Goal: Task Accomplishment & Management: Use online tool/utility

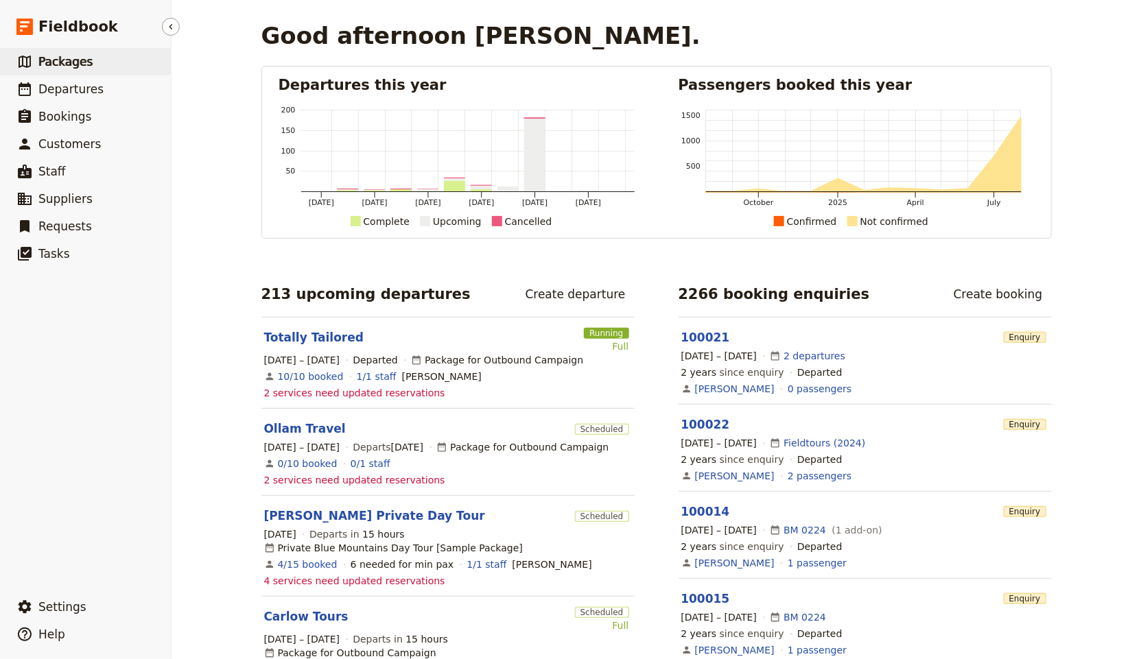
click at [102, 69] on link "​ Packages" at bounding box center [85, 61] width 171 height 27
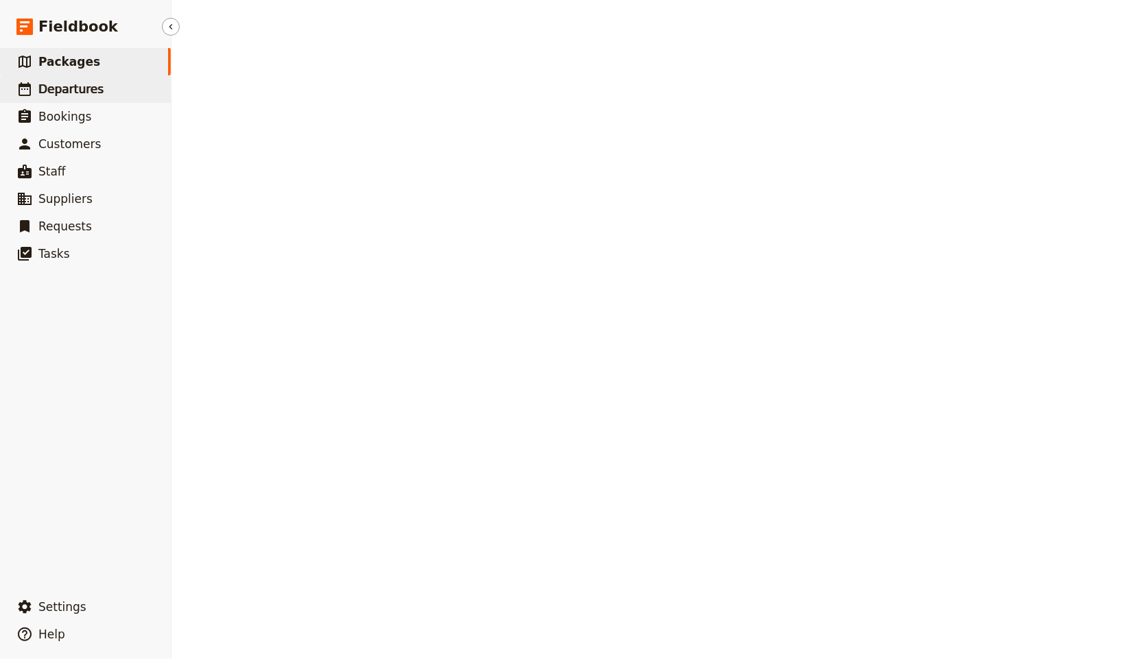
select select "UPDATED_AT"
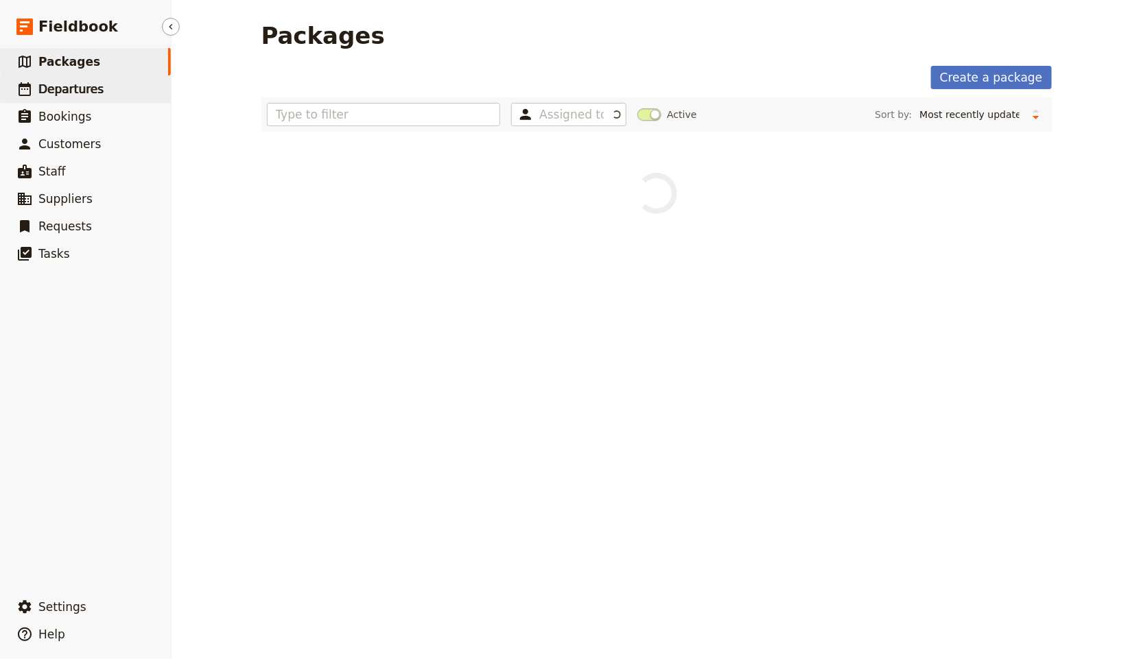
click at [107, 84] on link "​ Departures" at bounding box center [85, 88] width 171 height 27
select select "UPDATED_AT"
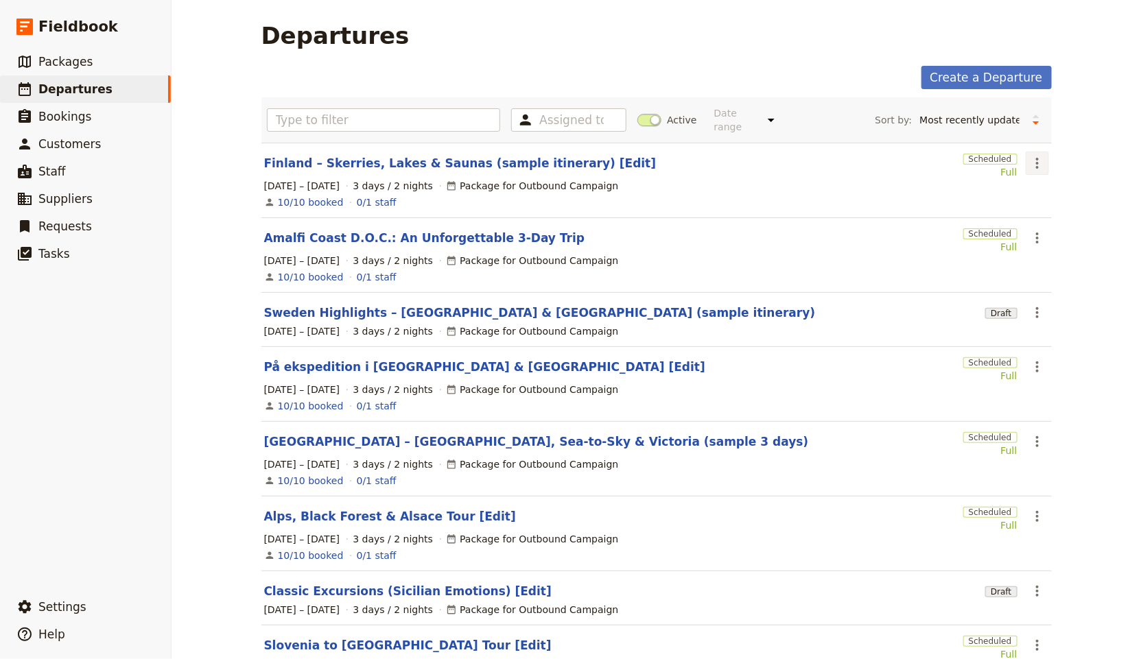
click at [1029, 155] on icon "Actions" at bounding box center [1037, 163] width 16 height 16
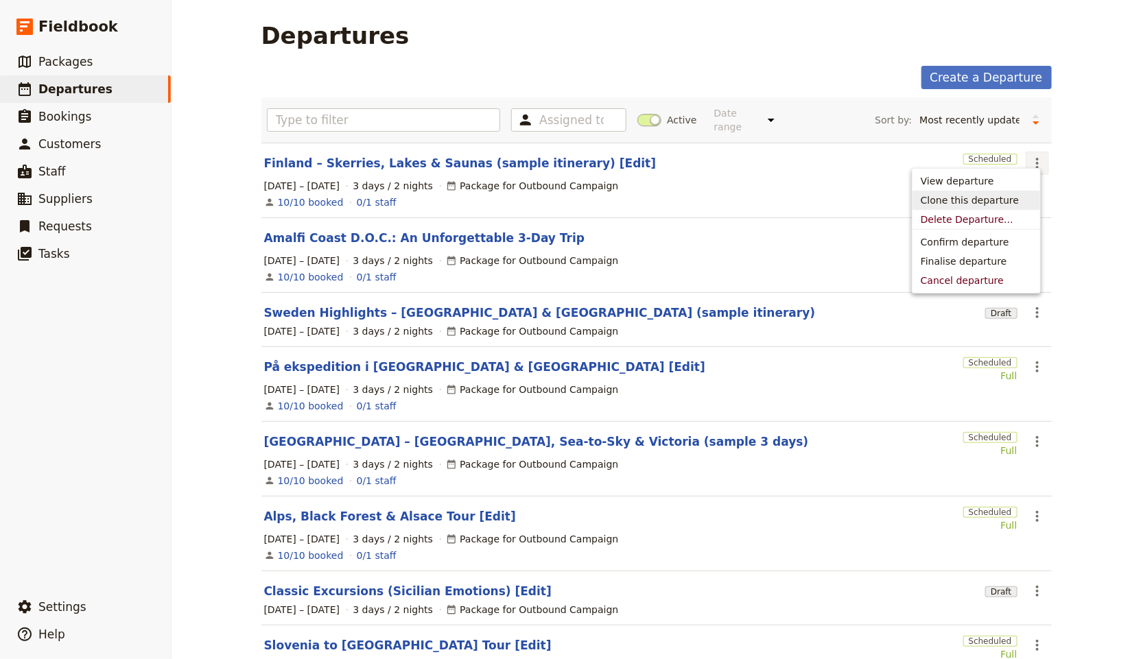
click at [1013, 196] on span "Clone this departure" at bounding box center [976, 200] width 111 height 14
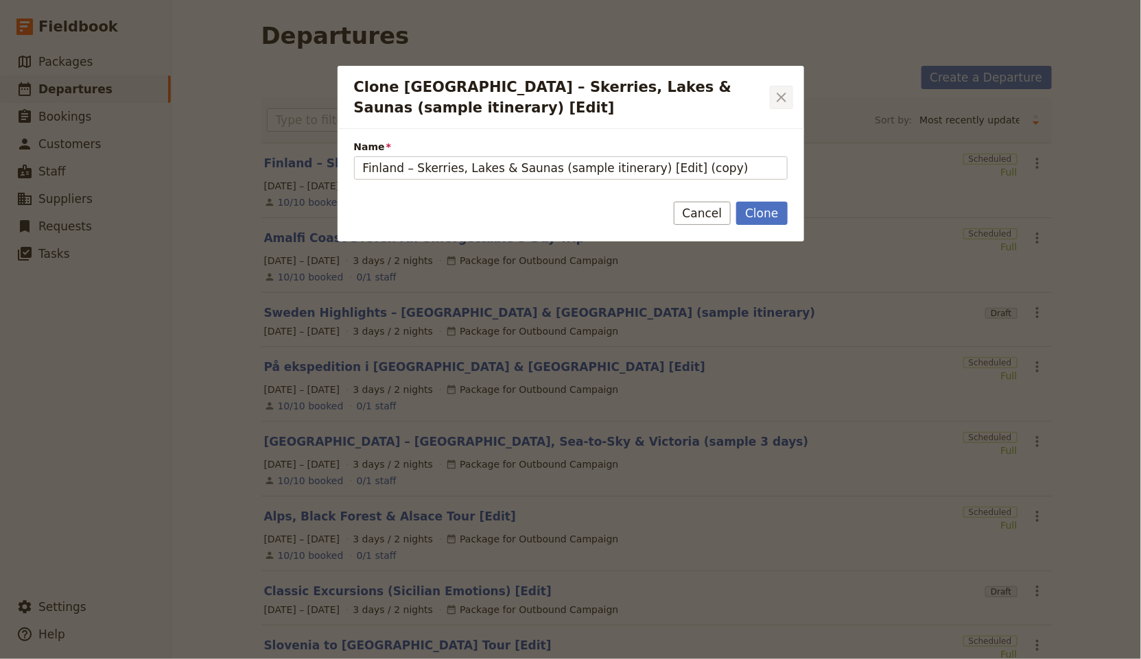
click at [780, 95] on icon "Close dialog" at bounding box center [782, 98] width 10 height 10
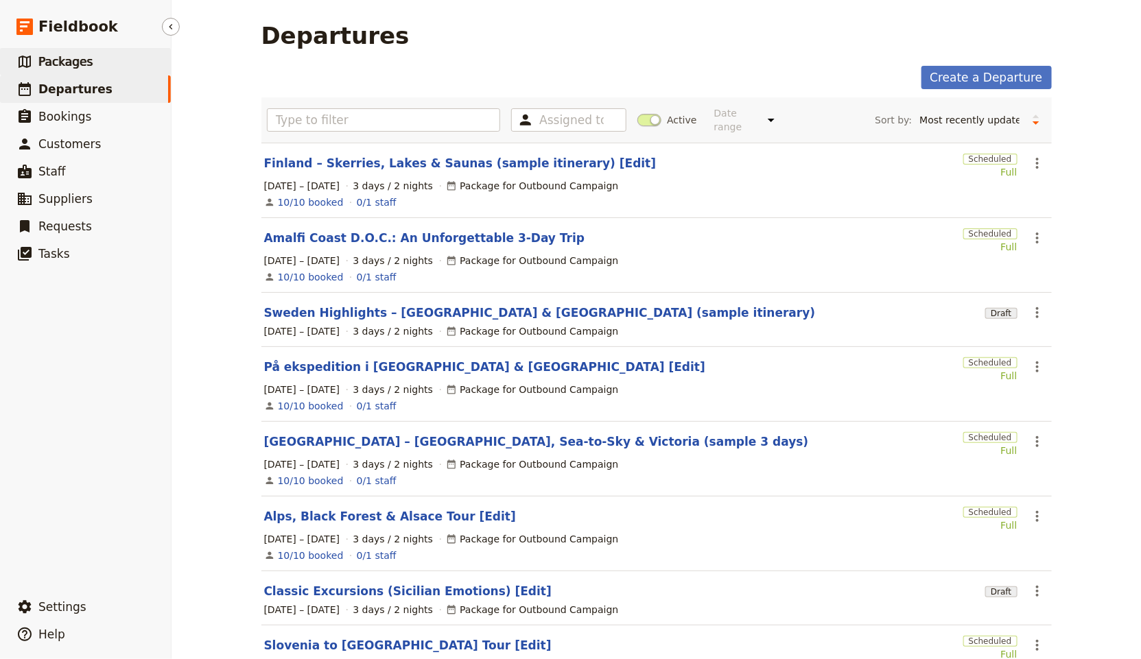
click at [68, 64] on span "Packages" at bounding box center [65, 62] width 54 height 14
select select "UPDATED_AT"
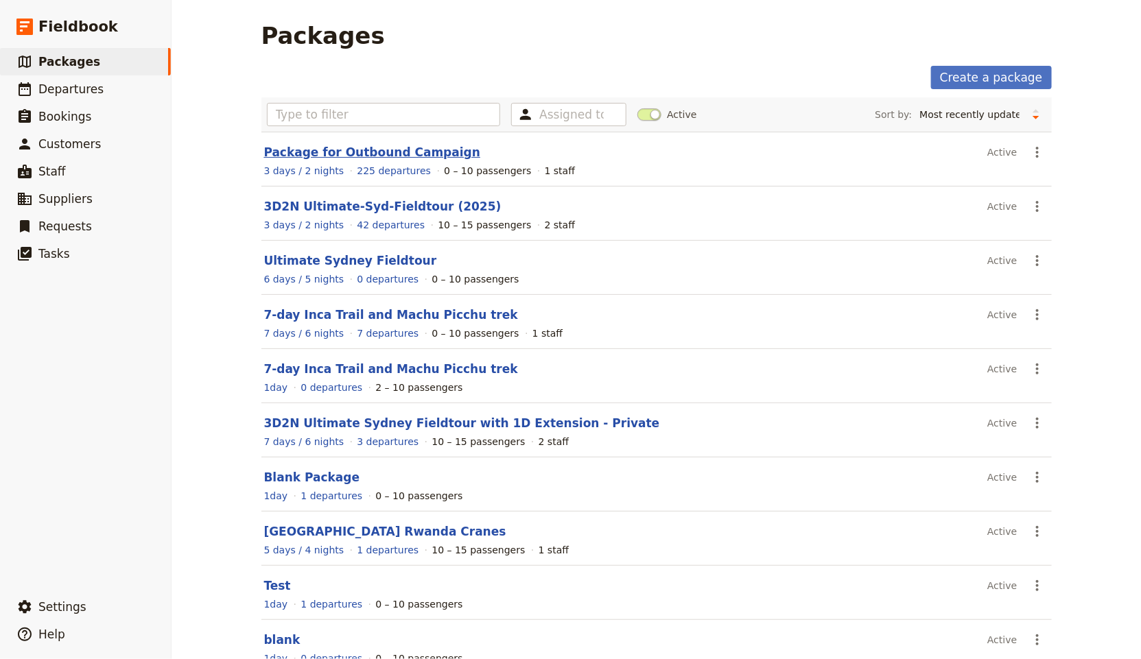
click at [369, 149] on link "Package for Outbound Campaign" at bounding box center [372, 152] width 217 height 14
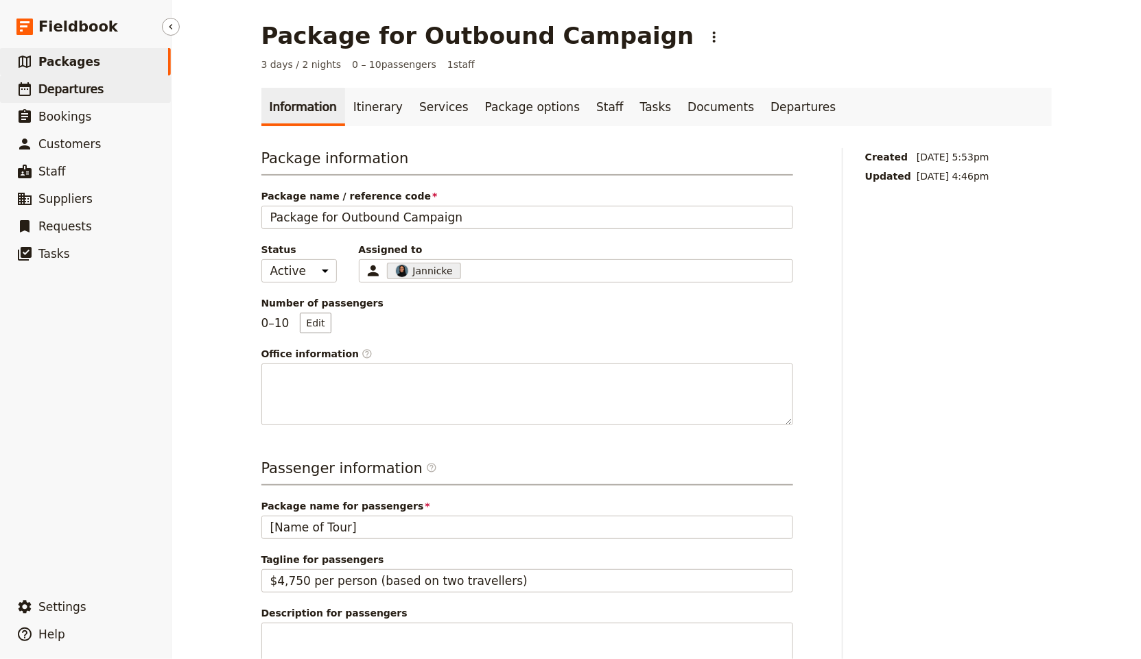
click at [104, 93] on link "​ Departures" at bounding box center [85, 88] width 171 height 27
select select "UPDATED_AT"
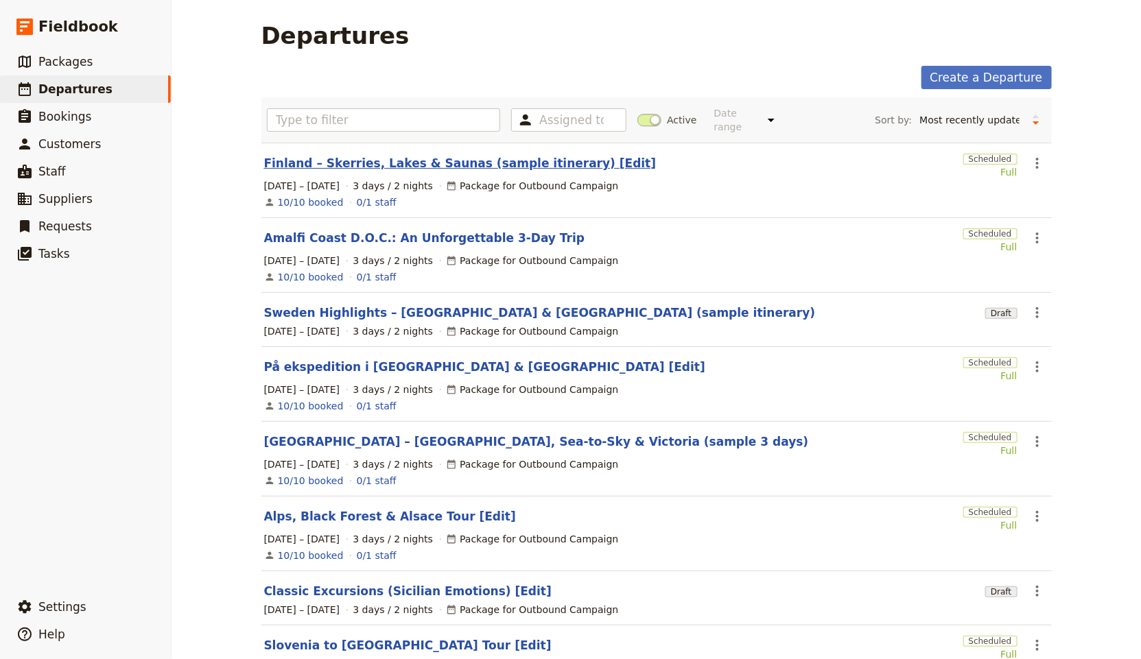
click at [473, 155] on link "Finland – Skerries, Lakes & Saunas (sample itinerary) [Edit]" at bounding box center [460, 163] width 392 height 16
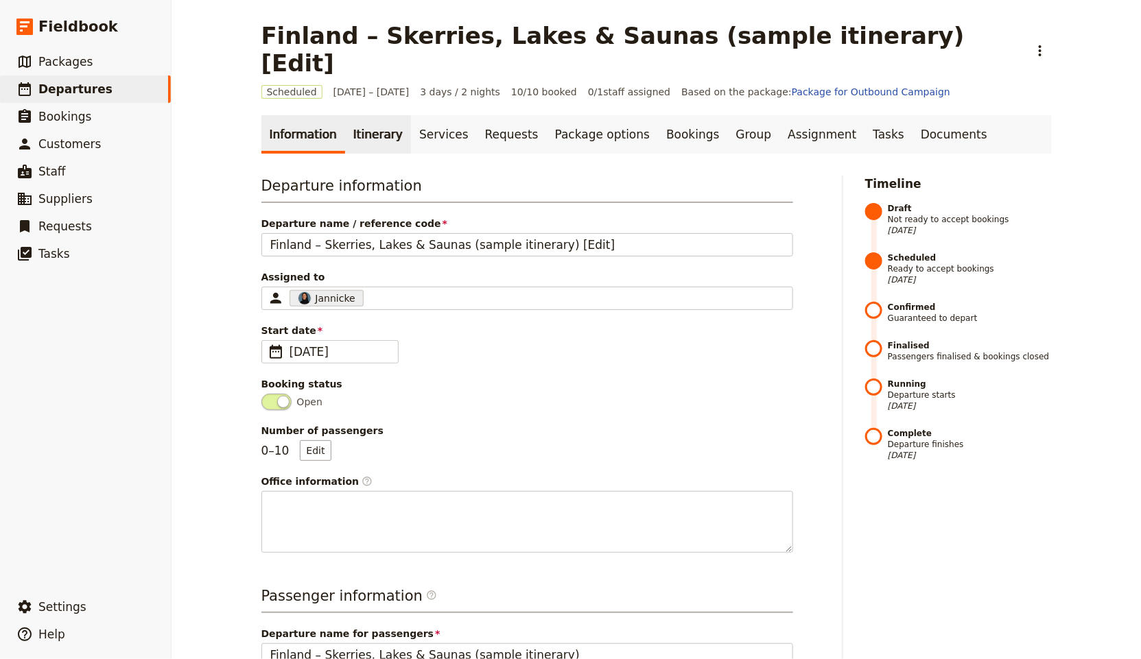
click at [353, 121] on link "Itinerary" at bounding box center [378, 134] width 66 height 38
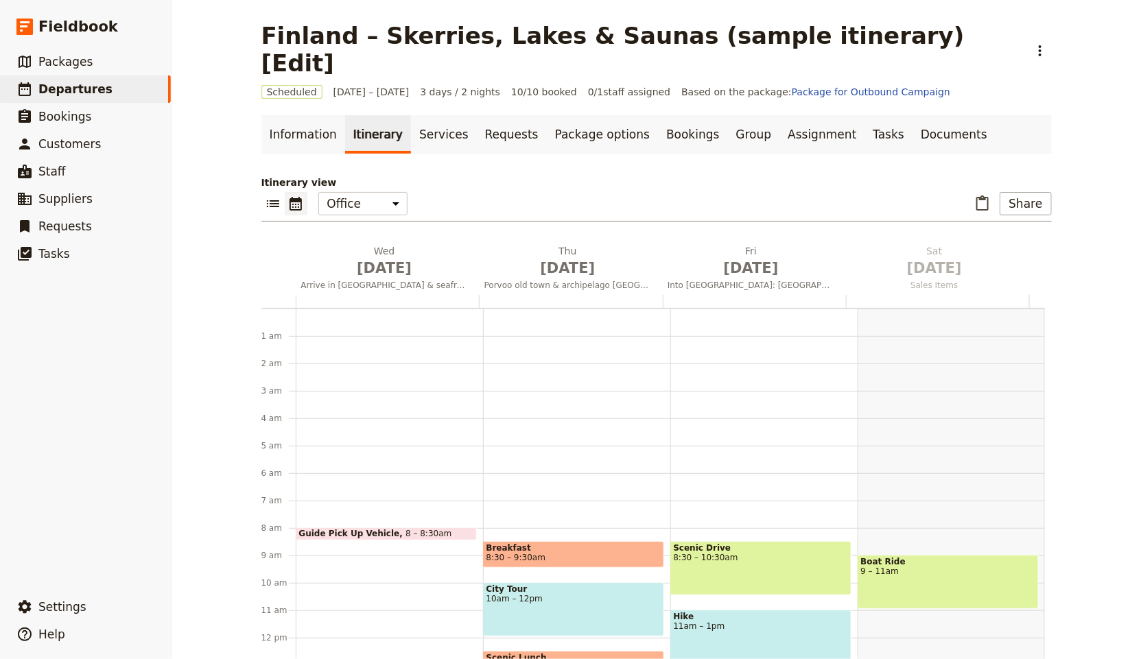
scroll to position [178, 0]
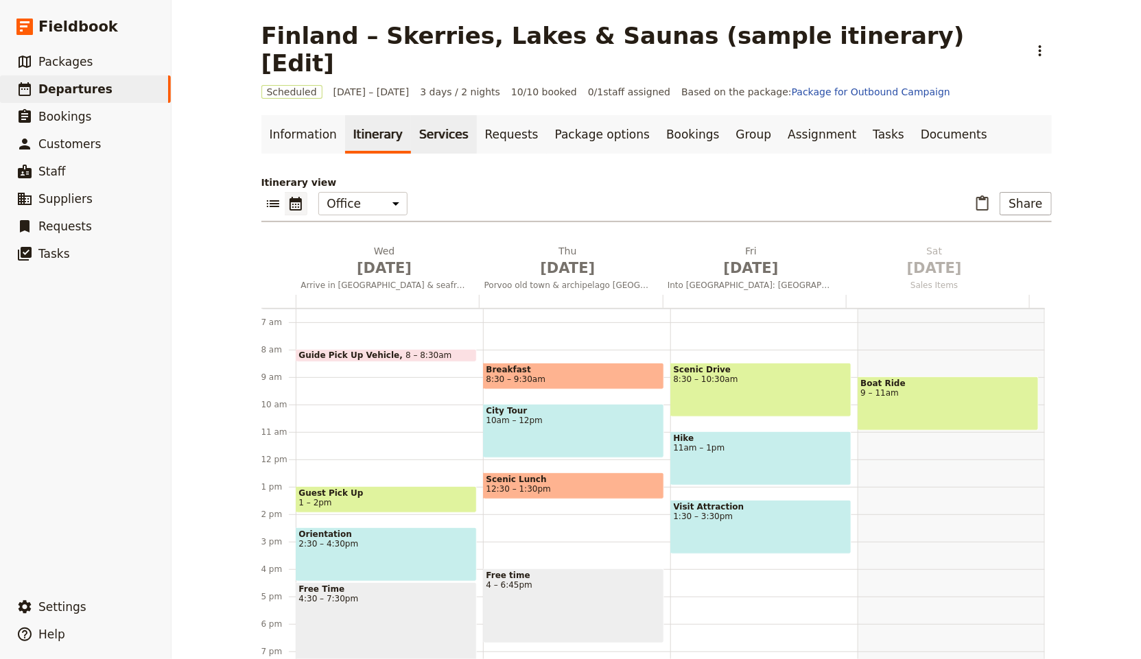
click at [421, 122] on link "Services" at bounding box center [444, 134] width 66 height 38
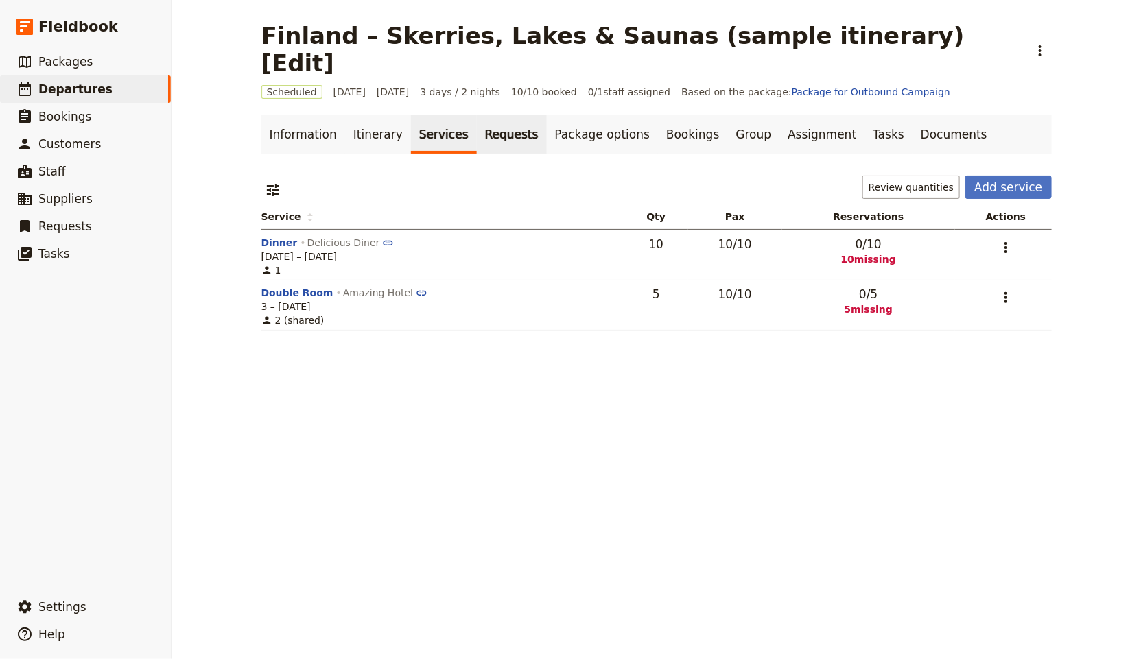
click at [493, 126] on link "Requests" at bounding box center [512, 134] width 70 height 38
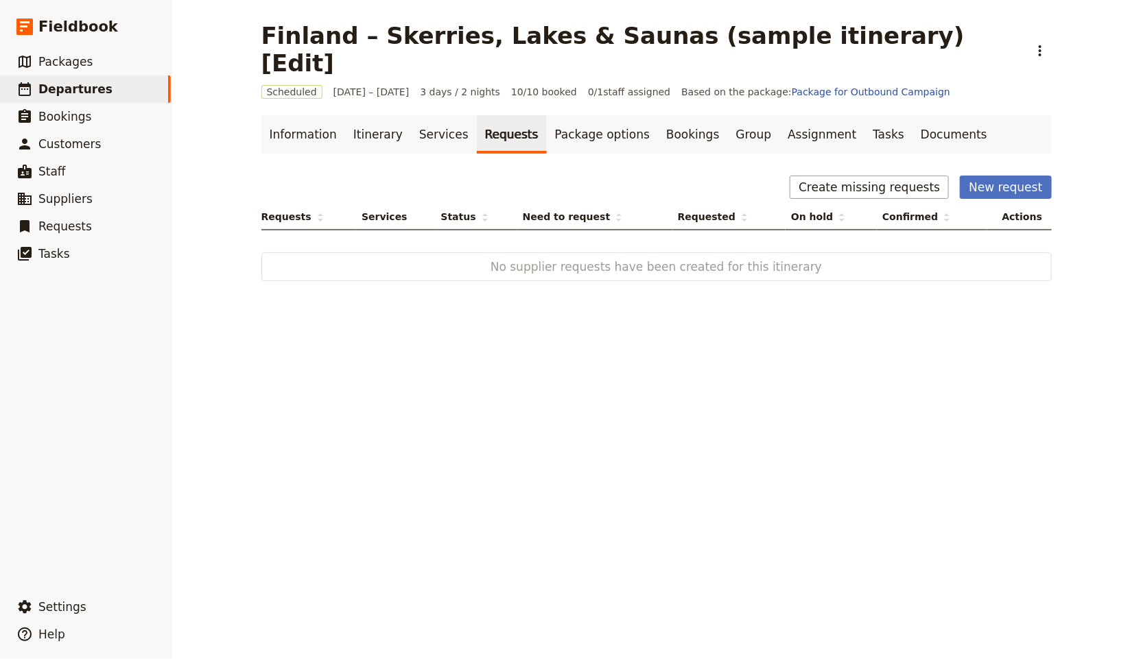
click at [570, 128] on div "Information Itinerary Services Requests Package options Bookings Group Assignme…" at bounding box center [656, 199] width 790 height 169
click at [574, 119] on link "Package options" at bounding box center [602, 134] width 111 height 38
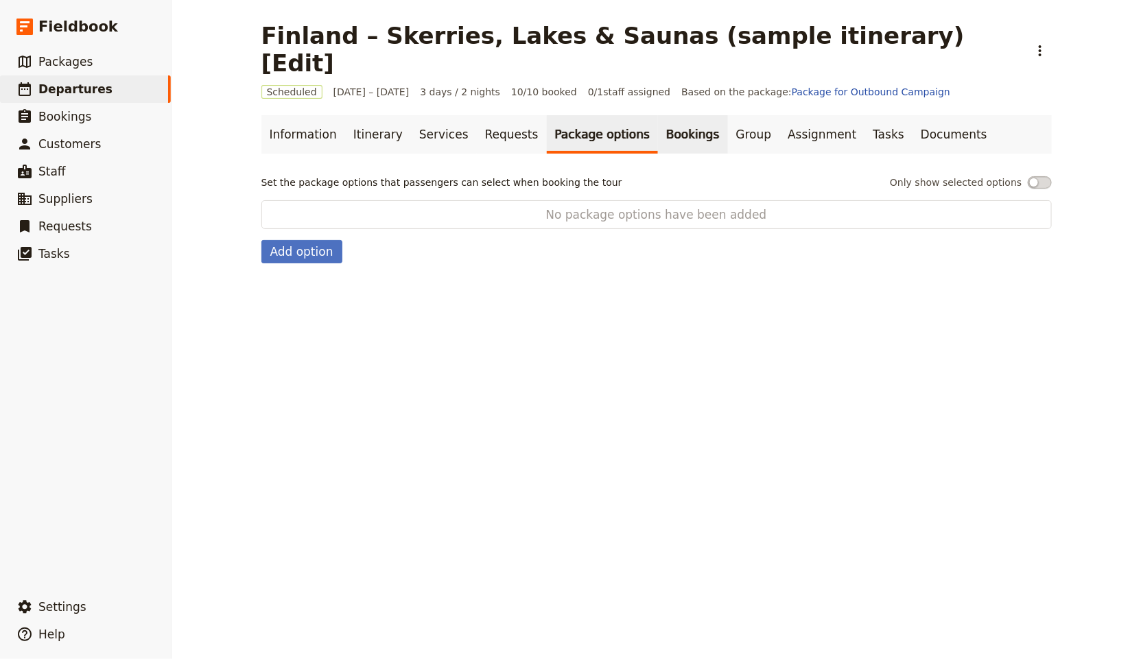
click at [669, 115] on link "Bookings" at bounding box center [692, 134] width 69 height 38
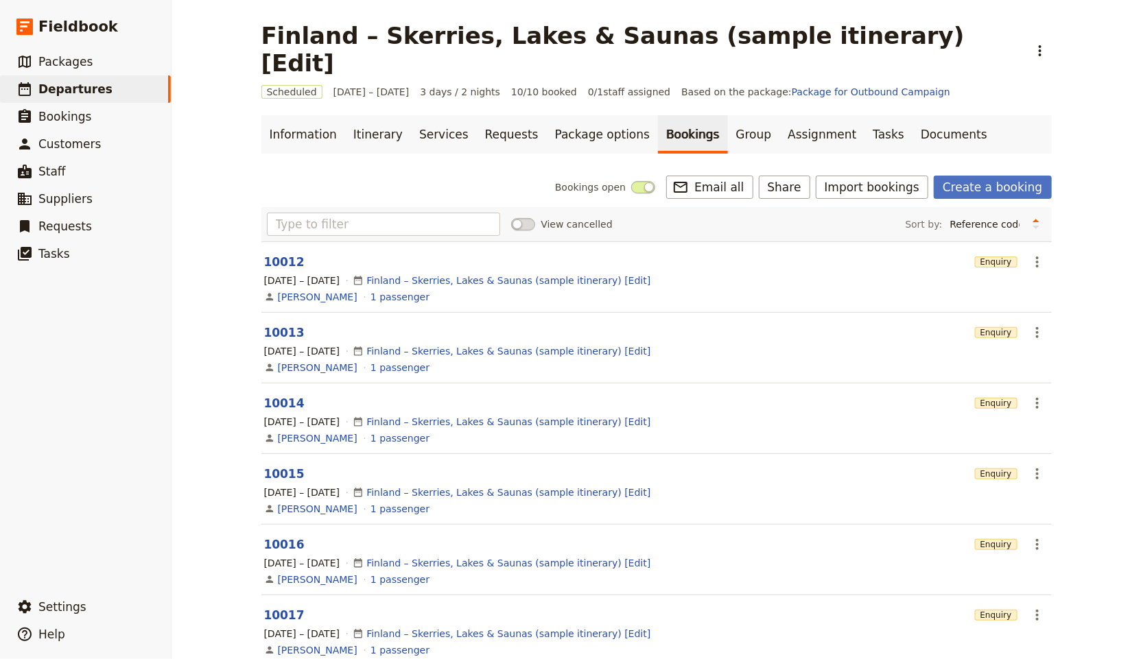
click at [672, 115] on link "Bookings" at bounding box center [692, 134] width 69 height 38
click at [728, 115] on link "Group" at bounding box center [754, 134] width 52 height 38
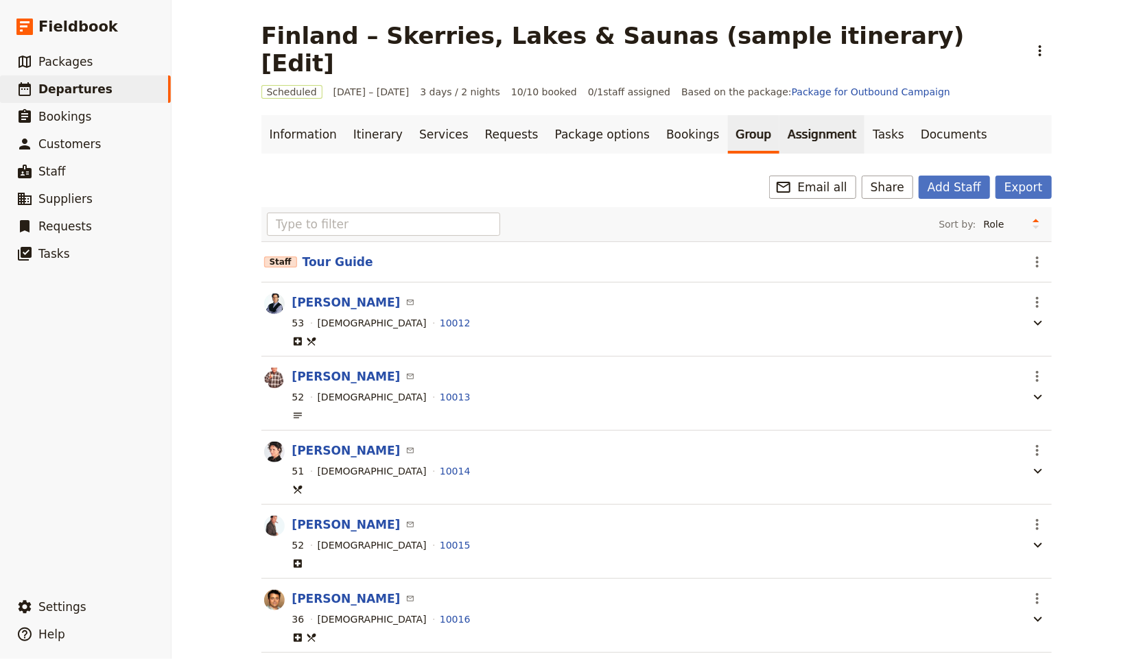
click at [779, 115] on link "Assignment" at bounding box center [821, 134] width 85 height 38
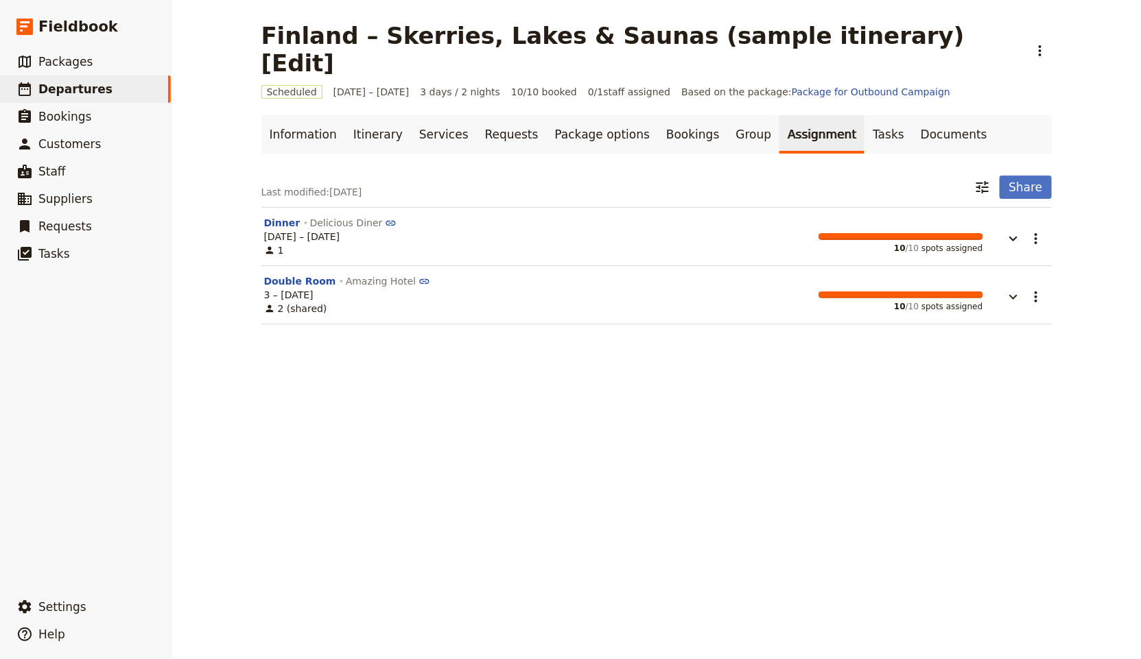
click at [797, 115] on link "Assignment" at bounding box center [821, 134] width 85 height 38
click at [865, 115] on link "Tasks" at bounding box center [889, 134] width 48 height 38
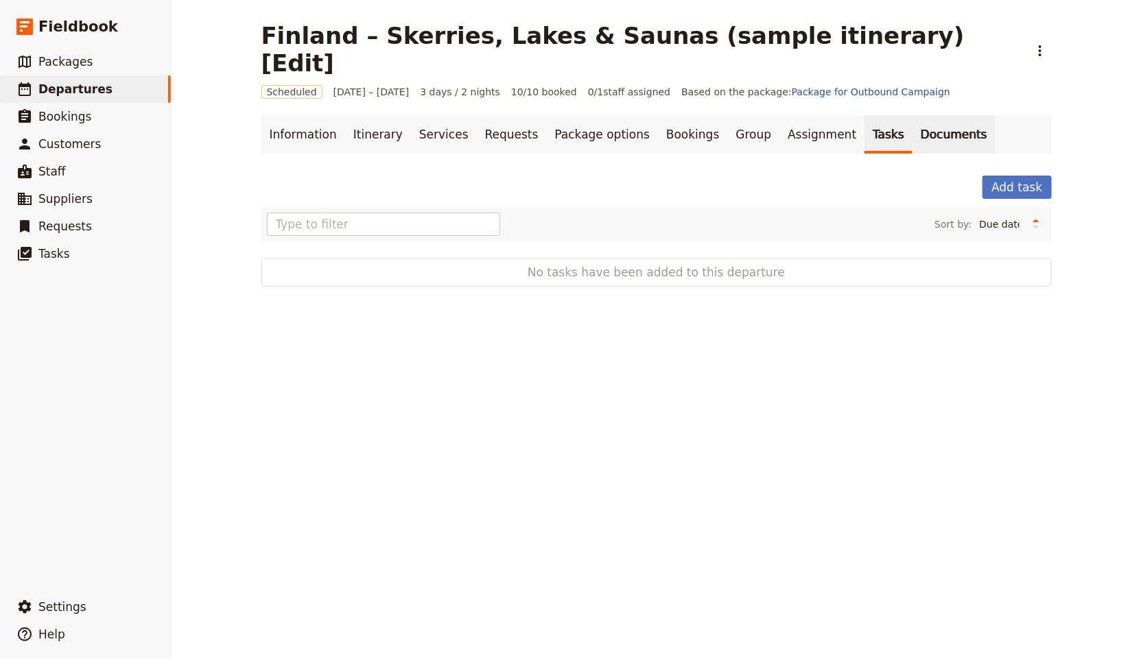
click at [913, 115] on link "Documents" at bounding box center [954, 134] width 83 height 38
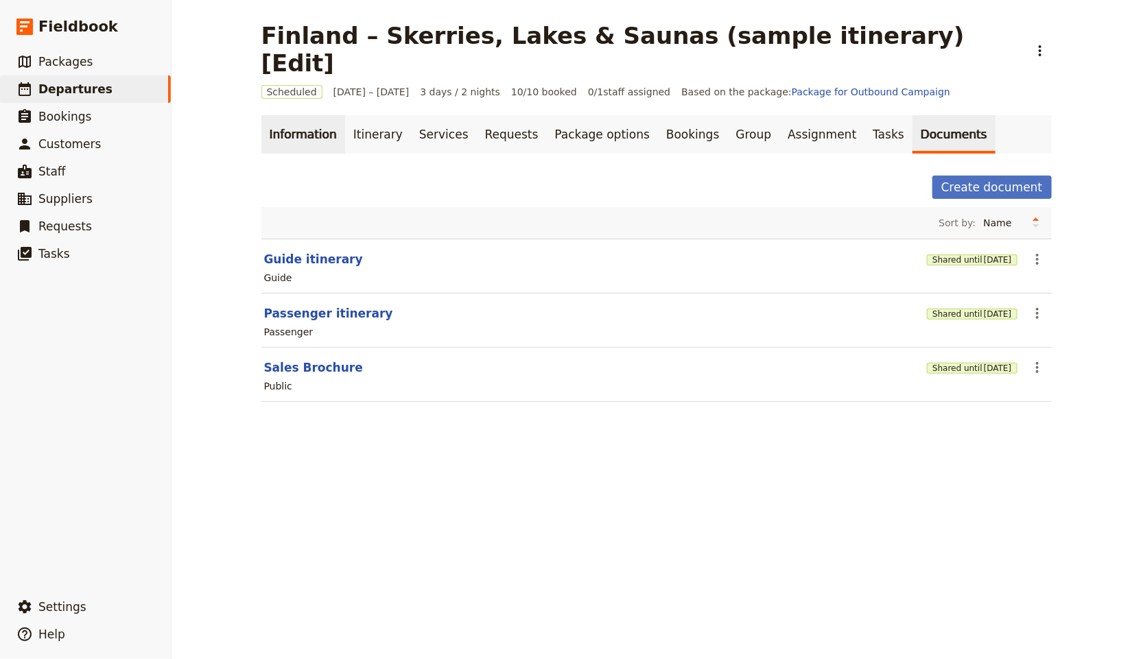
click at [296, 115] on link "Information" at bounding box center [303, 134] width 84 height 38
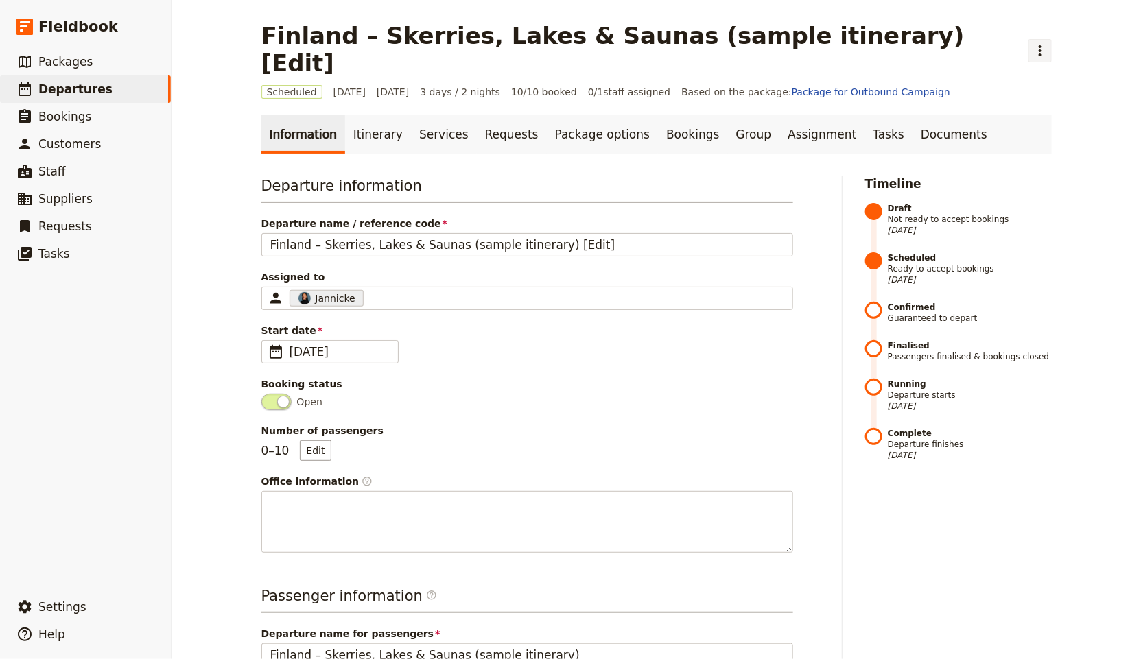
click at [1032, 43] on icon "Actions" at bounding box center [1040, 51] width 16 height 16
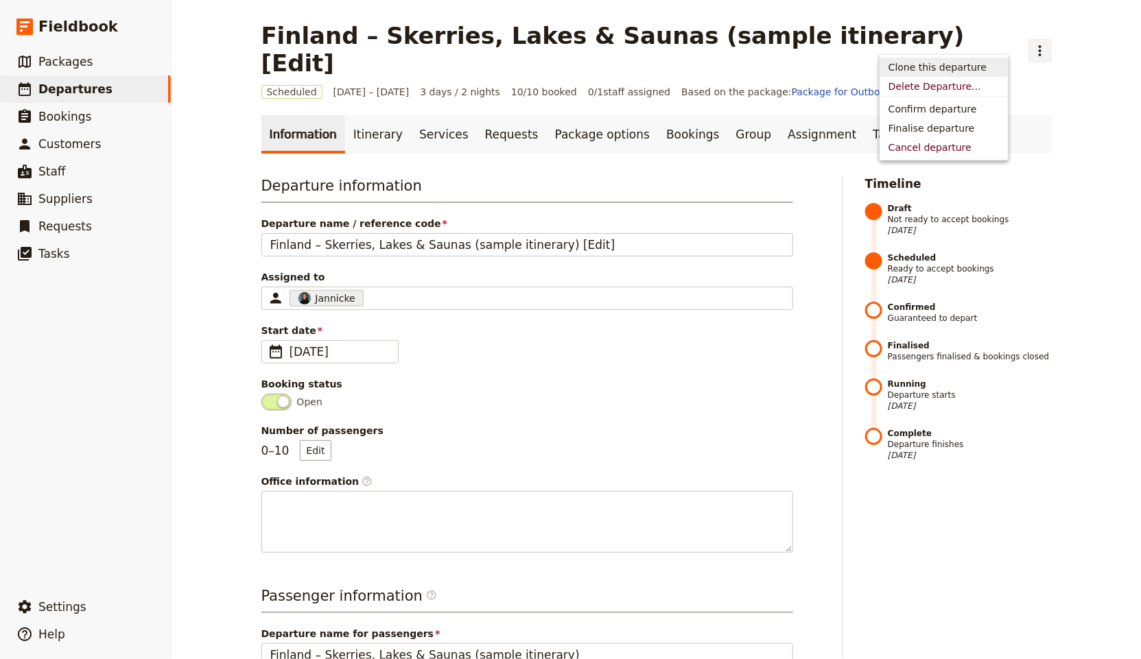
click at [893, 63] on span "Clone this departure" at bounding box center [938, 67] width 98 height 14
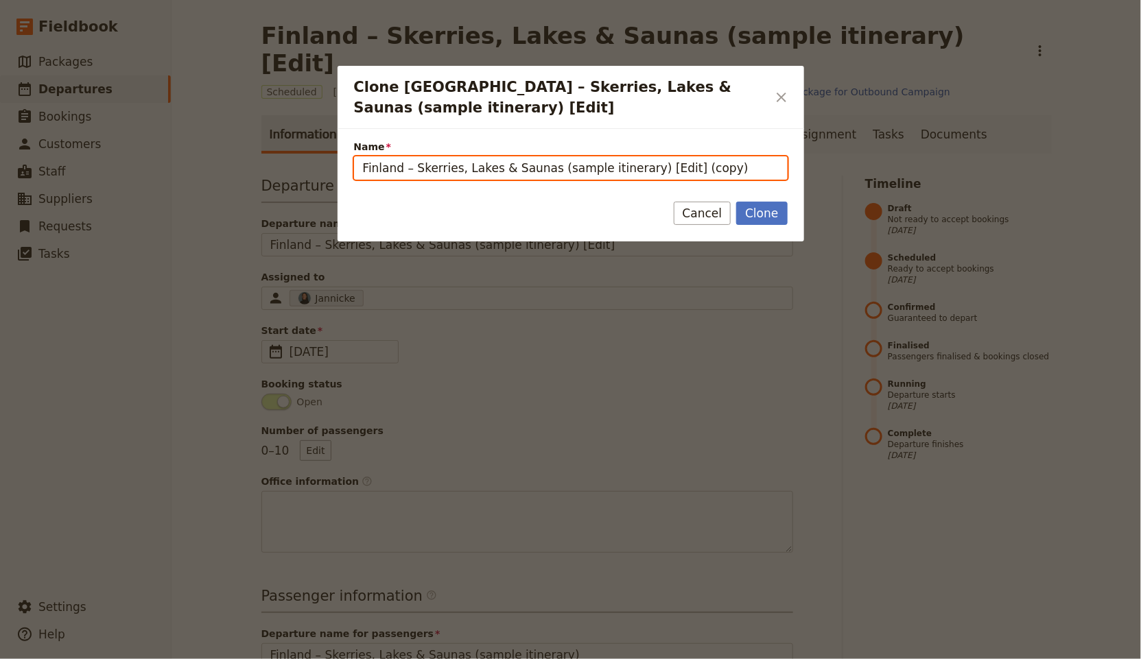
click at [553, 166] on input "Finland – Skerries, Lakes & Saunas (sample itinerary) [Edit] (copy)" at bounding box center [571, 167] width 434 height 23
paste input "14 Day China Silk Road With Terracotta Warriors"
type input "14 Day China Silk Road With Terracotta Warriors [edit]"
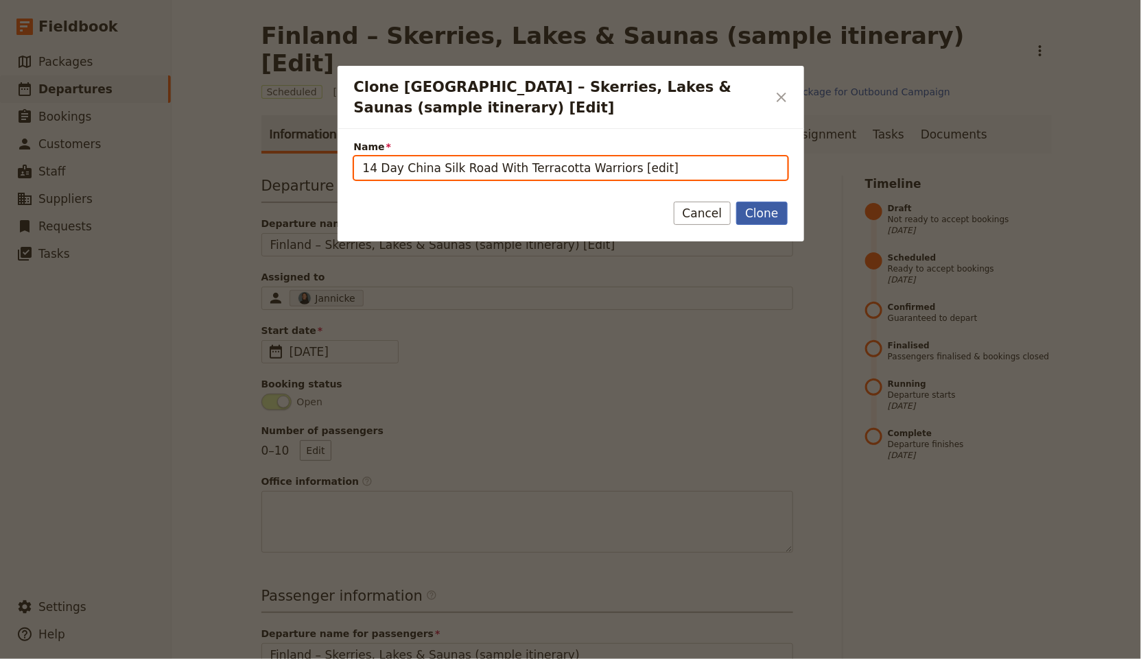
click at [736, 202] on button "Clone" at bounding box center [761, 213] width 51 height 23
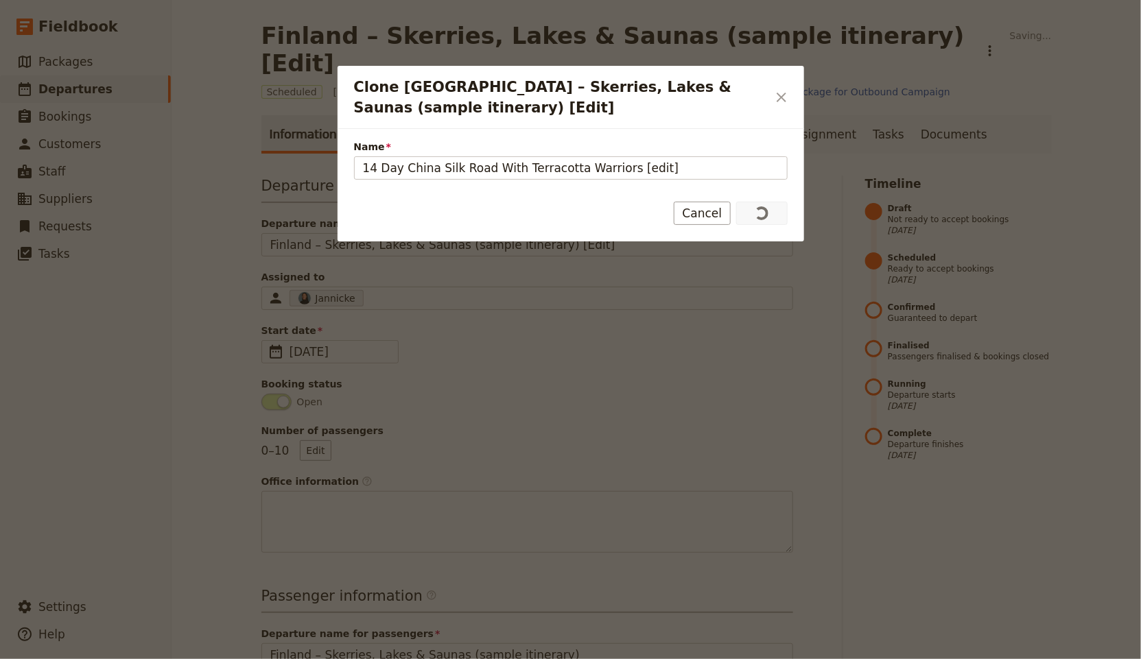
type input "14 Day China Silk Road With Terracotta Warriors [edit]"
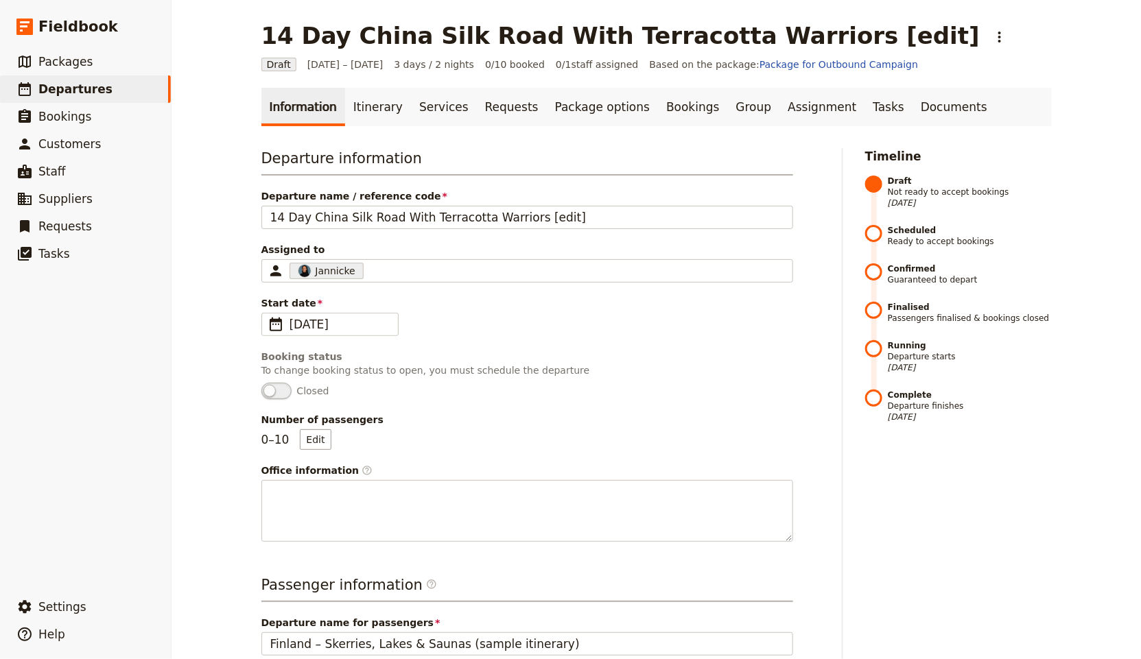
scroll to position [424, 0]
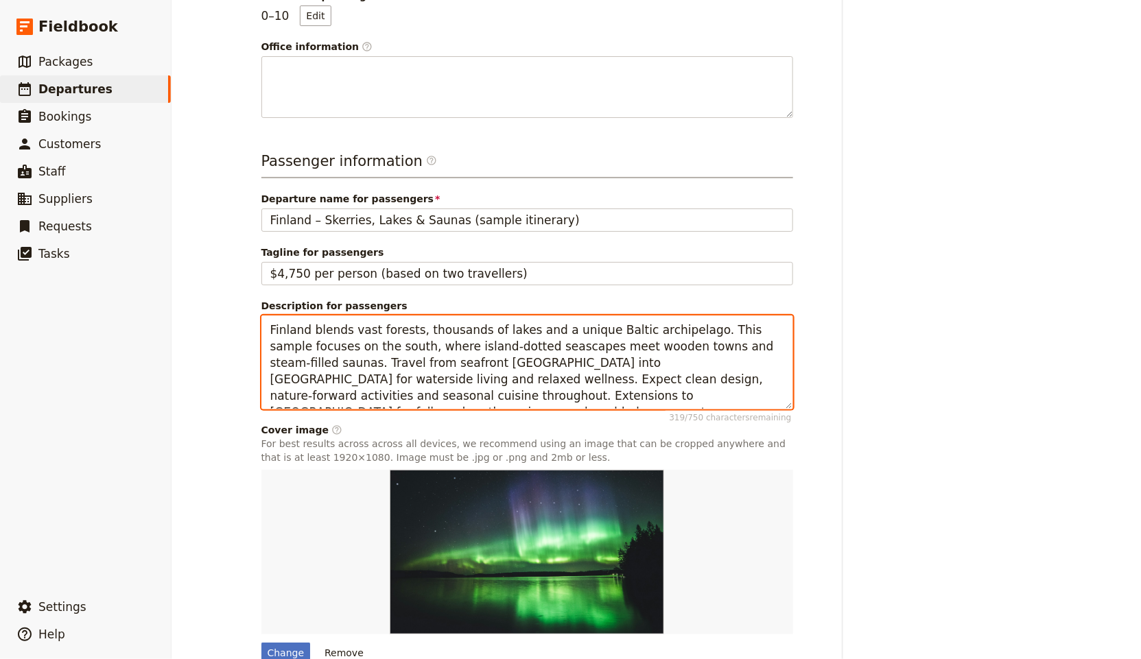
click at [524, 365] on textarea "Finland blends vast forests, thousands of lakes and a unique Baltic archipelago…" at bounding box center [527, 363] width 532 height 95
paste textarea "A 14‑day, flight‑inclusive, fully guided journey across key Silk Road hubs from…"
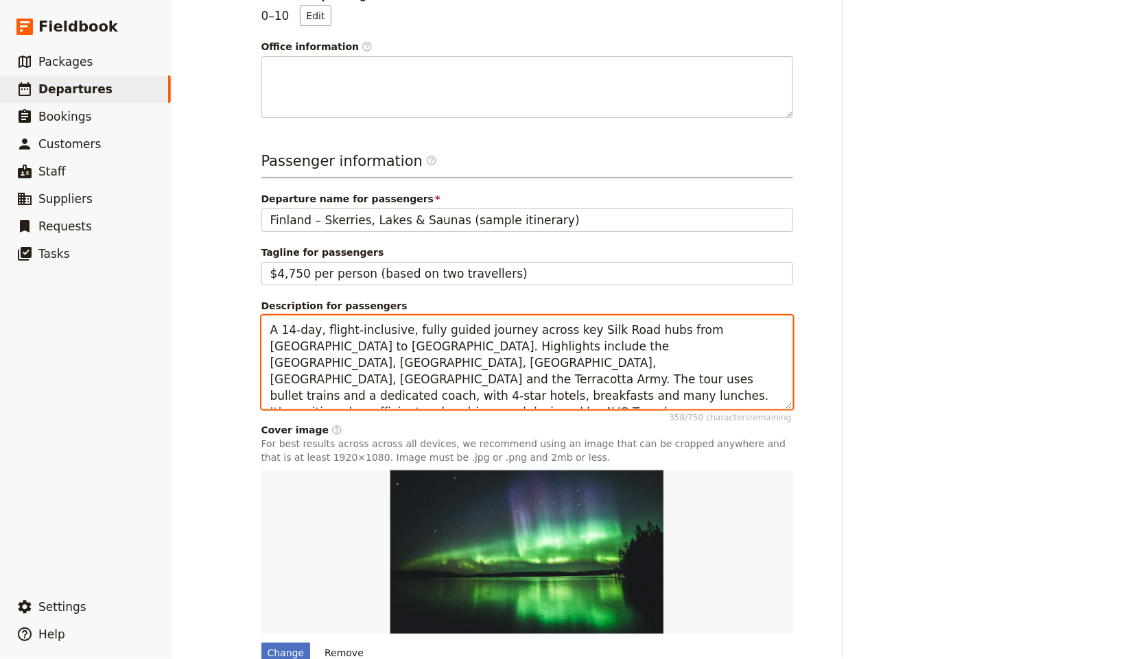
scroll to position [69, 0]
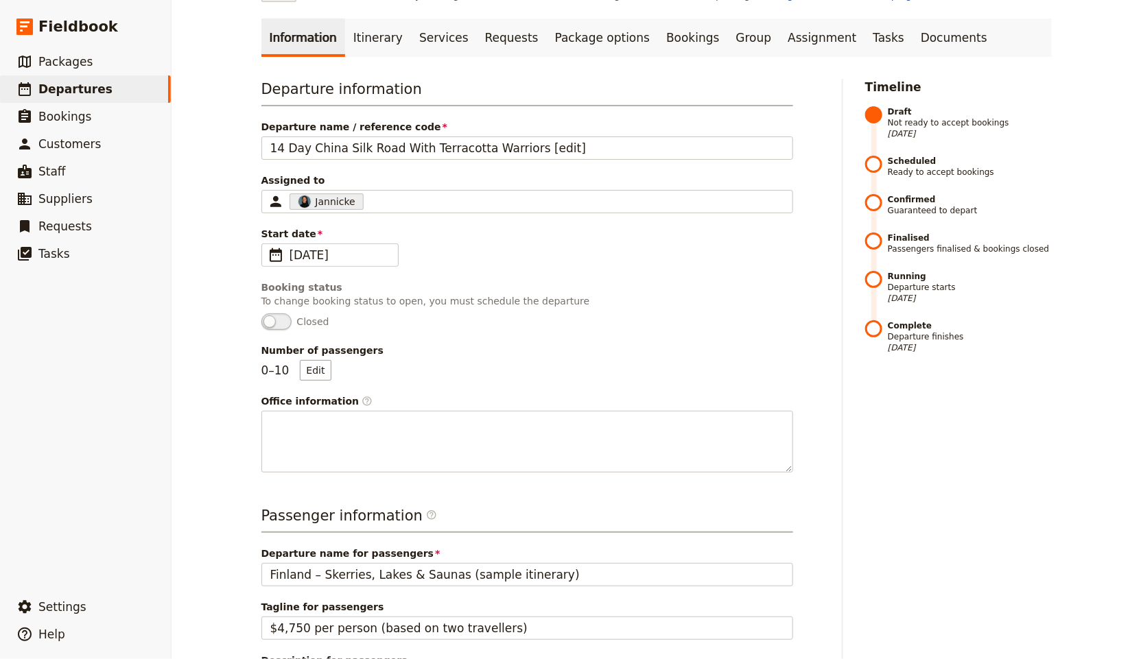
type textarea "A 14‑day, flight‑inclusive, fully guided journey across key Silk Road hubs from…"
click at [548, 132] on span "Departure name / reference code" at bounding box center [527, 127] width 532 height 14
click at [548, 137] on input "14 Day China Silk Road With Terracotta Warriors [edit]" at bounding box center [527, 148] width 532 height 23
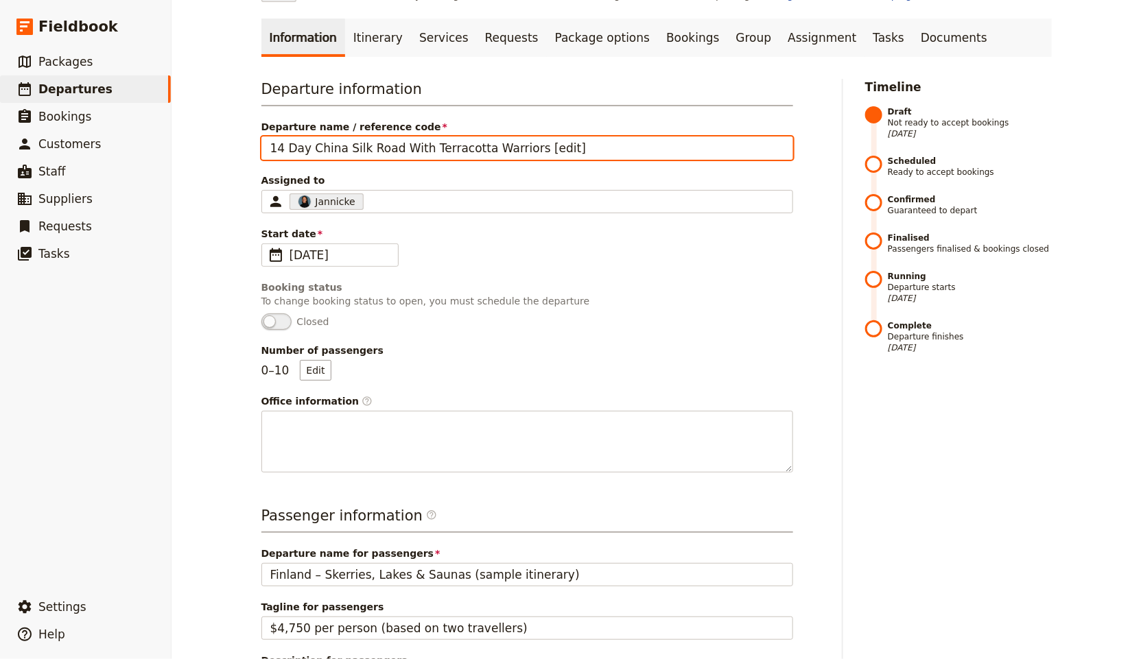
click at [562, 141] on input "14 Day China Silk Road With Terracotta Warriors [edit]" at bounding box center [527, 148] width 532 height 23
drag, startPoint x: 513, startPoint y: 149, endPoint x: 143, endPoint y: 149, distance: 369.8
click at [143, 149] on div "Fieldbook ​ ​ Fieldbook ​ ​ Packages ​ Departures ​ Bookings ​ Customers ​ Staf…" at bounding box center [570, 329] width 1141 height 659
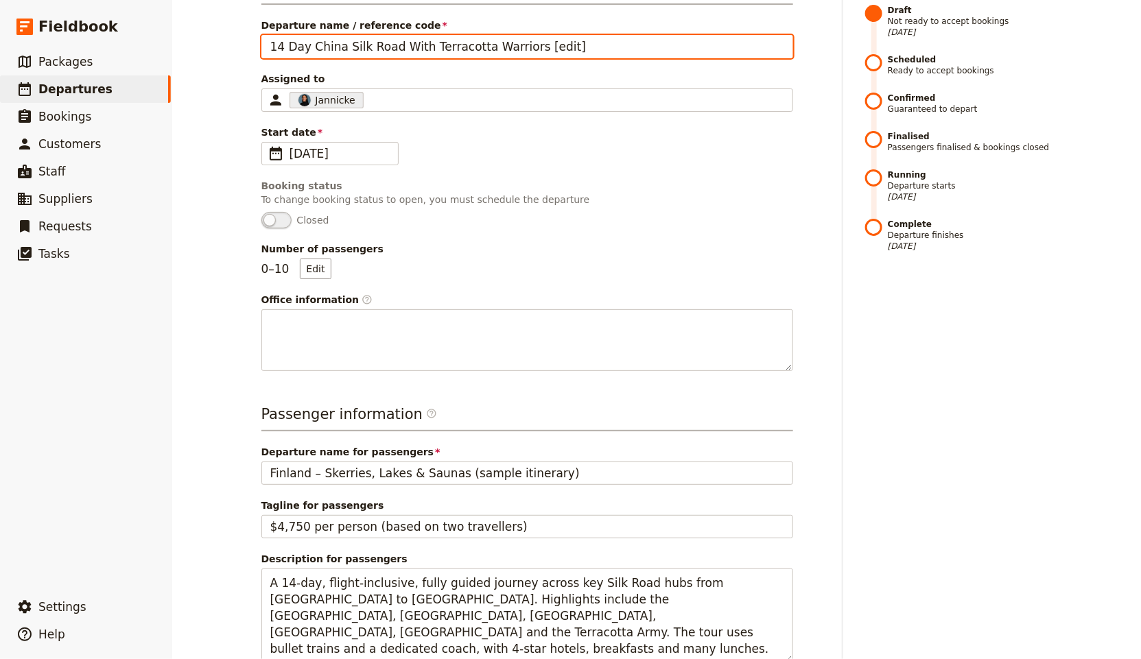
scroll to position [180, 0]
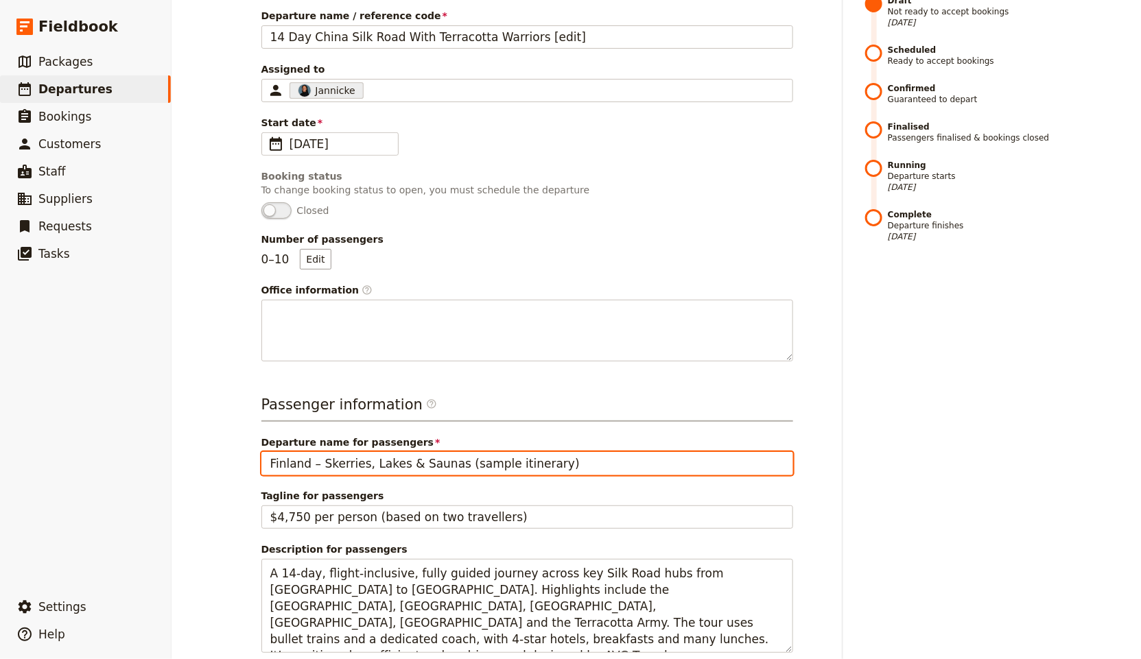
click at [519, 455] on input "Finland – Skerries, Lakes & Saunas (sample itinerary)" at bounding box center [527, 463] width 532 height 23
paste input "14 Day China Silk Road With Terracotta Warriors"
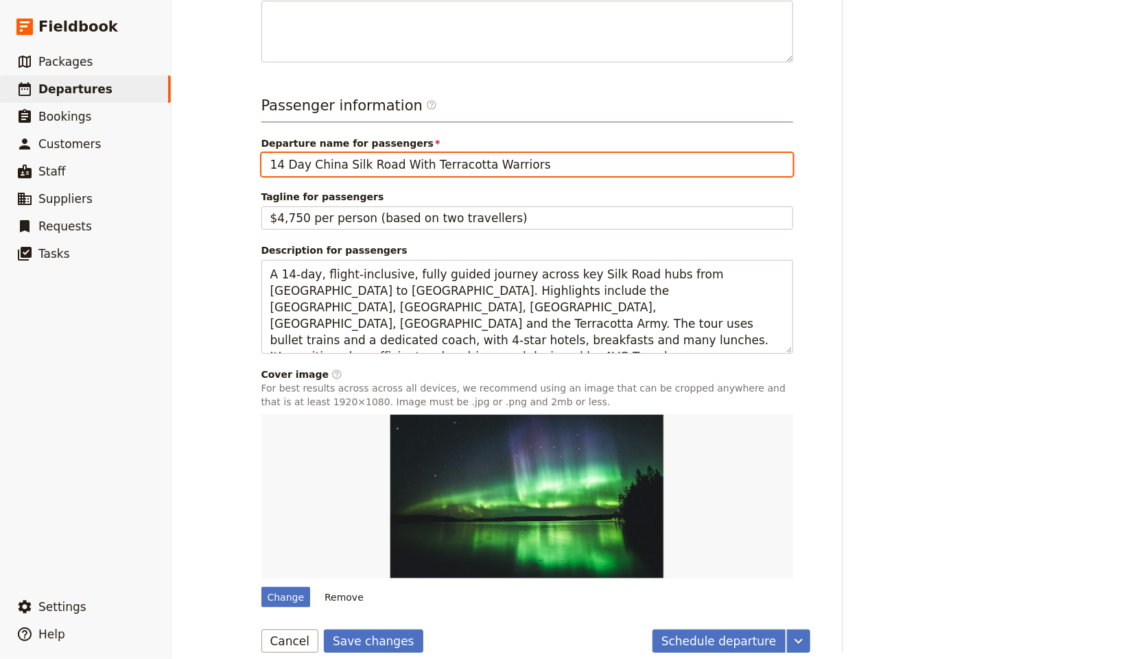
scroll to position [491, 0]
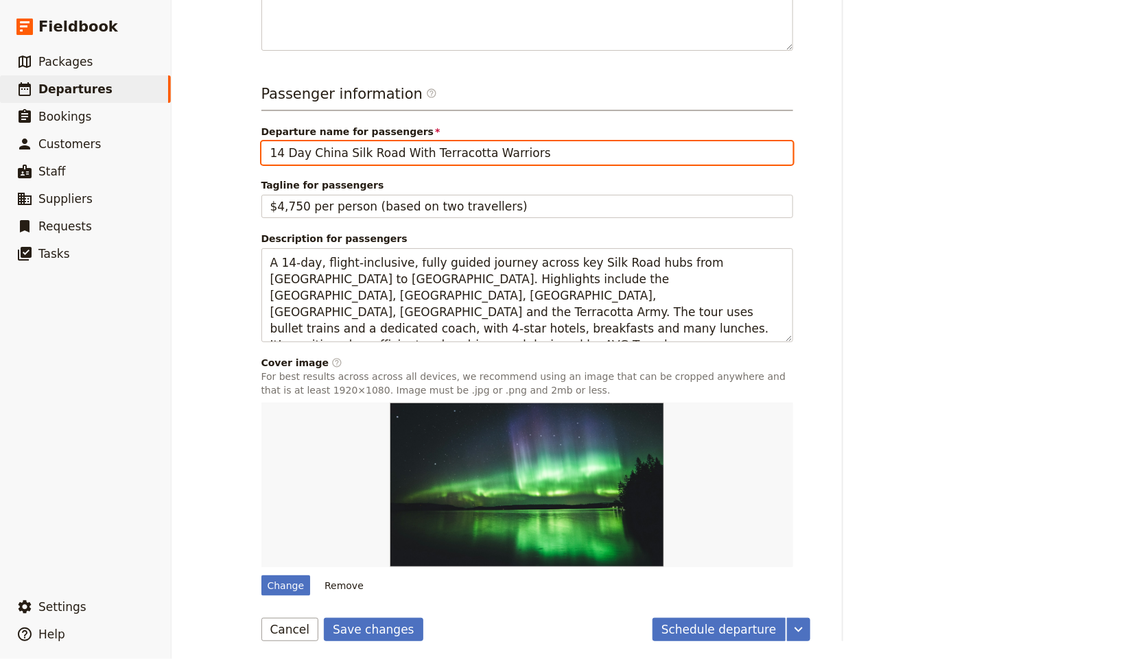
type input "14 Day China Silk Road With Terracotta Warriors"
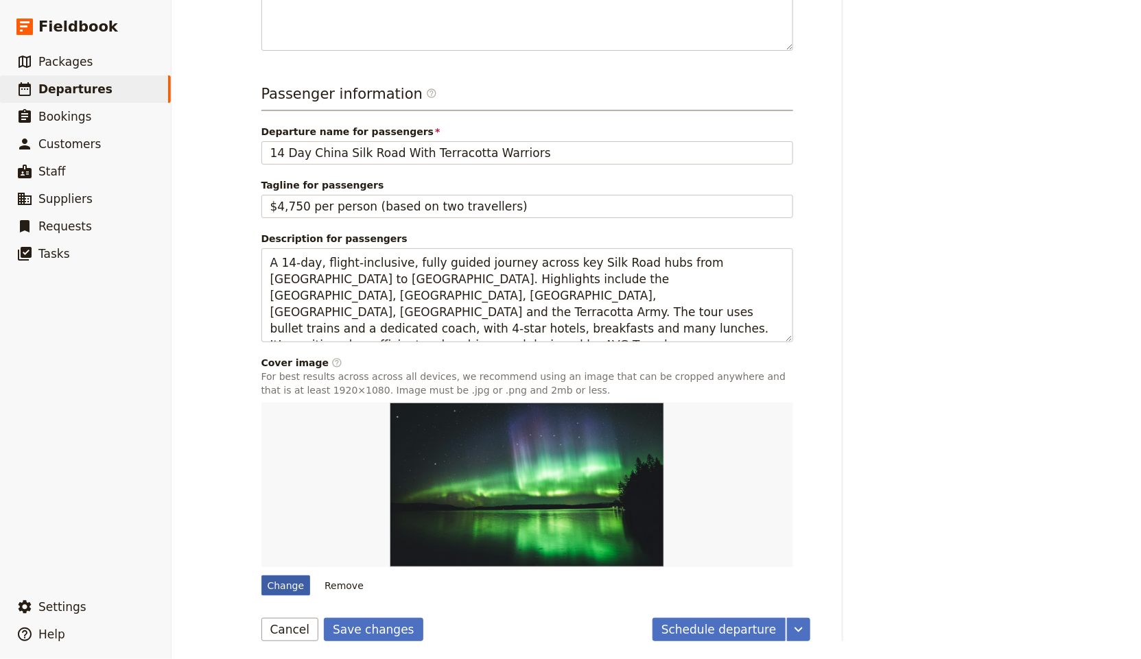
click at [281, 589] on div "Change" at bounding box center [285, 586] width 49 height 21
click at [261, 576] on input "Change" at bounding box center [261, 575] width 1 height 1
type input "C:\fakepath\Silk-Road-1170x658.jpg"
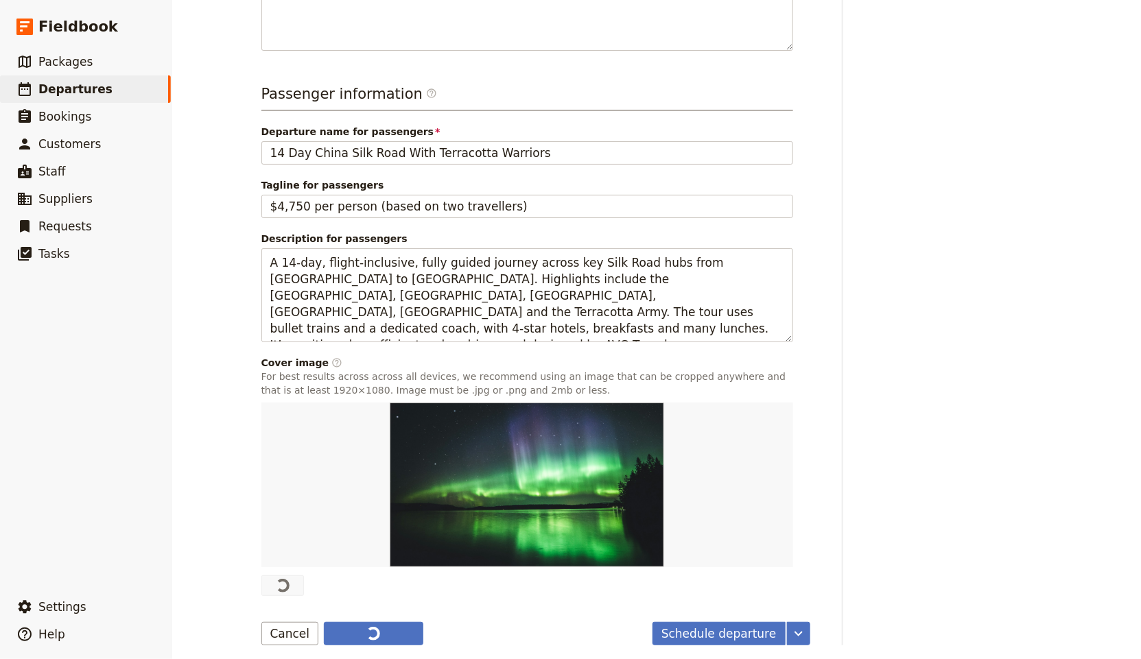
type input "Finland – Skerries, Lakes & Saunas (sample itinerary)"
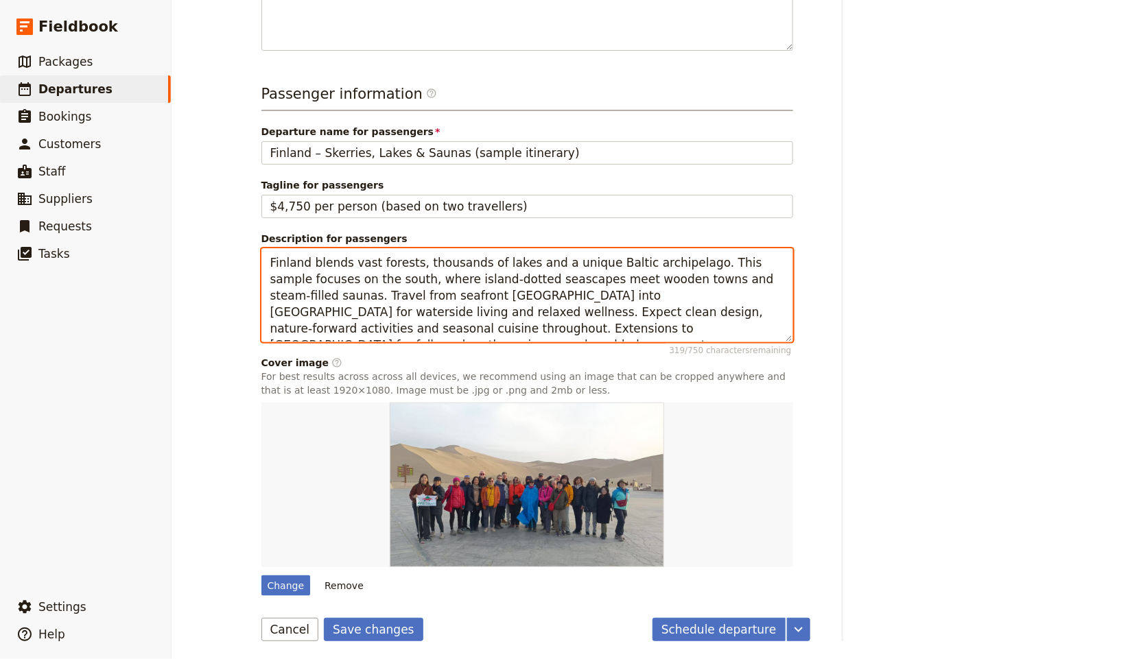
drag, startPoint x: 712, startPoint y: 325, endPoint x: 712, endPoint y: 316, distance: 8.3
click at [714, 322] on textarea "Finland blends vast forests, thousands of lakes and a unique Baltic archipelago…" at bounding box center [527, 295] width 532 height 95
paste textarea "A 14‑day, flight‑inclusive, fully guided journey across key Silk Road hubs from…"
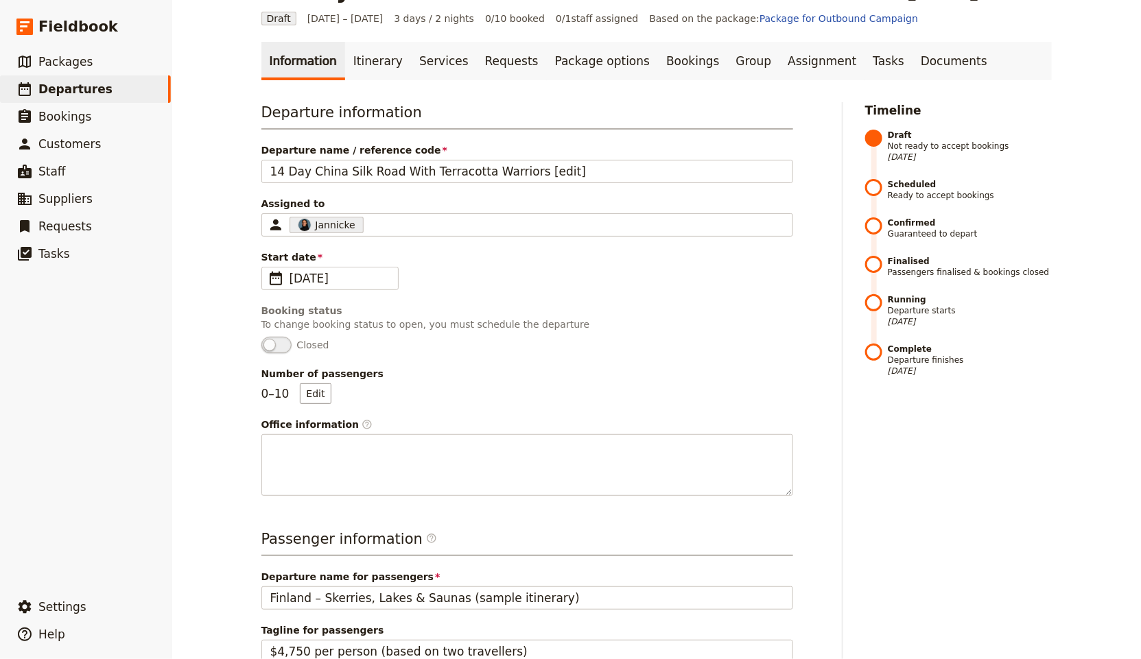
scroll to position [0, 0]
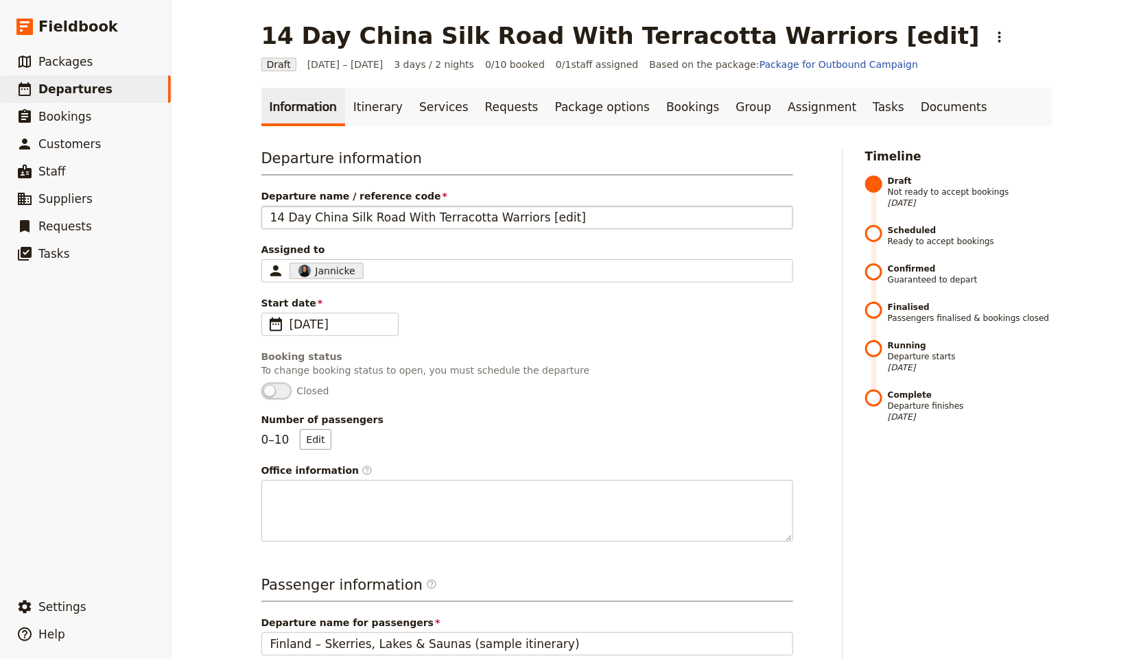
type textarea "A 14‑day, flight‑inclusive, fully guided journey across key Silk Road hubs from…"
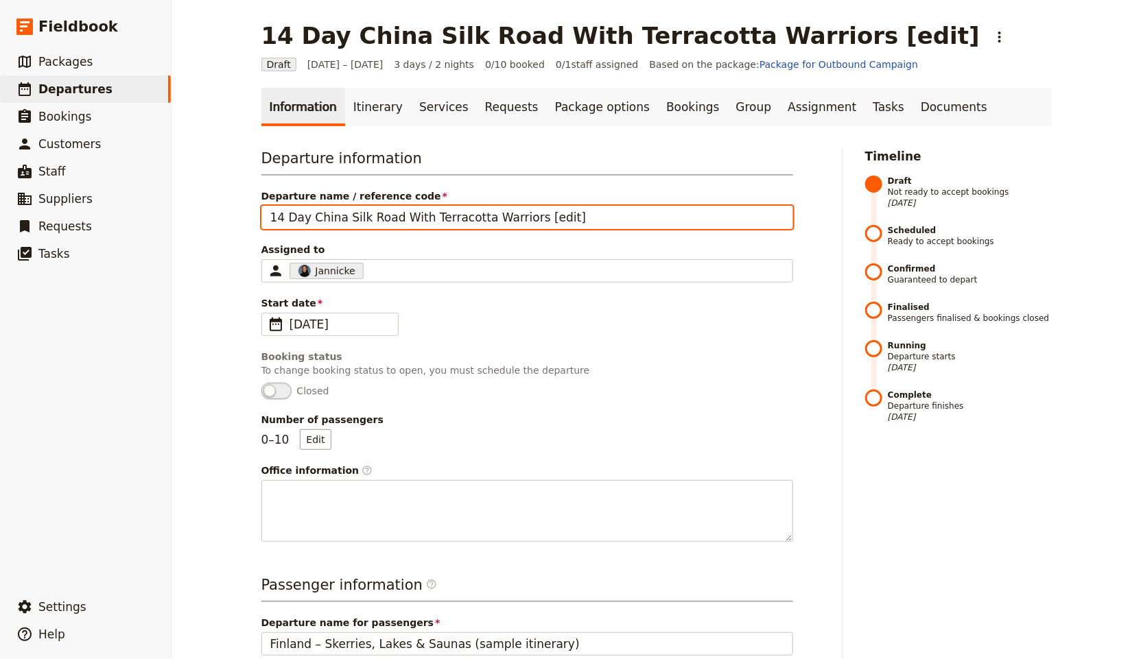
drag, startPoint x: 450, startPoint y: 209, endPoint x: 210, endPoint y: 215, distance: 240.3
click at [209, 215] on div "14 Day China Silk Road With Terracotta Warriors [edit] ​ Draft [DATE] – [DATE] …" at bounding box center [657, 329] width 970 height 659
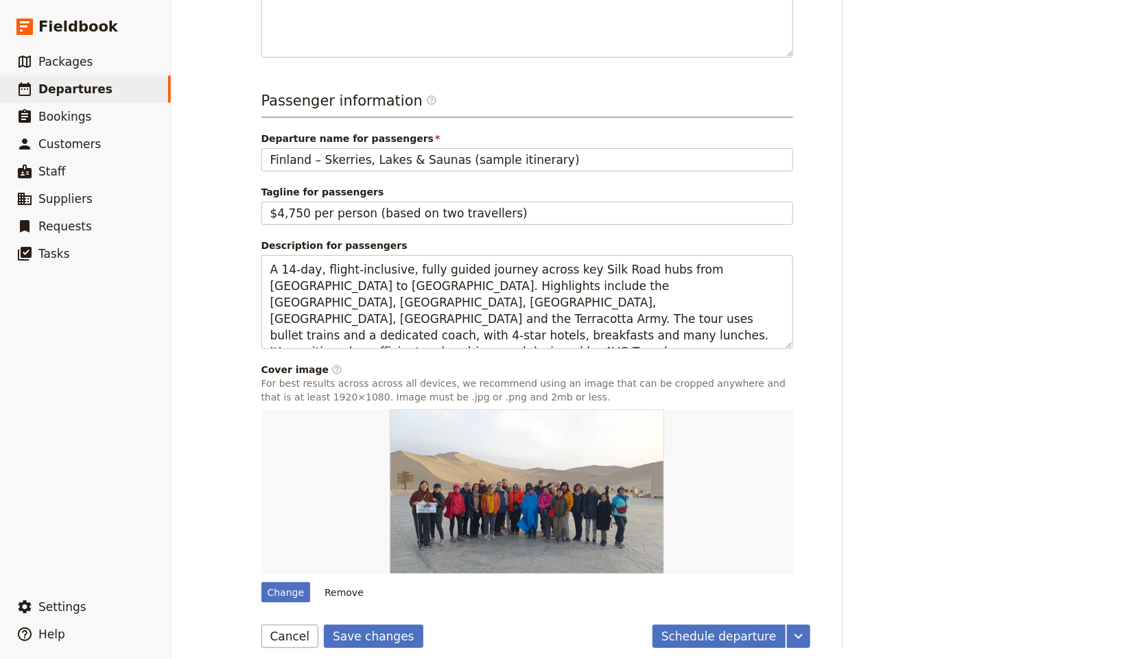
scroll to position [491, 0]
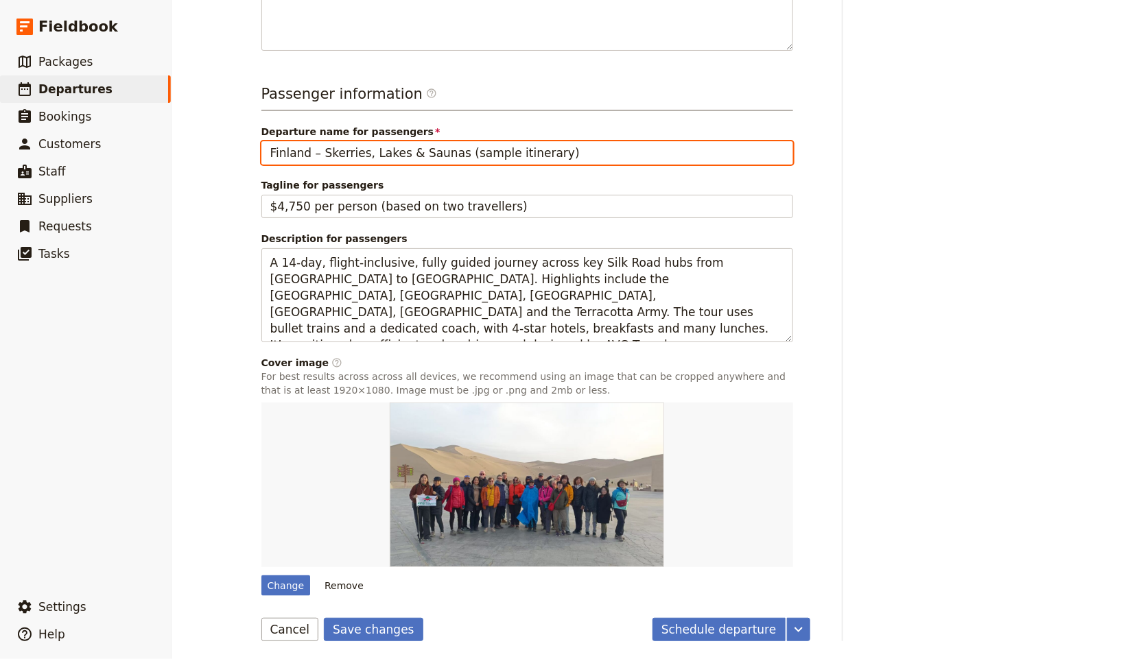
click at [317, 152] on input "Finland – Skerries, Lakes & Saunas (sample itinerary)" at bounding box center [527, 152] width 532 height 23
paste input "14 Day China Silk Road With Terracotta Warriors"
type input "14 Day China Silk Road With Terracotta Warriors"
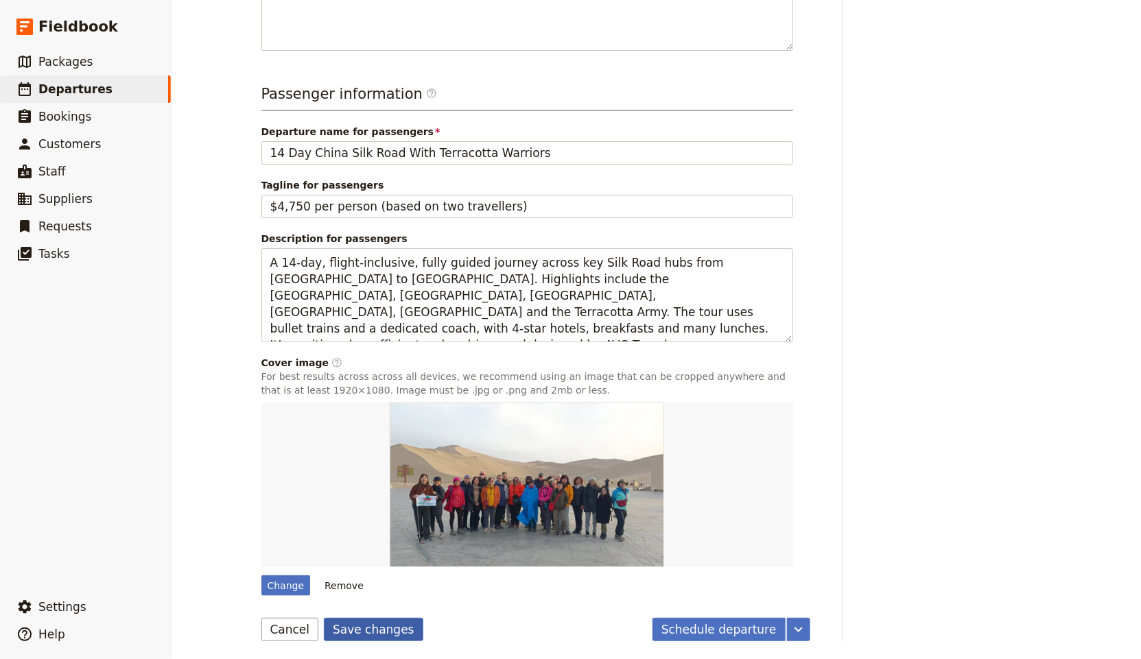
click at [375, 633] on button "Save changes" at bounding box center [373, 629] width 99 height 23
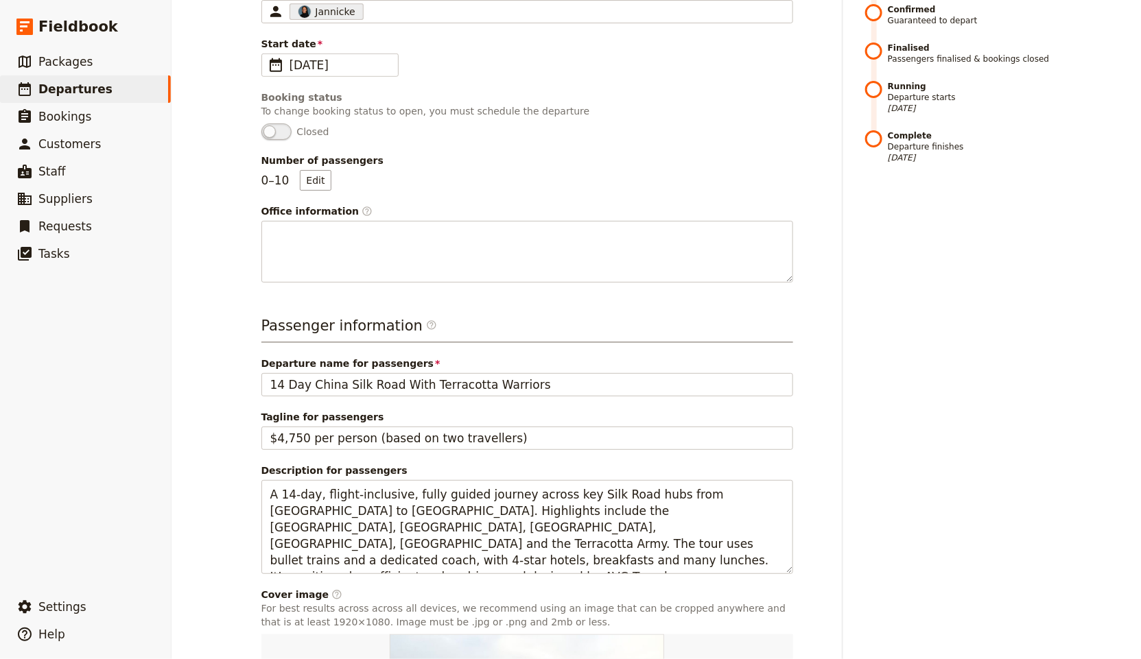
scroll to position [0, 0]
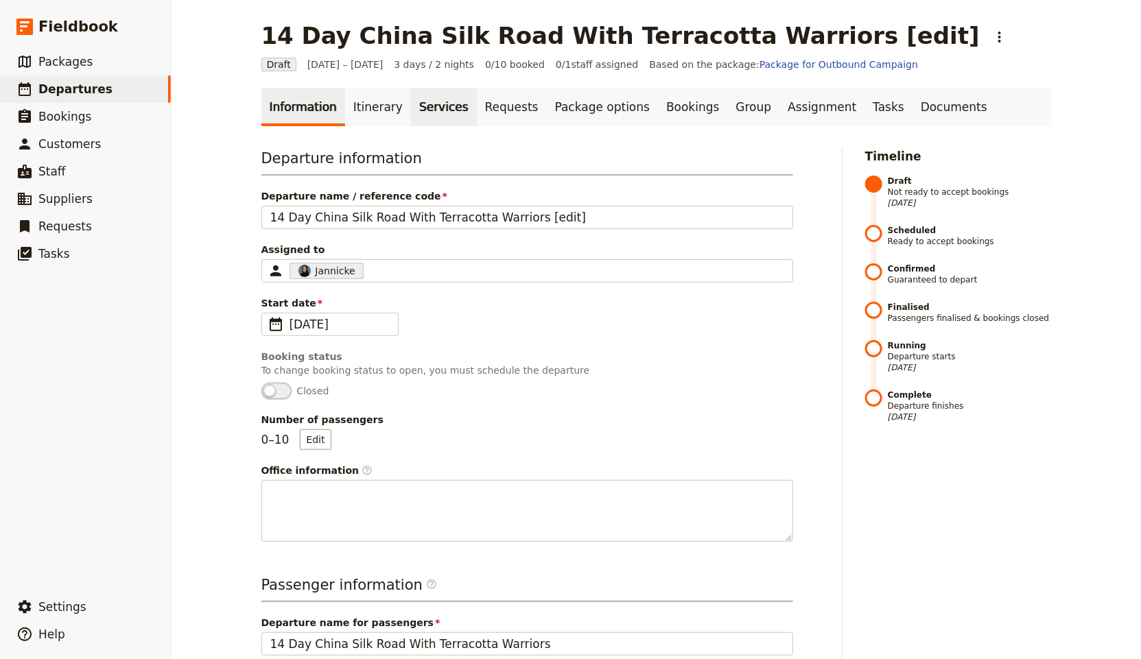
click at [424, 95] on link "Services" at bounding box center [444, 107] width 66 height 38
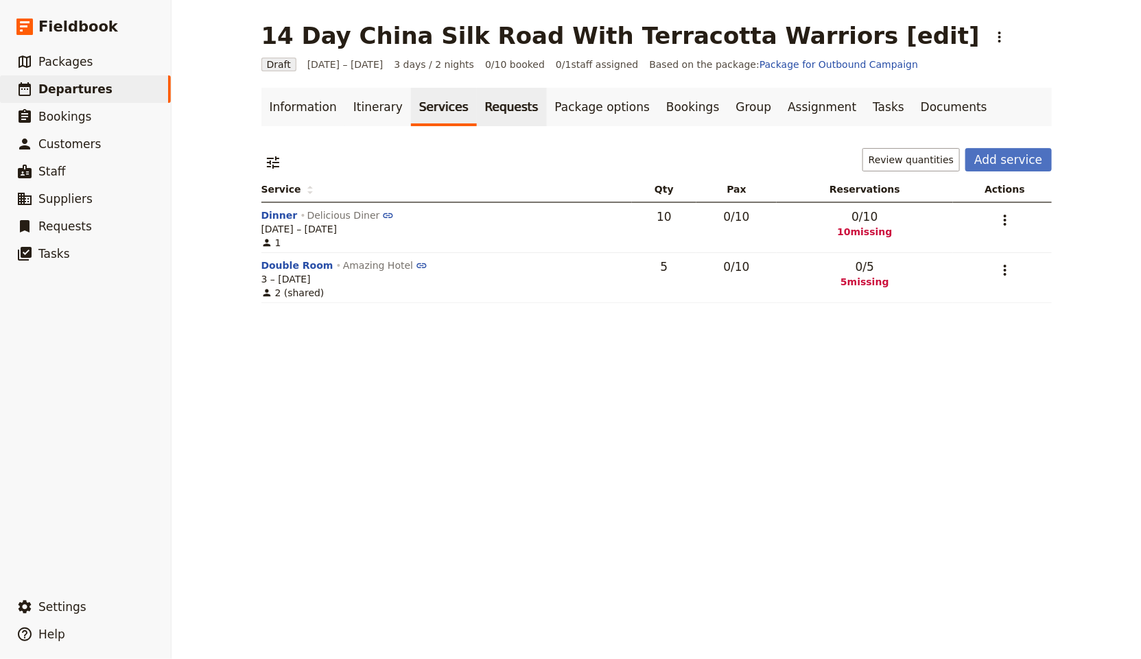
click at [477, 103] on link "Requests" at bounding box center [512, 107] width 70 height 38
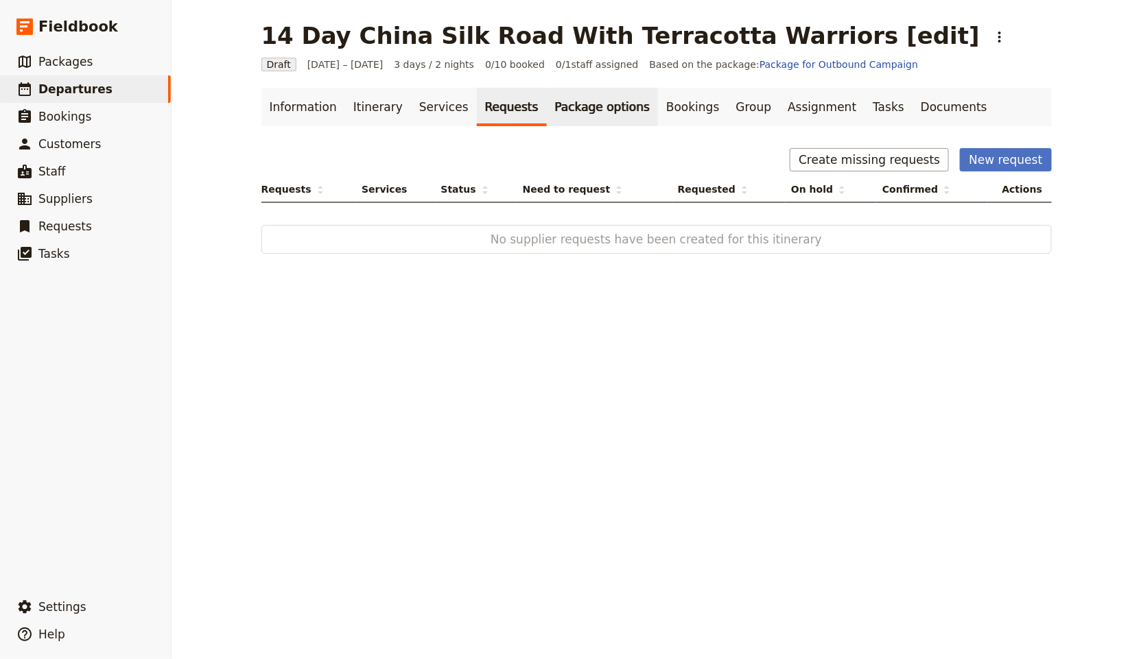
click at [547, 106] on link "Package options" at bounding box center [602, 107] width 111 height 38
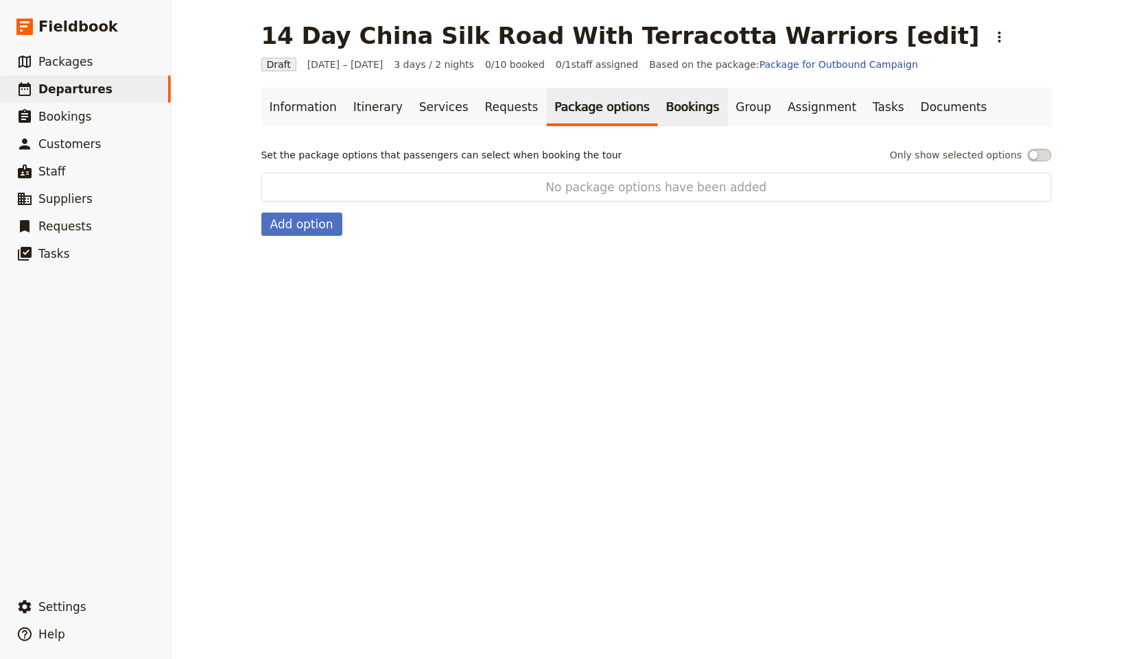
click at [677, 108] on link "Bookings" at bounding box center [692, 107] width 69 height 38
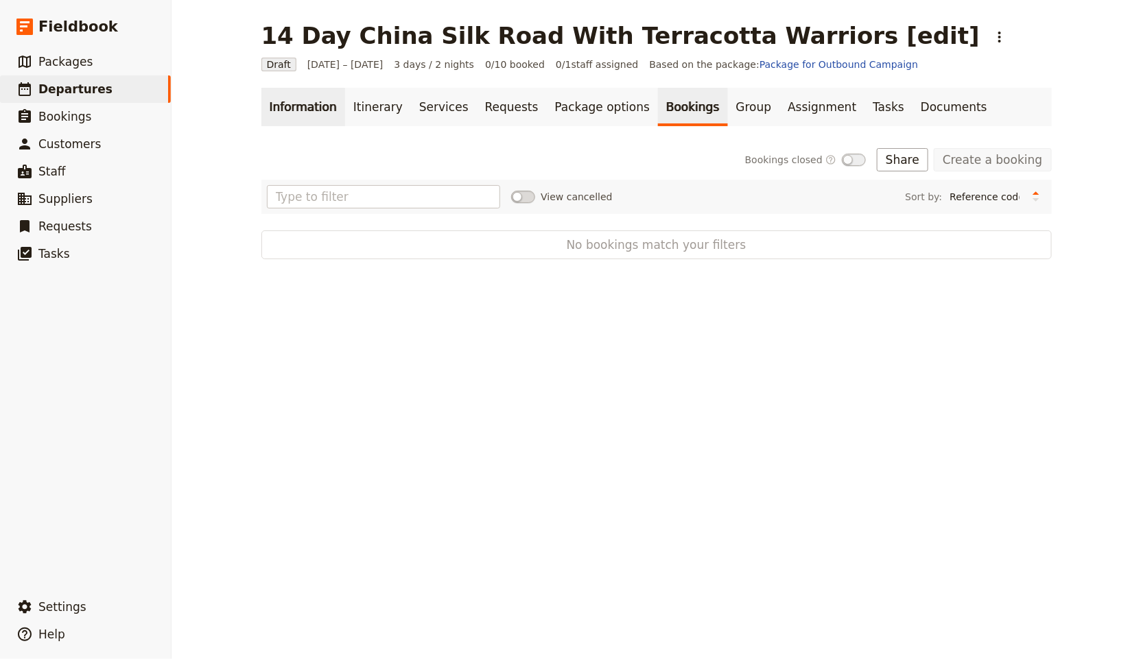
click at [271, 106] on link "Information" at bounding box center [303, 107] width 84 height 38
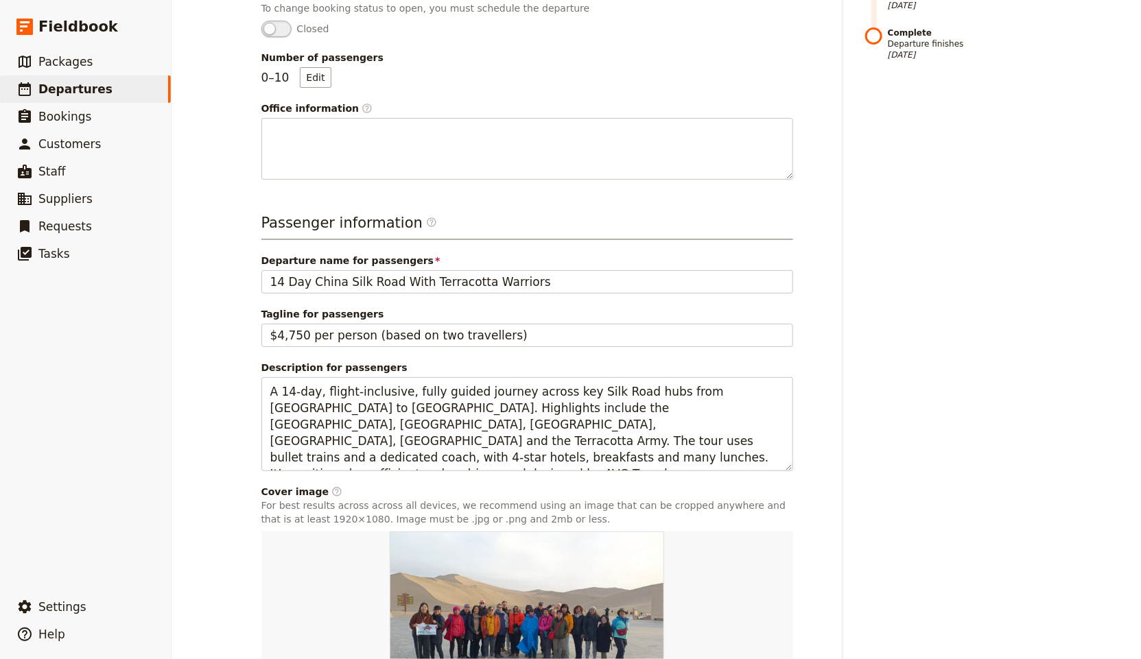
scroll to position [491, 0]
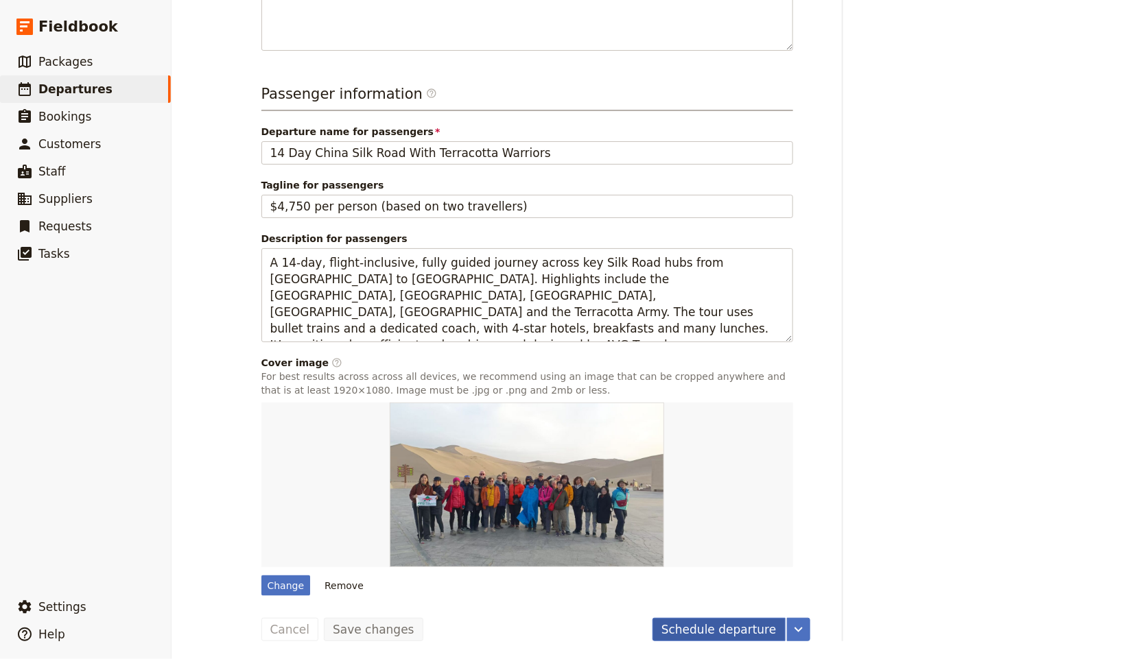
click at [716, 626] on button "Schedule departure" at bounding box center [719, 629] width 133 height 23
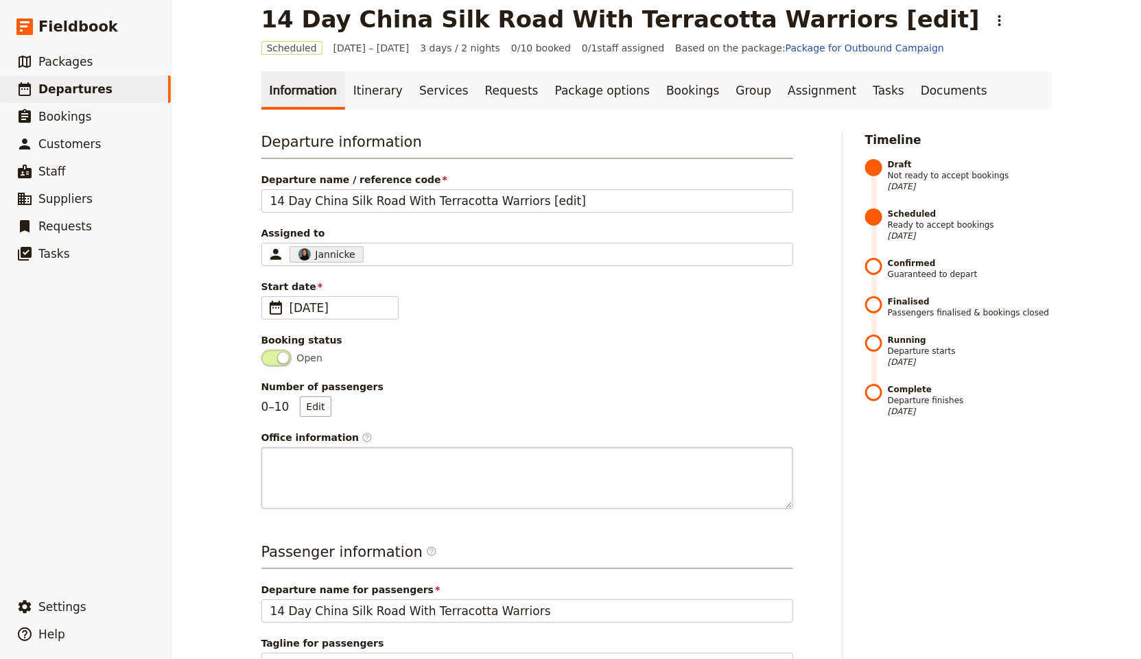
scroll to position [0, 0]
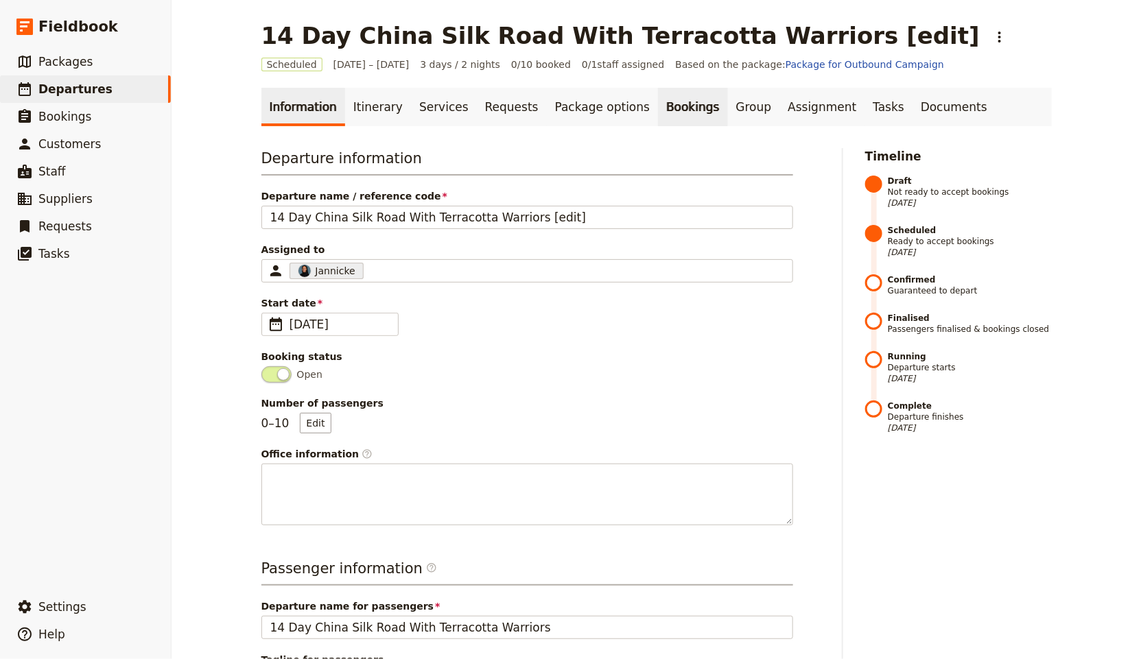
click at [669, 108] on link "Bookings" at bounding box center [692, 107] width 69 height 38
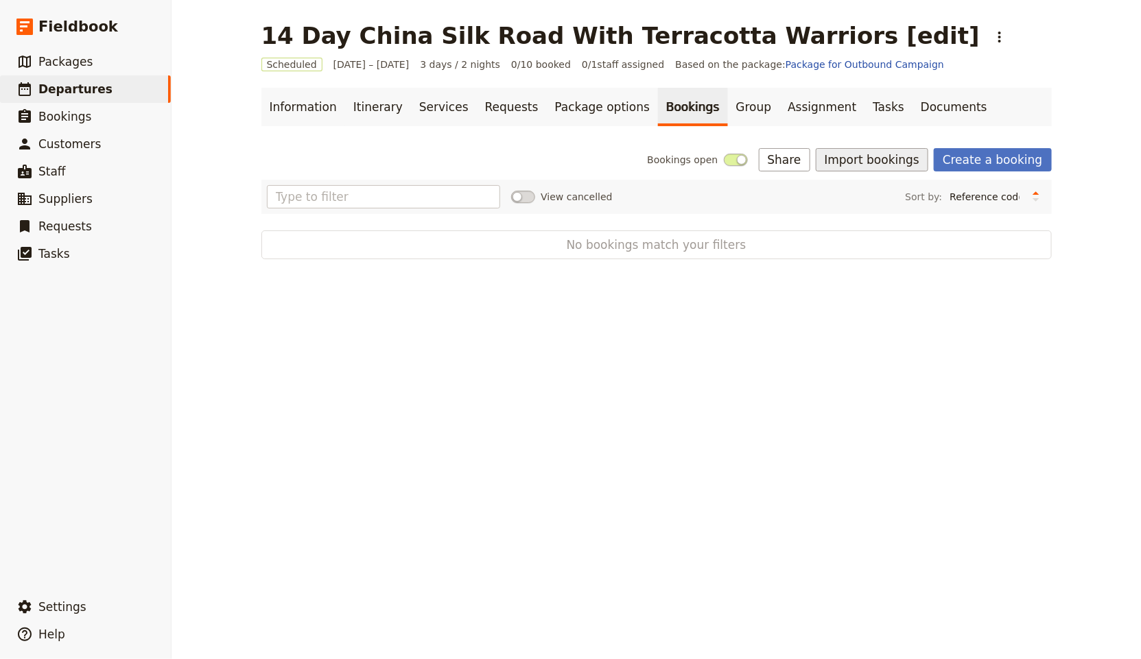
click at [859, 154] on button "Import bookings" at bounding box center [872, 159] width 113 height 23
click at [861, 189] on span "Import Bookings" at bounding box center [873, 190] width 79 height 14
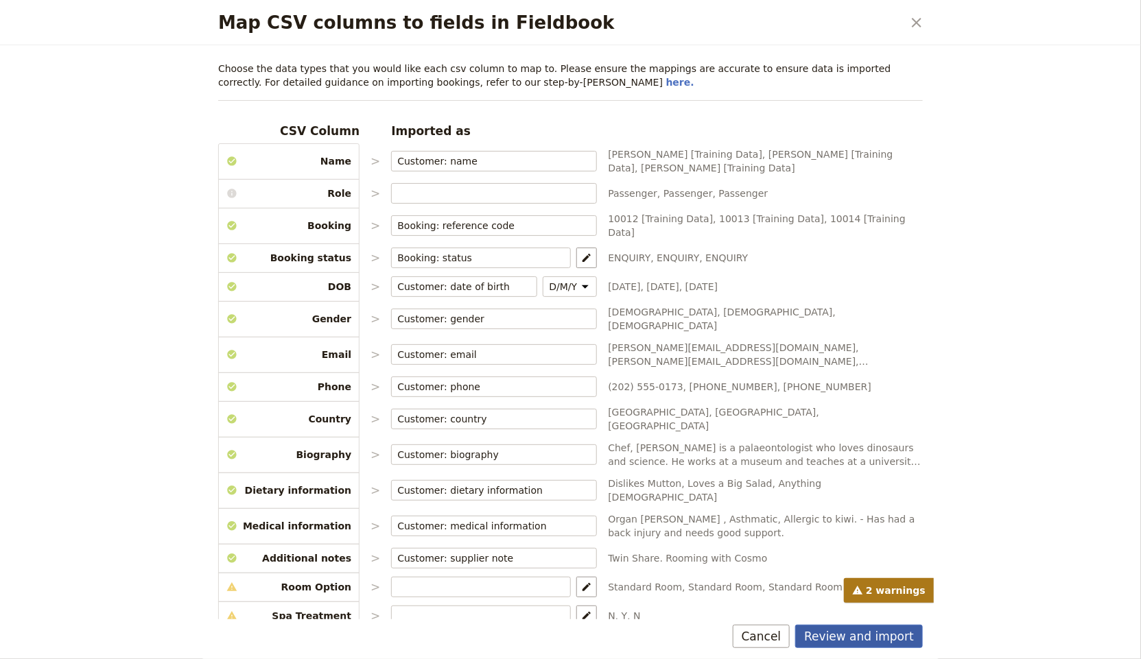
click at [866, 633] on button "Review and import" at bounding box center [859, 636] width 128 height 23
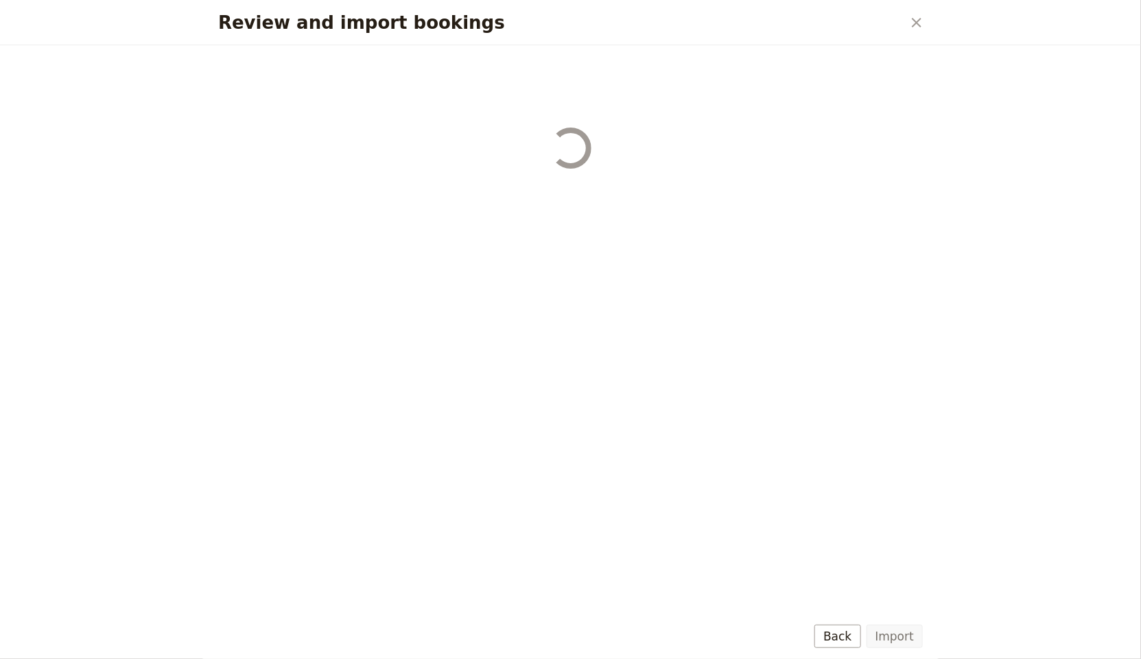
select select "650e1b8d408bbede5b0c6045"
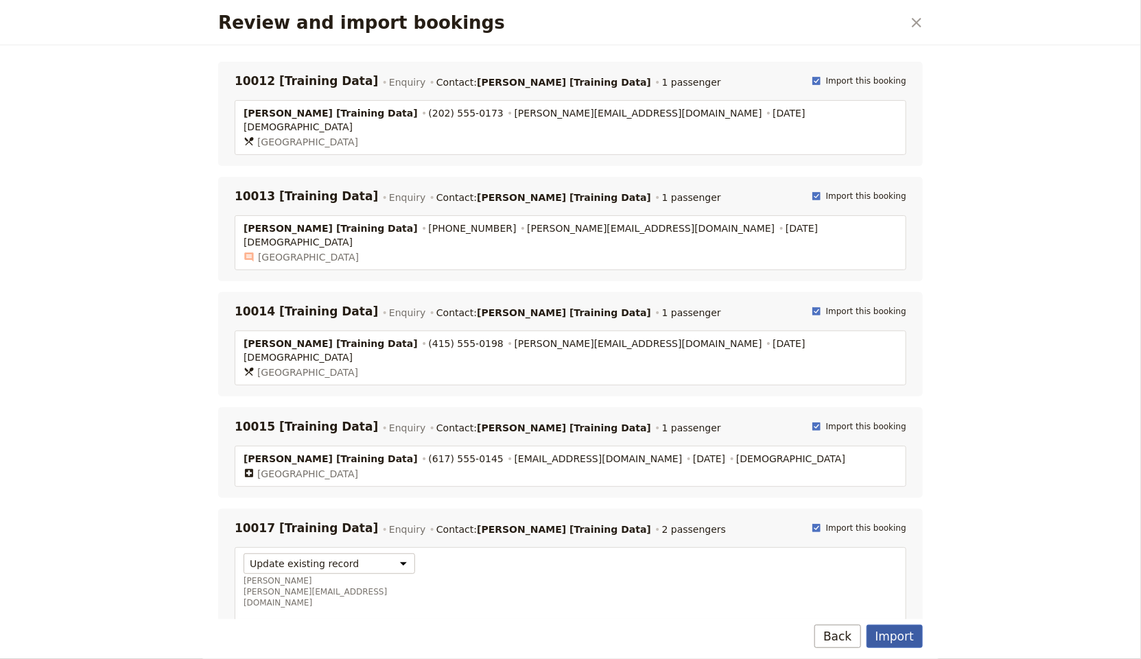
click at [920, 637] on button "Import" at bounding box center [895, 636] width 56 height 23
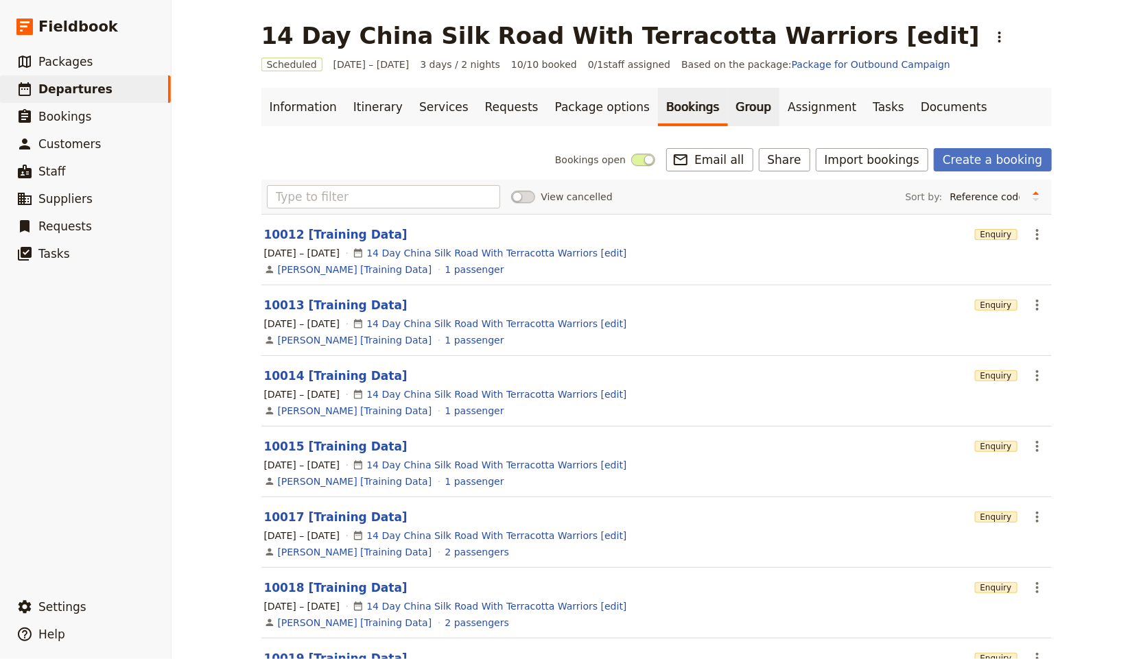
click at [728, 108] on link "Group" at bounding box center [754, 107] width 52 height 38
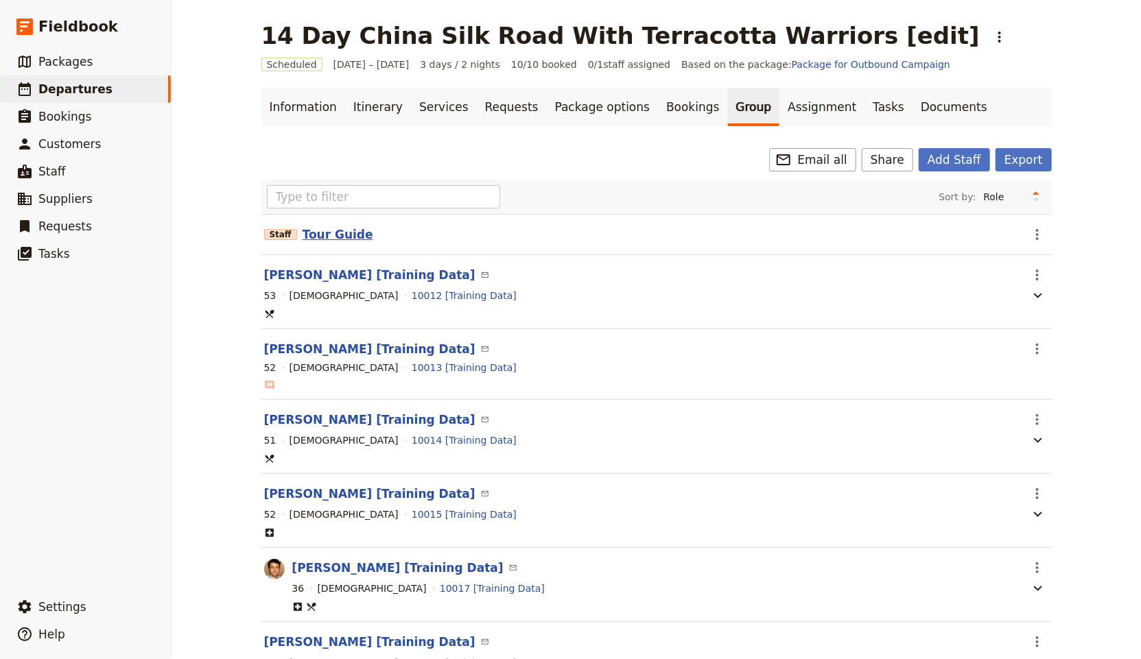
click at [318, 239] on button "Tour Guide" at bounding box center [338, 234] width 71 height 16
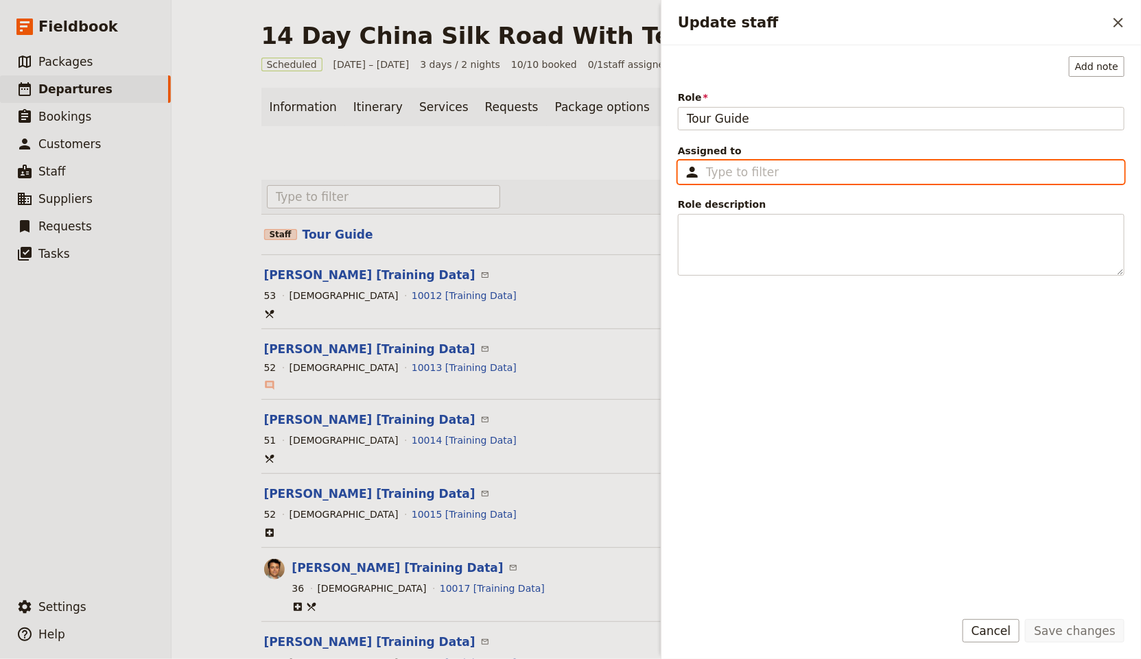
click at [793, 170] on input "Assigned to ​" at bounding box center [911, 172] width 410 height 16
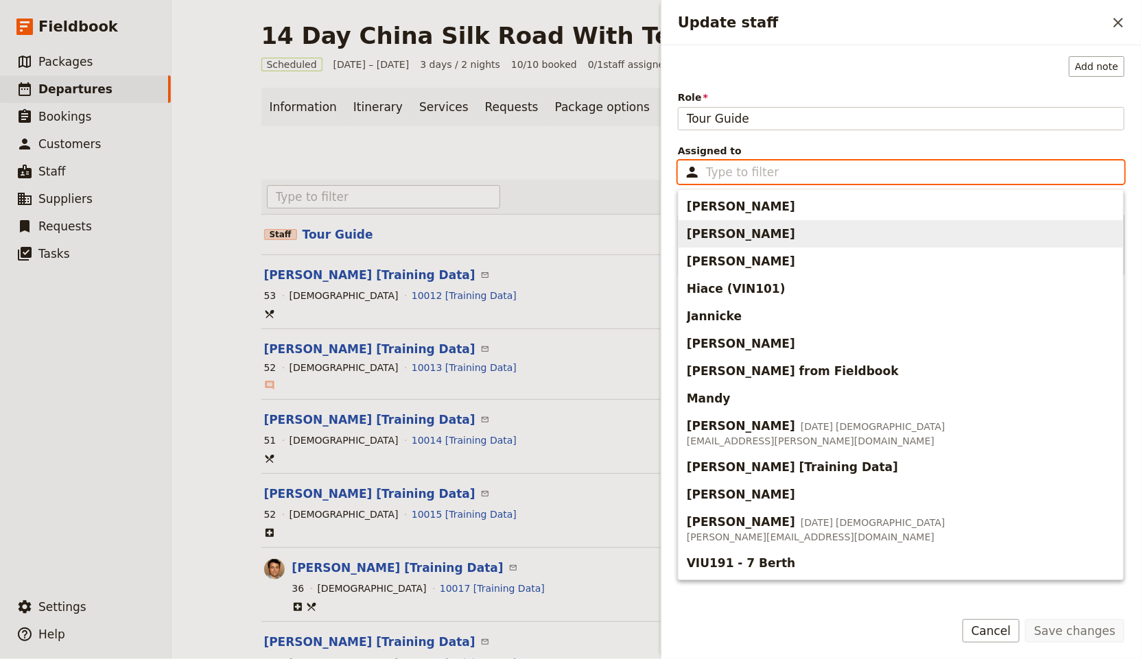
click at [795, 228] on span "[PERSON_NAME]" at bounding box center [901, 234] width 428 height 22
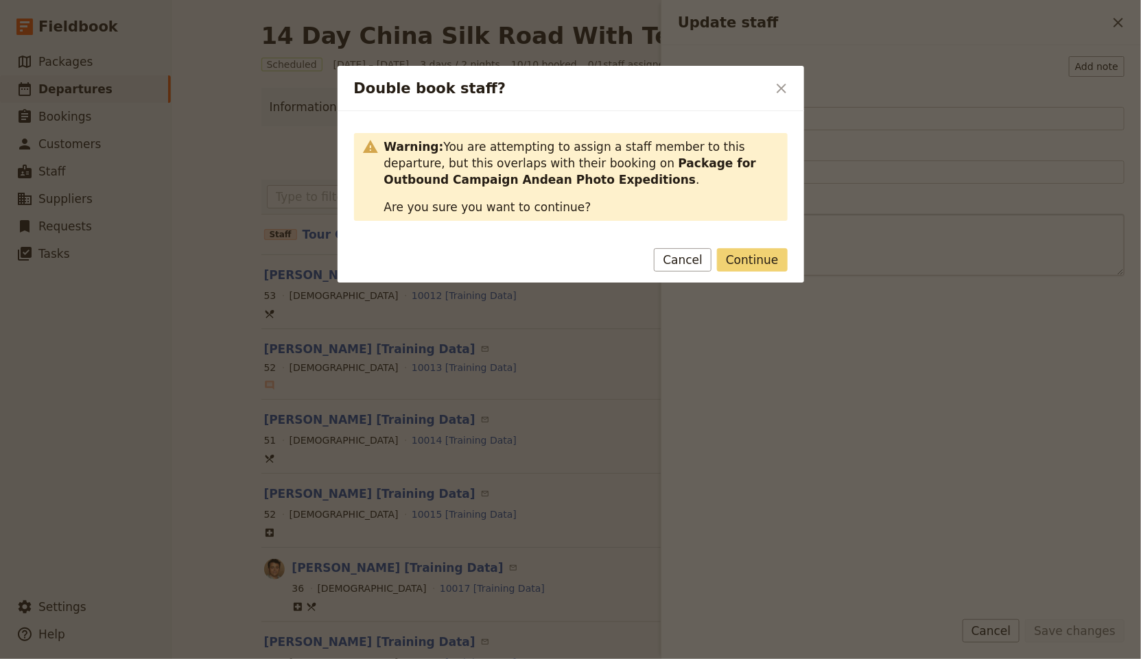
click at [762, 262] on button "Continue" at bounding box center [752, 259] width 70 height 23
type input "[PERSON_NAME]"
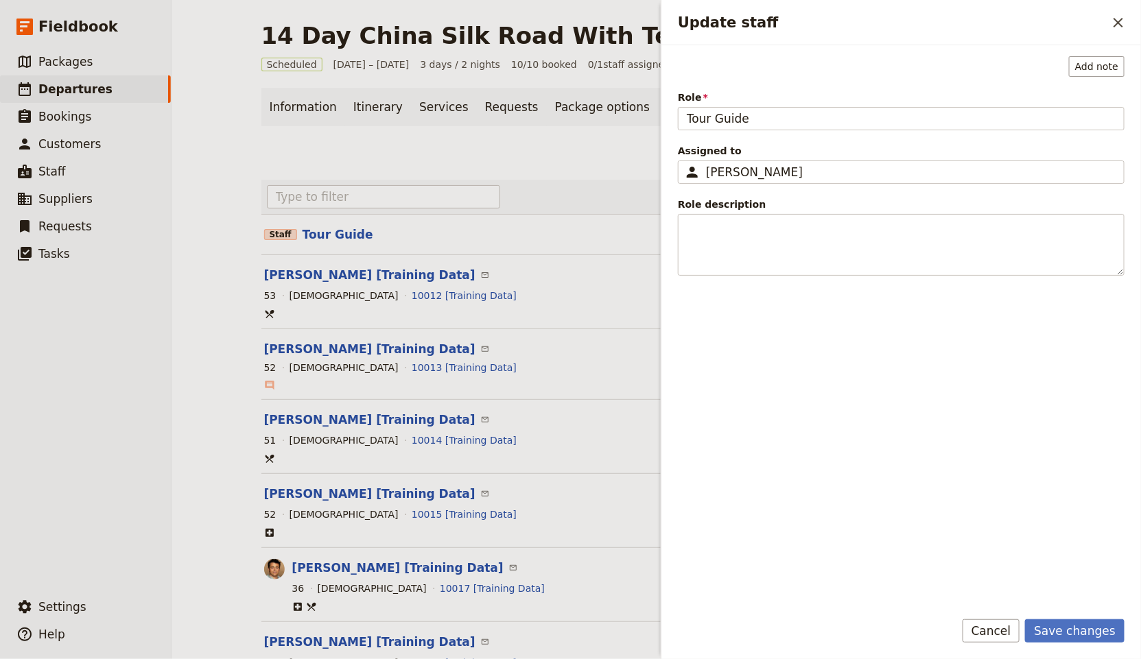
click at [1044, 618] on form "Add note Role Tour Guide Assigned to ​ [PERSON_NAME] [PERSON_NAME] ​ Role descr…" at bounding box center [901, 352] width 480 height 614
click at [1055, 626] on button "Save changes" at bounding box center [1074, 631] width 99 height 23
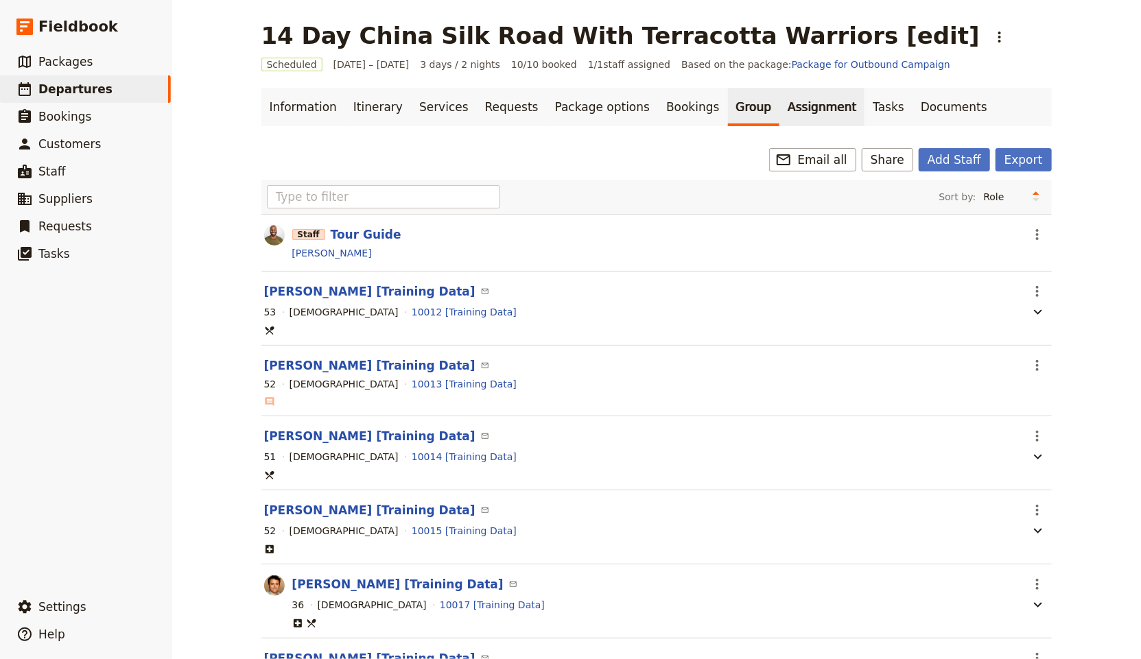
click at [779, 106] on link "Assignment" at bounding box center [821, 107] width 85 height 38
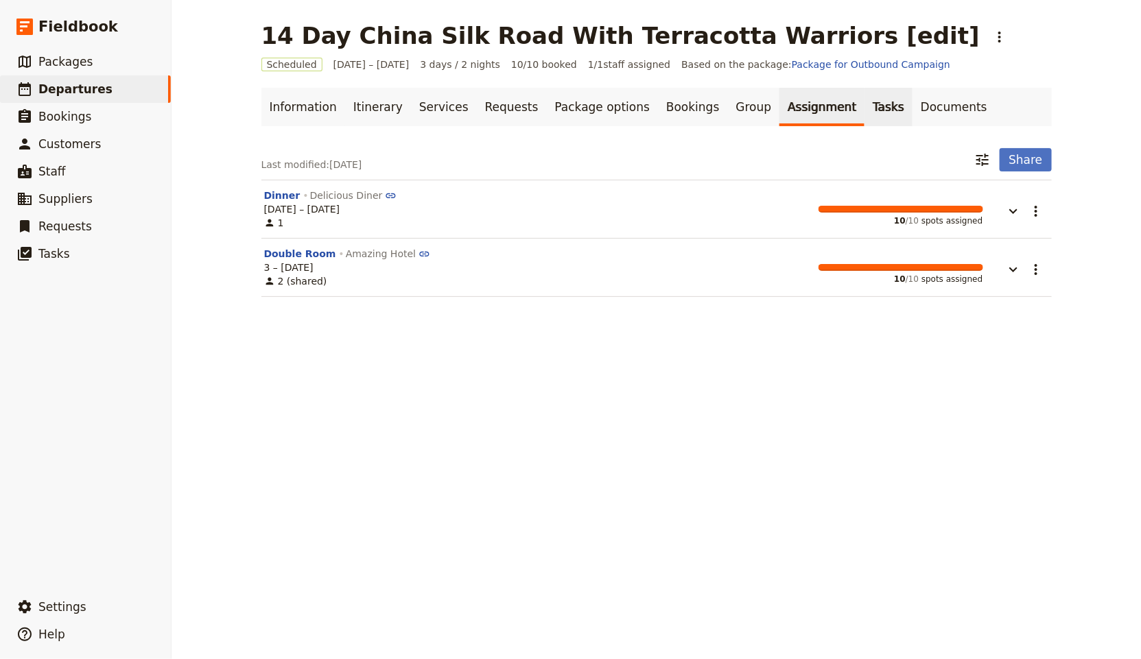
click at [865, 106] on link "Tasks" at bounding box center [889, 107] width 48 height 38
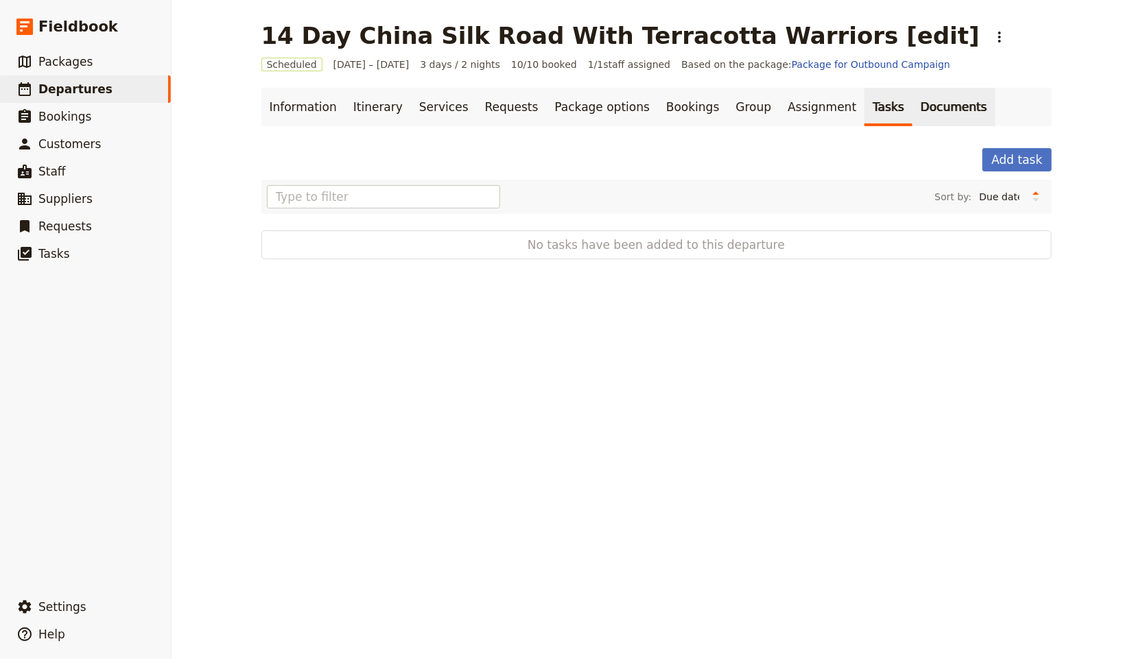
click at [913, 107] on link "Documents" at bounding box center [954, 107] width 83 height 38
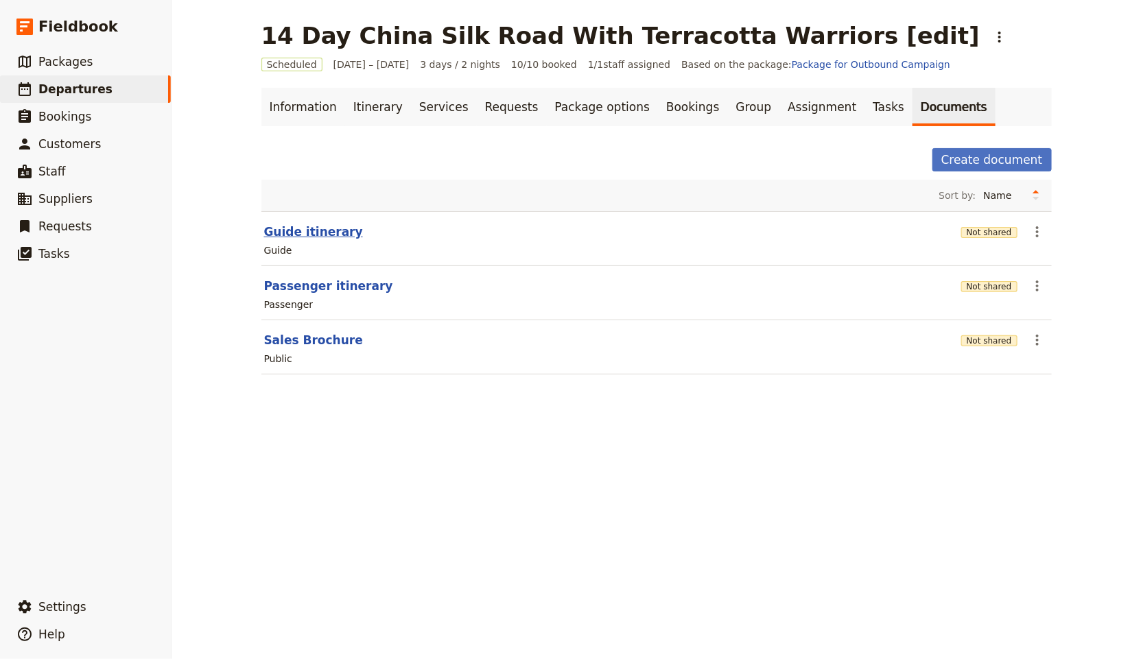
click at [277, 233] on button "Guide itinerary" at bounding box center [313, 232] width 99 height 16
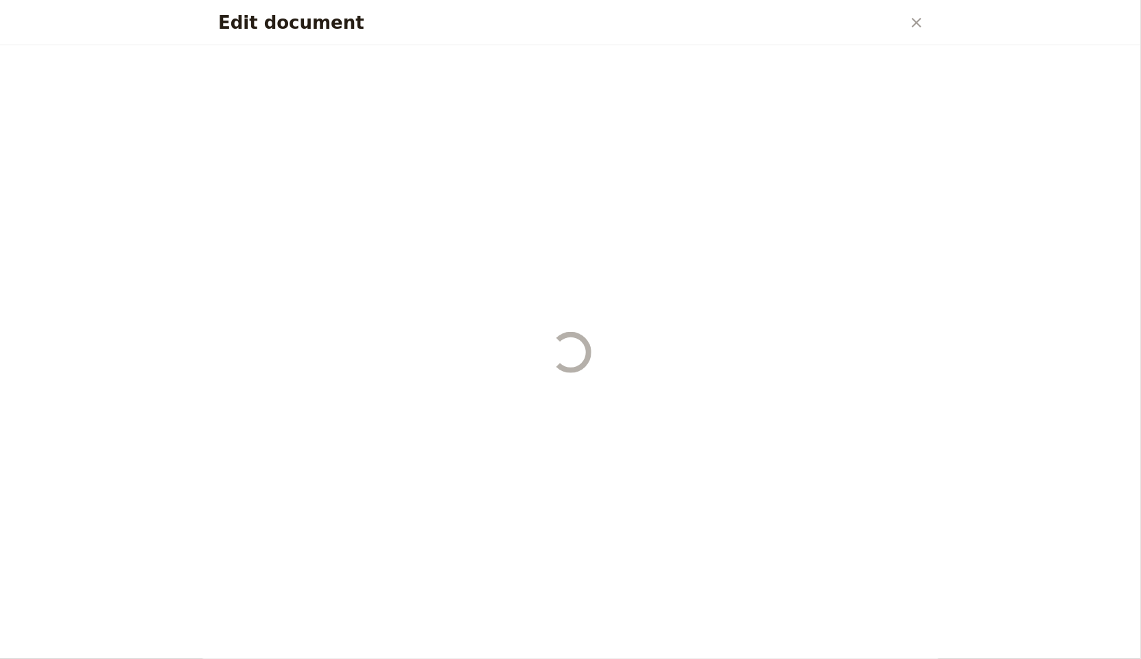
select select "STAFF"
select select "RUN_SHEET"
select select "LARGE"
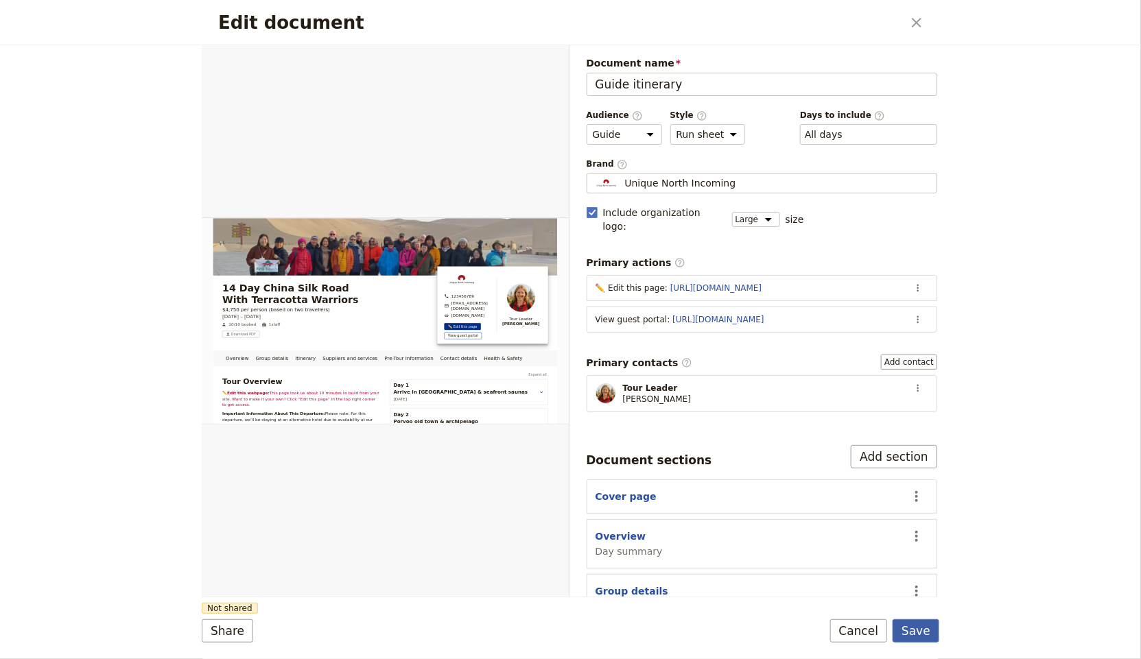
click at [921, 630] on button "Save" at bounding box center [916, 631] width 47 height 23
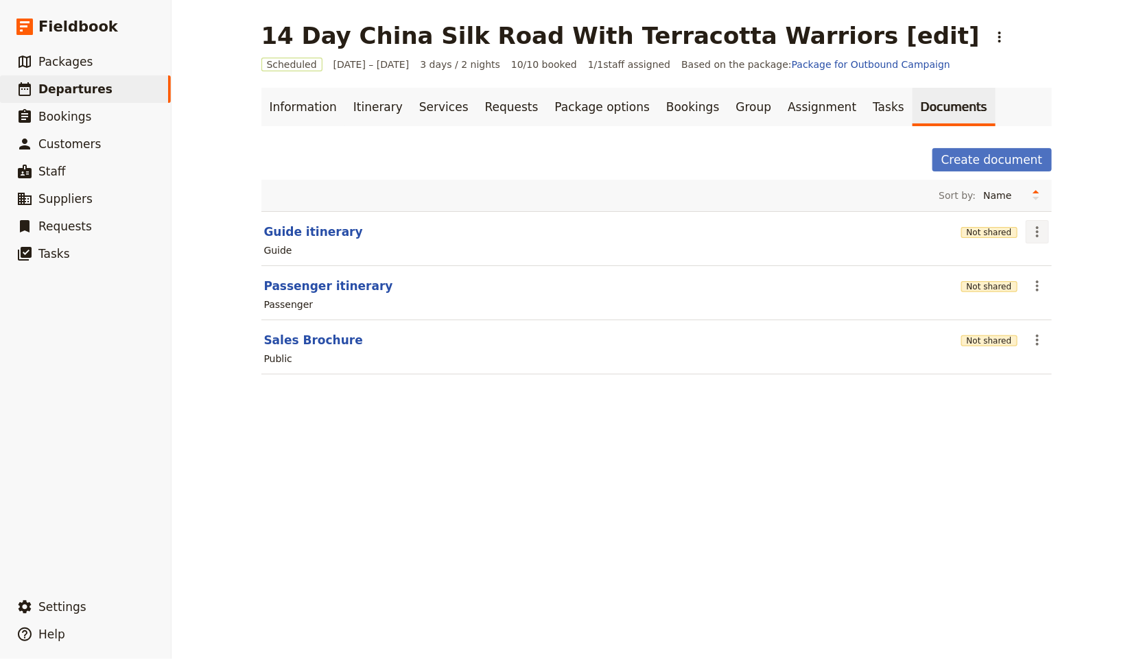
click at [1036, 226] on icon "Actions" at bounding box center [1037, 231] width 3 height 11
drag, startPoint x: 1064, startPoint y: 272, endPoint x: 1070, endPoint y: 261, distance: 12.6
click at [1070, 261] on ul "Share Edit document Delete document" at bounding box center [1068, 280] width 101 height 64
click at [1070, 261] on span "Share" at bounding box center [1068, 261] width 83 height 14
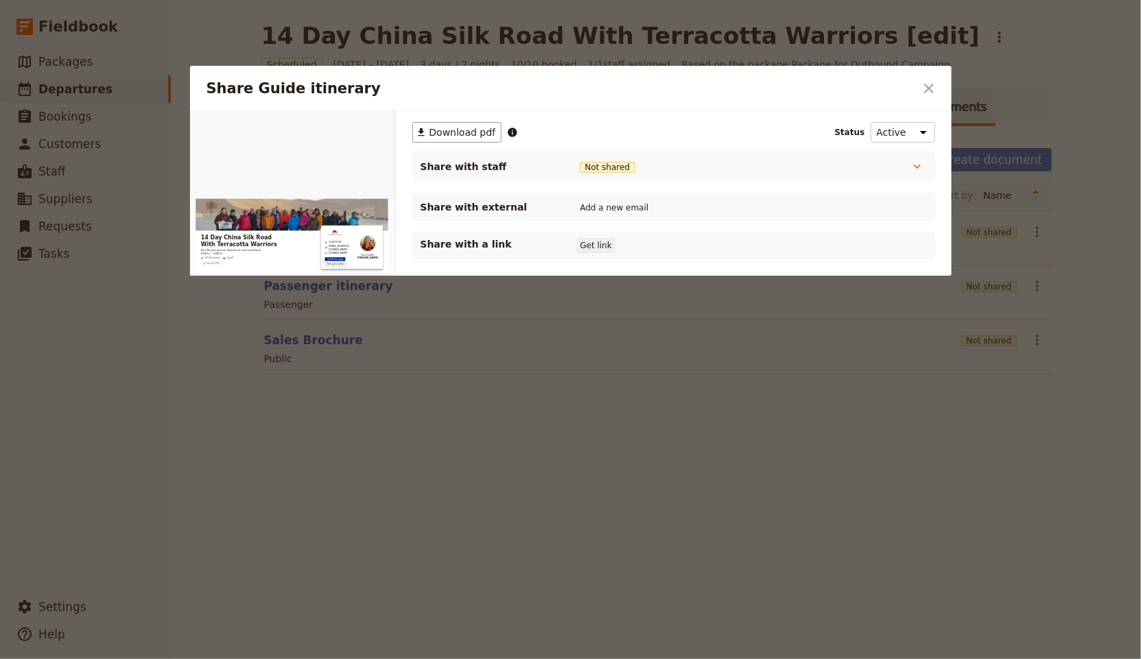
click at [598, 244] on button "Get link" at bounding box center [596, 245] width 38 height 15
click at [371, 248] on div "Share Guide itinerary" at bounding box center [291, 256] width 205 height 292
click at [364, 261] on div "Share Guide itinerary" at bounding box center [291, 256] width 205 height 292
click at [709, 246] on button "Get link" at bounding box center [700, 245] width 38 height 15
click at [929, 95] on icon "Close dialog" at bounding box center [929, 88] width 16 height 16
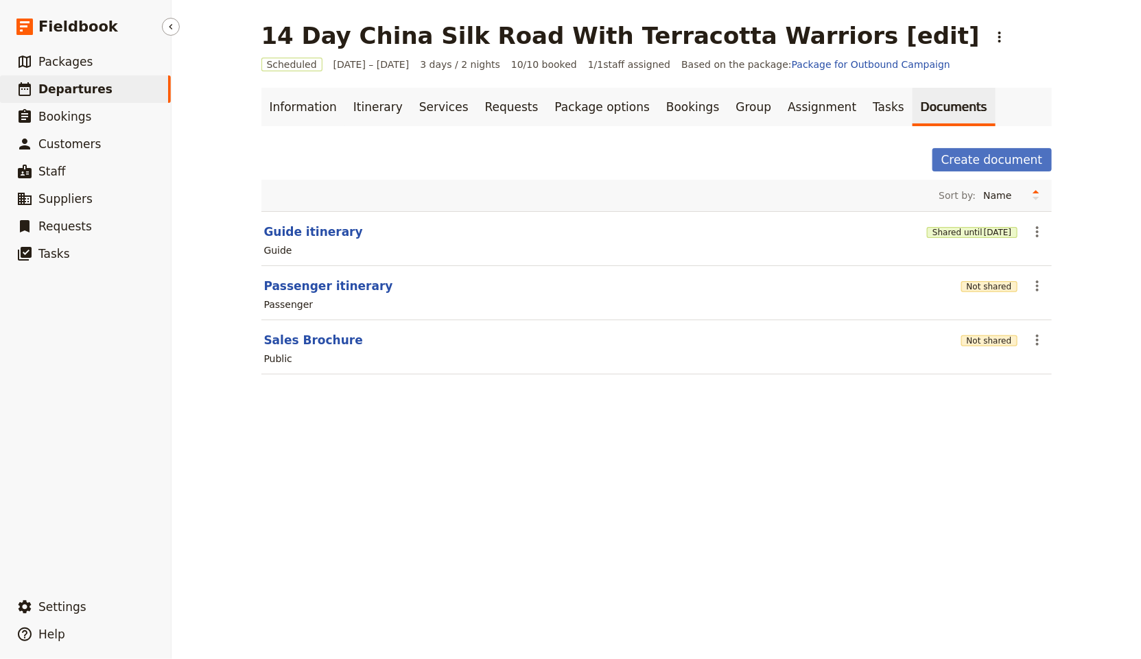
click at [143, 84] on link "​ Departures" at bounding box center [85, 88] width 171 height 27
select select "UPDATED_AT"
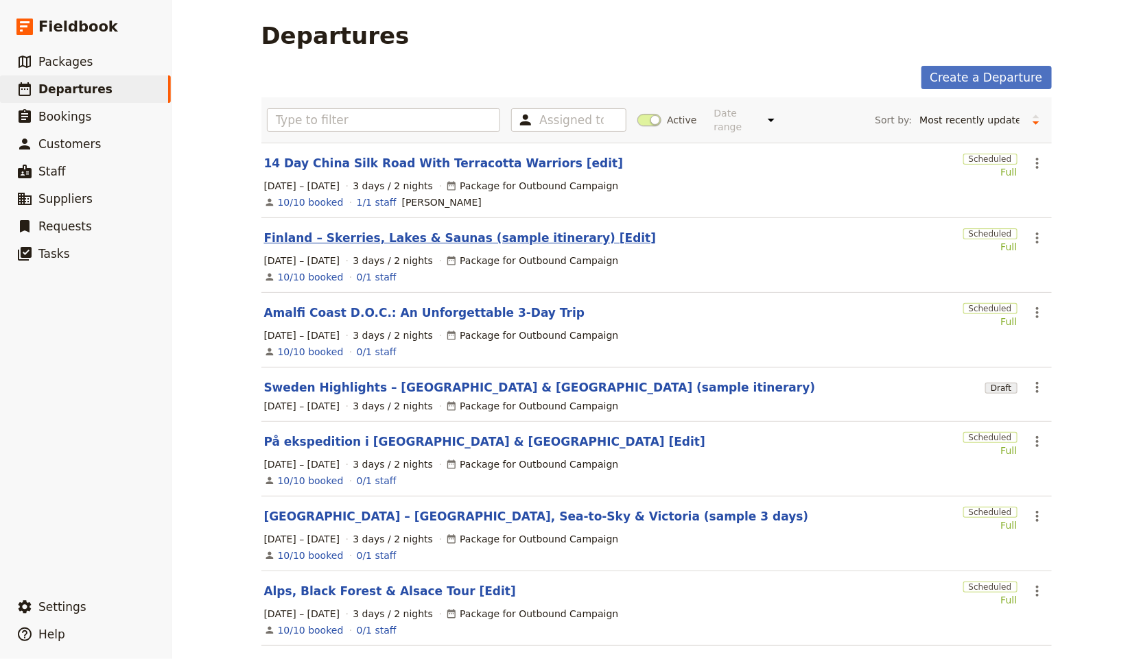
click at [471, 230] on link "Finland – Skerries, Lakes & Saunas (sample itinerary) [Edit]" at bounding box center [460, 238] width 392 height 16
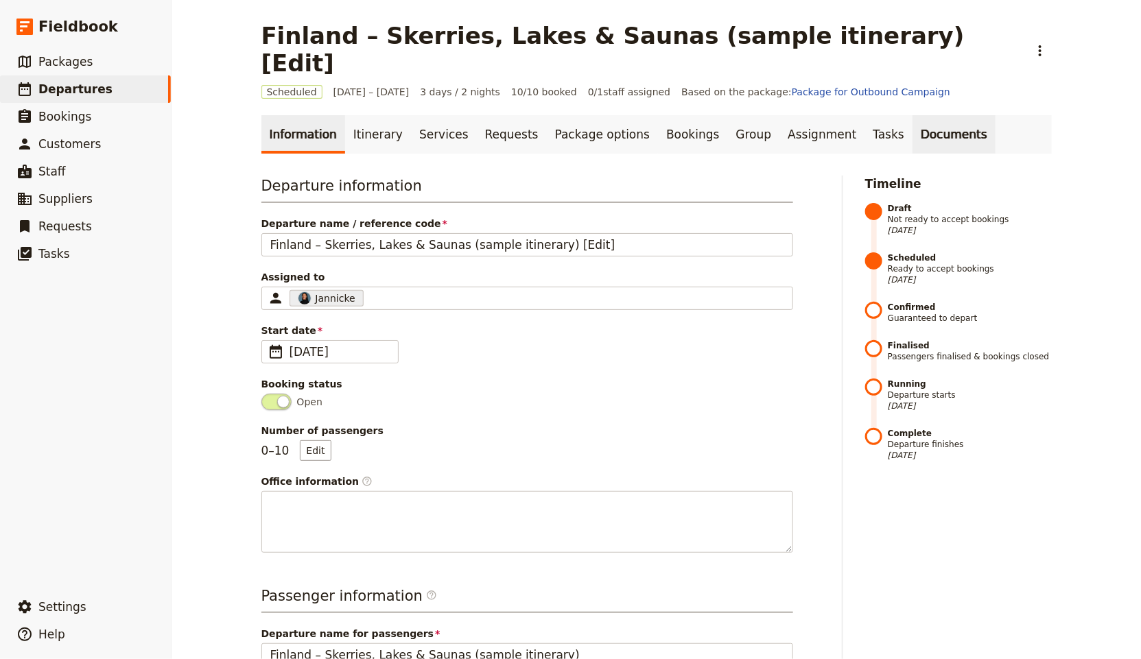
click at [915, 115] on link "Documents" at bounding box center [954, 134] width 83 height 38
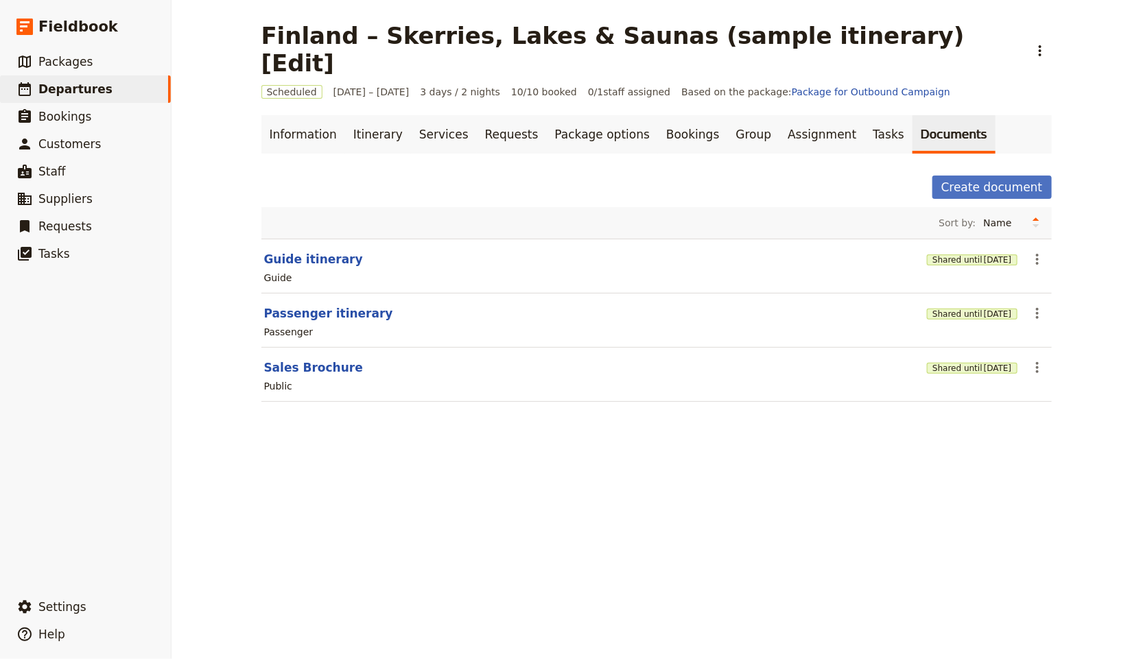
click at [331, 239] on section "Guide itinerary Shared until [DATE] ​ Guide" at bounding box center [656, 266] width 790 height 55
click at [327, 251] on button "Guide itinerary" at bounding box center [313, 259] width 99 height 16
select select "STAFF"
select select "RUN_SHEET"
select select "LARGE"
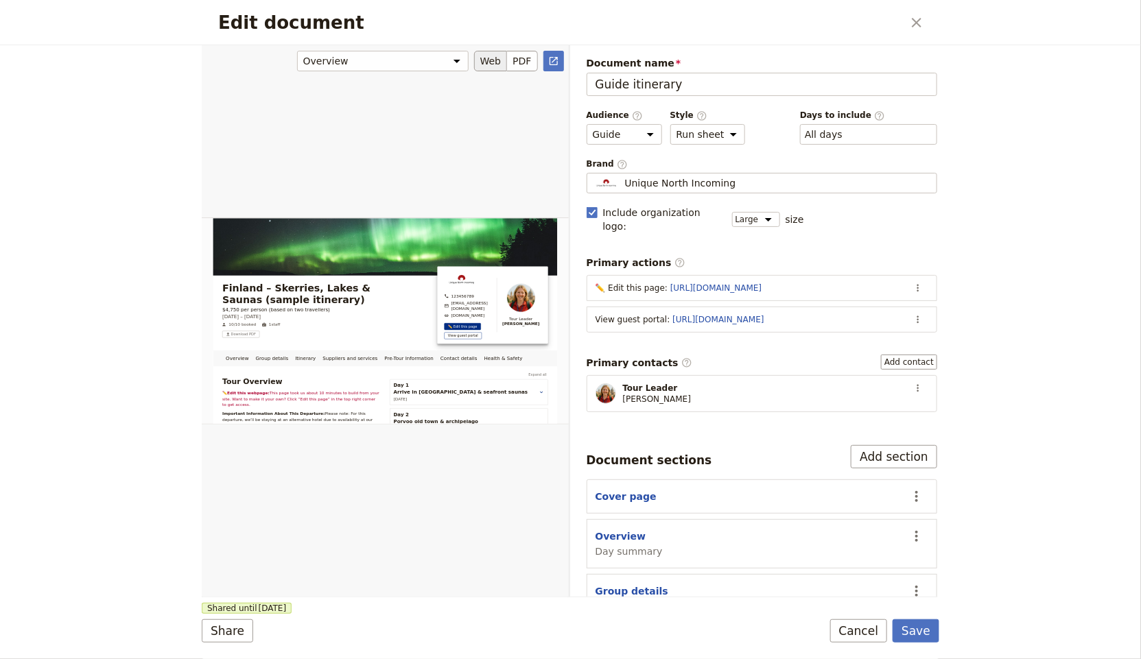
click at [478, 284] on div "Edit document" at bounding box center [385, 321] width 367 height 553
click at [926, 21] on button "​" at bounding box center [916, 22] width 23 height 23
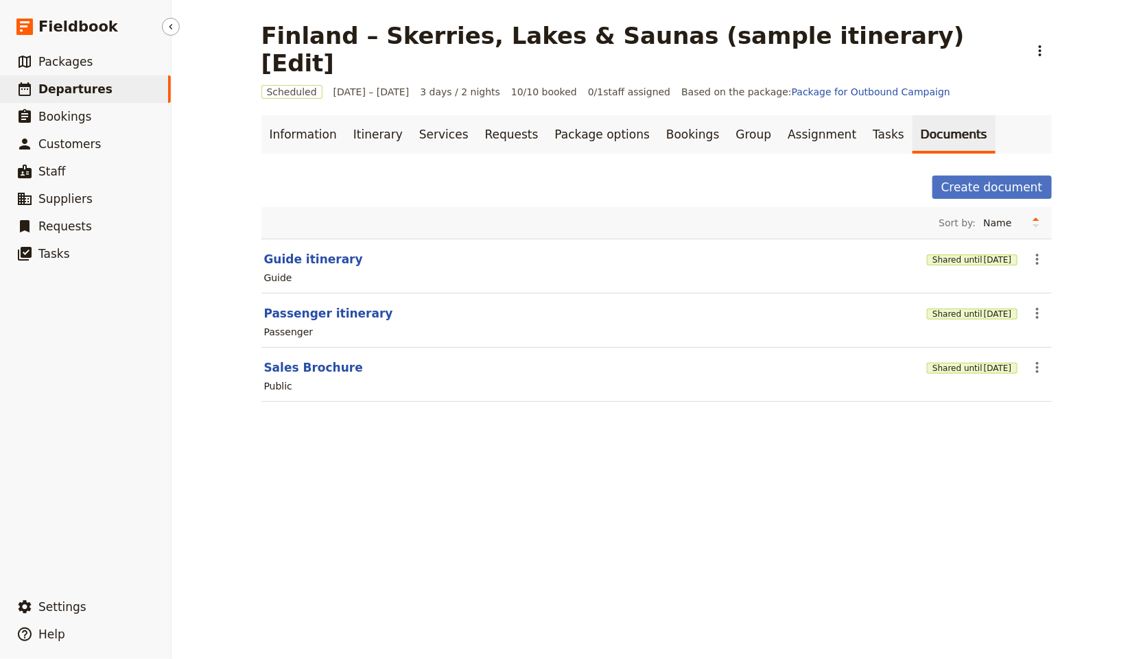
click at [124, 88] on link "​ Departures" at bounding box center [85, 88] width 171 height 27
select select "UPDATED_AT"
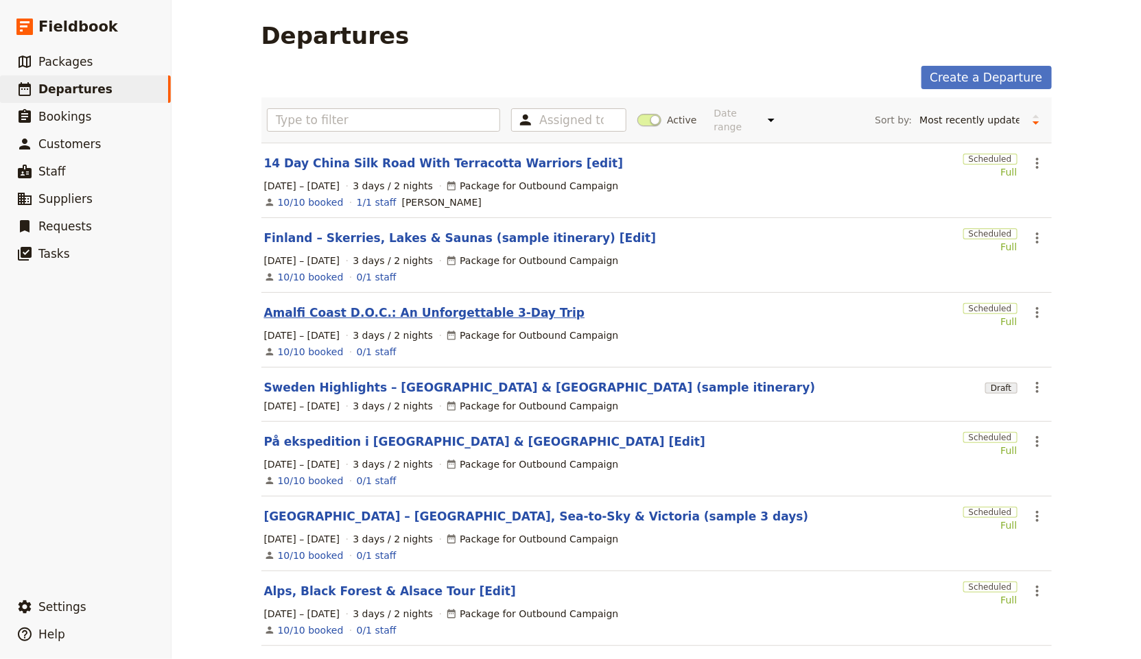
click at [439, 305] on link "Amalfi Coast D.O.C.: An Unforgettable 3-Day Trip" at bounding box center [424, 313] width 321 height 16
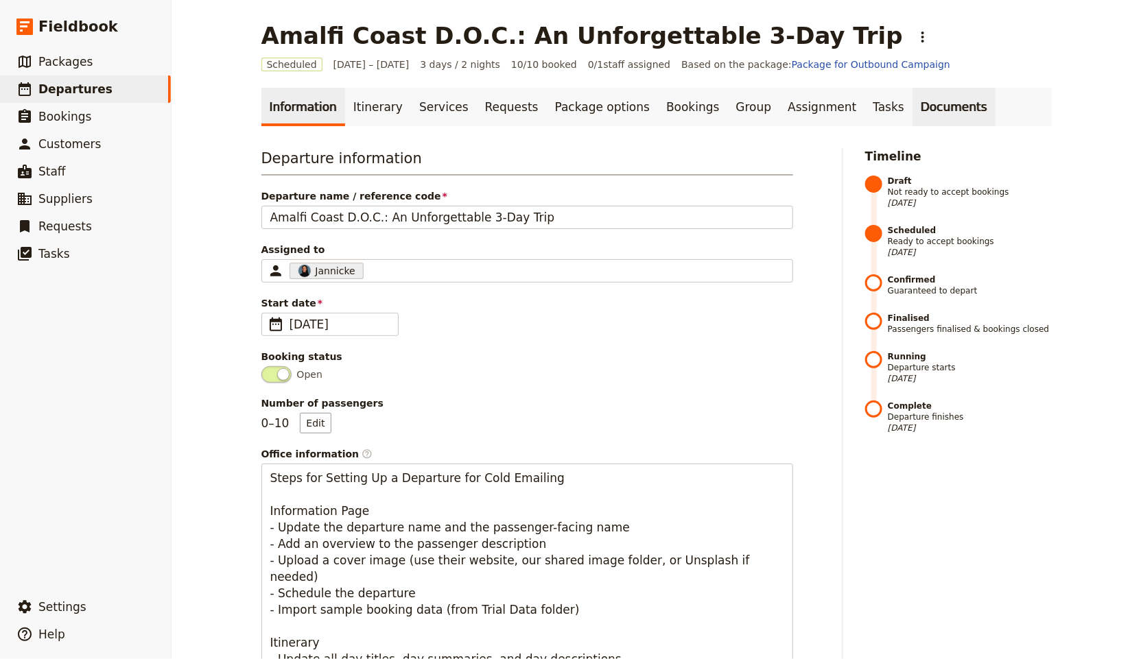
click at [913, 109] on link "Documents" at bounding box center [954, 107] width 83 height 38
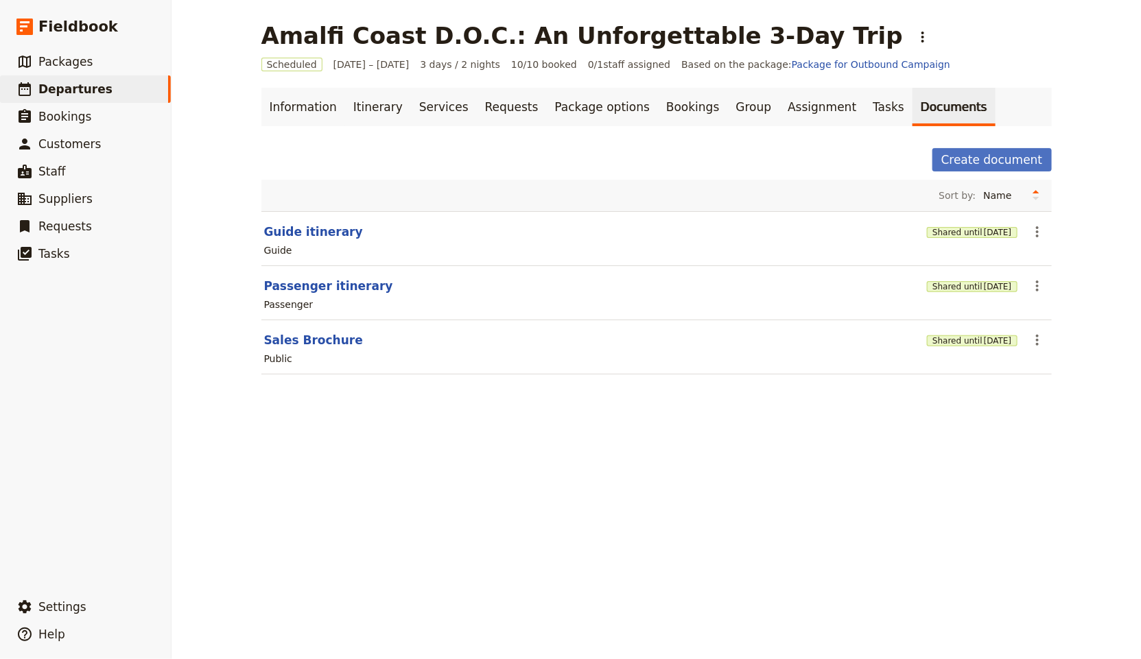
click at [284, 242] on div "Guide" at bounding box center [657, 250] width 788 height 16
click at [291, 228] on button "Guide itinerary" at bounding box center [313, 232] width 99 height 16
select select "STAFF"
select select "RUN_SHEET"
select select "LARGE"
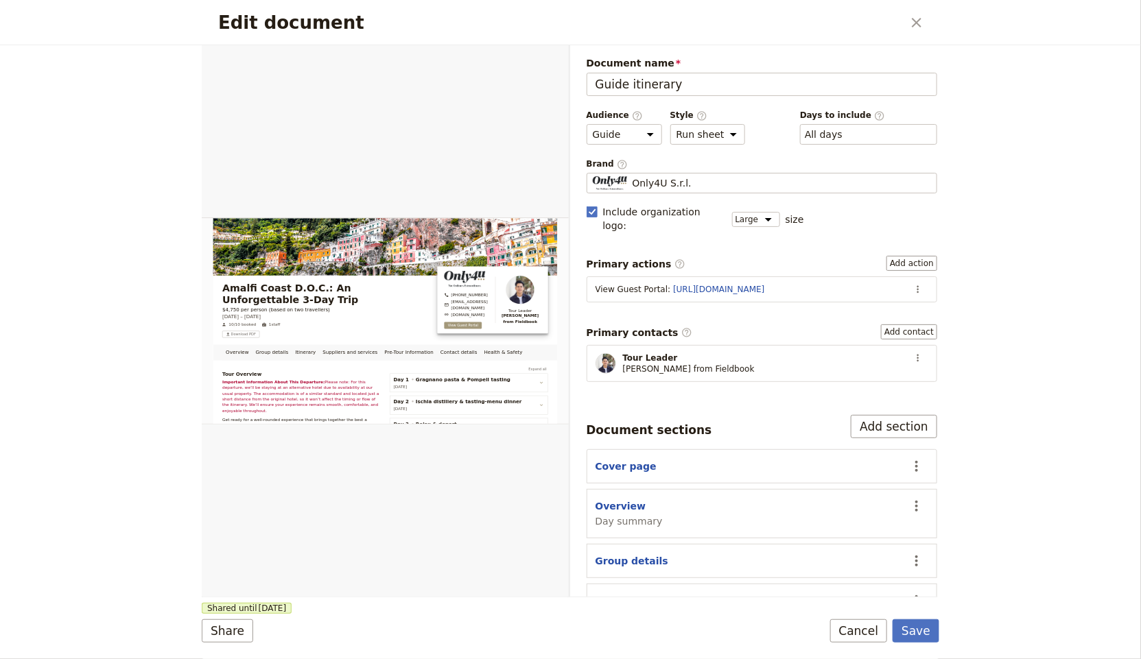
click at [900, 25] on h2 "Edit document" at bounding box center [560, 22] width 684 height 21
click at [912, 22] on icon "Close dialog" at bounding box center [916, 22] width 16 height 16
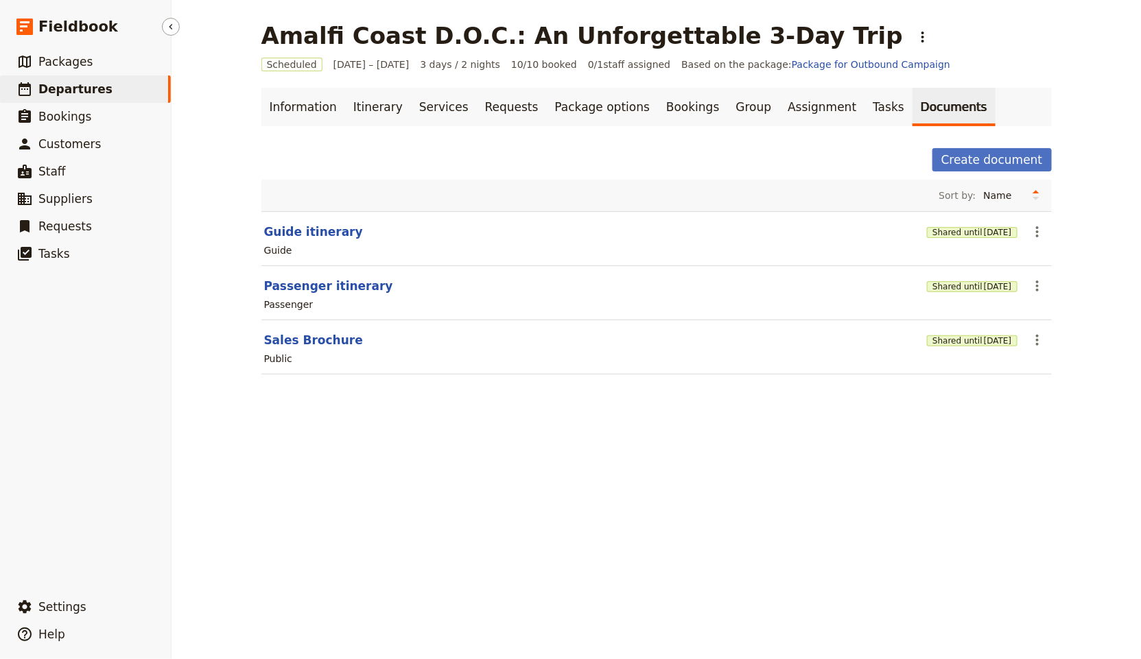
click at [122, 88] on link "​ Departures" at bounding box center [85, 88] width 171 height 27
select select "UPDATED_AT"
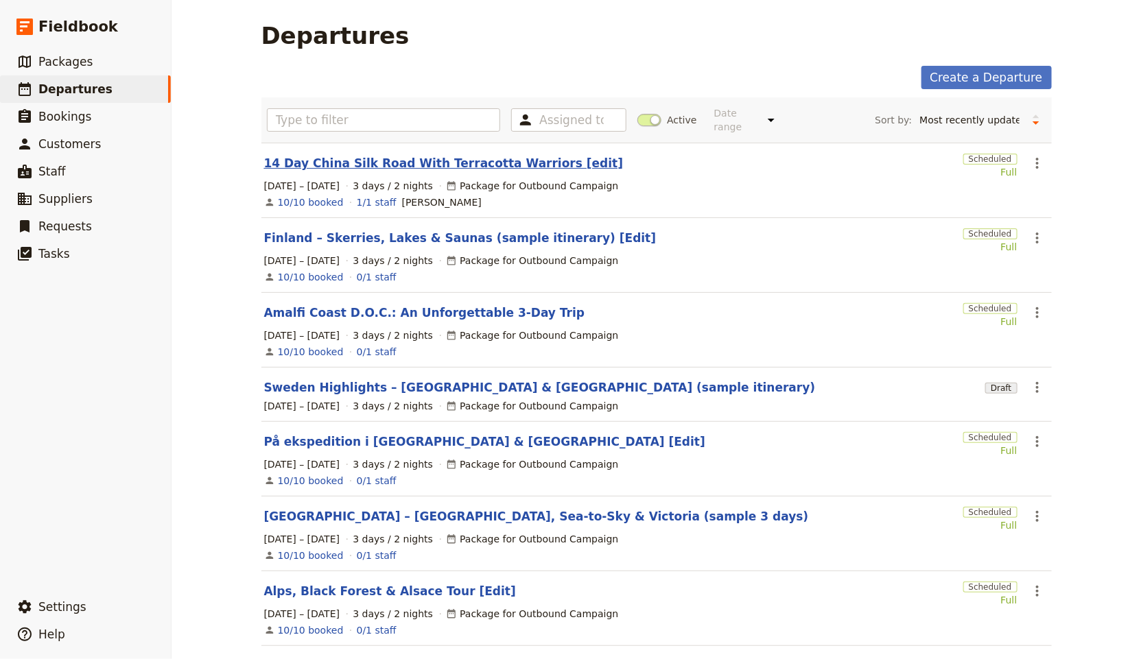
click at [463, 156] on link "14 Day China Silk Road With Terracotta Warriors [edit]" at bounding box center [444, 163] width 360 height 16
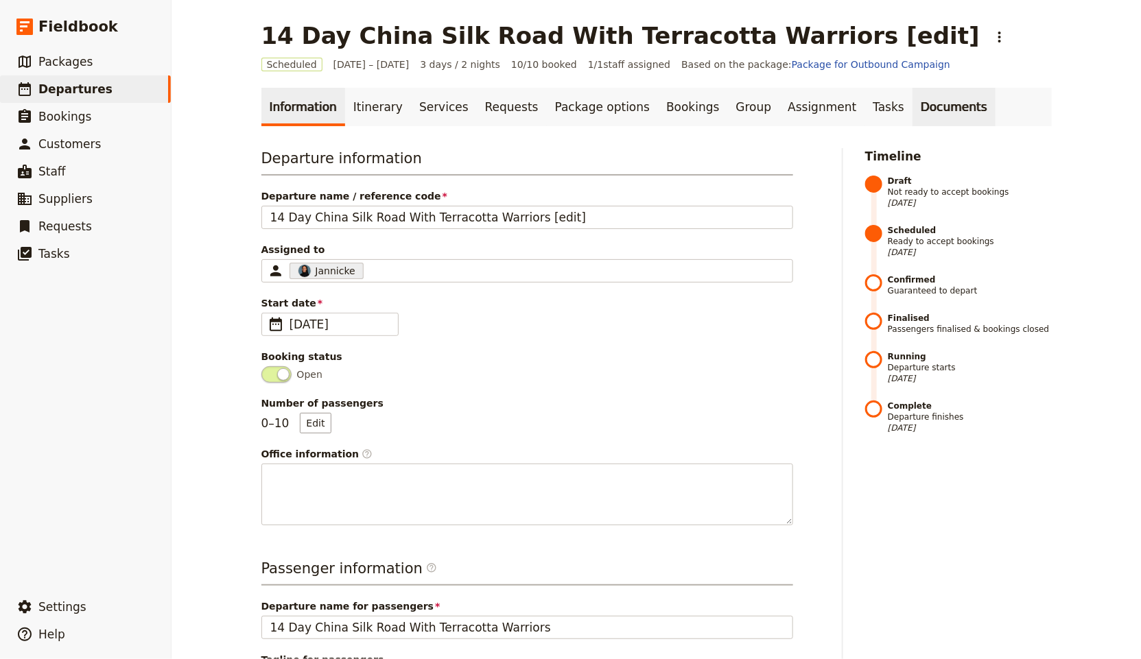
click at [913, 111] on link "Documents" at bounding box center [954, 107] width 83 height 38
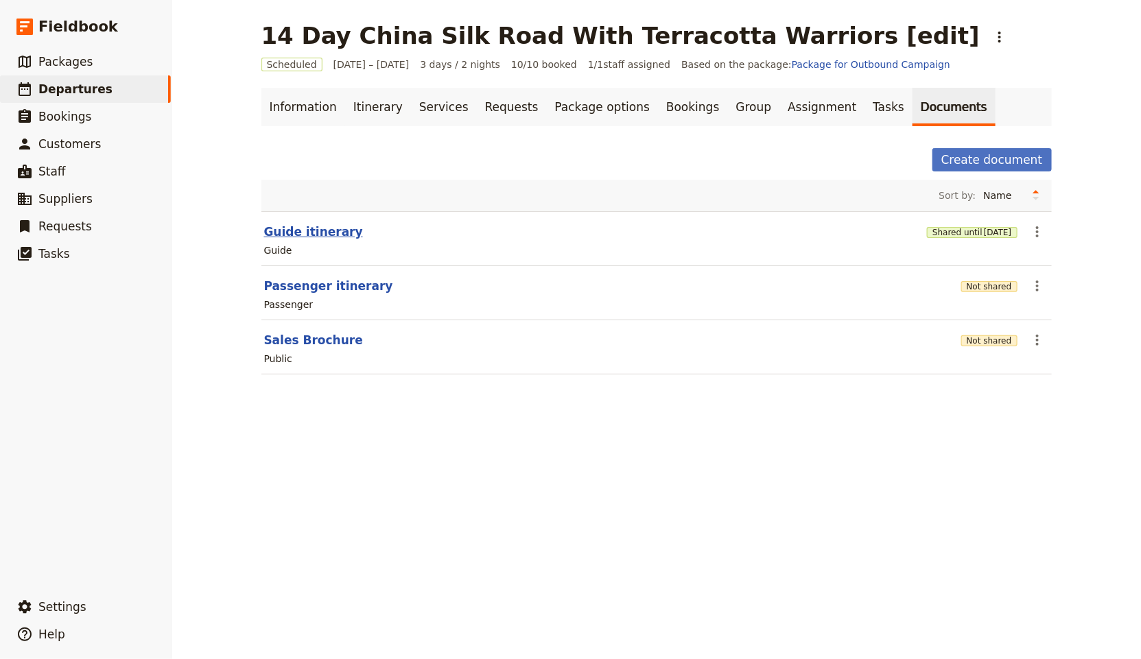
click at [283, 231] on button "Guide itinerary" at bounding box center [313, 232] width 99 height 16
select select "STAFF"
select select "RUN_SHEET"
select select "LARGE"
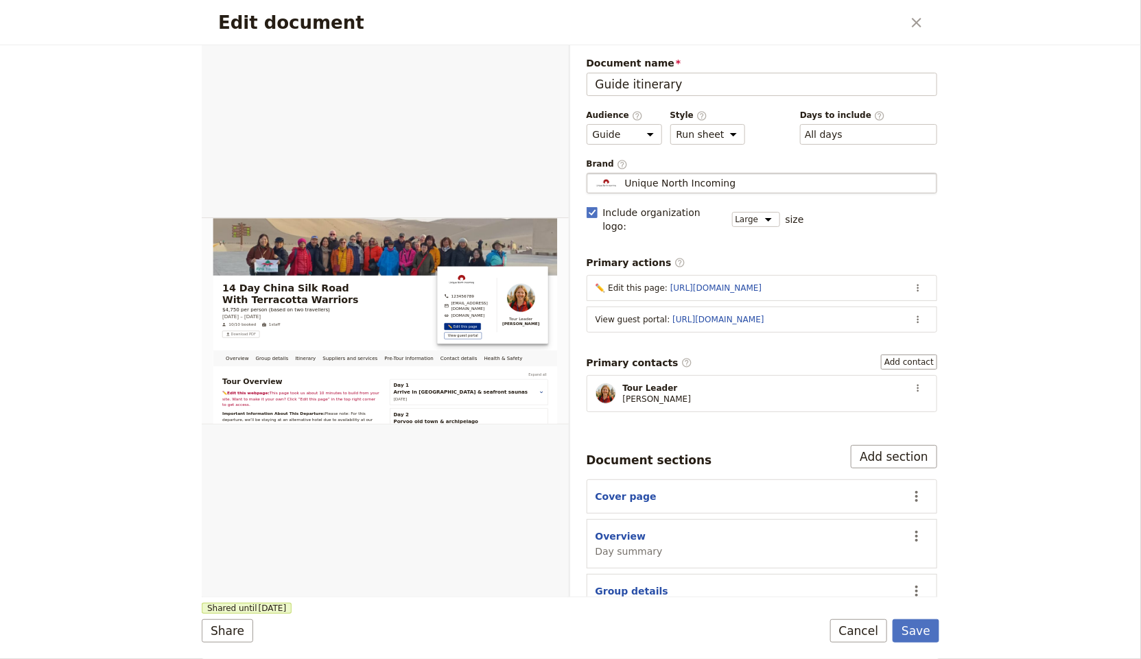
click at [619, 186] on img "Edit document" at bounding box center [606, 183] width 27 height 14
click at [593, 174] on input "Unique North Incoming" at bounding box center [592, 173] width 1 height 1
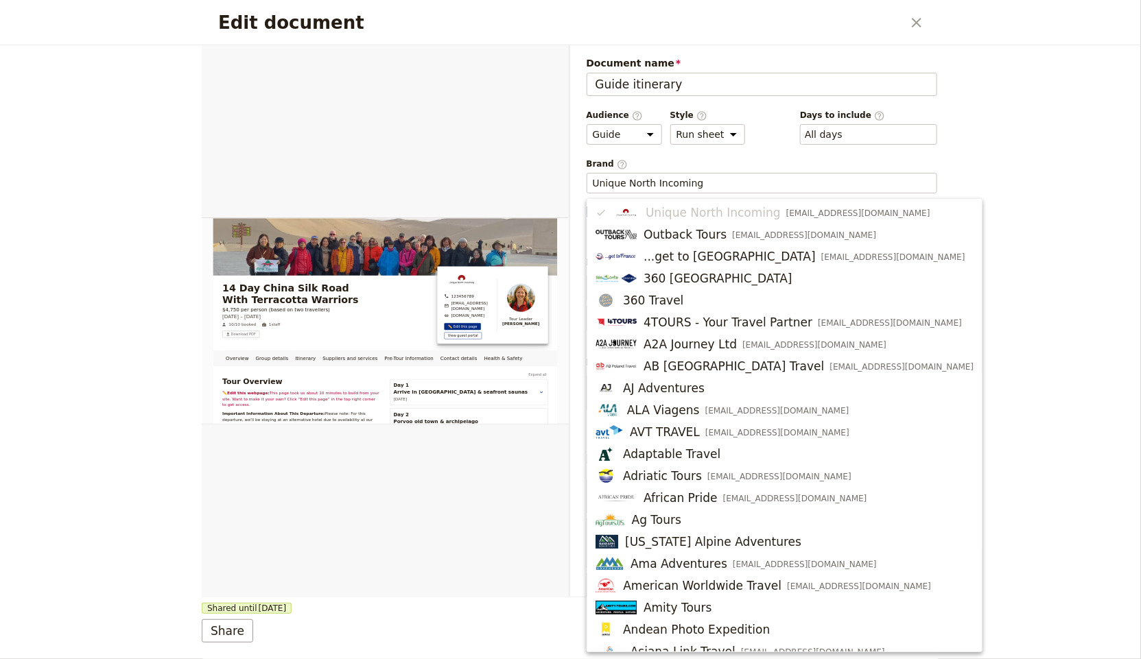
click at [977, 132] on div "Edit document ​ Overview Group details Itinerary Suppliers and services Pre-Tou…" at bounding box center [570, 329] width 1141 height 659
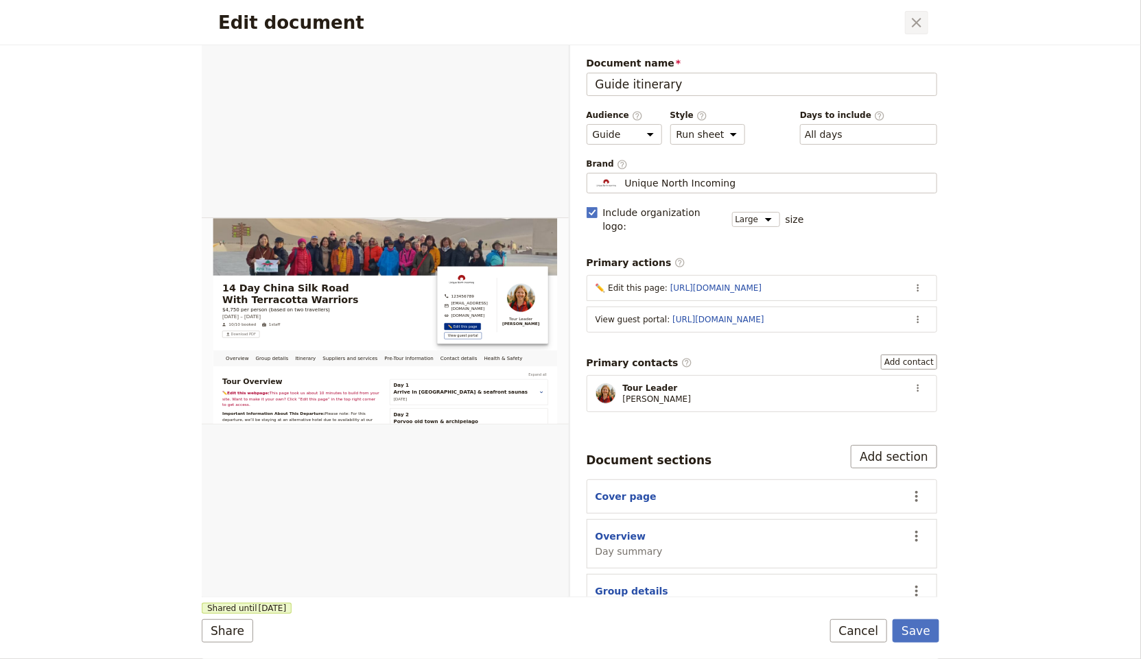
click at [913, 21] on icon "Close dialog" at bounding box center [916, 22] width 16 height 16
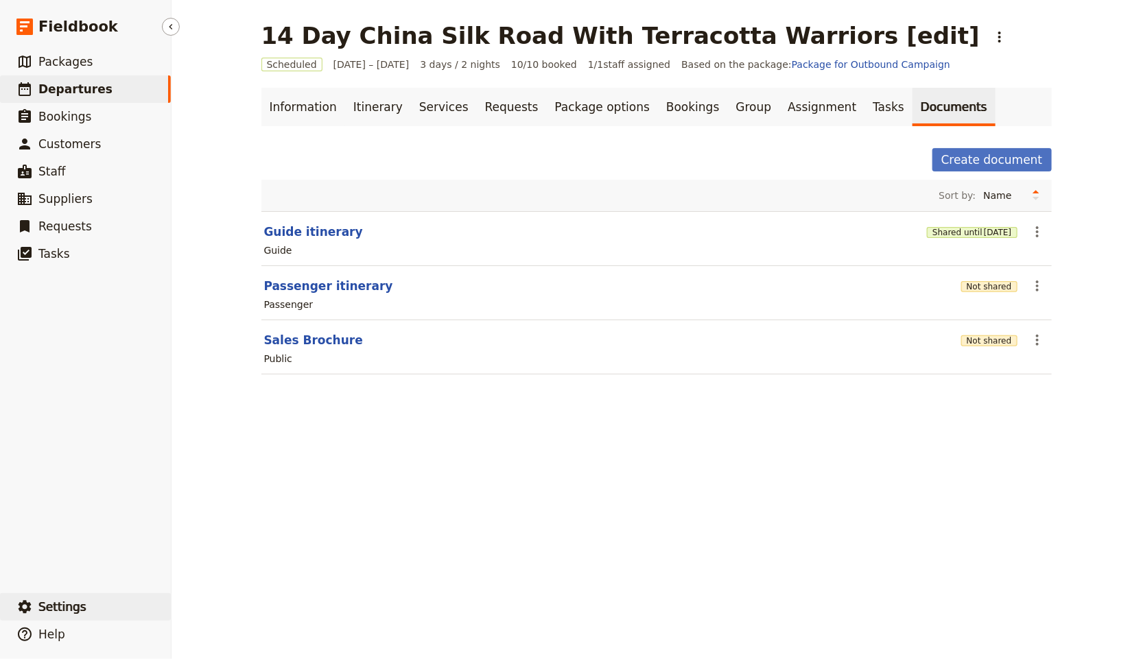
click at [76, 610] on span "Settings" at bounding box center [62, 607] width 48 height 14
click at [269, 565] on span "Your organization" at bounding box center [240, 570] width 111 height 14
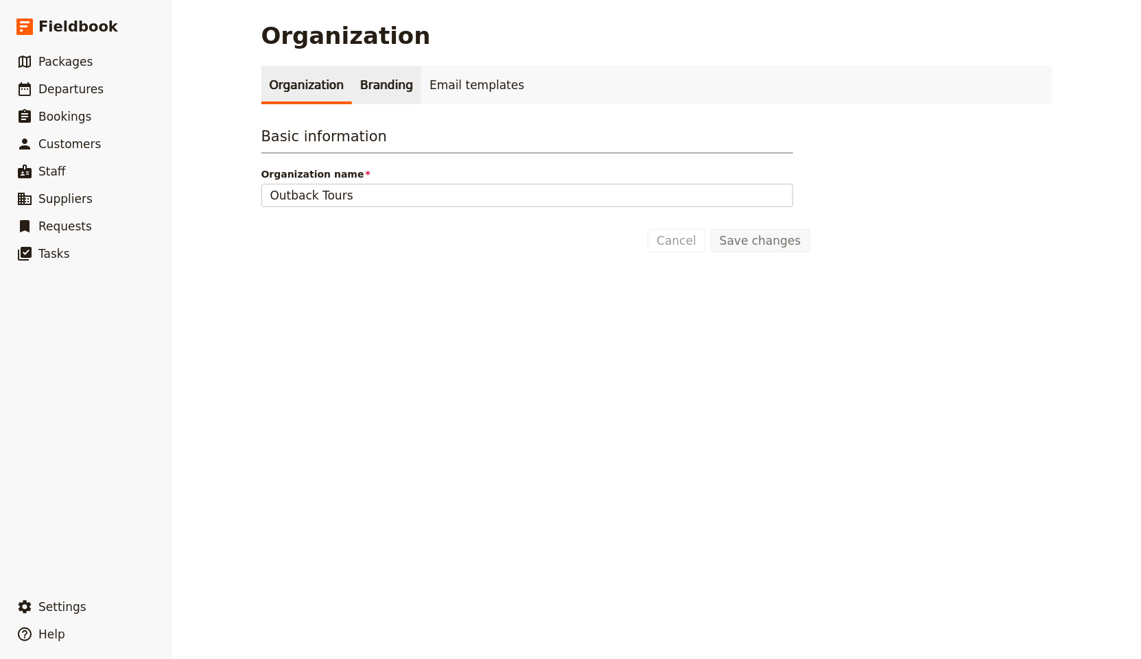
click at [364, 72] on link "Branding" at bounding box center [386, 85] width 69 height 38
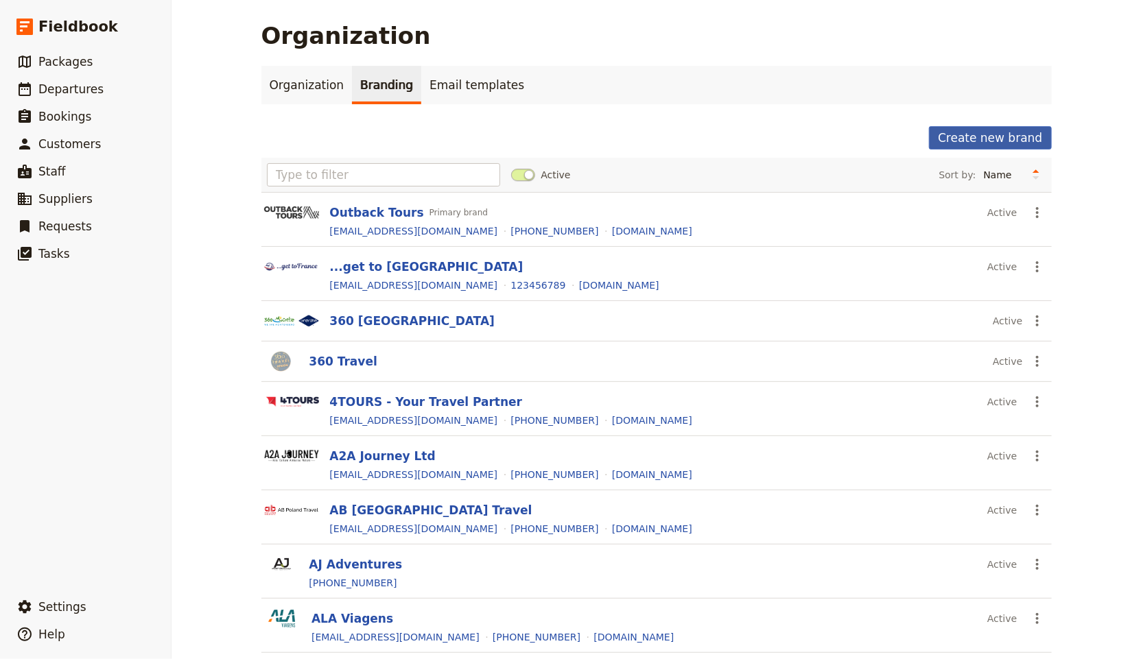
click at [985, 139] on button "Create new brand" at bounding box center [990, 137] width 122 height 23
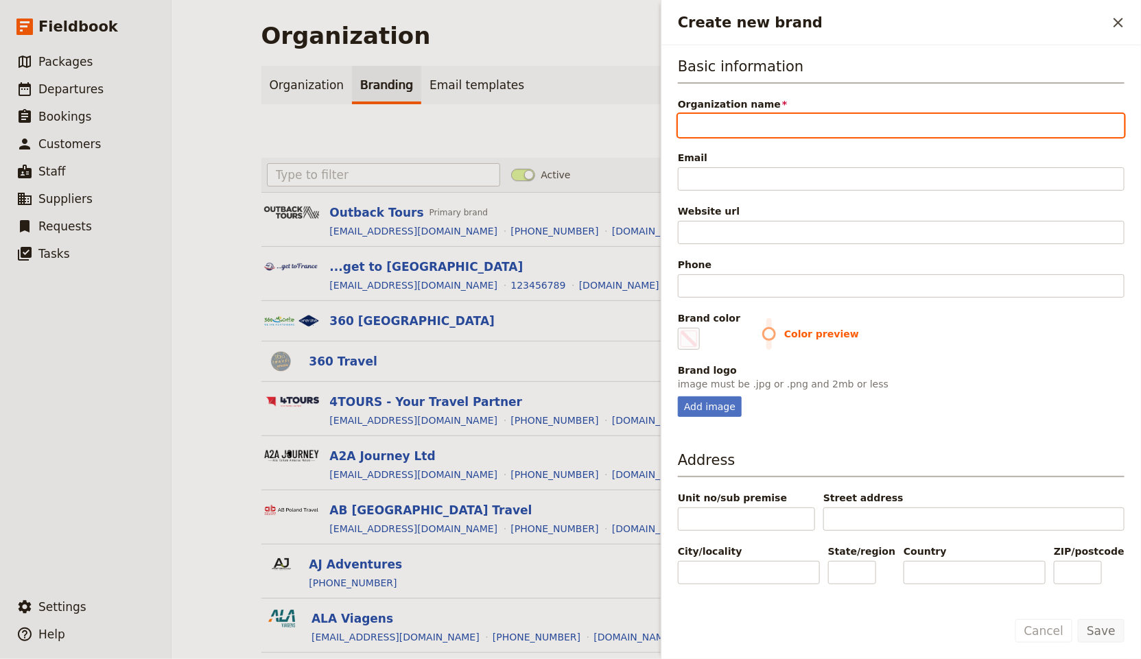
type input "A"
type input "#000000"
type input "AV"
type input "#000000"
type input "AVG"
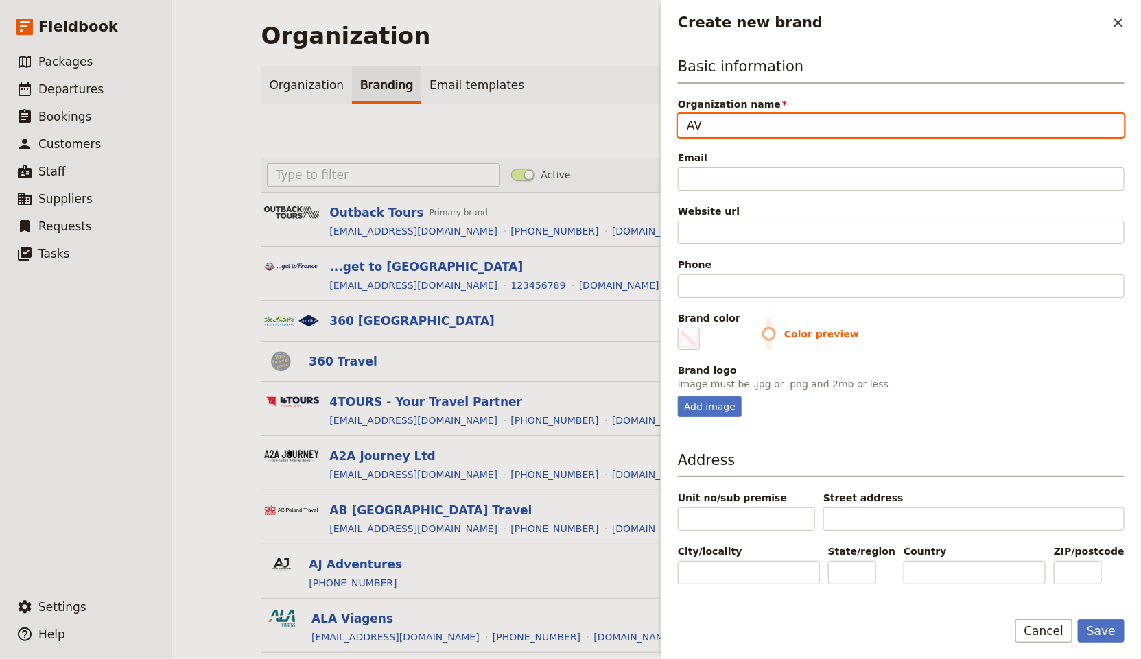
type input "#000000"
type input "AVG"
type input "#000000"
type input "AVG T"
type input "#000000"
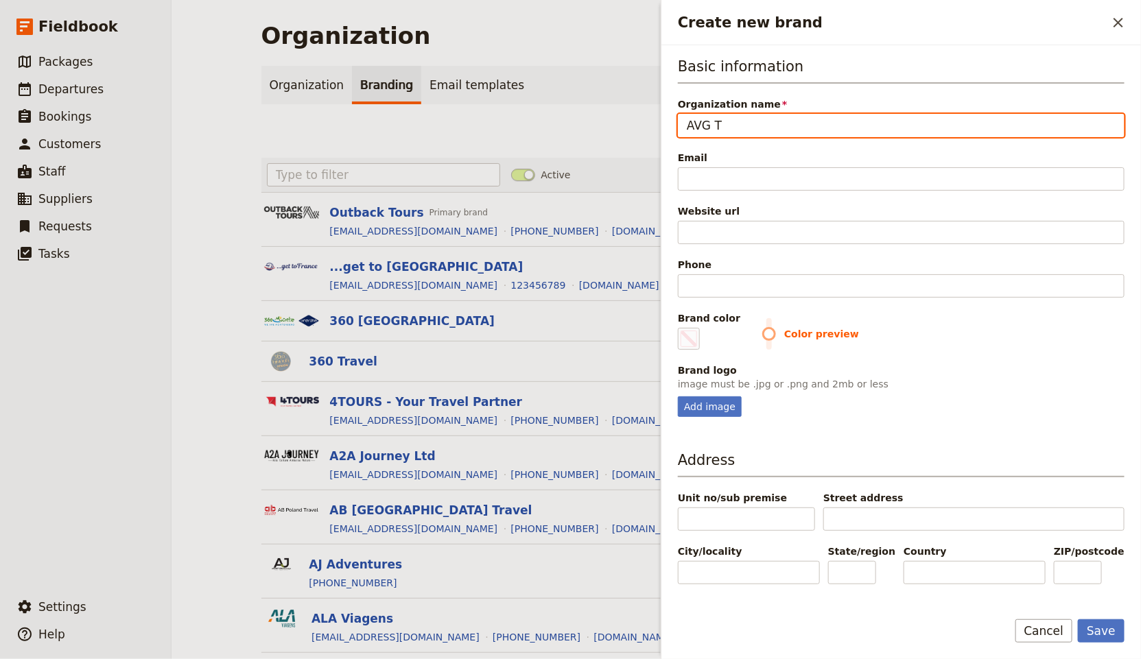
type input "AVG Tr"
type input "#000000"
type input "AVG Tra"
type input "#000000"
type input "AVG Trav"
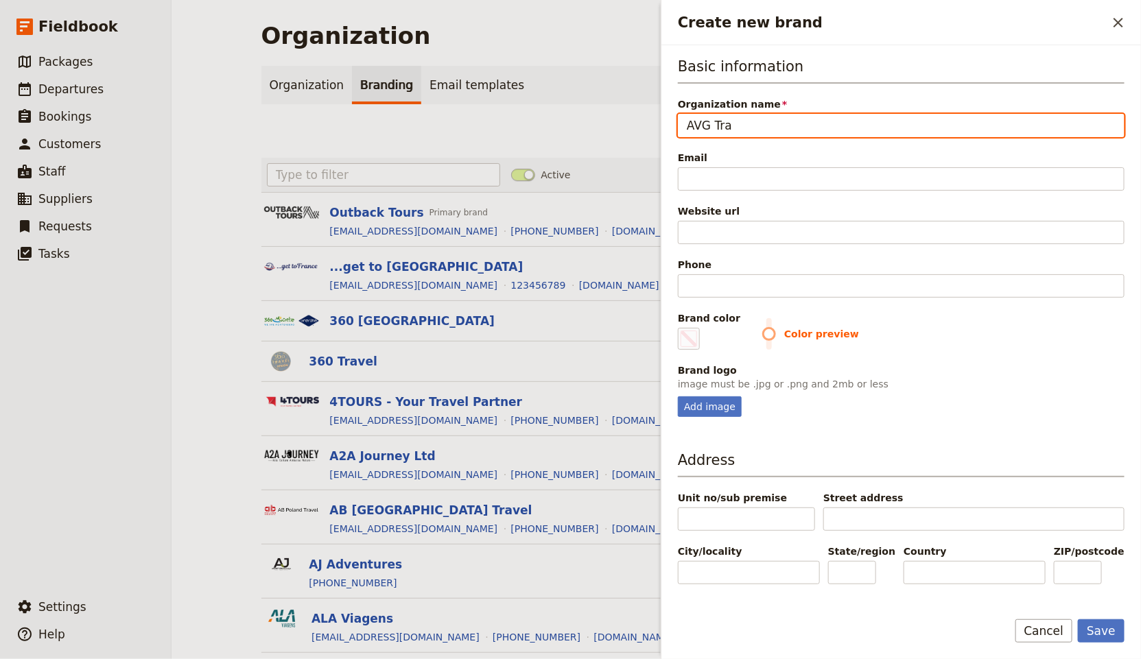
type input "#000000"
type input "AVG Trave"
type input "#000000"
type input "AVG Travel"
type input "#000000"
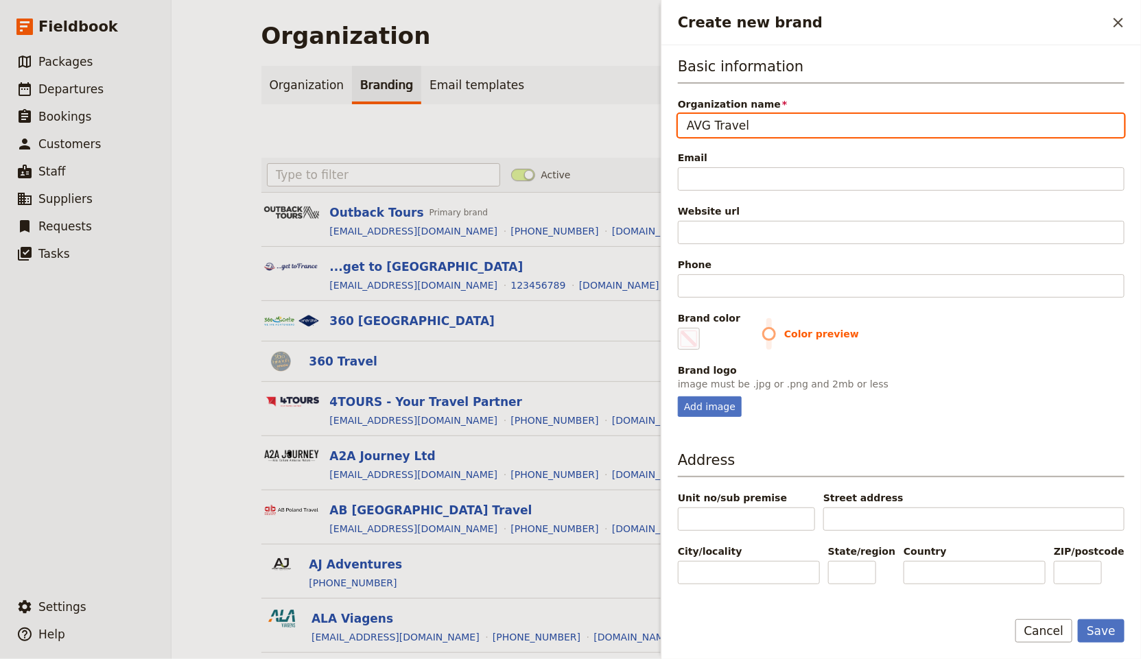
type input "AVG Travels"
type input "#000000"
type input "AVG Travels"
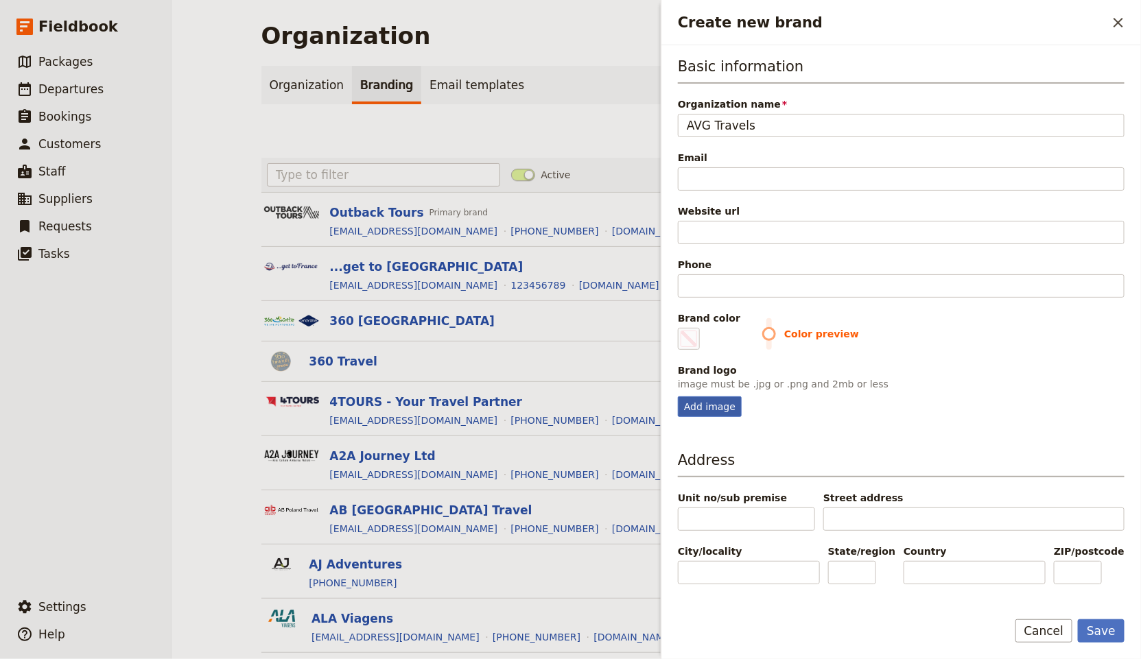
click at [704, 406] on div "Add image" at bounding box center [710, 407] width 64 height 21
click at [678, 397] on input "Add image" at bounding box center [677, 396] width 1 height 1
type input "C:\fakepath\logo-correct-1m5lxjm7e.jpg"
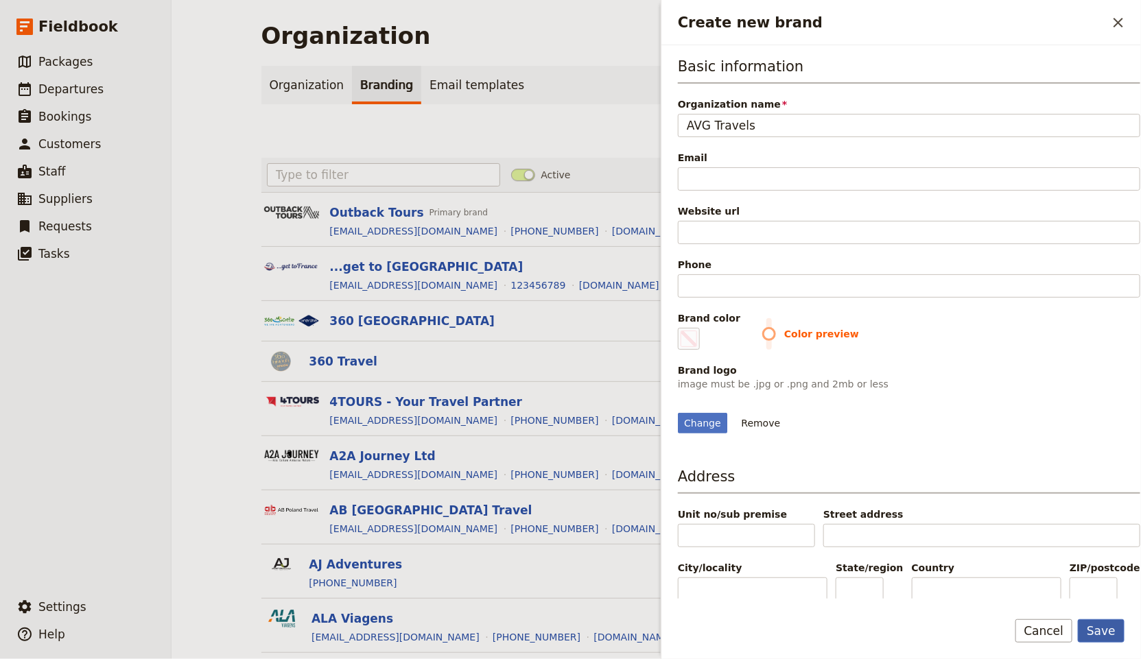
click at [1113, 624] on button "Save" at bounding box center [1101, 631] width 47 height 23
type input "#000000"
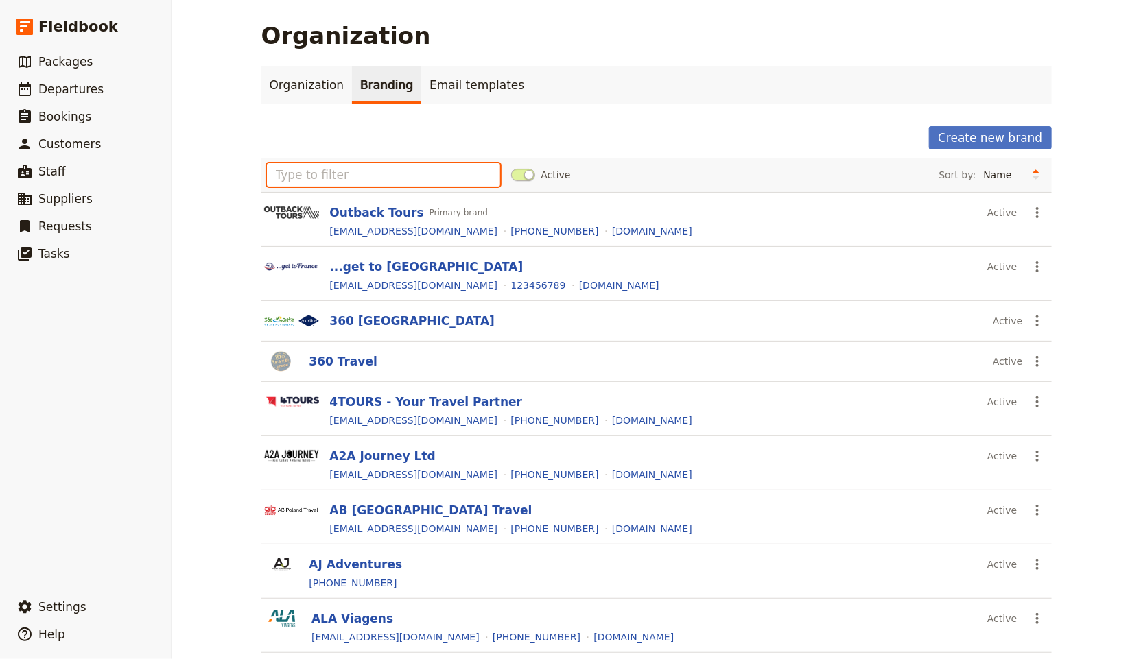
click at [309, 181] on input "text" at bounding box center [384, 174] width 234 height 23
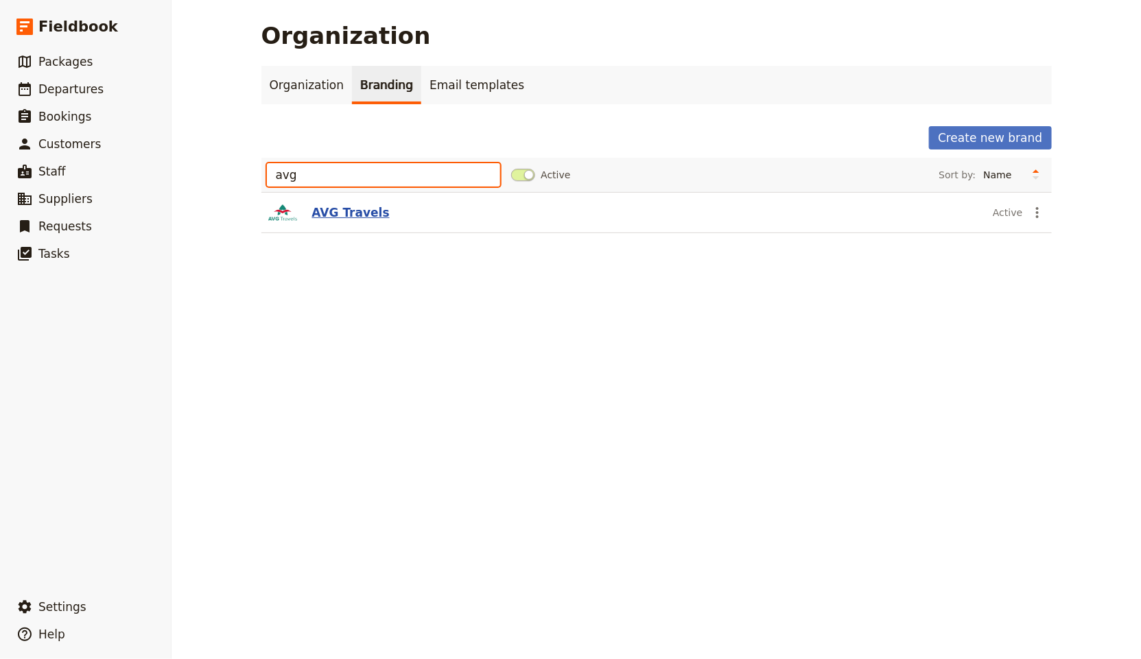
type input "avg"
click at [349, 213] on button "AVG Travels" at bounding box center [351, 212] width 78 height 16
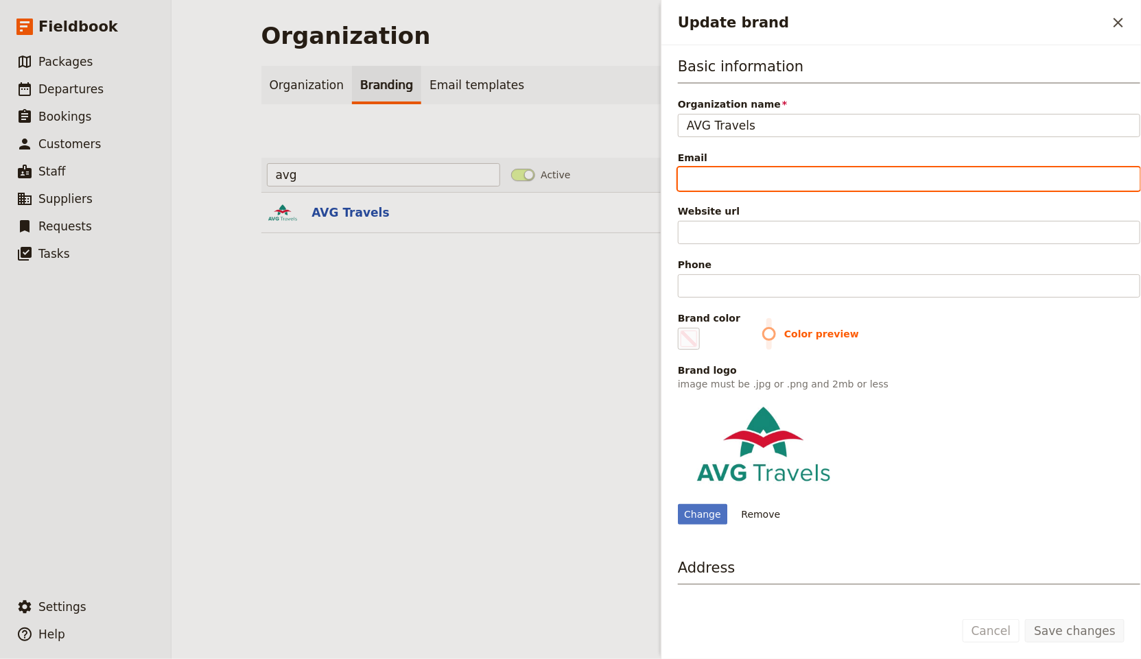
click at [805, 176] on input "Email" at bounding box center [909, 178] width 462 height 23
paste input "[URL][DOMAIN_NAME]"
type input "[URL][DOMAIN_NAME]"
type input "#000000"
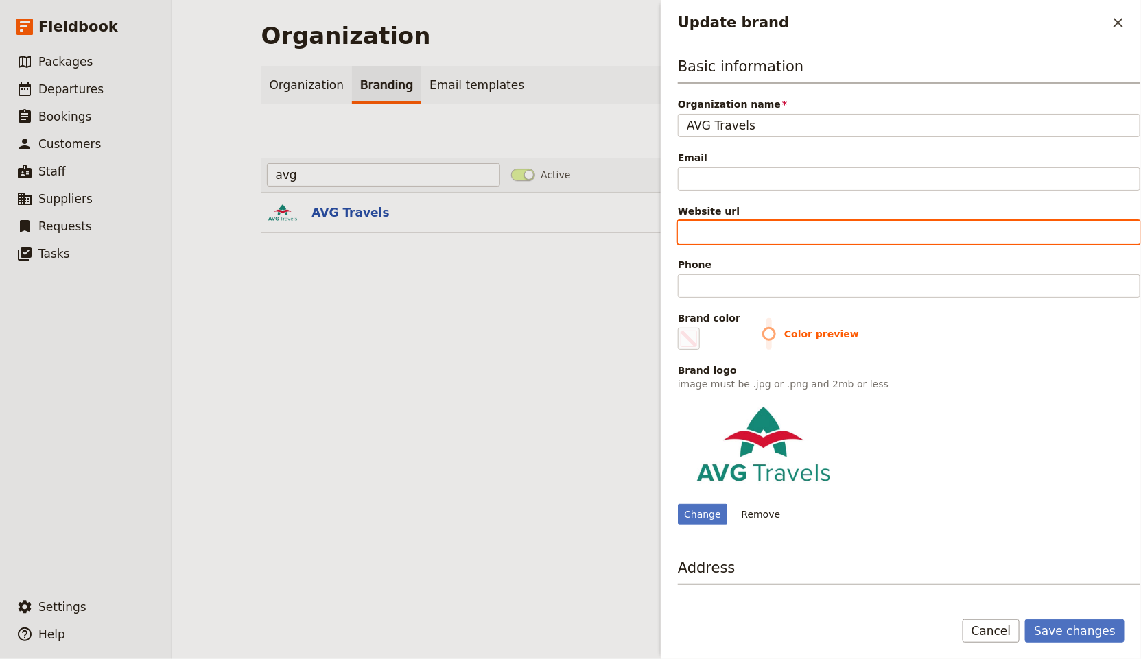
click at [731, 240] on input "Website url" at bounding box center [909, 232] width 462 height 23
paste input "[URL][DOMAIN_NAME]"
type input "[URL][DOMAIN_NAME]"
type input "#000000"
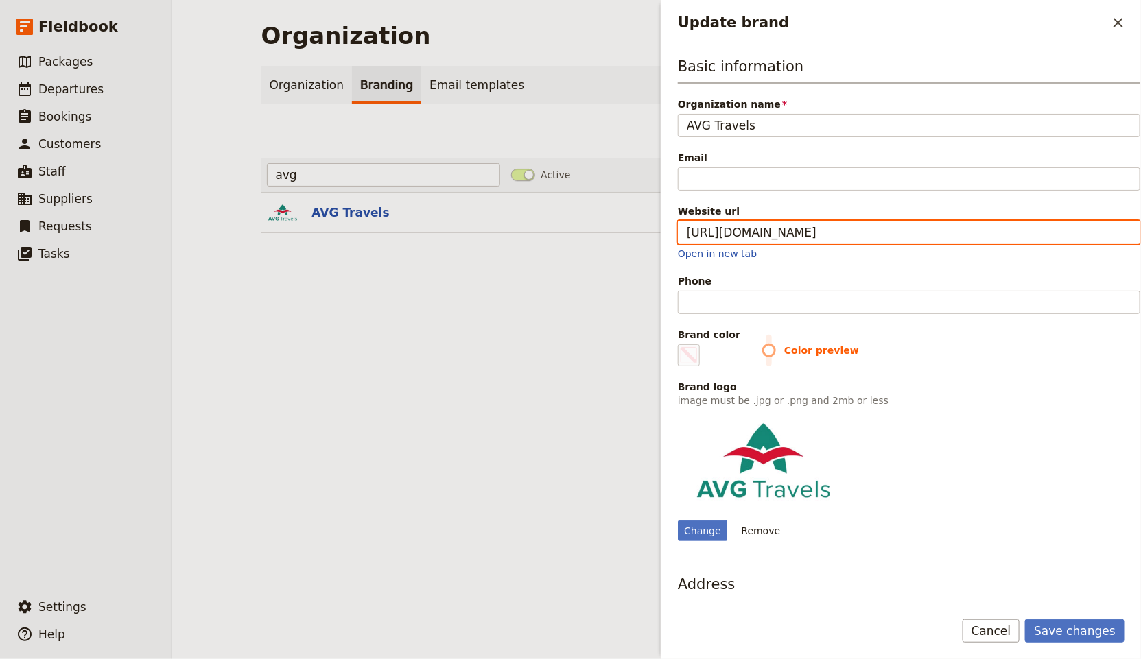
type input "[URL][DOMAIN_NAME]"
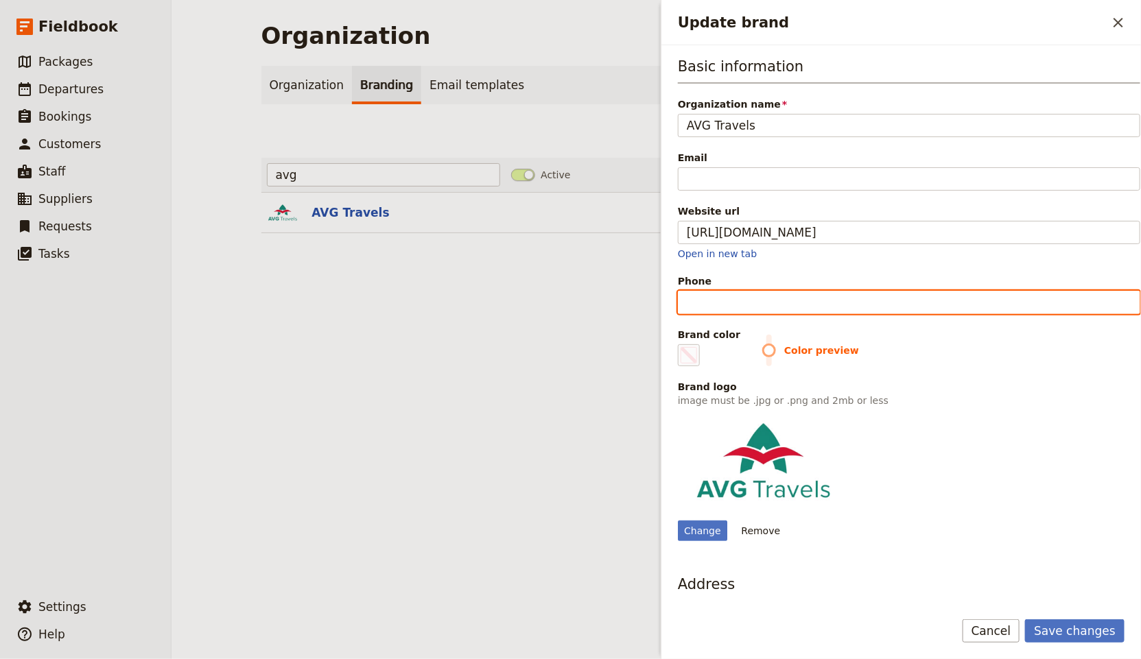
type input "#000000"
click at [774, 292] on input "Phone" at bounding box center [909, 302] width 462 height 23
paste input "AU 1800 229 339; NZ 0800 220 920"
type input "AU 1800 229 339; NZ 0800 220 920"
type input "#000000"
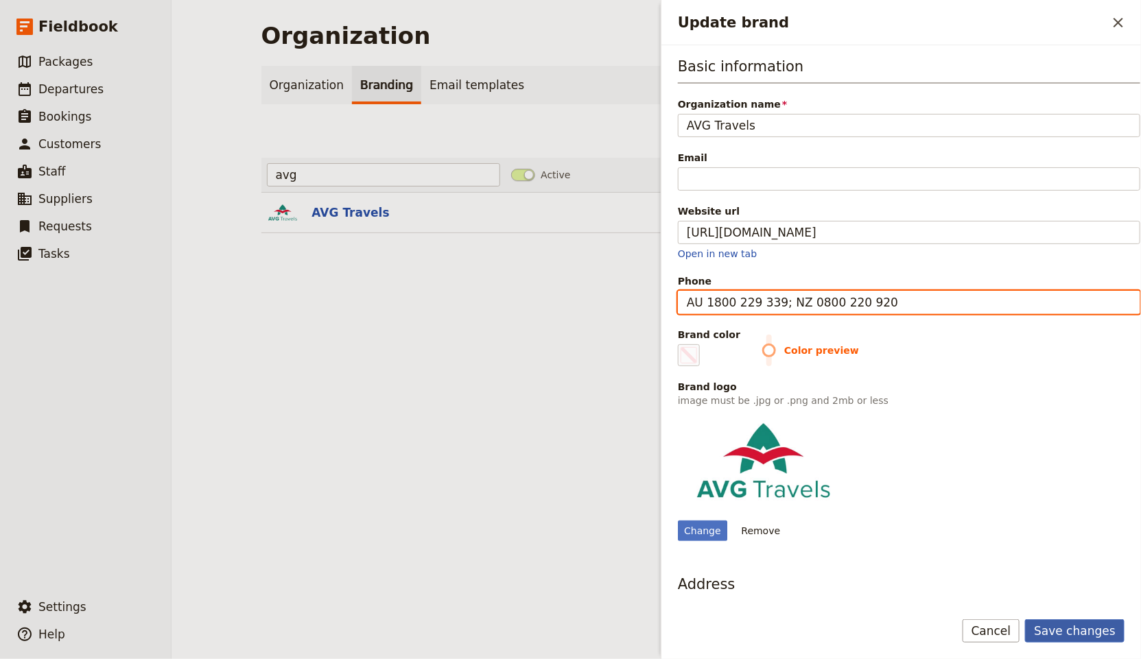
type input "AU 1800 229 339; NZ 0800 220 920"
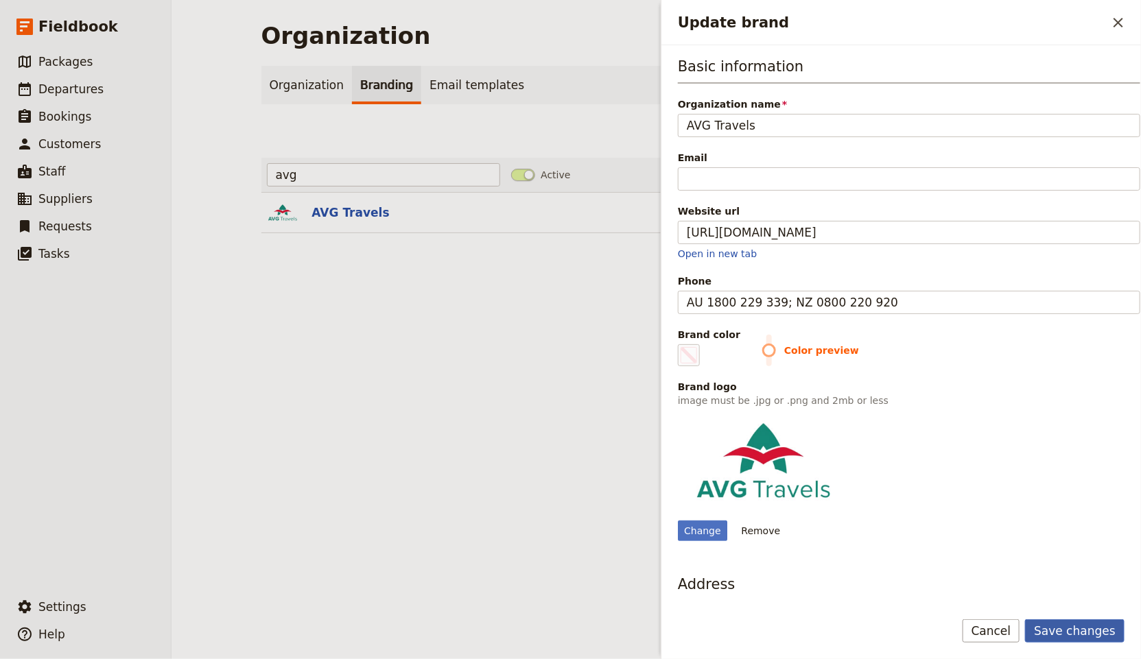
click at [1116, 631] on button "Save changes" at bounding box center [1074, 631] width 99 height 23
type input "#000000"
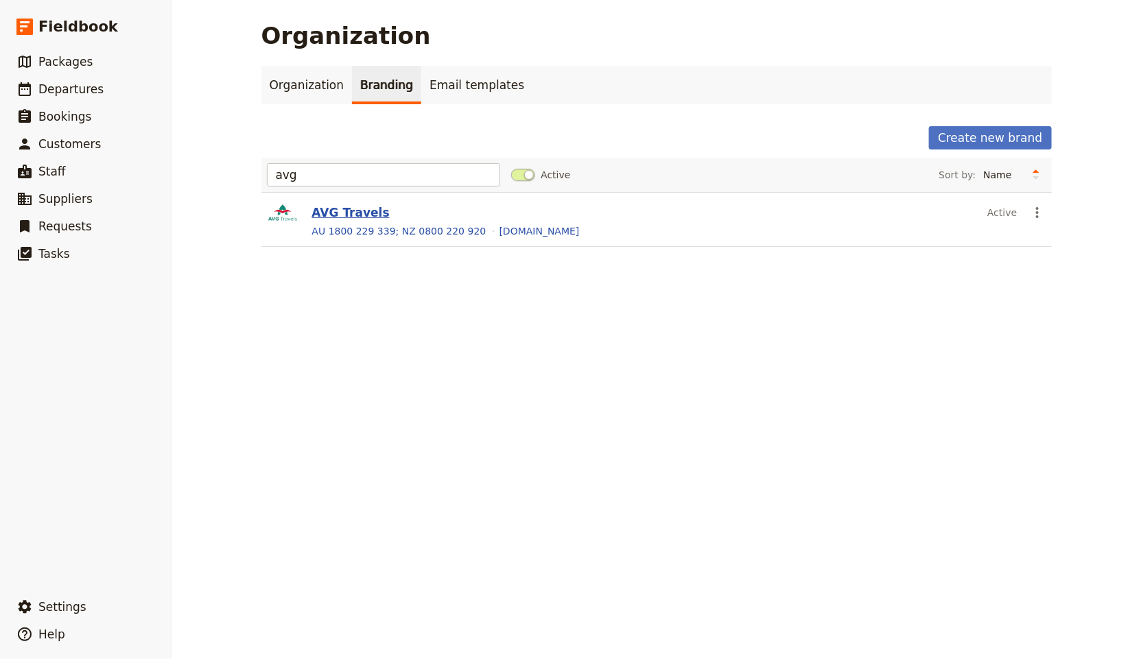
click at [331, 204] on button "AVG Travels" at bounding box center [351, 212] width 78 height 16
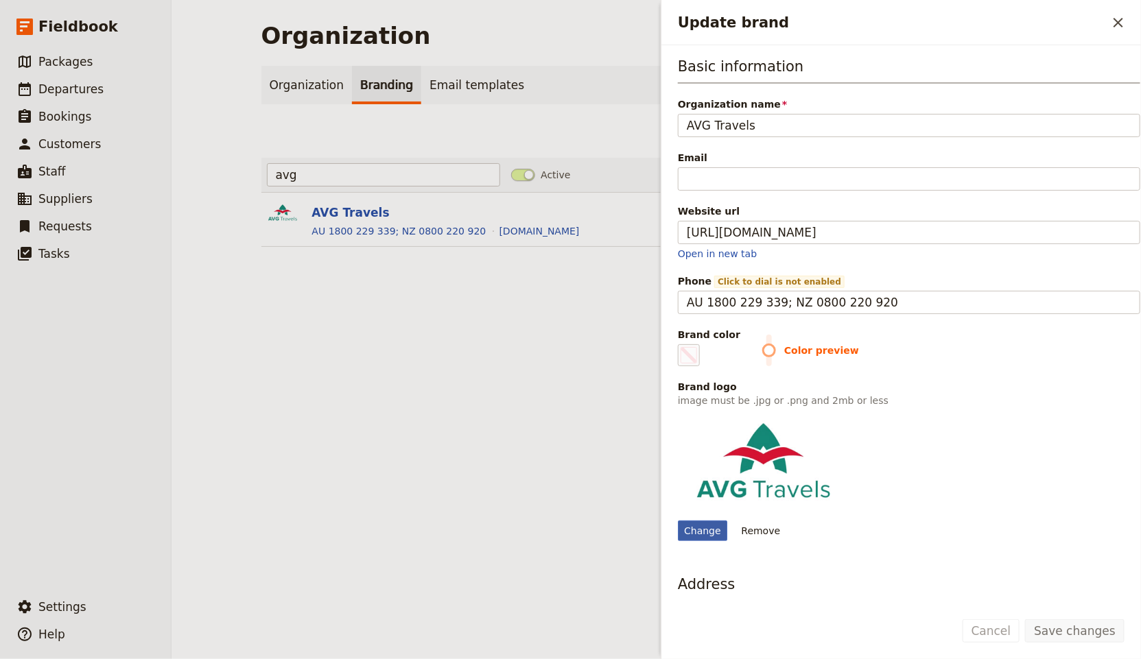
click at [712, 525] on div "Change" at bounding box center [702, 531] width 49 height 21
click at [678, 521] on input "Change" at bounding box center [677, 520] width 1 height 1
click at [758, 442] on img "Update brand" at bounding box center [764, 460] width 172 height 95
click at [762, 344] on span "Color preview" at bounding box center [951, 351] width 378 height 14
click at [764, 351] on span "Color preview" at bounding box center [951, 351] width 378 height 14
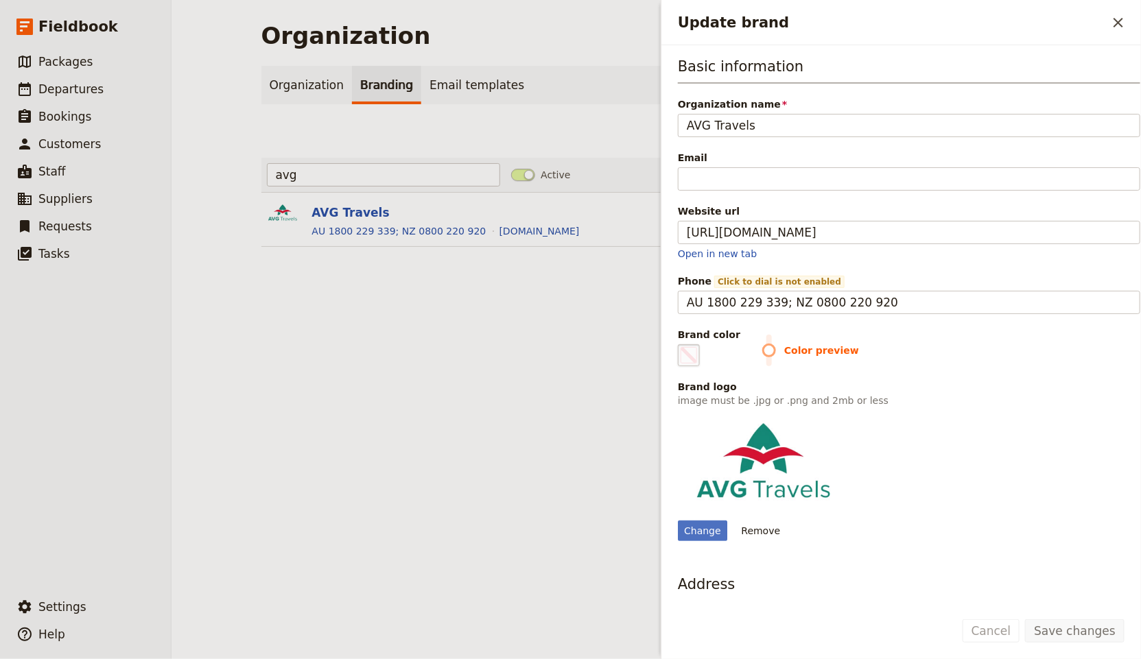
click at [688, 355] on span "Update brand" at bounding box center [689, 355] width 16 height 16
click at [681, 344] on input "#000000" at bounding box center [681, 344] width 1 height 1
type input "#8cb9ae"
click at [1087, 636] on button "Save changes" at bounding box center [1074, 631] width 99 height 23
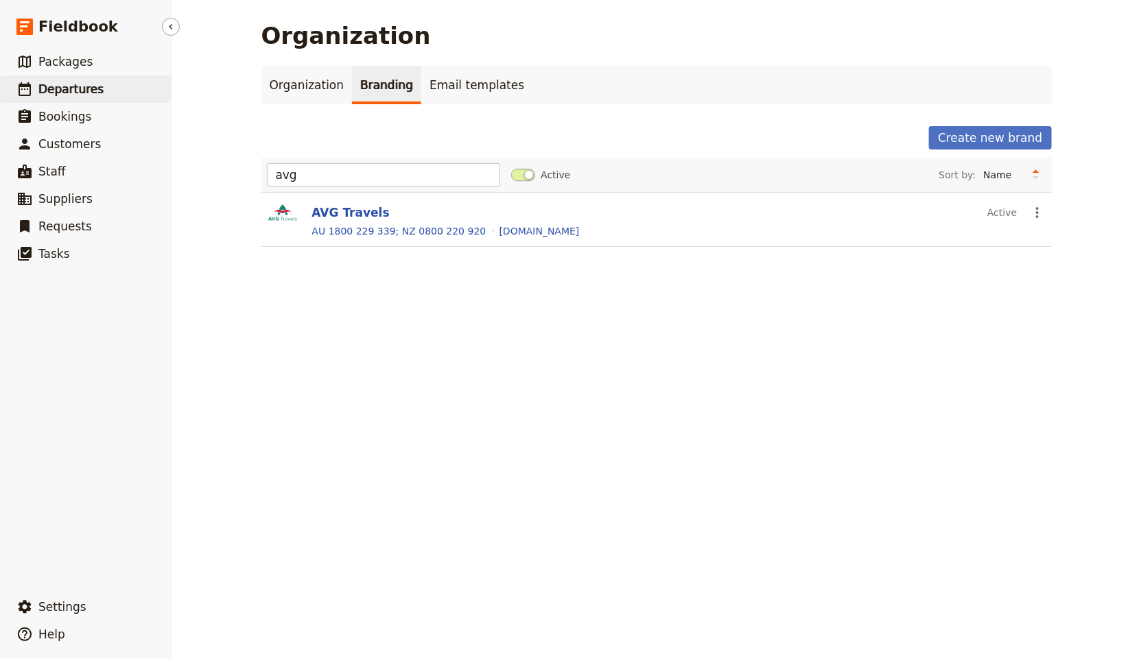
click at [109, 91] on link "​ Departures" at bounding box center [85, 88] width 171 height 27
select select "UPDATED_AT"
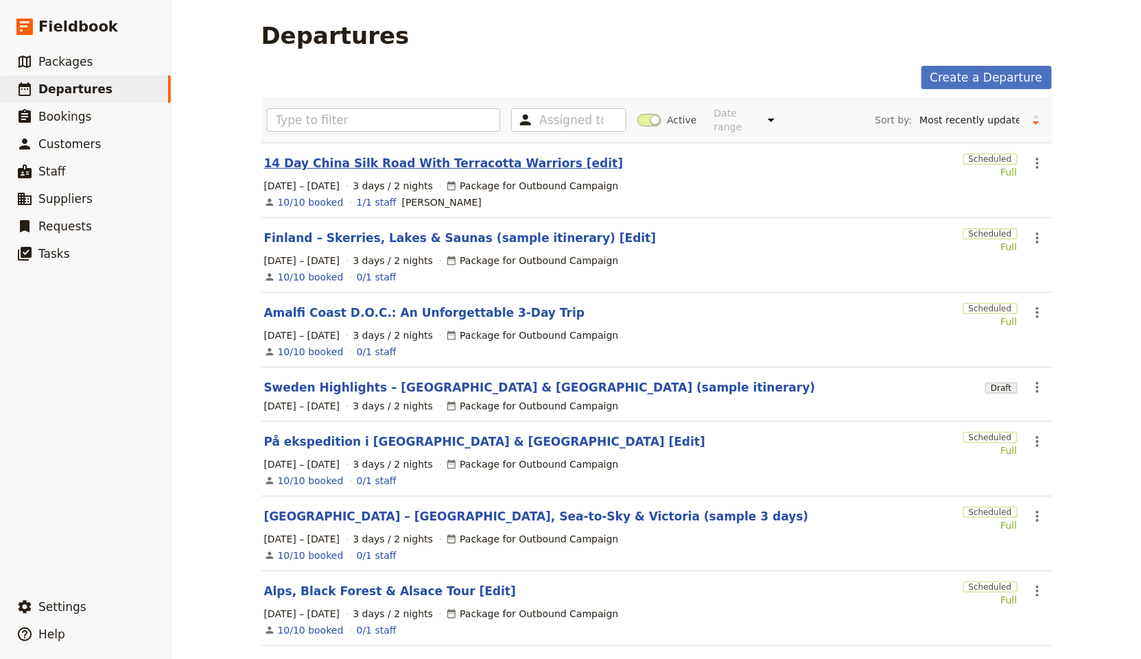
click at [433, 155] on link "14 Day China Silk Road With Terracotta Warriors [edit]" at bounding box center [444, 163] width 360 height 16
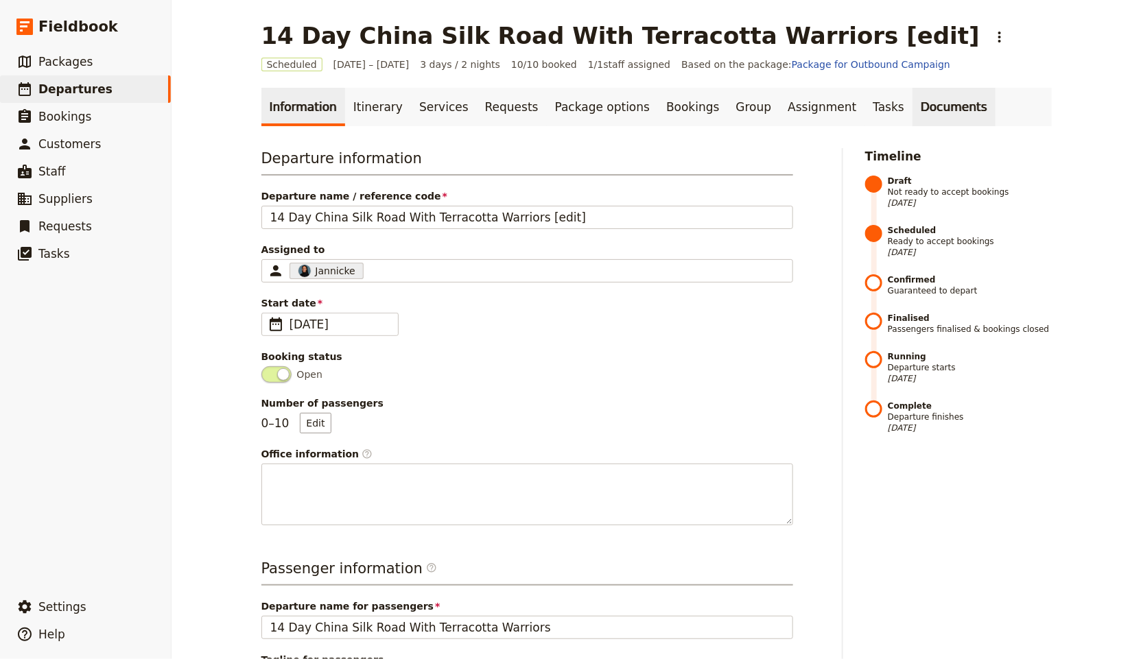
click at [919, 102] on link "Documents" at bounding box center [954, 107] width 83 height 38
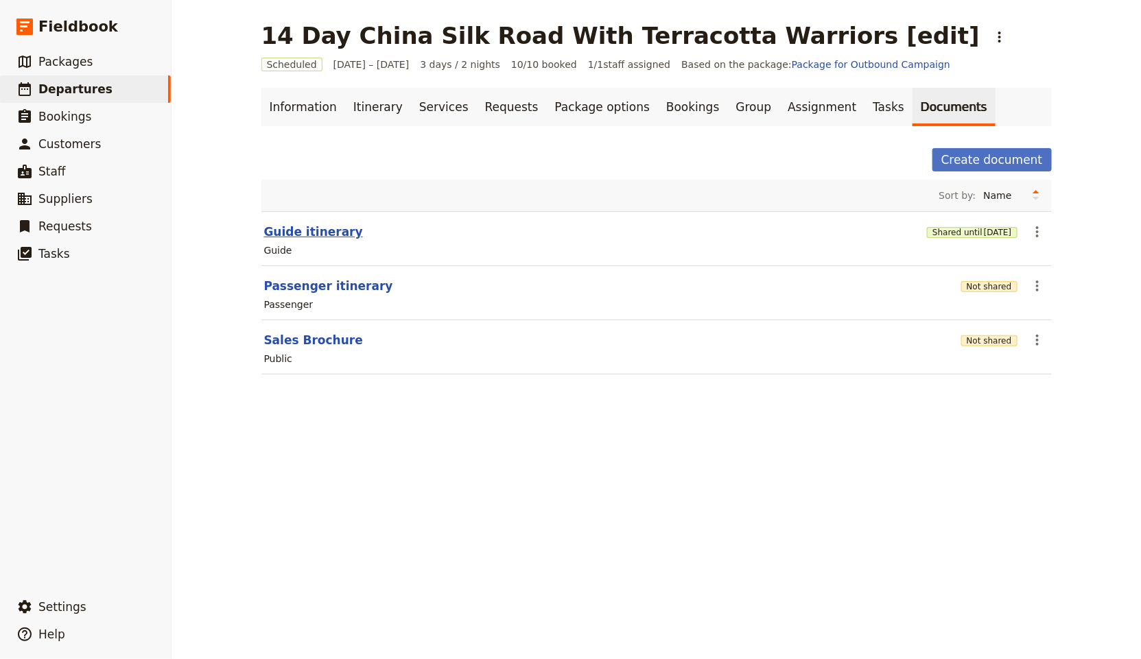
click at [292, 224] on button "Guide itinerary" at bounding box center [313, 232] width 99 height 16
select select "STAFF"
select select "RUN_SHEET"
select select "LARGE"
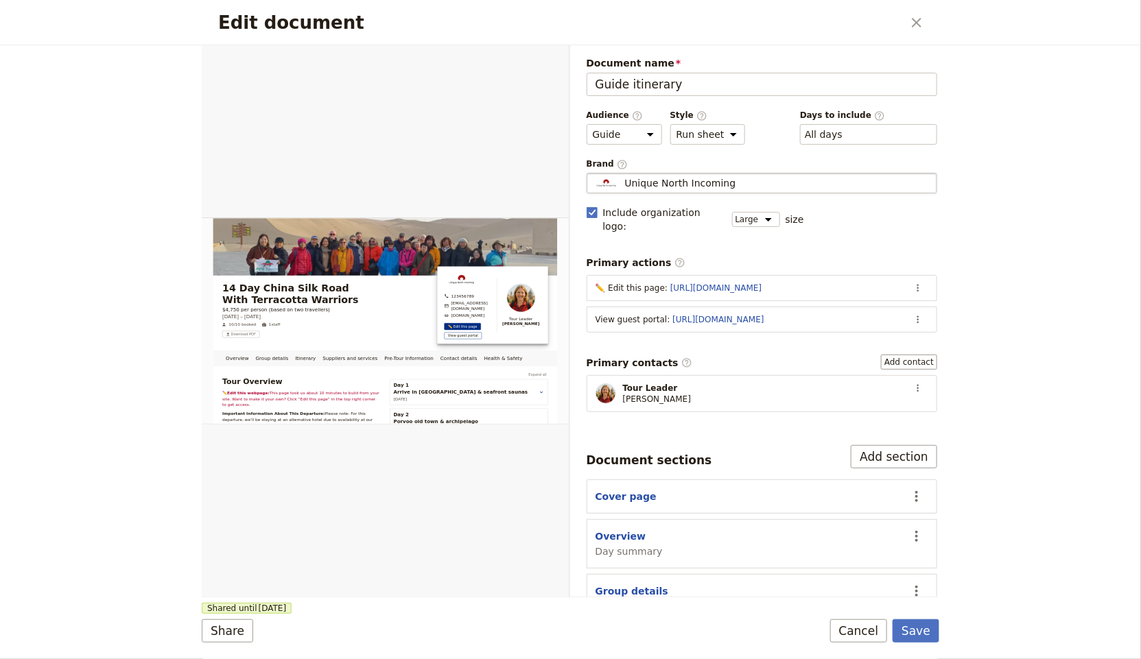
click at [709, 184] on span "Unique North Incoming" at bounding box center [679, 183] width 111 height 14
click at [593, 174] on input "Unique North Incoming" at bounding box center [592, 173] width 1 height 1
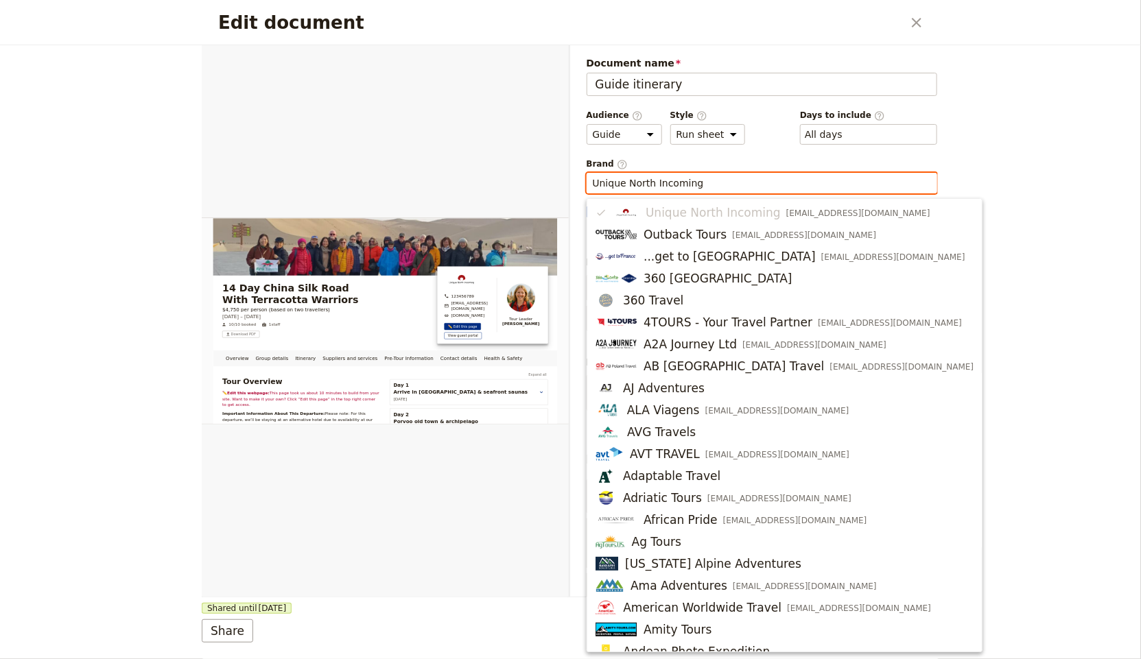
click at [648, 185] on input "Unique North Incoming" at bounding box center [762, 183] width 339 height 14
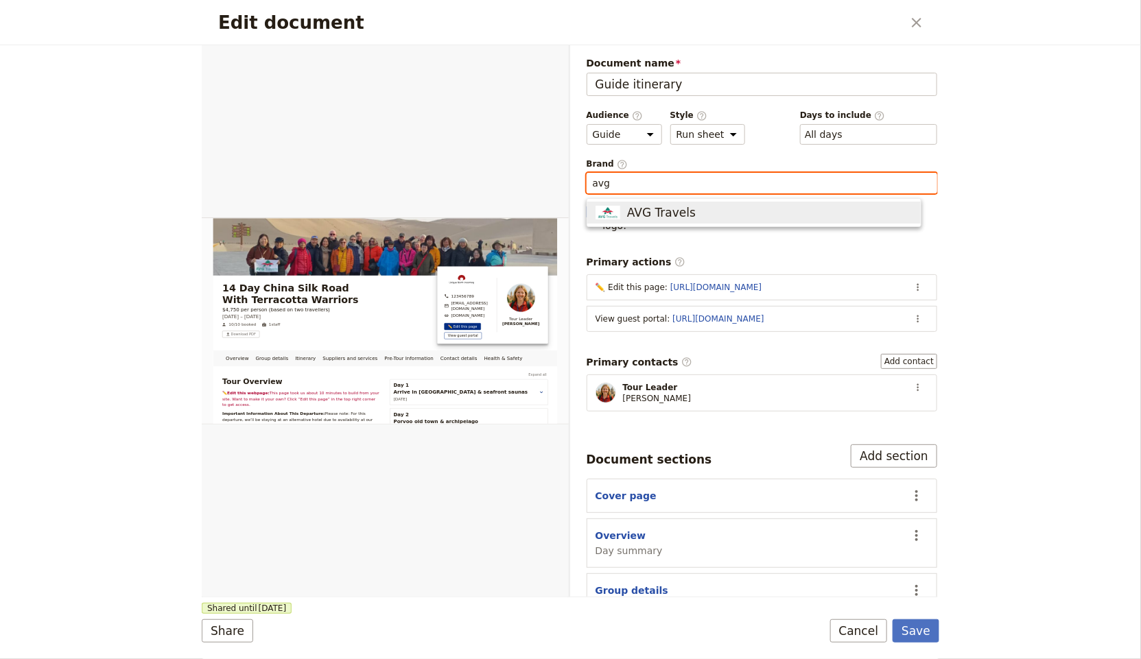
click at [658, 203] on button "AVG Travels" at bounding box center [753, 213] width 333 height 22
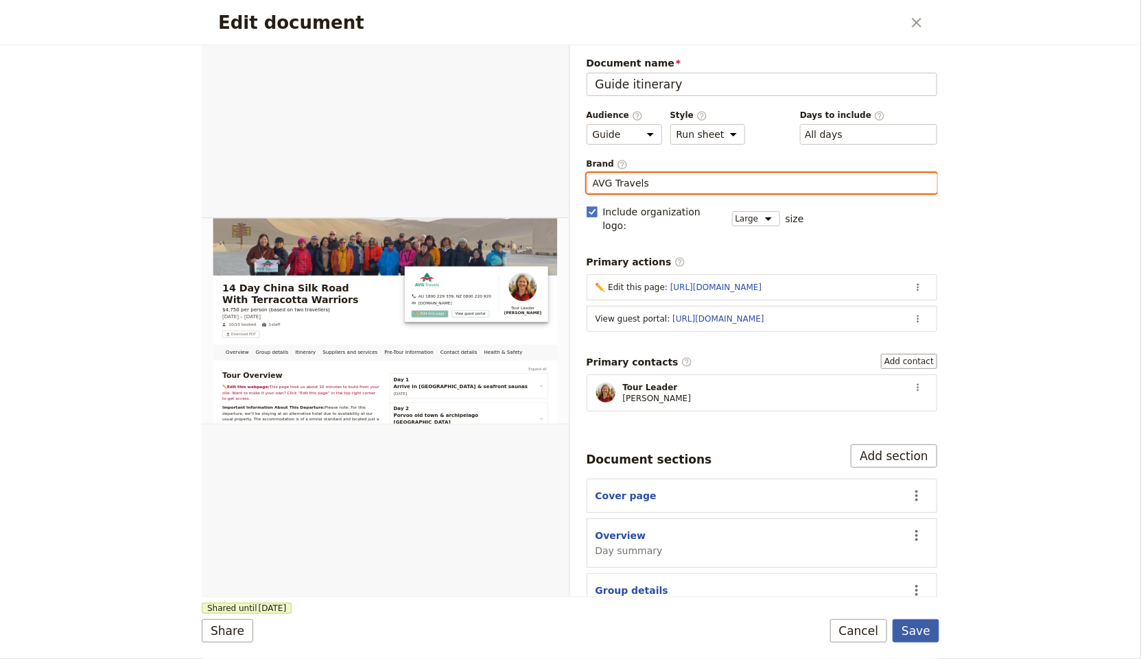
type input "AVG Travels"
click at [919, 626] on button "Save" at bounding box center [916, 631] width 47 height 23
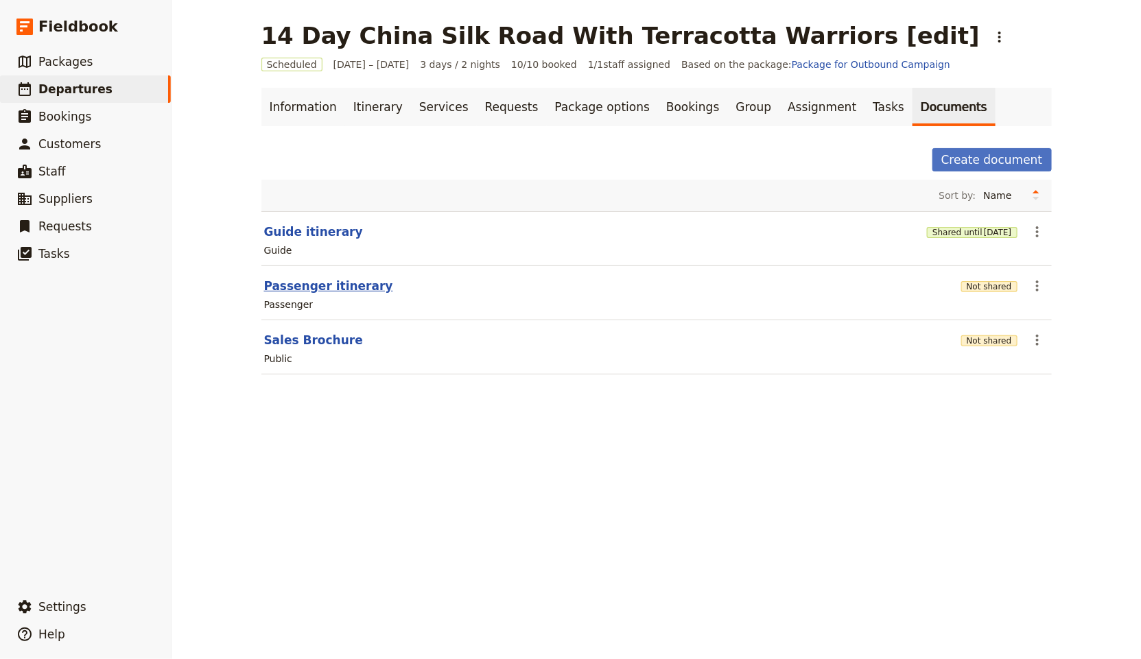
click at [348, 281] on button "Passenger itinerary" at bounding box center [328, 286] width 129 height 16
select select "PASSENGER"
select select "RUN_SHEET"
select select "LARGE"
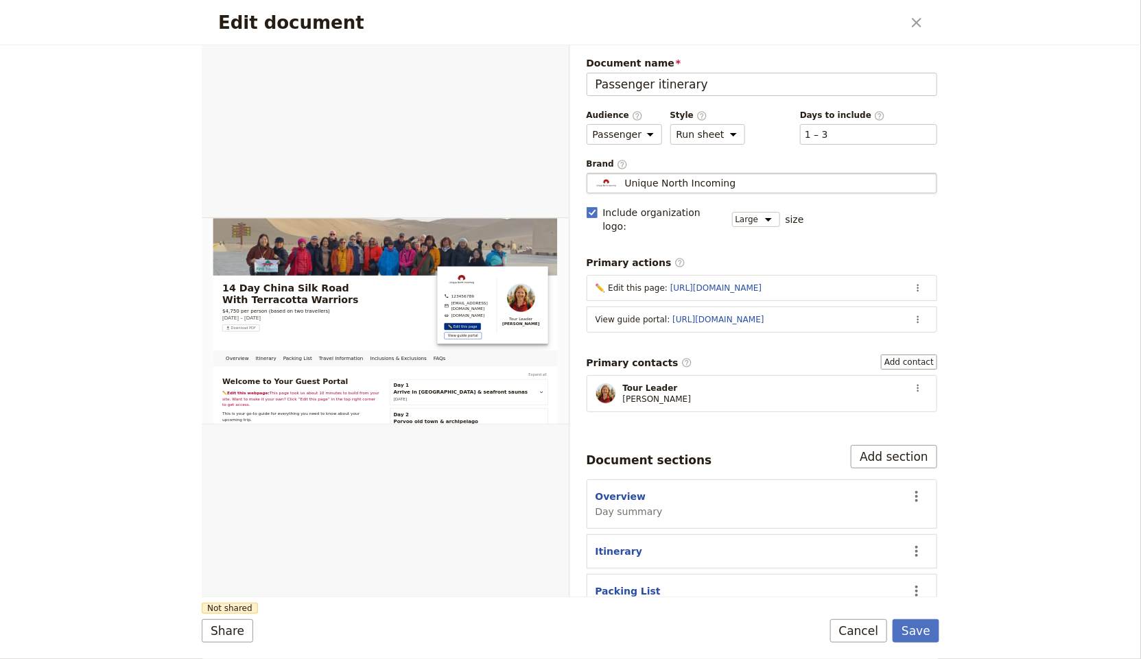
click at [740, 180] on div "Unique North Incoming" at bounding box center [762, 183] width 339 height 14
click at [593, 174] on input "Unique North Incoming" at bounding box center [592, 173] width 1 height 1
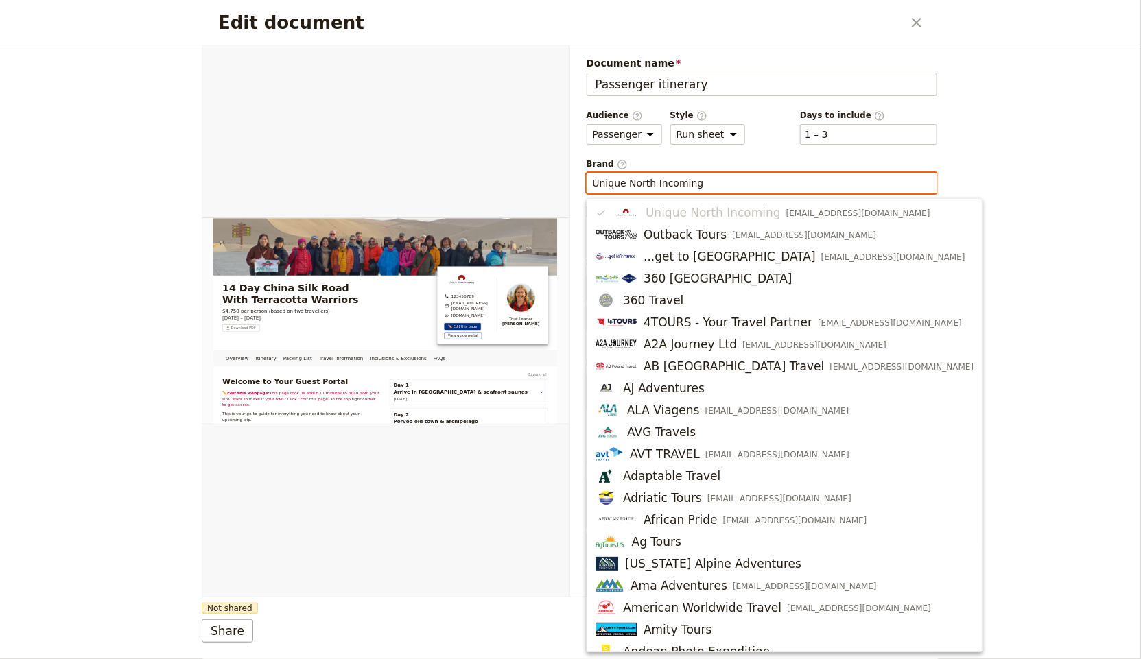
click at [725, 186] on input "Unique North Incoming" at bounding box center [762, 183] width 339 height 14
click at [725, 183] on input "Unique North Incoming" at bounding box center [762, 183] width 339 height 14
click at [725, 184] on input "Unique North Incoming" at bounding box center [762, 183] width 339 height 14
drag, startPoint x: 1020, startPoint y: 104, endPoint x: 989, endPoint y: 86, distance: 35.7
click at [1020, 103] on div "Edit document ​ Overview Itinerary Packing List Travel Information Inclusions &…" at bounding box center [570, 329] width 1141 height 659
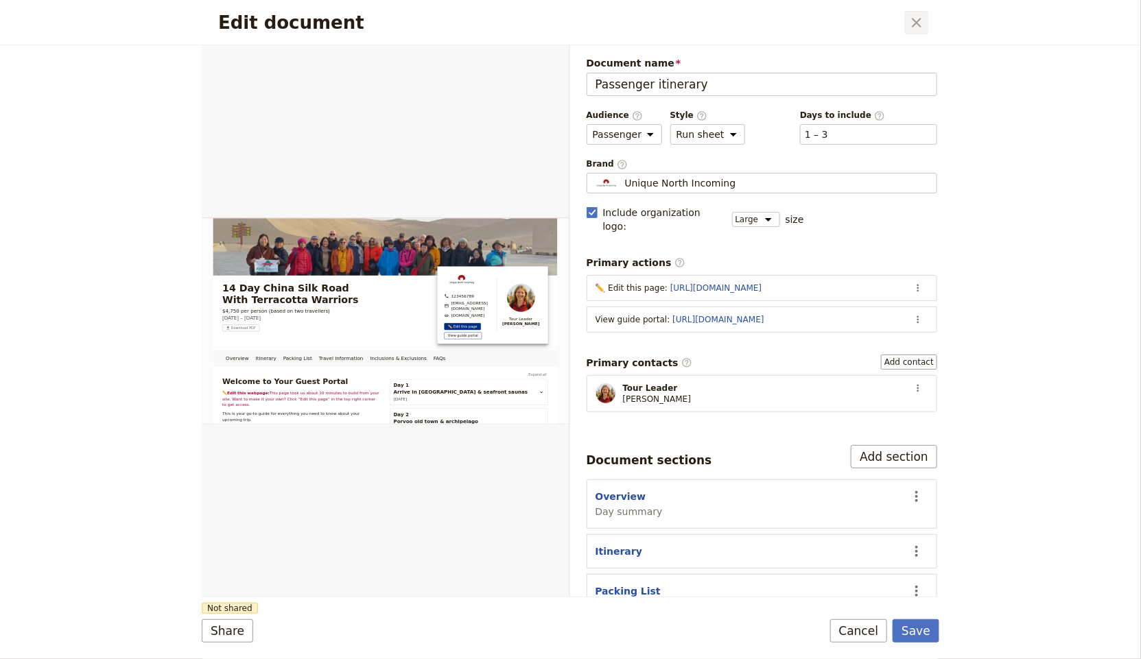
click at [923, 23] on icon "Close dialog" at bounding box center [916, 22] width 16 height 16
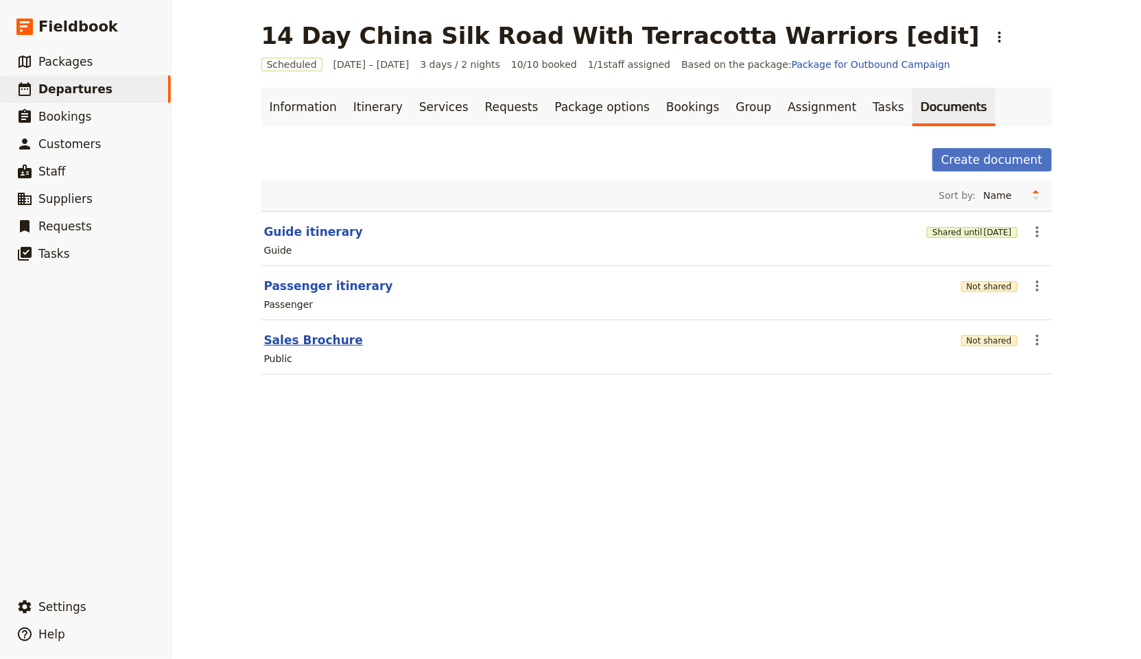
click at [336, 346] on button "Sales Brochure" at bounding box center [313, 340] width 99 height 16
select select "DEFAULT"
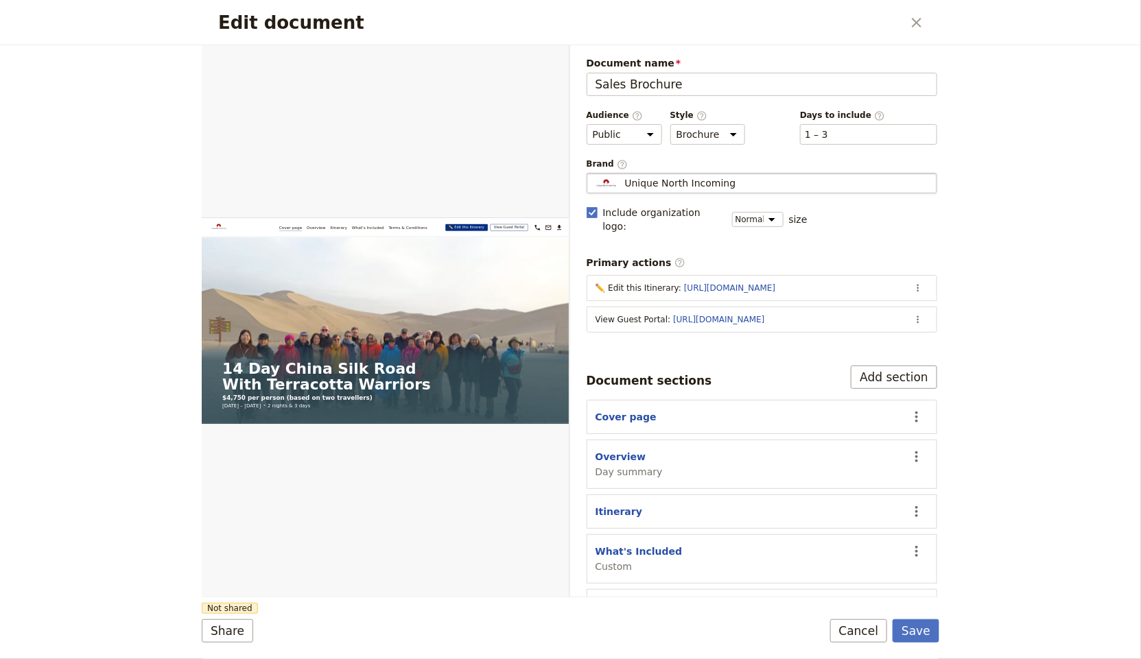
click at [763, 179] on div "Unique North Incoming" at bounding box center [762, 183] width 339 height 14
click at [593, 174] on input "Unique North Incoming" at bounding box center [592, 173] width 1 height 1
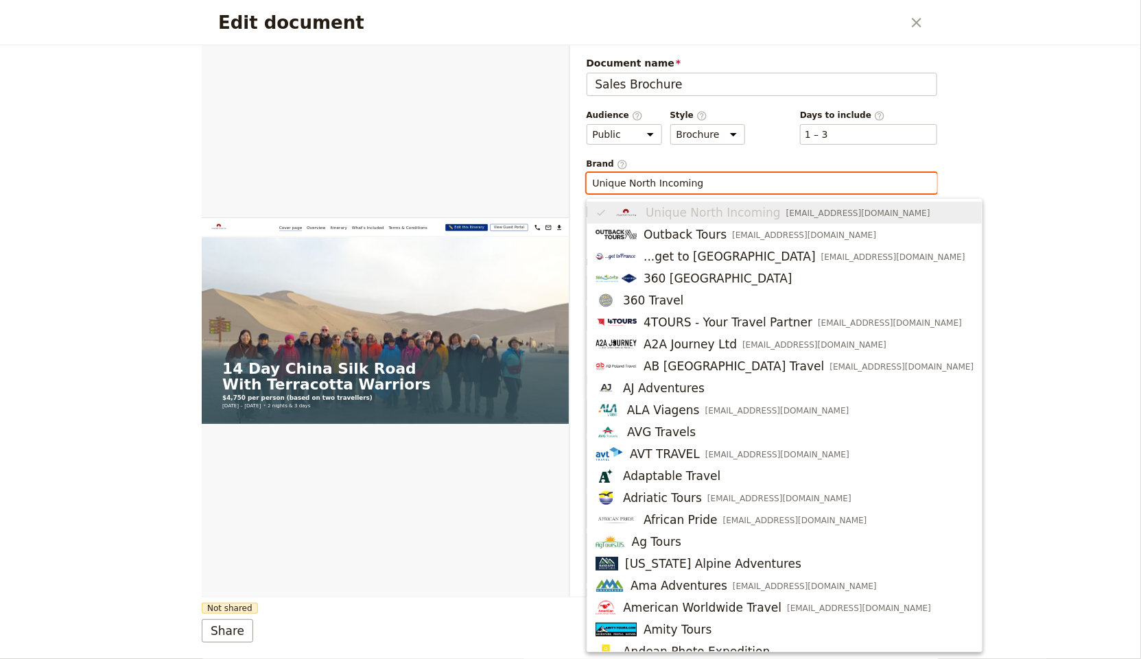
click at [764, 178] on input "Unique North Incoming" at bounding box center [762, 183] width 339 height 14
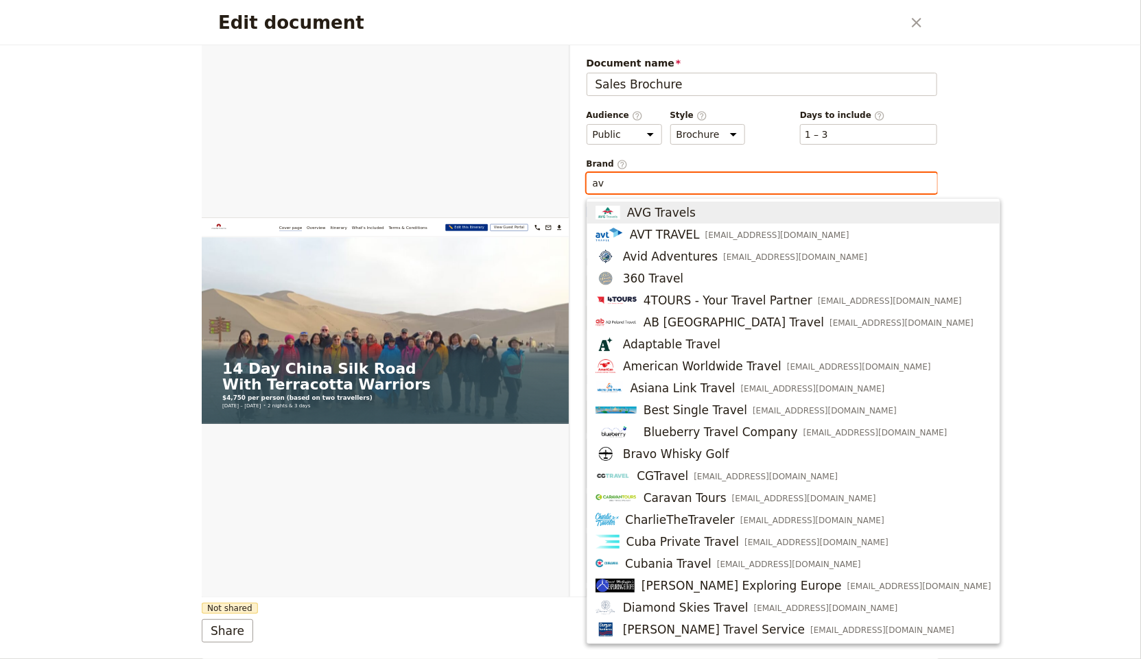
click at [744, 218] on span "AVG Travels" at bounding box center [794, 212] width 396 height 16
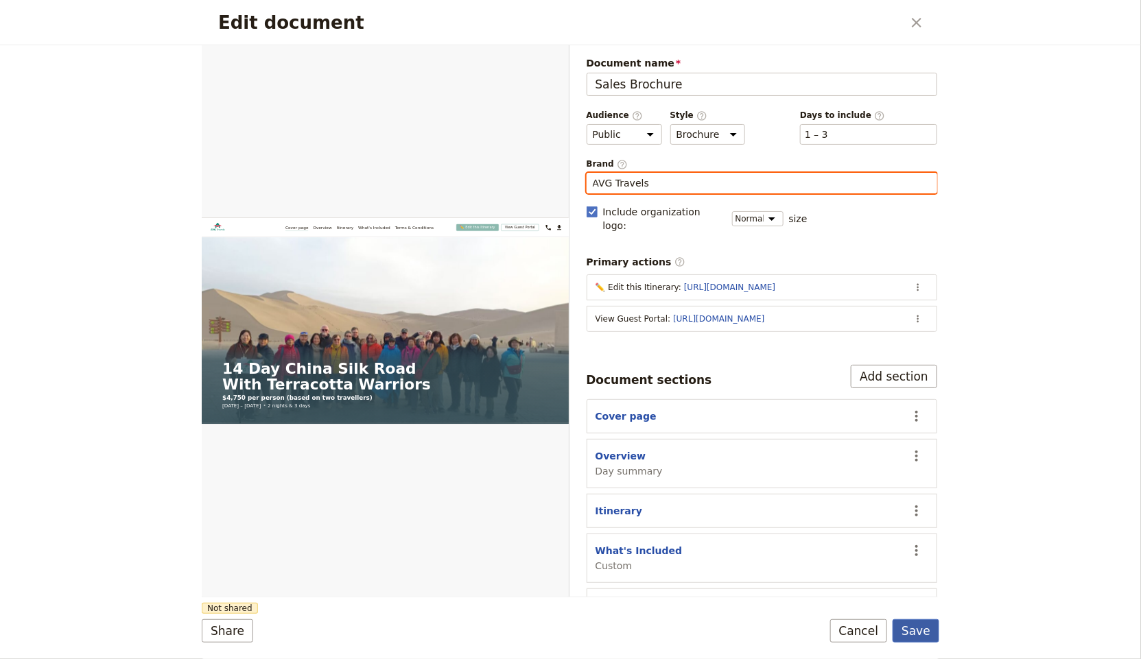
type input "AVG Travels"
click at [926, 635] on button "Save" at bounding box center [916, 631] width 47 height 23
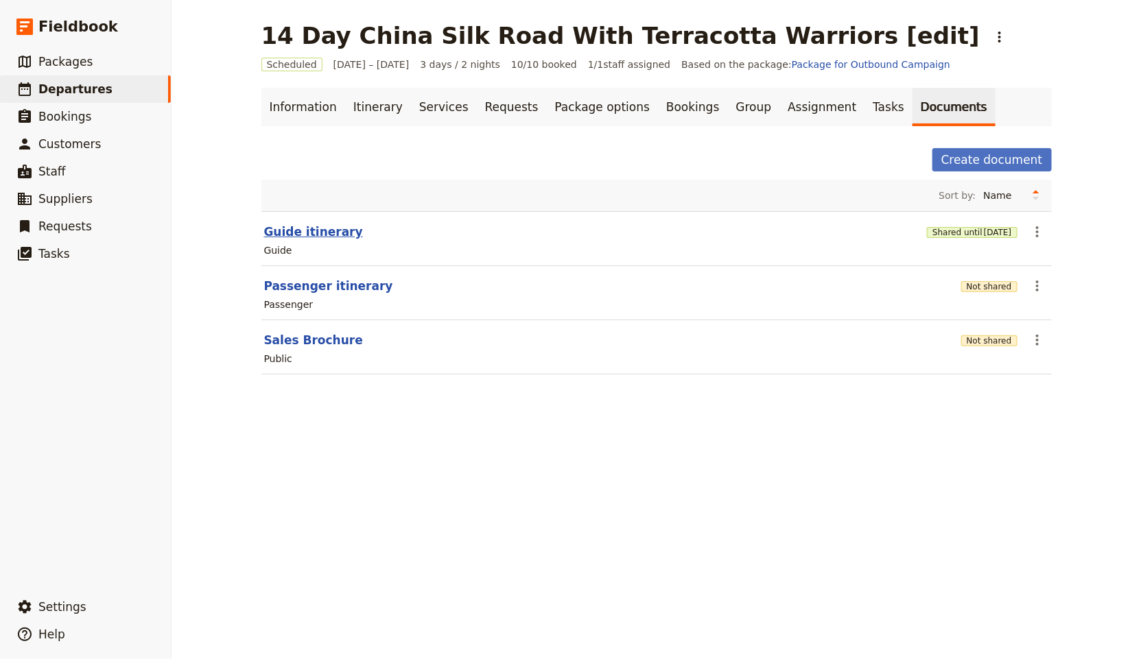
click at [303, 232] on button "Guide itinerary" at bounding box center [313, 232] width 99 height 16
select select "STAFF"
select select "RUN_SHEET"
select select "LARGE"
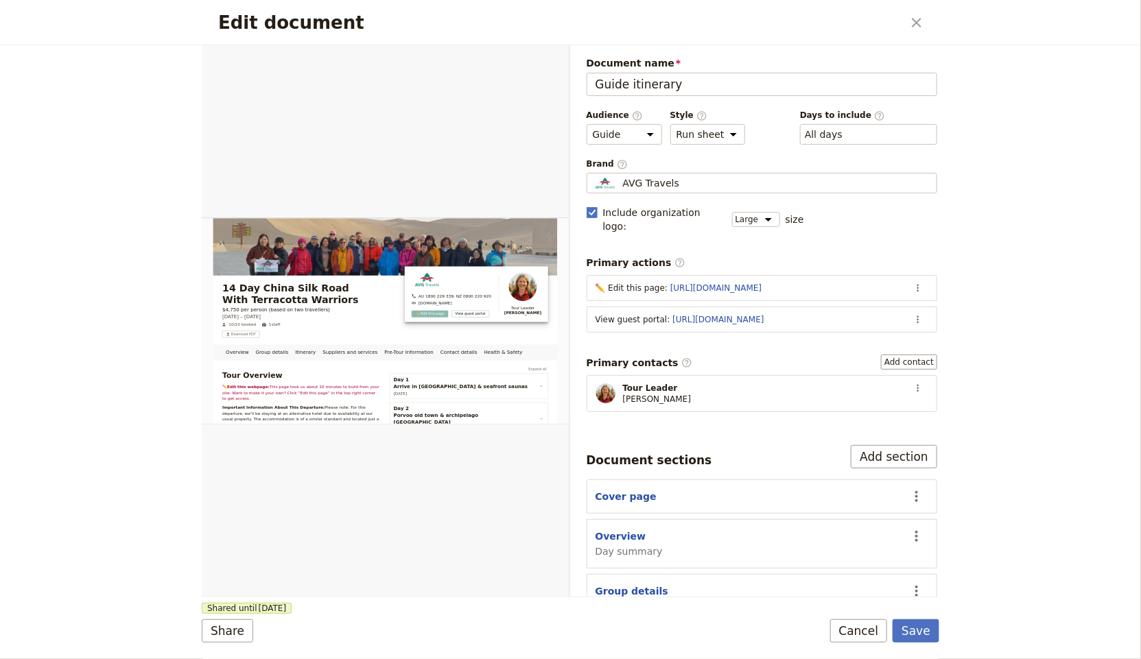
click at [771, 307] on section "View guest portal : [URL][DOMAIN_NAME] ​" at bounding box center [762, 320] width 351 height 26
click at [764, 315] on link "[URL][DOMAIN_NAME]" at bounding box center [717, 320] width 91 height 10
click at [922, 23] on icon "Close dialog" at bounding box center [916, 22] width 16 height 16
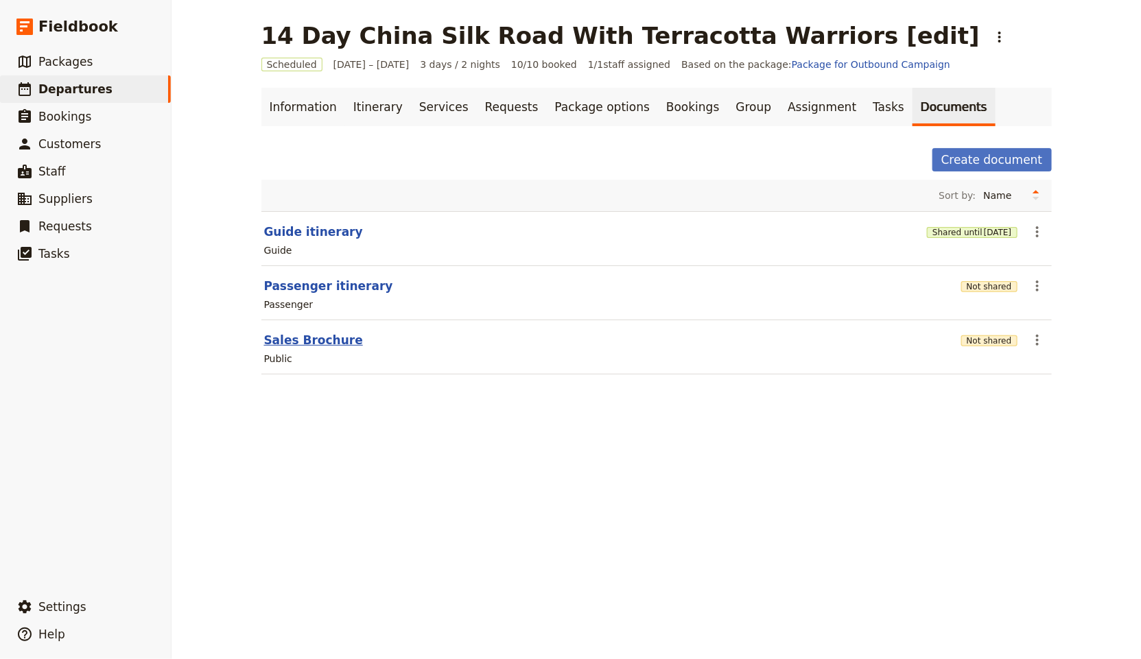
click at [333, 341] on button "Sales Brochure" at bounding box center [313, 340] width 99 height 16
select select "DEFAULT"
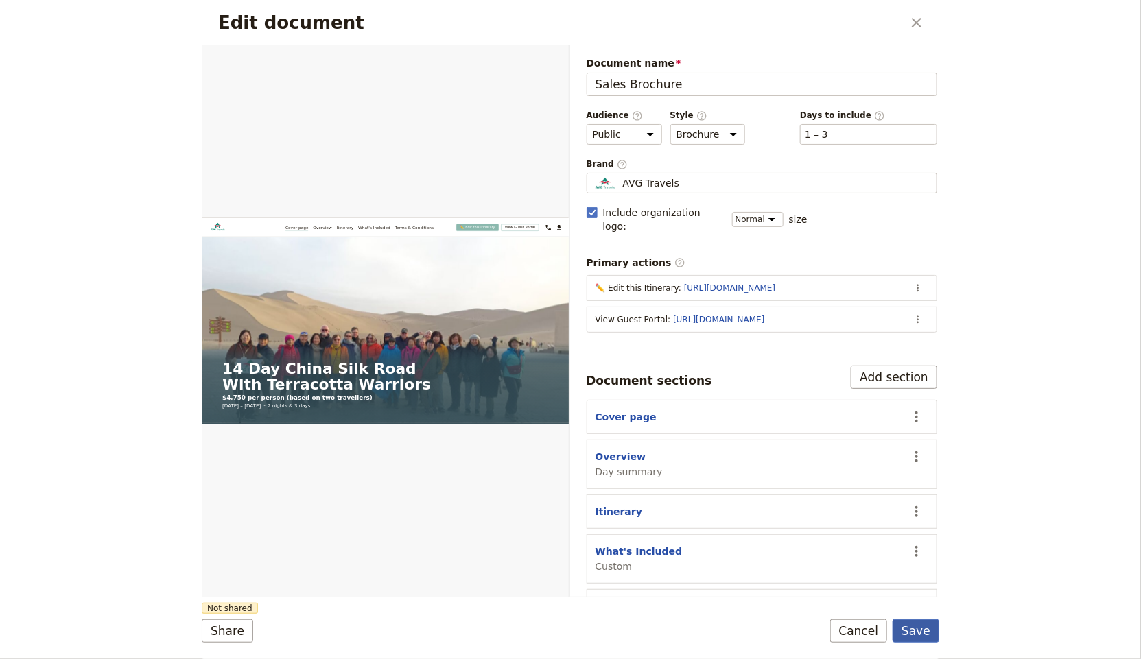
click at [928, 621] on button "Save" at bounding box center [916, 631] width 47 height 23
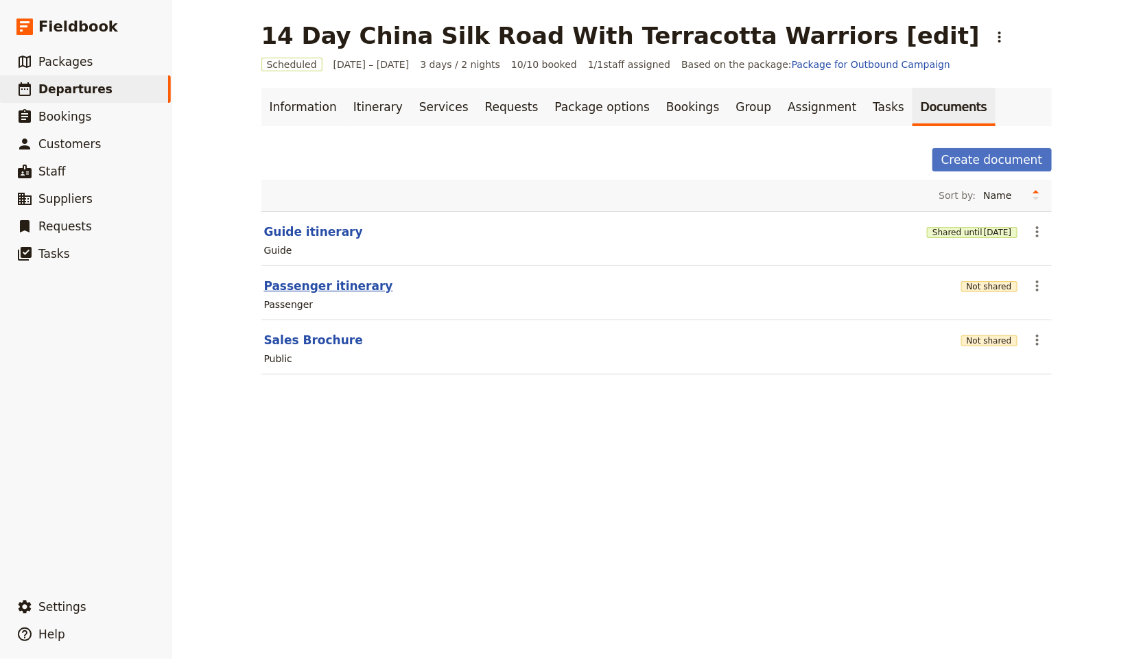
click at [328, 283] on button "Passenger itinerary" at bounding box center [328, 286] width 129 height 16
select select "PASSENGER"
select select "RUN_SHEET"
select select "LARGE"
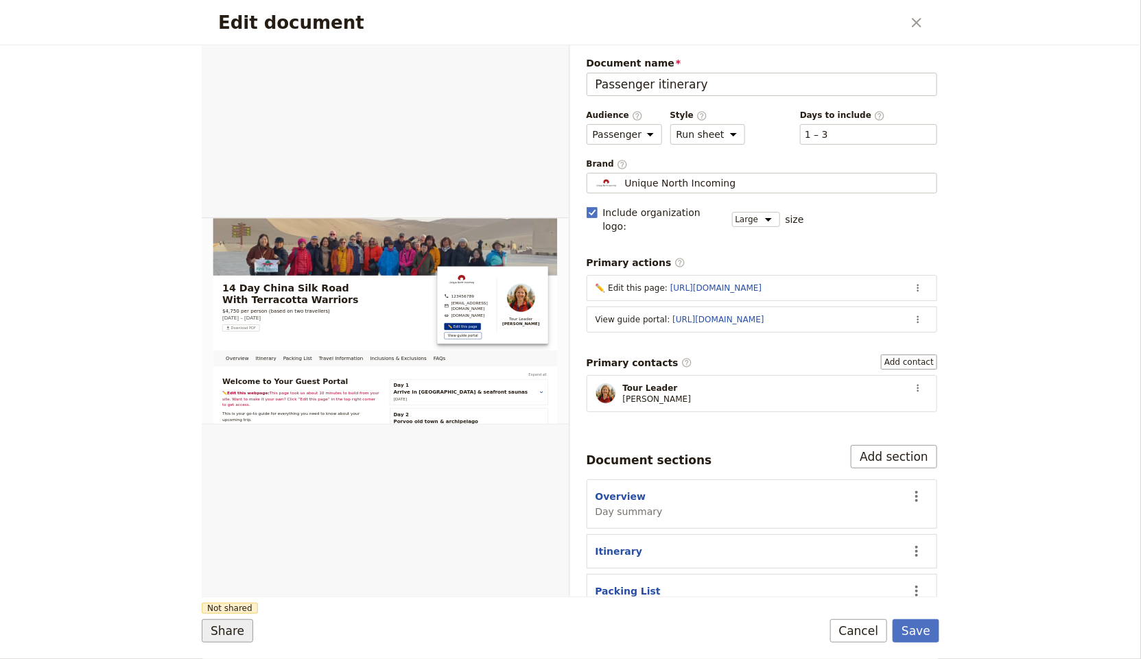
click at [222, 623] on button "Share" at bounding box center [227, 631] width 51 height 23
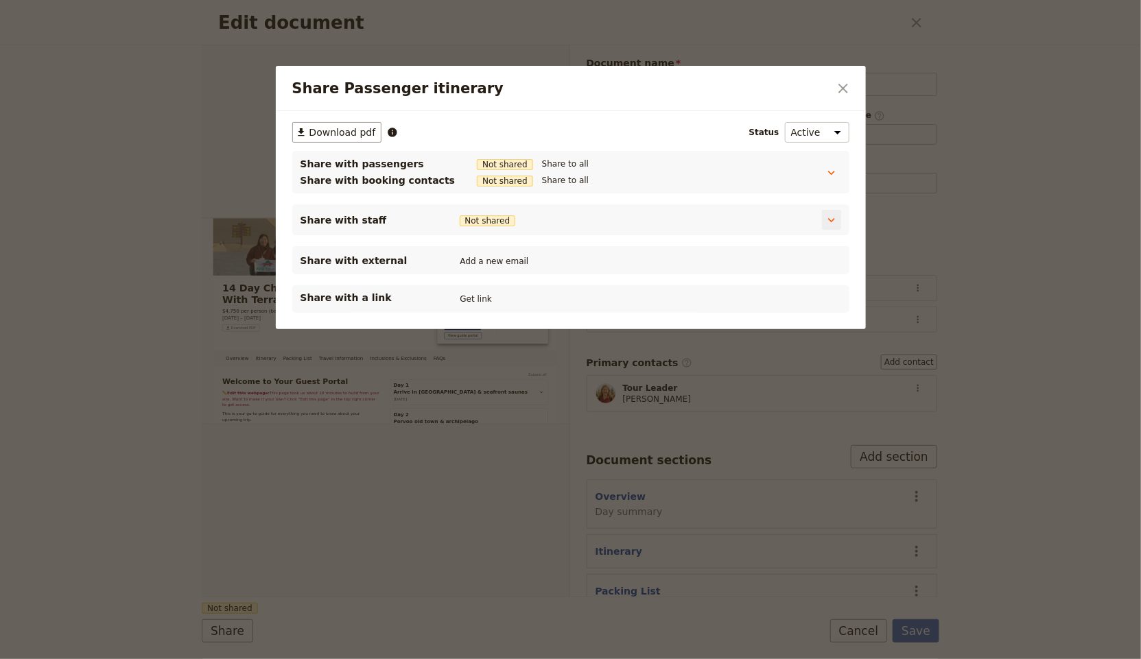
click at [593, 223] on div "Share Passenger itinerary" at bounding box center [664, 220] width 287 height 15
click at [500, 262] on button "Add a new email" at bounding box center [494, 261] width 75 height 15
click at [646, 228] on div "Share with staff Not shared" at bounding box center [571, 220] width 541 height 20
click at [482, 303] on button "Get link" at bounding box center [476, 299] width 38 height 15
click at [836, 91] on icon "Close dialog" at bounding box center [843, 88] width 16 height 16
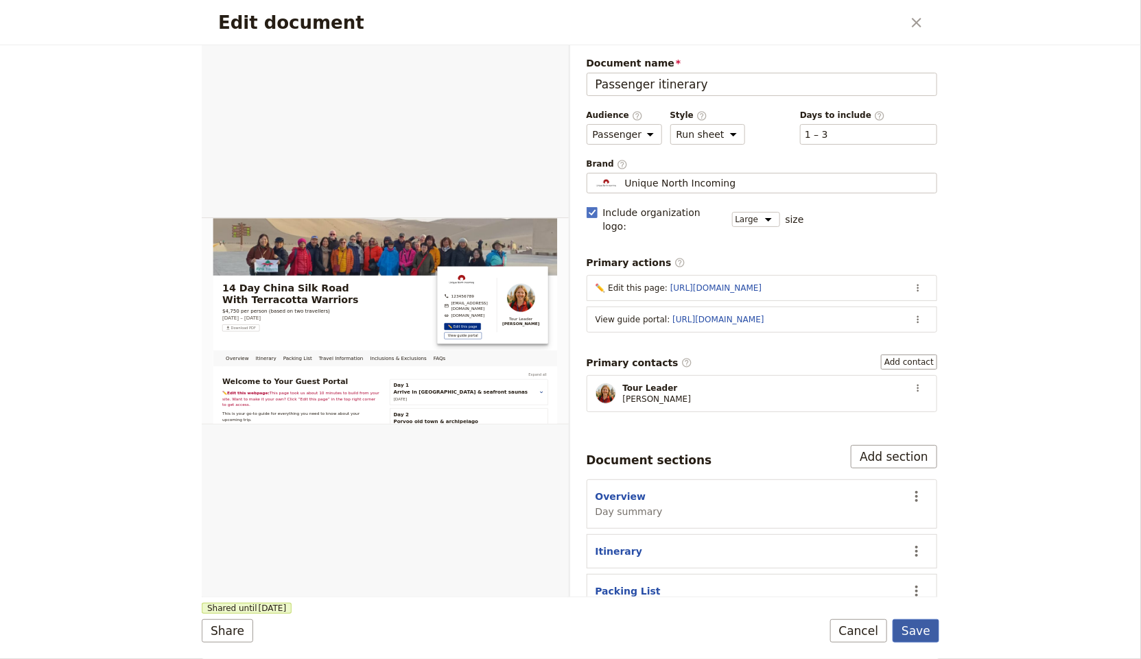
click at [924, 624] on button "Save" at bounding box center [916, 631] width 47 height 23
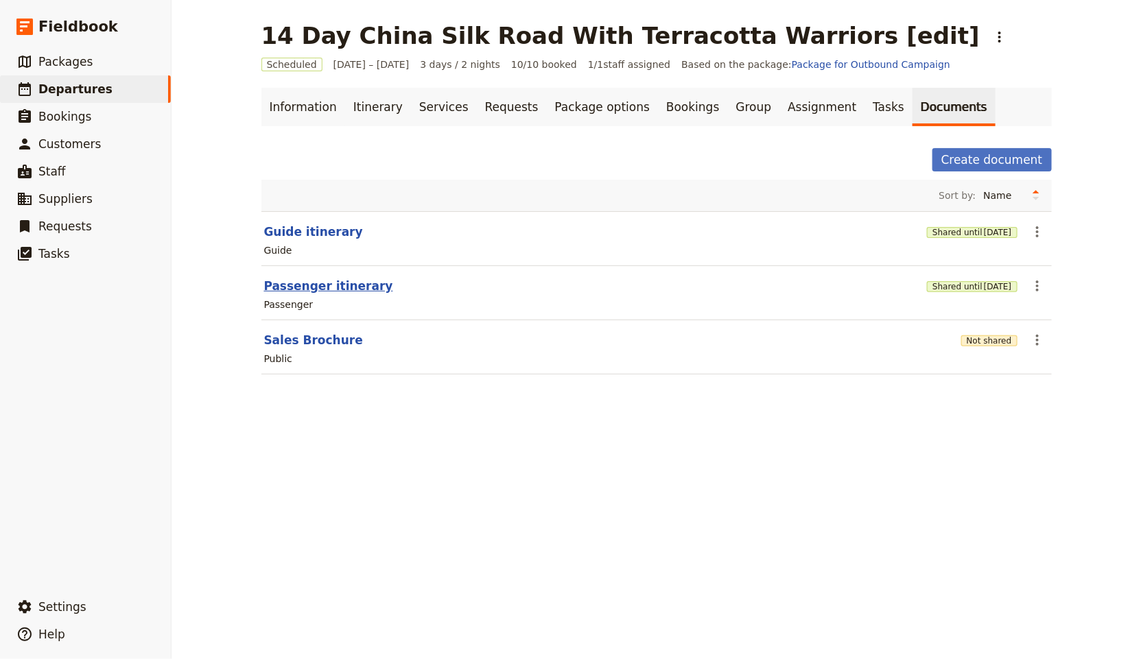
click at [338, 292] on button "Passenger itinerary" at bounding box center [328, 286] width 129 height 16
select select "PASSENGER"
select select "RUN_SHEET"
select select "LARGE"
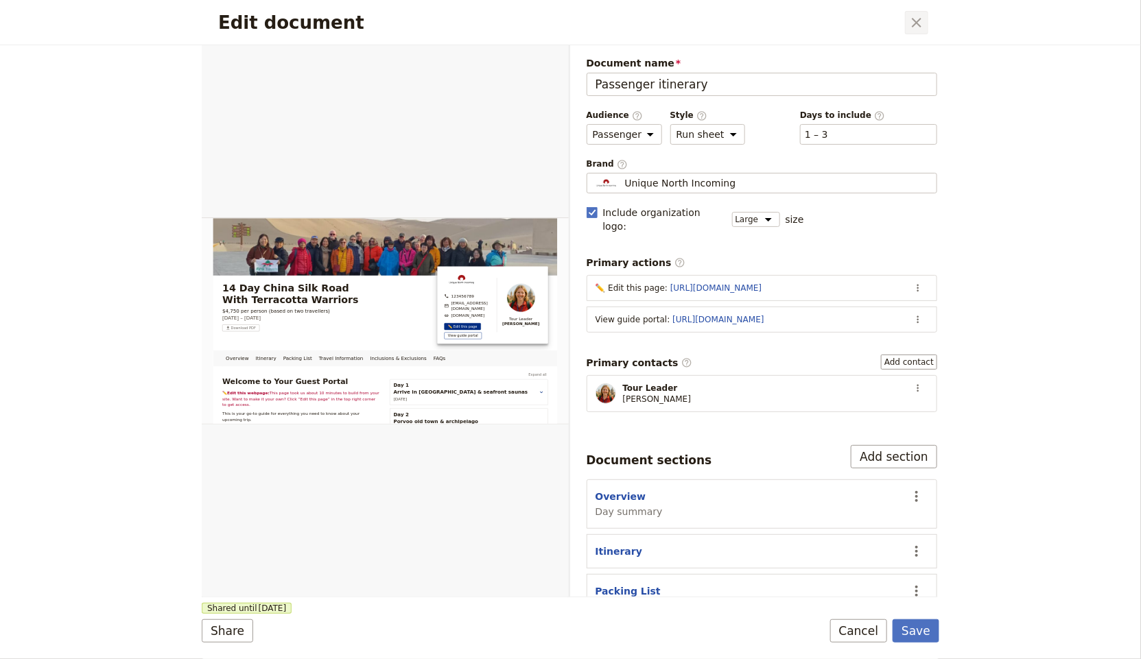
click at [908, 25] on button "​" at bounding box center [916, 22] width 23 height 23
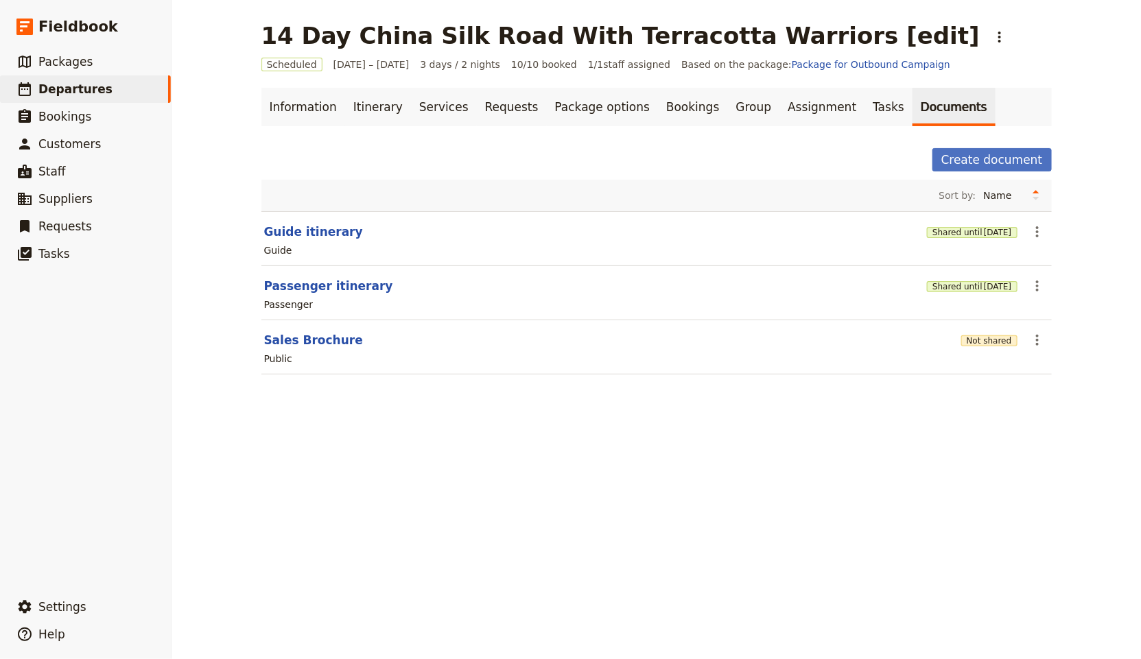
click at [320, 242] on div "Guide" at bounding box center [657, 250] width 788 height 16
click at [321, 235] on button "Guide itinerary" at bounding box center [313, 232] width 99 height 16
select select "STAFF"
select select "RUN_SHEET"
select select "LARGE"
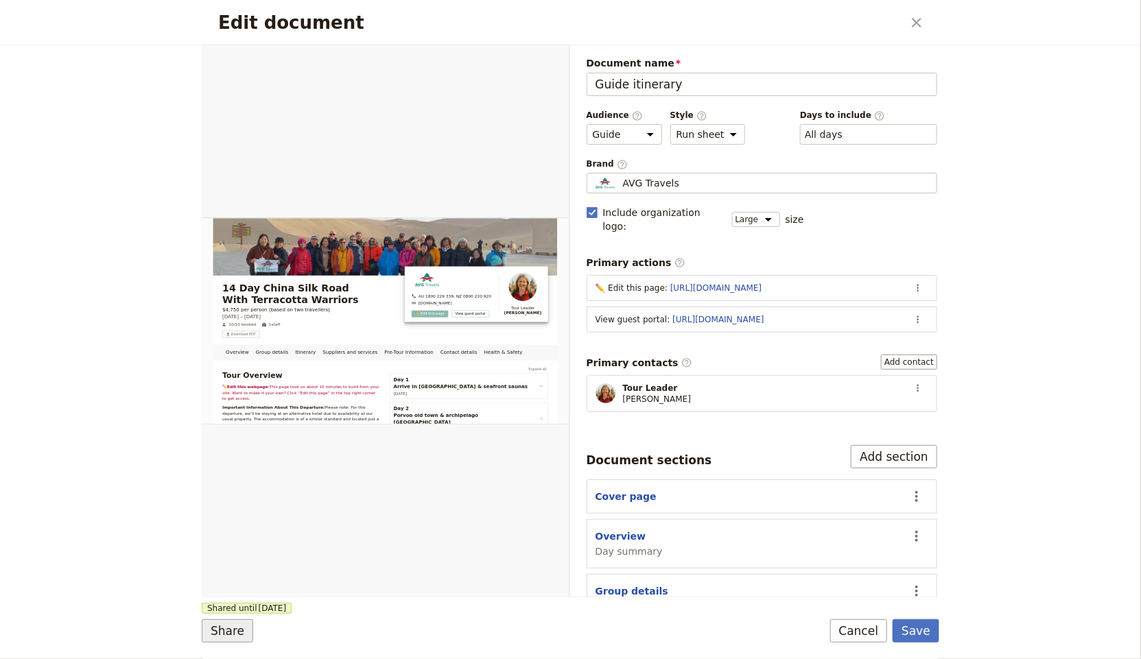
click at [217, 629] on button "Share" at bounding box center [227, 631] width 51 height 23
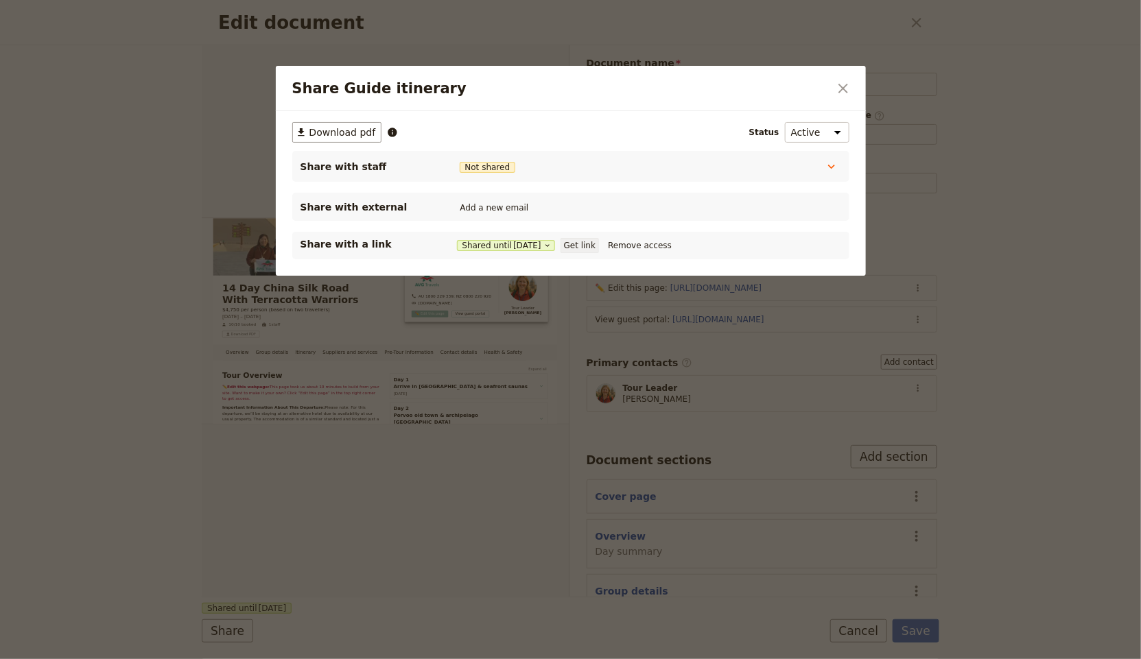
click at [588, 244] on button "Get link" at bounding box center [580, 245] width 38 height 15
click at [876, 29] on div at bounding box center [570, 329] width 1141 height 659
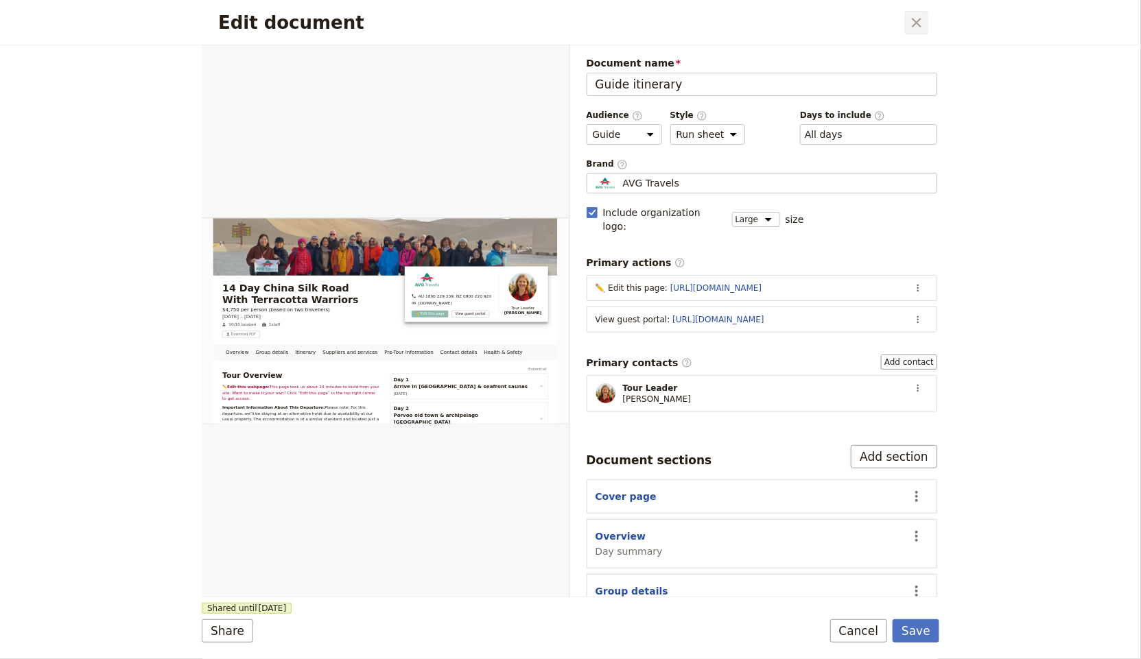
click at [917, 19] on icon "Close dialog" at bounding box center [916, 22] width 16 height 16
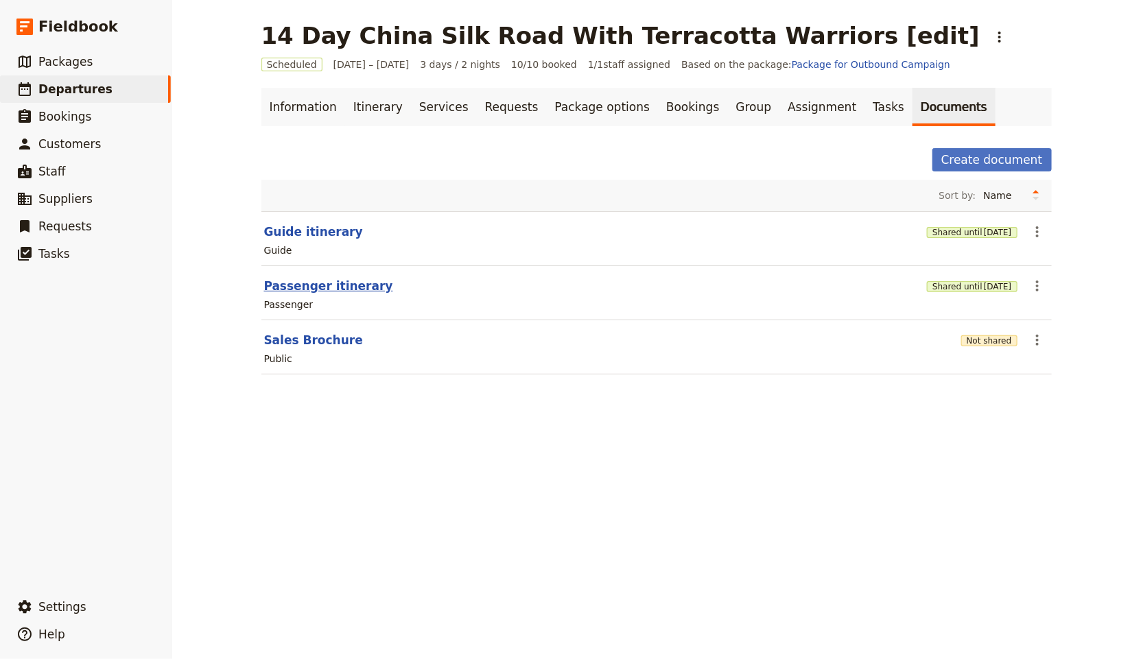
click at [318, 289] on button "Passenger itinerary" at bounding box center [328, 286] width 129 height 16
select select "PASSENGER"
select select "RUN_SHEET"
select select "LARGE"
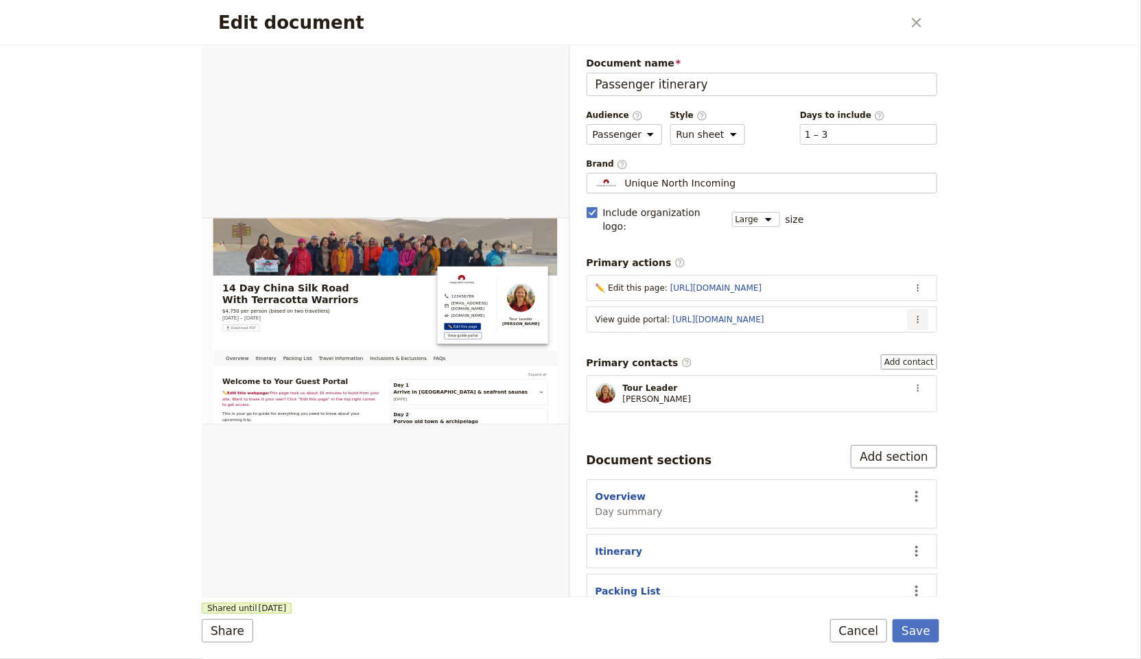
click at [913, 314] on icon "Actions" at bounding box center [918, 319] width 11 height 11
click at [880, 333] on span "Edit action" at bounding box center [848, 332] width 111 height 14
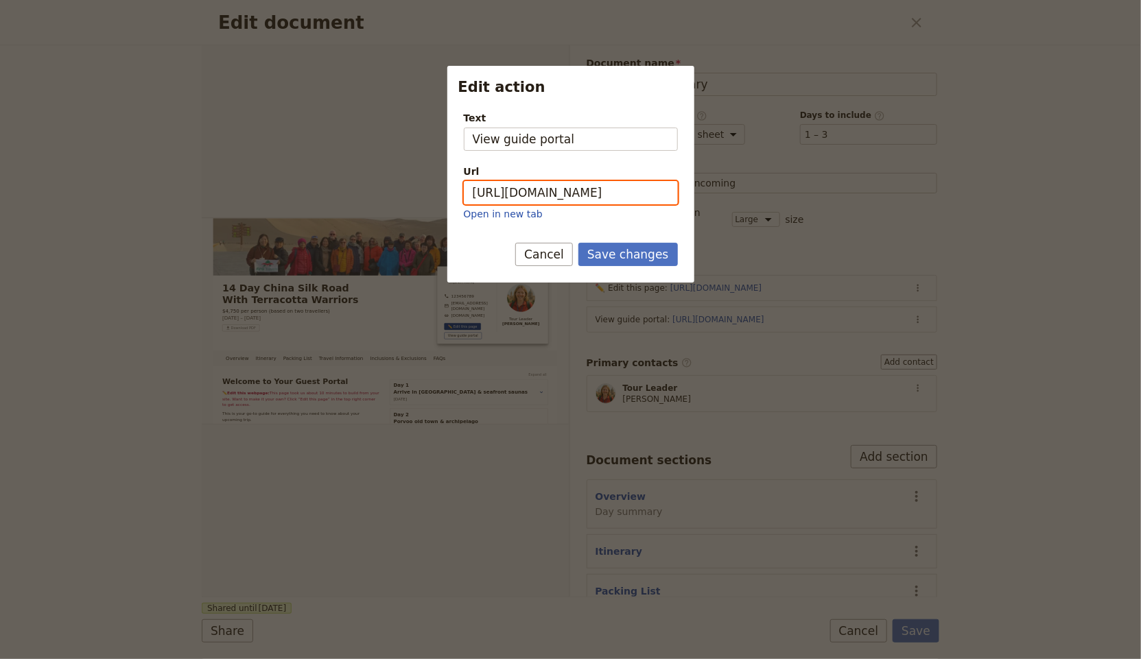
click at [580, 198] on input "[URL][DOMAIN_NAME]" at bounding box center [571, 192] width 214 height 23
paste input "woGAvZPxDlv5FwPS0Z_tB"
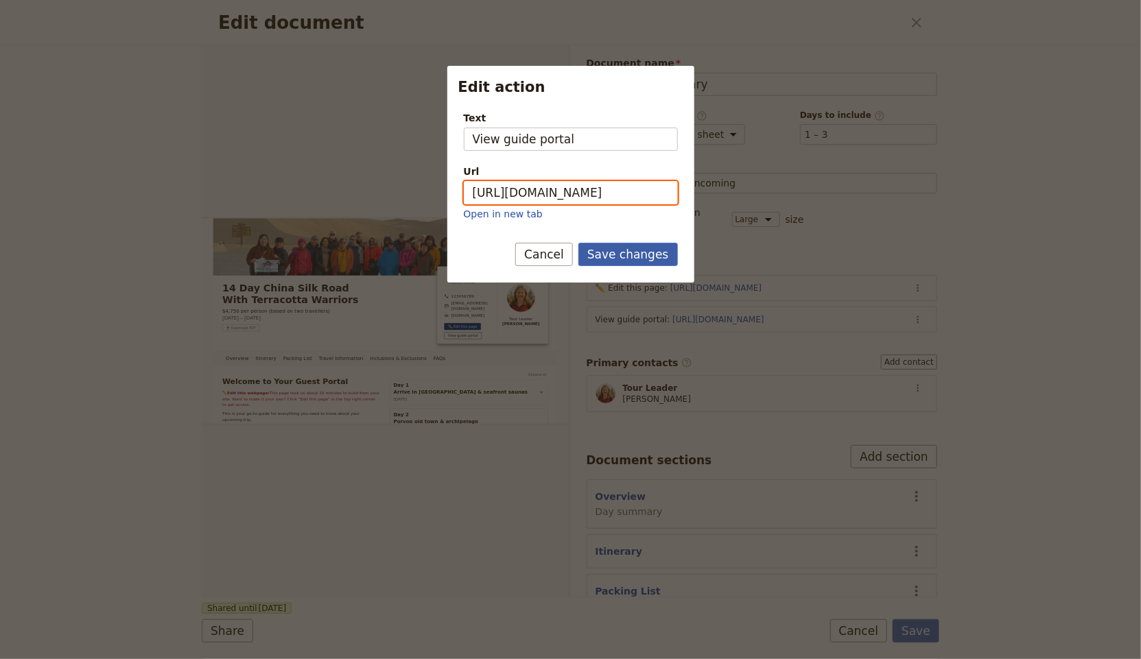
type input "[URL][DOMAIN_NAME]"
click at [631, 257] on button "Save changes" at bounding box center [627, 254] width 99 height 23
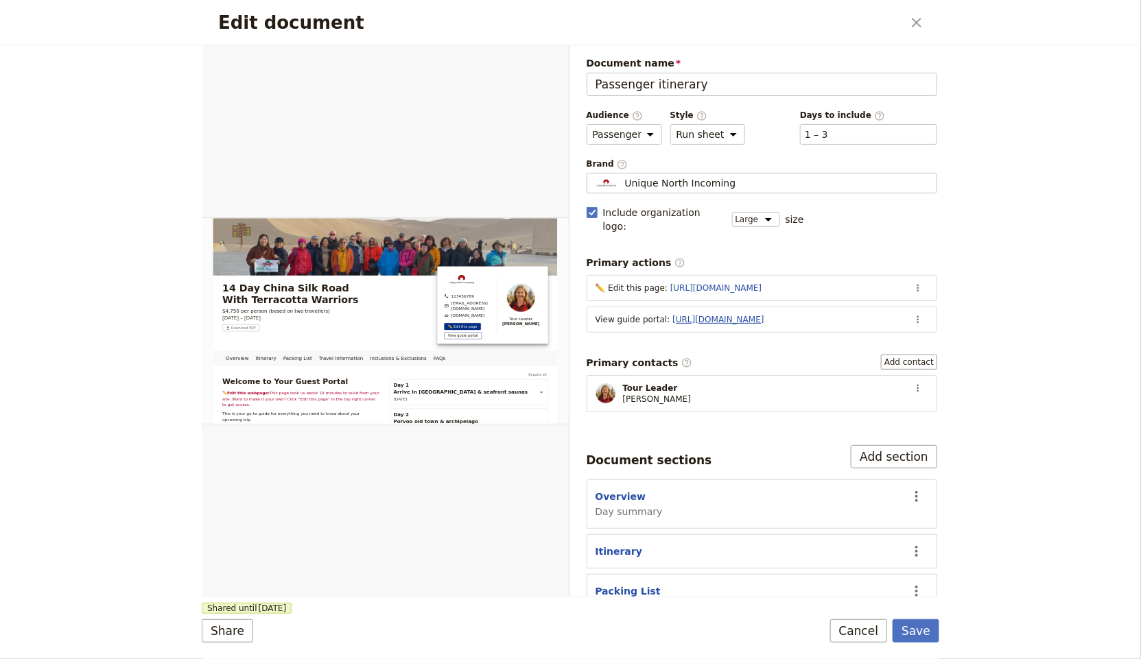
click at [764, 315] on link "[URL][DOMAIN_NAME]" at bounding box center [717, 320] width 91 height 10
click at [235, 640] on button "Share" at bounding box center [227, 631] width 51 height 23
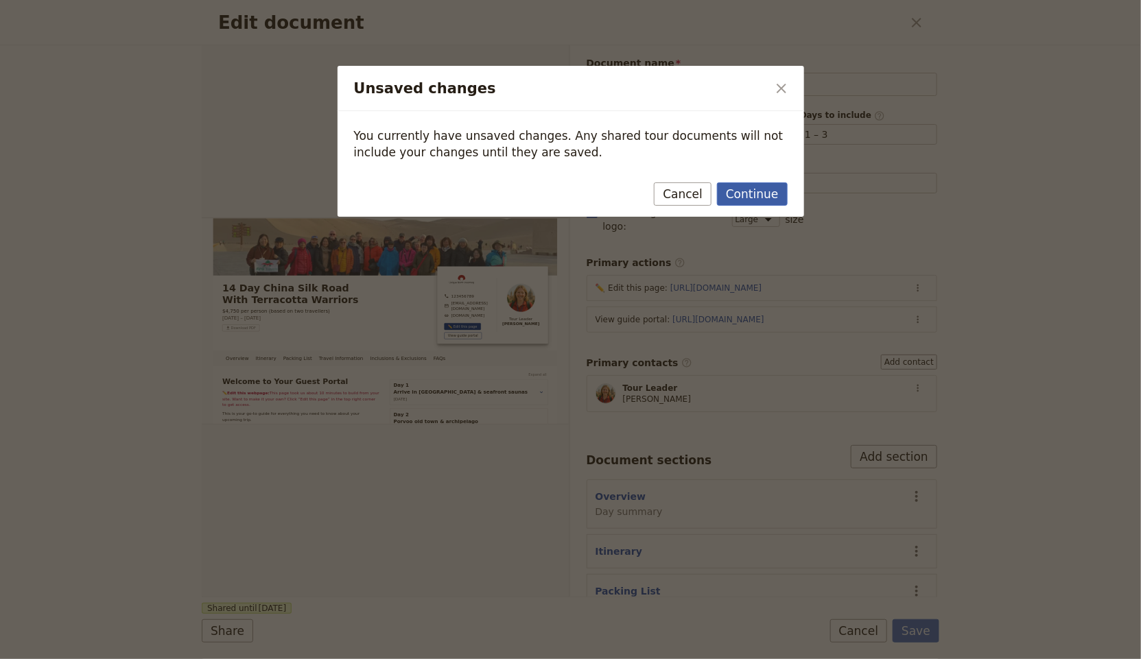
click at [761, 195] on button "Continue" at bounding box center [752, 194] width 70 height 23
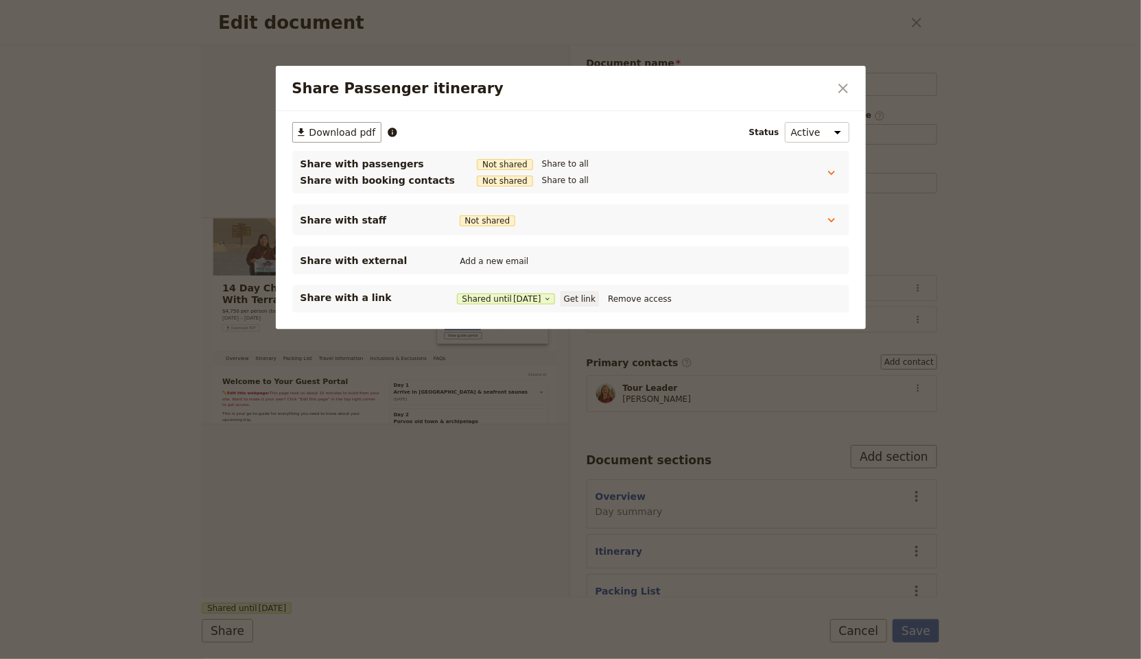
click at [590, 299] on button "Get link" at bounding box center [580, 299] width 38 height 15
click at [843, 93] on icon "Close dialog" at bounding box center [843, 88] width 16 height 16
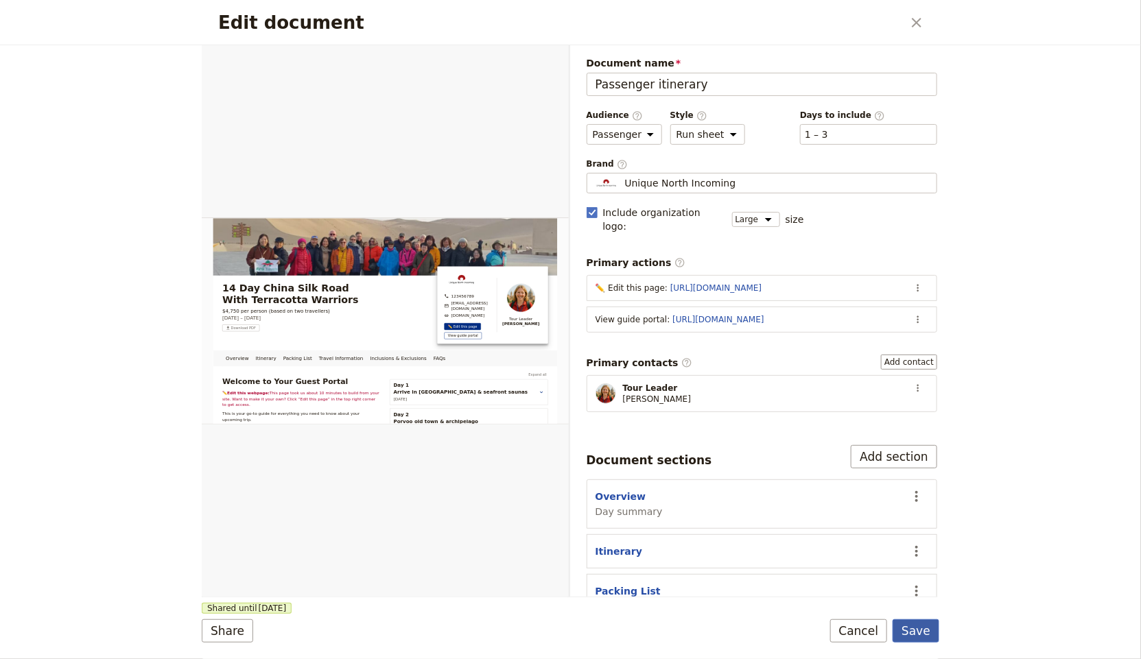
click at [920, 624] on button "Save" at bounding box center [916, 631] width 47 height 23
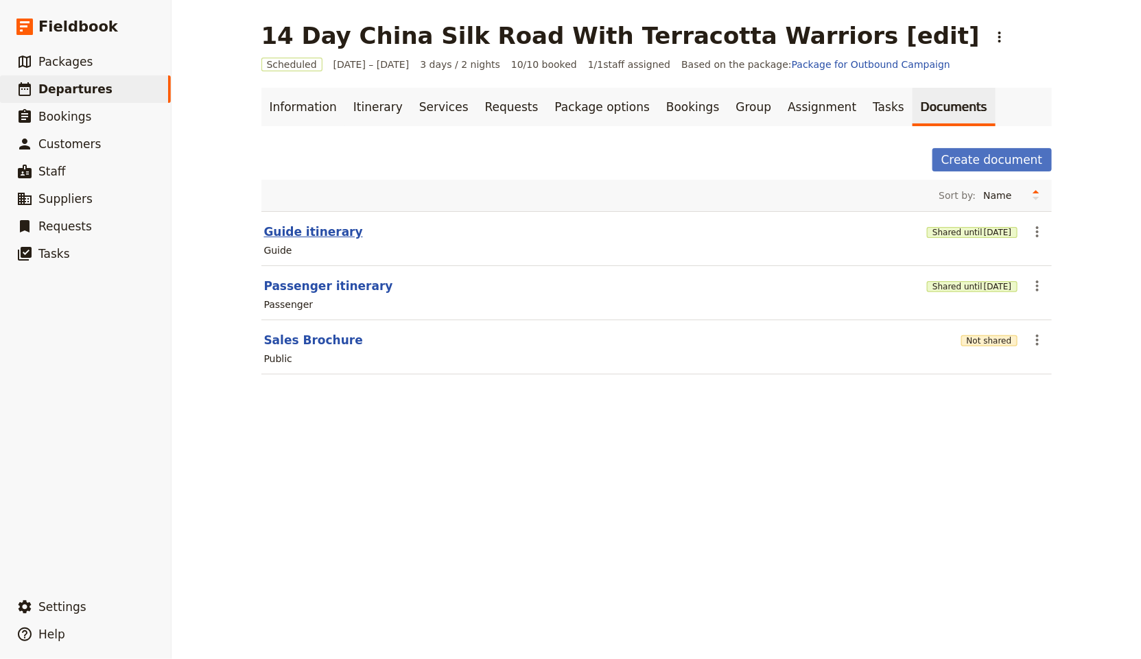
click at [311, 233] on button "Guide itinerary" at bounding box center [313, 232] width 99 height 16
select select "STAFF"
select select "RUN_SHEET"
select select "LARGE"
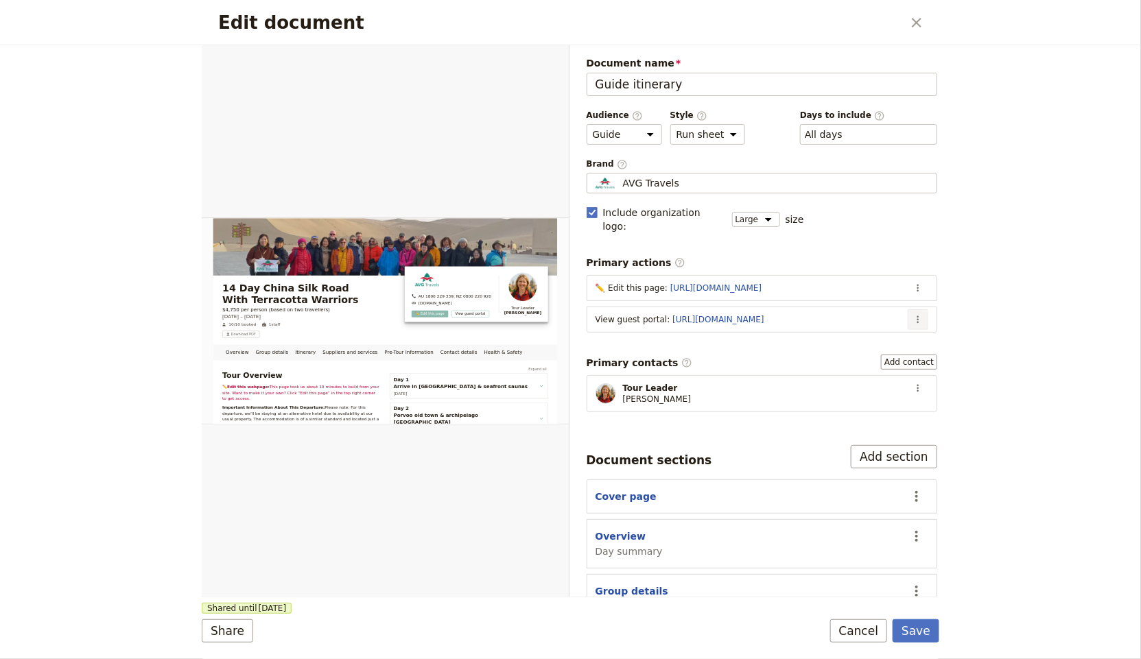
click at [913, 314] on icon "Actions" at bounding box center [918, 319] width 11 height 11
click at [861, 336] on span "Edit action" at bounding box center [848, 332] width 111 height 14
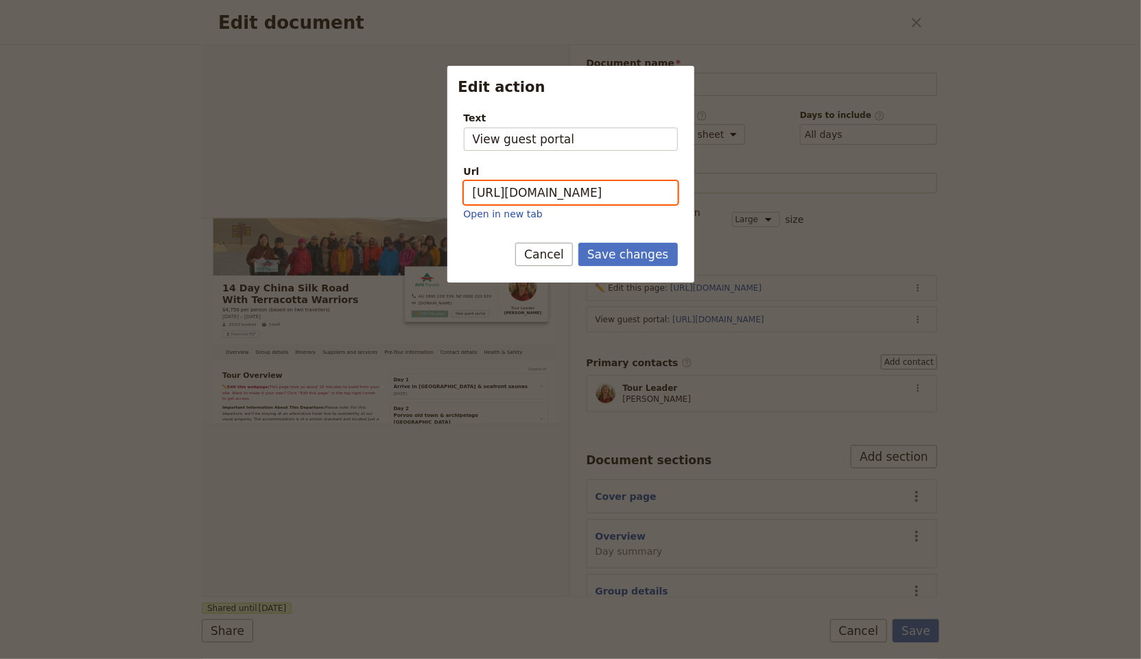
click at [590, 194] on input "[URL][DOMAIN_NAME]" at bounding box center [571, 192] width 214 height 23
click at [589, 197] on input "[URL][DOMAIN_NAME]" at bounding box center [571, 192] width 214 height 23
click at [591, 197] on input "[URL][DOMAIN_NAME]" at bounding box center [571, 192] width 214 height 23
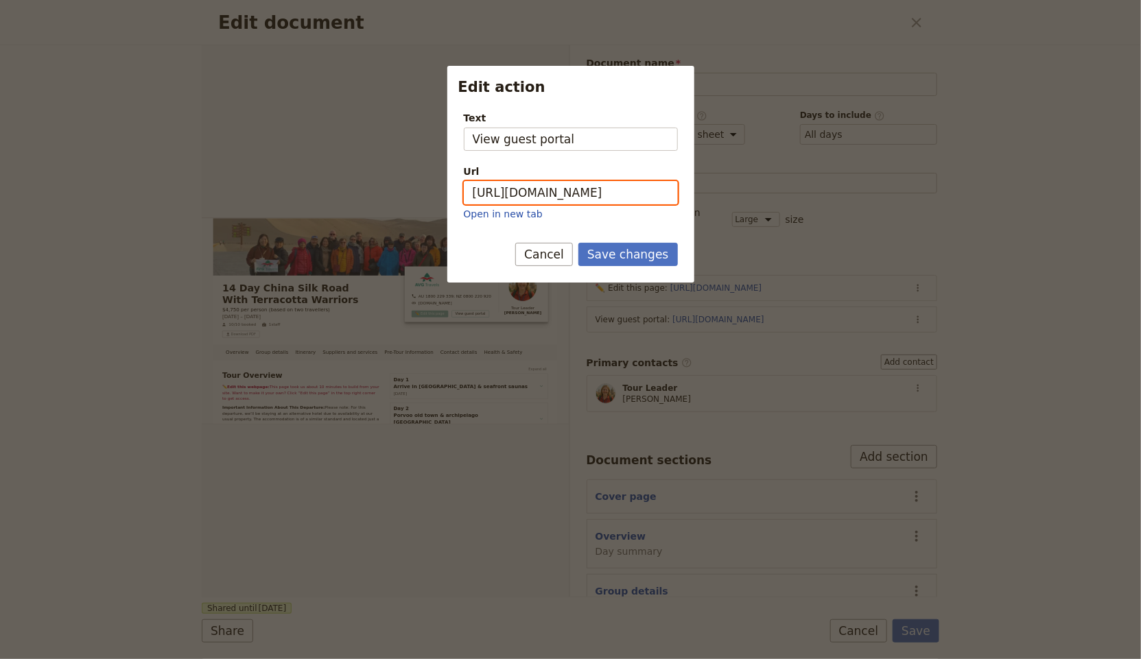
paste input "BgxrRMVvlw0J0671IP8Qv"
type input "[URL][DOMAIN_NAME]"
click at [642, 257] on button "Save changes" at bounding box center [627, 254] width 99 height 23
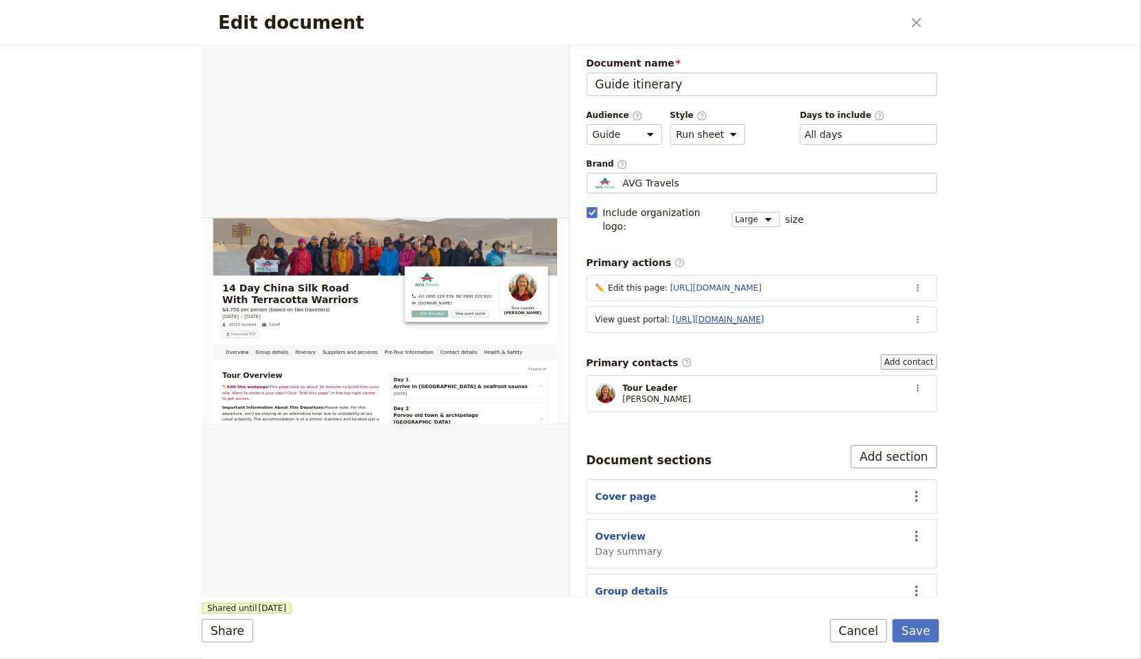
click at [764, 315] on link "[URL][DOMAIN_NAME]" at bounding box center [717, 320] width 91 height 10
click at [1023, 296] on div "Edit document ​ Overview Group details Itinerary Suppliers and services Pre-Tou…" at bounding box center [570, 329] width 1141 height 659
click at [927, 638] on button "Save" at bounding box center [916, 631] width 47 height 23
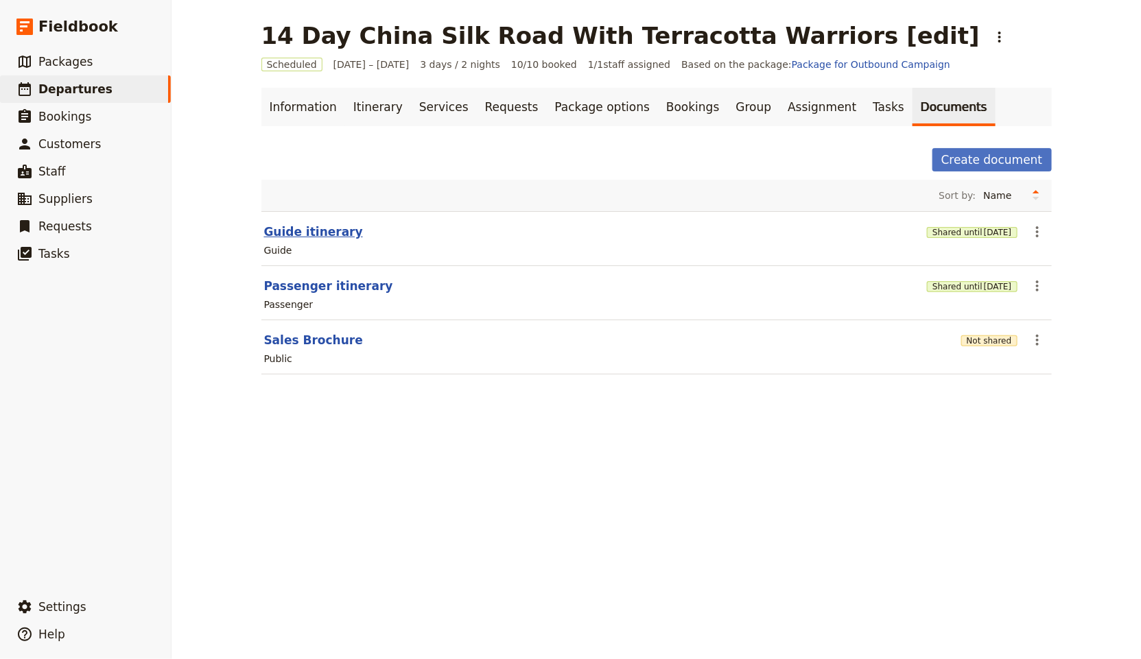
click at [304, 231] on button "Guide itinerary" at bounding box center [313, 232] width 99 height 16
select select "STAFF"
select select "RUN_SHEET"
select select "LARGE"
click at [334, 338] on button "Sales Brochure" at bounding box center [313, 340] width 99 height 16
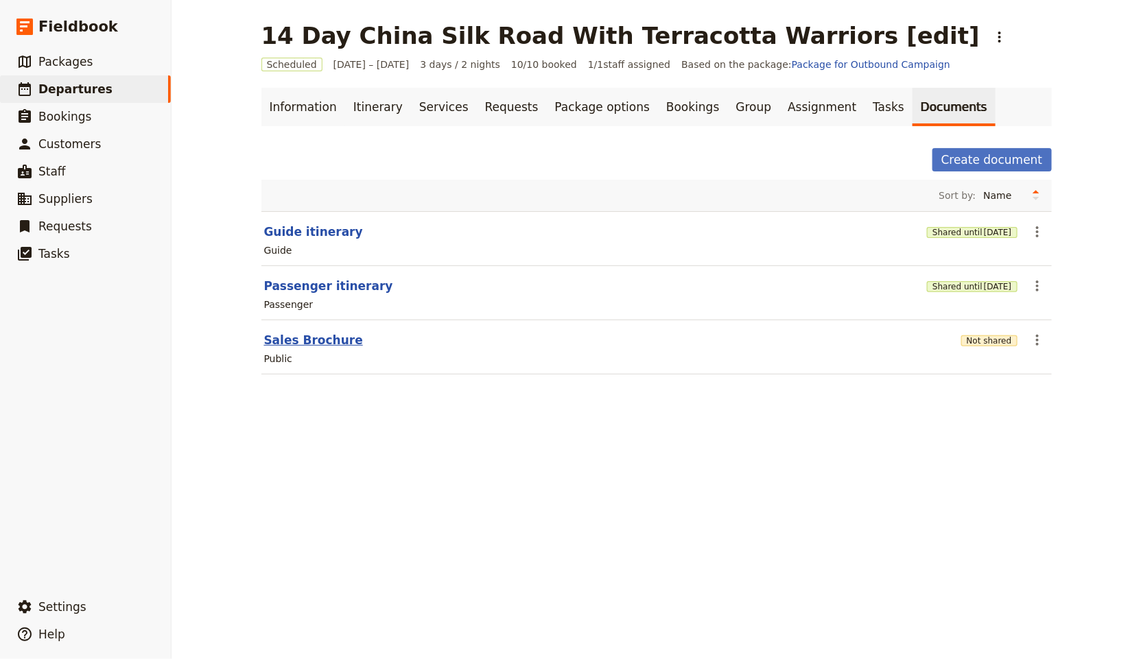
select select "DEFAULT"
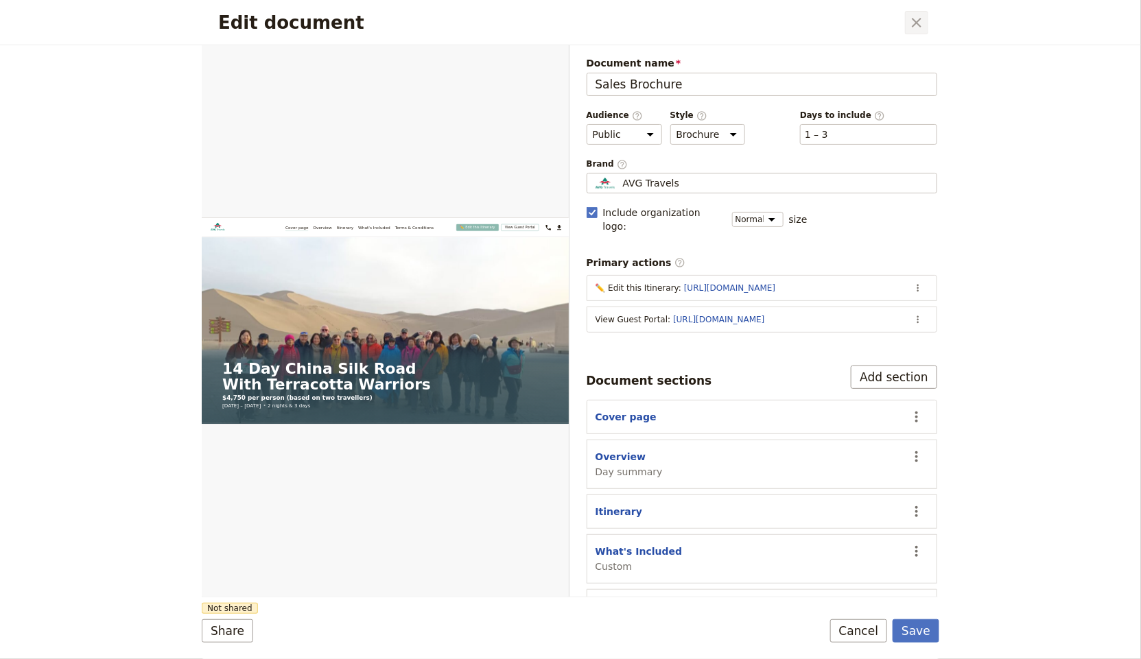
click at [924, 28] on icon "Close dialog" at bounding box center [916, 22] width 16 height 16
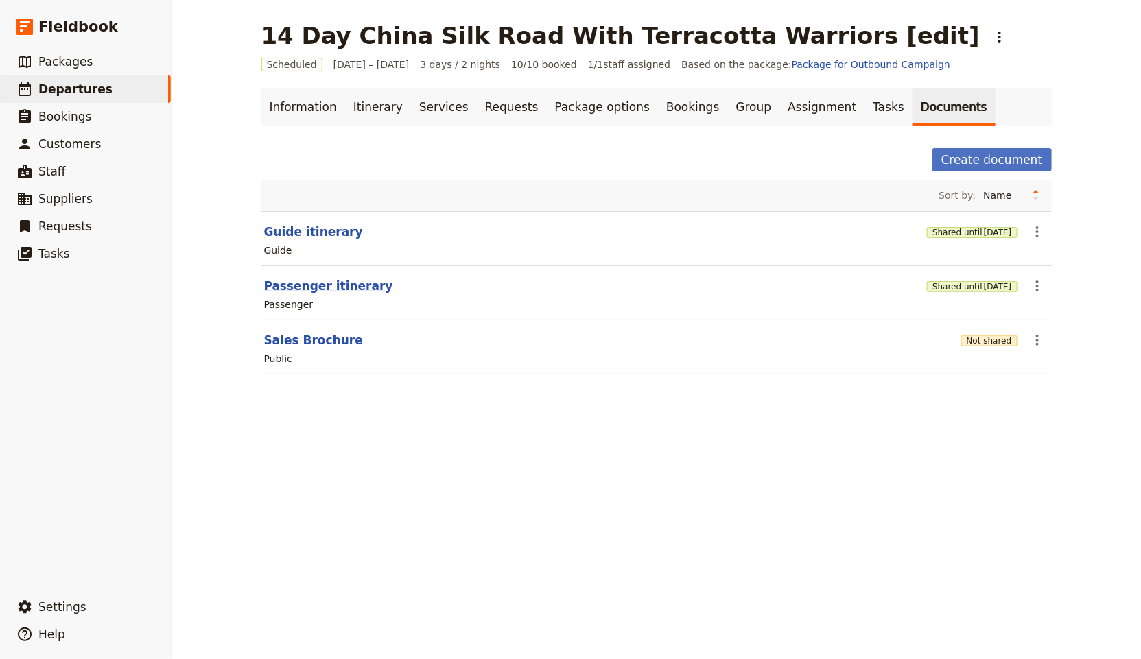
click at [318, 290] on button "Passenger itinerary" at bounding box center [328, 286] width 129 height 16
select select "PASSENGER"
select select "RUN_SHEET"
select select "LARGE"
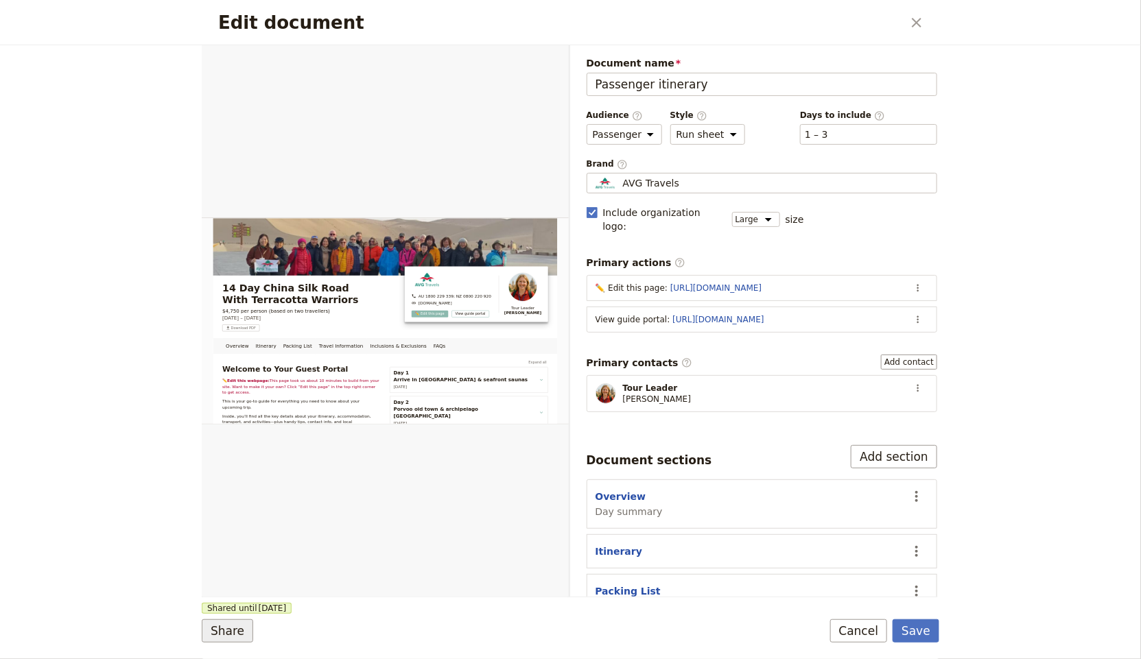
click at [235, 637] on button "Share" at bounding box center [227, 631] width 51 height 23
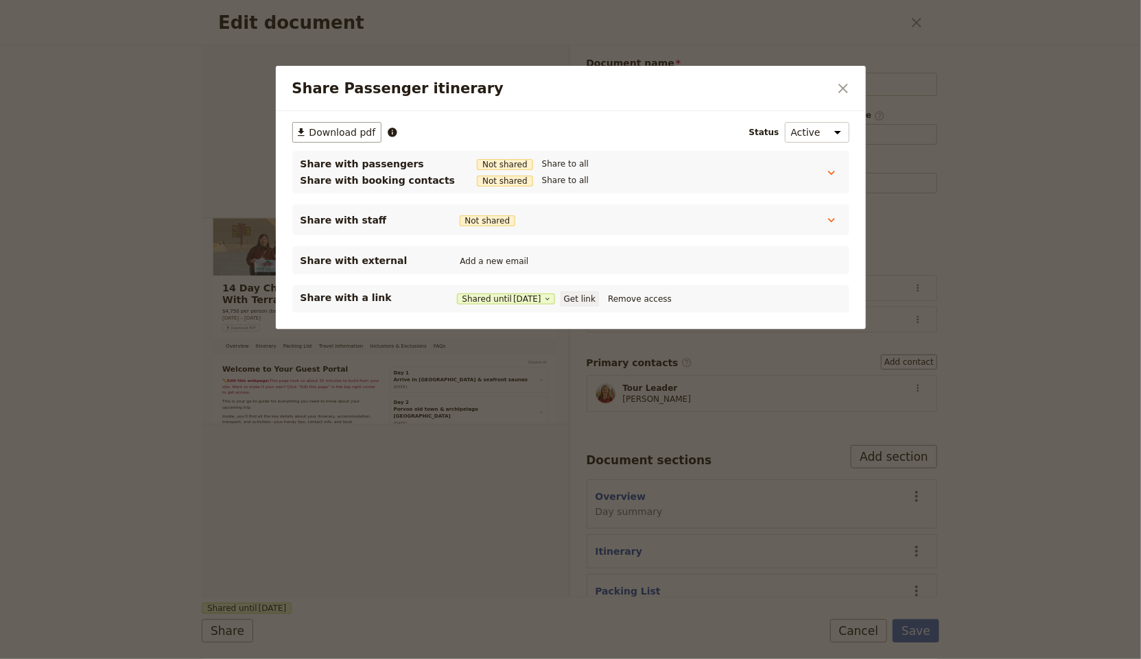
click at [587, 293] on button "Get link" at bounding box center [580, 299] width 38 height 15
click at [856, 86] on div "Share Passenger itinerary ​" at bounding box center [571, 88] width 590 height 45
click at [843, 85] on icon "Close dialog" at bounding box center [843, 88] width 16 height 16
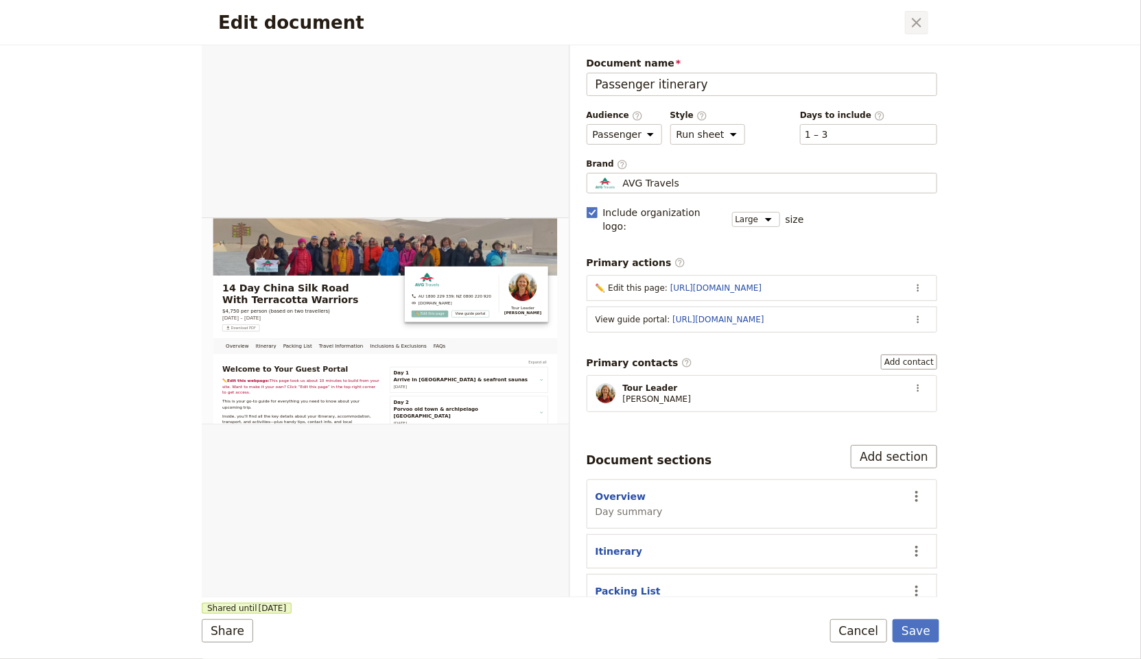
click at [915, 19] on icon "Close dialog" at bounding box center [916, 22] width 16 height 16
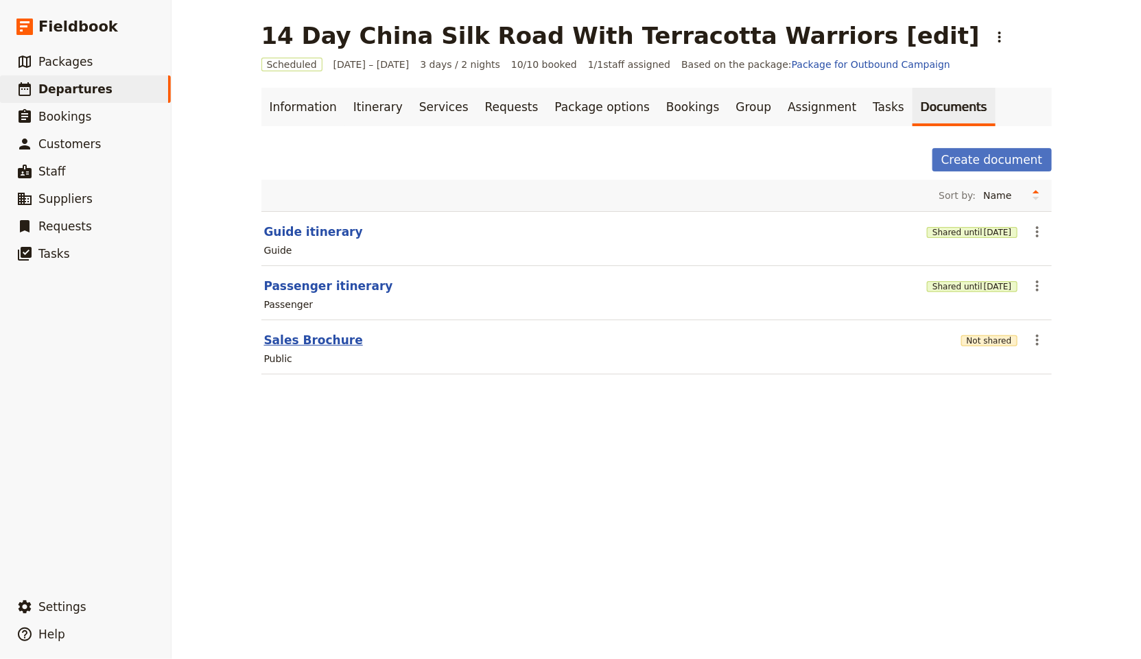
click at [330, 336] on button "Sales Brochure" at bounding box center [313, 340] width 99 height 16
select select "DEFAULT"
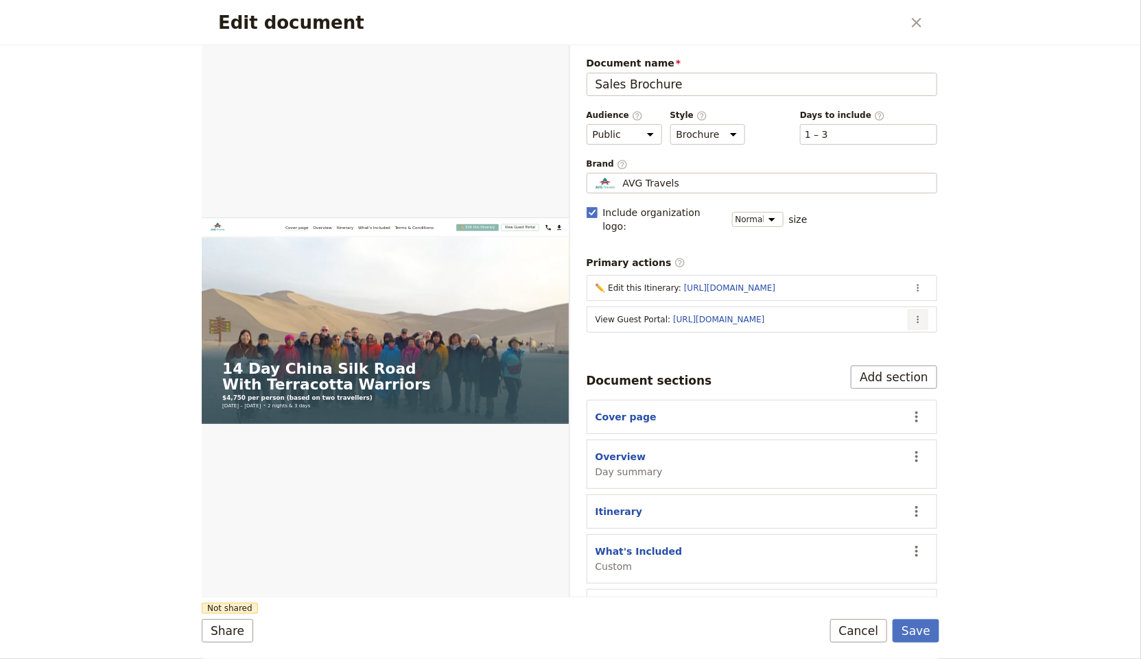
click at [913, 314] on icon "Actions" at bounding box center [918, 319] width 11 height 11
click at [900, 336] on span "Edit action" at bounding box center [848, 332] width 111 height 14
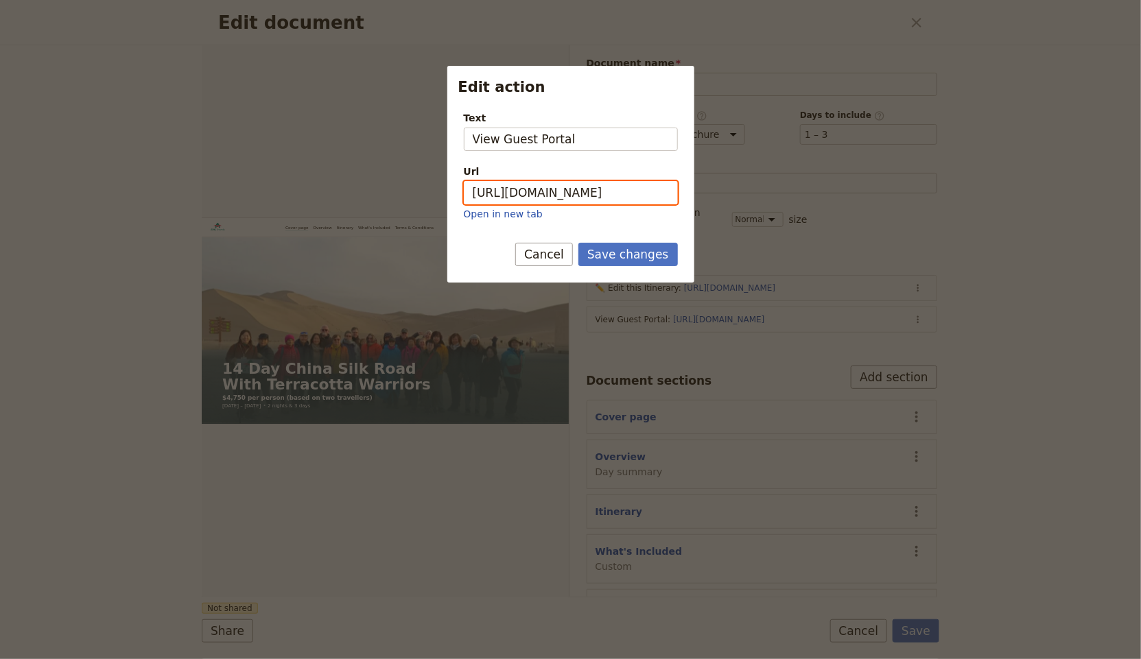
click at [626, 190] on input "[URL][DOMAIN_NAME]" at bounding box center [571, 192] width 214 height 23
paste input "BgxrRMVvlw0J0671IP8Qv"
type input "[URL][DOMAIN_NAME]"
click at [630, 266] on div "Save changes Cancel" at bounding box center [570, 263] width 247 height 40
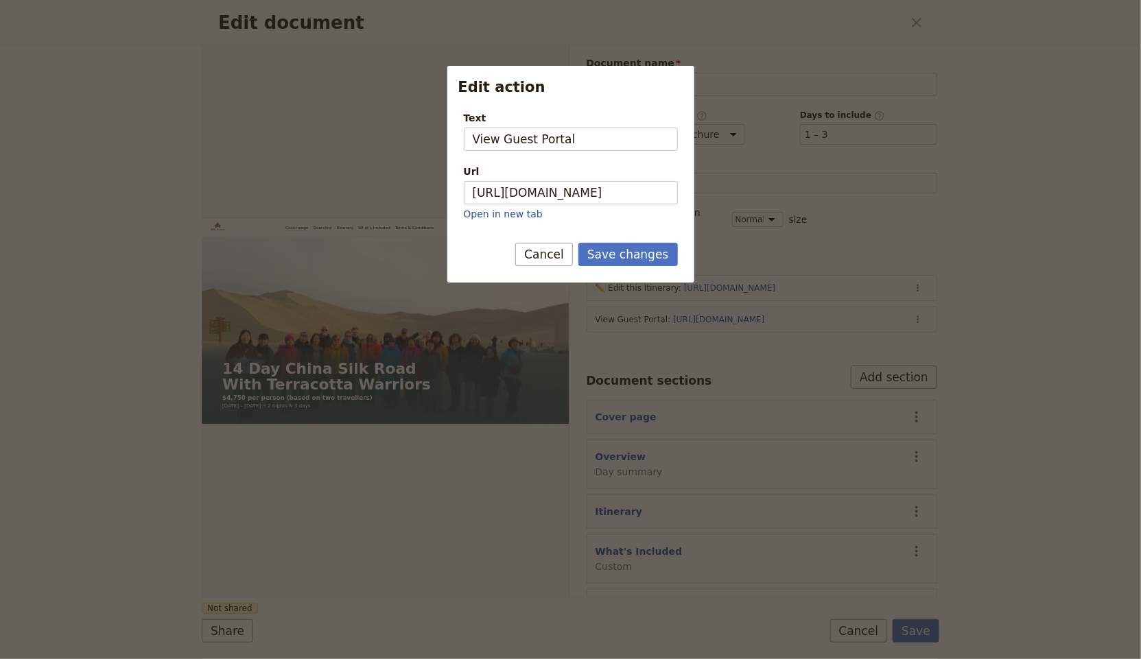
scroll to position [0, 0]
click at [631, 263] on button "Save changes" at bounding box center [627, 254] width 99 height 23
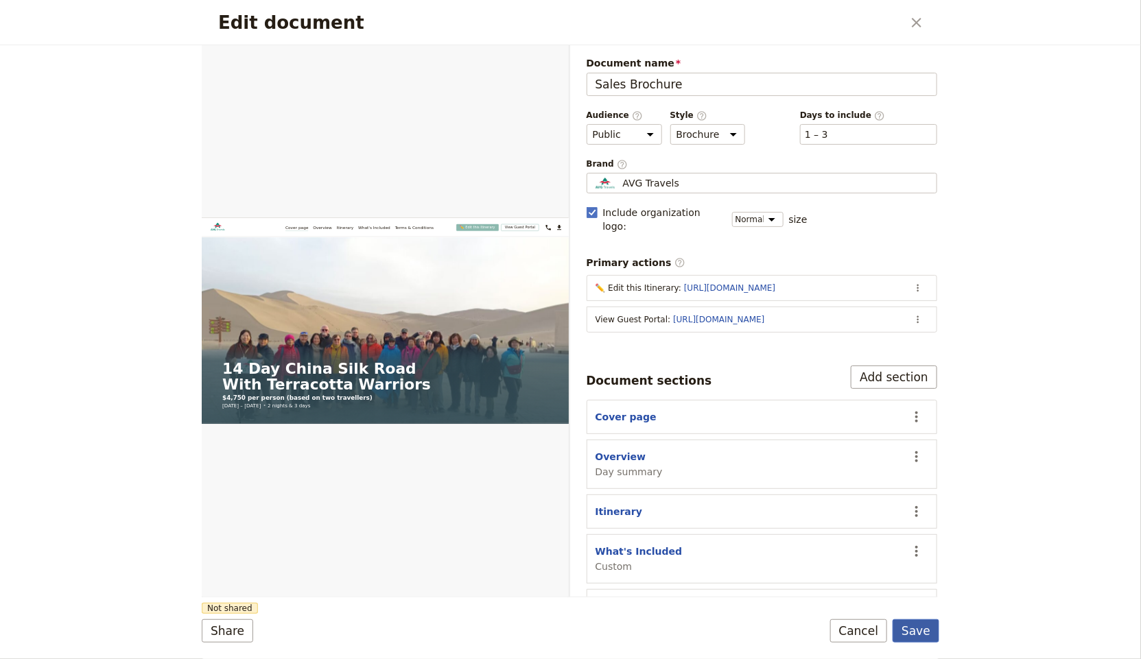
click at [929, 637] on button "Save" at bounding box center [916, 631] width 47 height 23
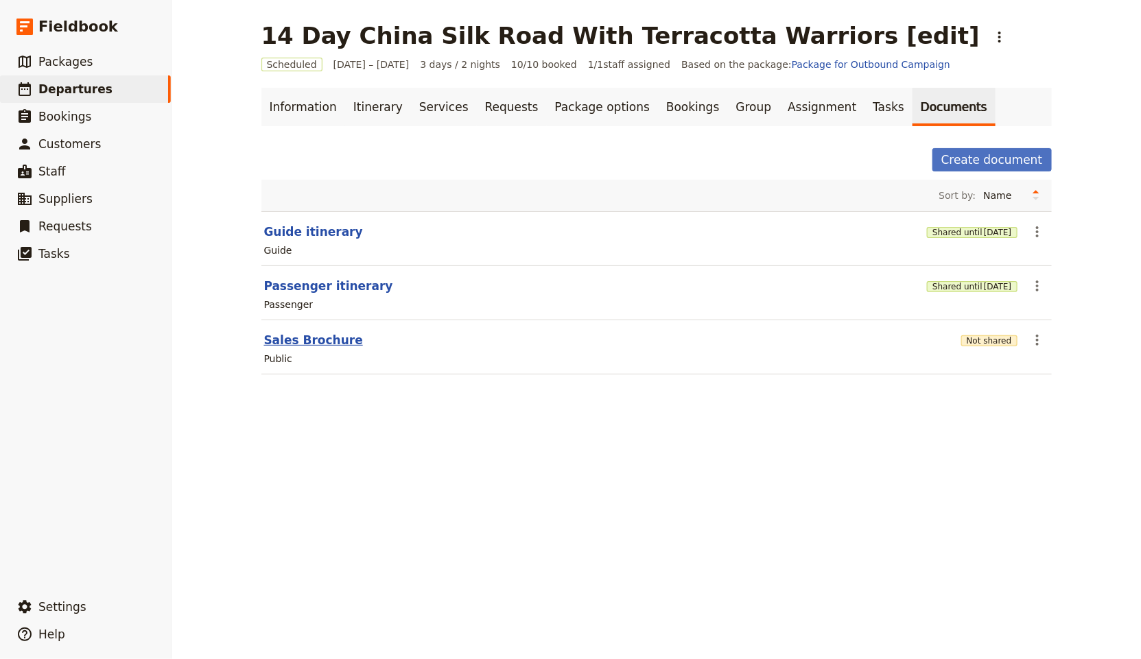
click at [278, 345] on button "Sales Brochure" at bounding box center [313, 340] width 99 height 16
select select "DEFAULT"
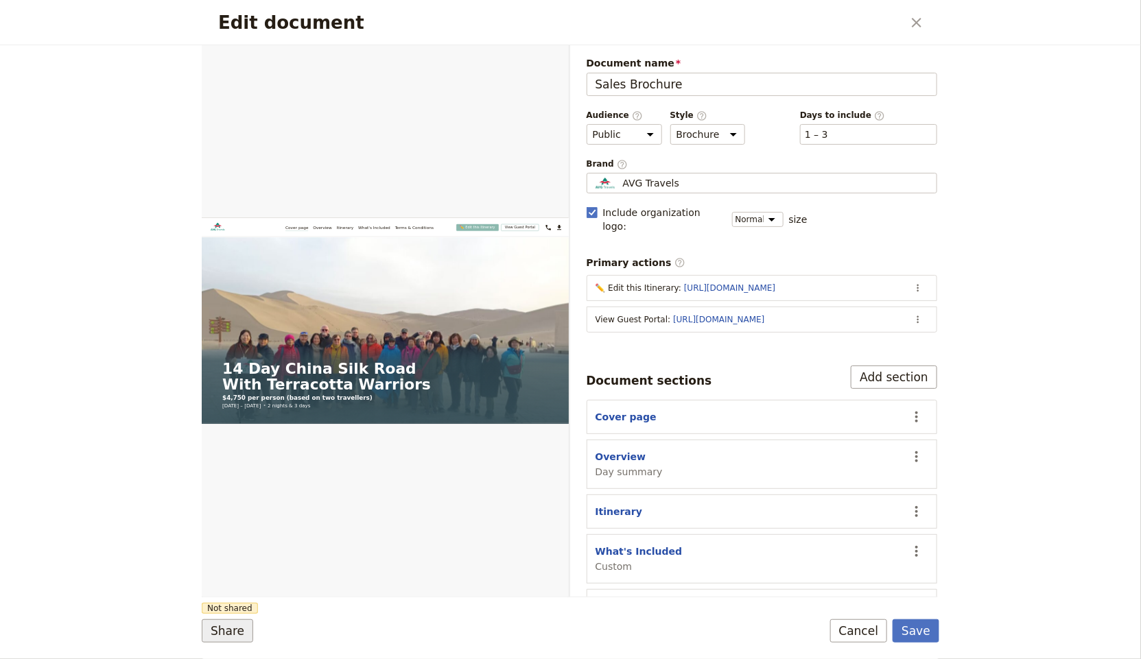
click at [229, 632] on button "Share" at bounding box center [227, 631] width 51 height 23
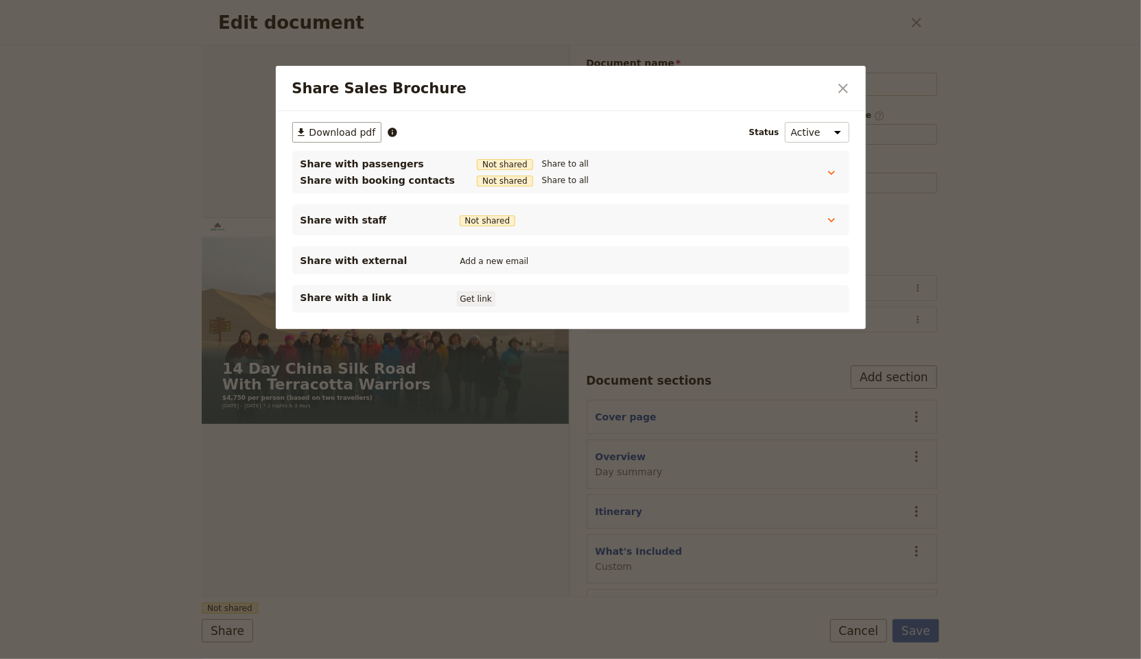
click at [471, 301] on button "Get link" at bounding box center [476, 299] width 38 height 15
click at [845, 80] on icon "Close dialog" at bounding box center [843, 88] width 16 height 16
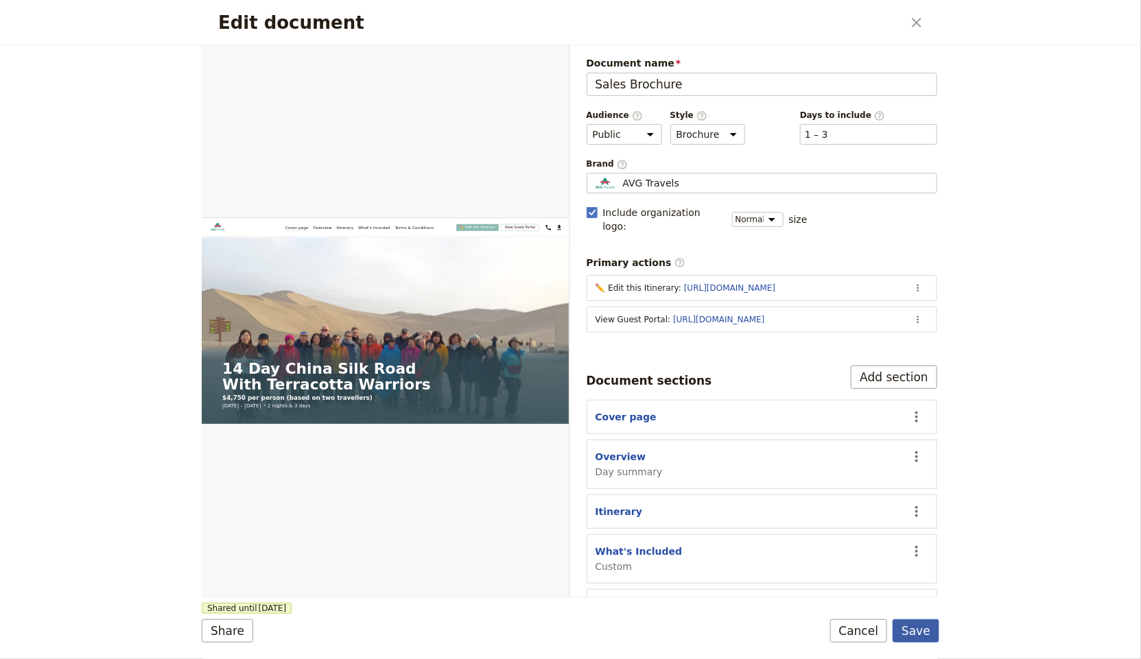
click at [926, 633] on button "Save" at bounding box center [916, 631] width 47 height 23
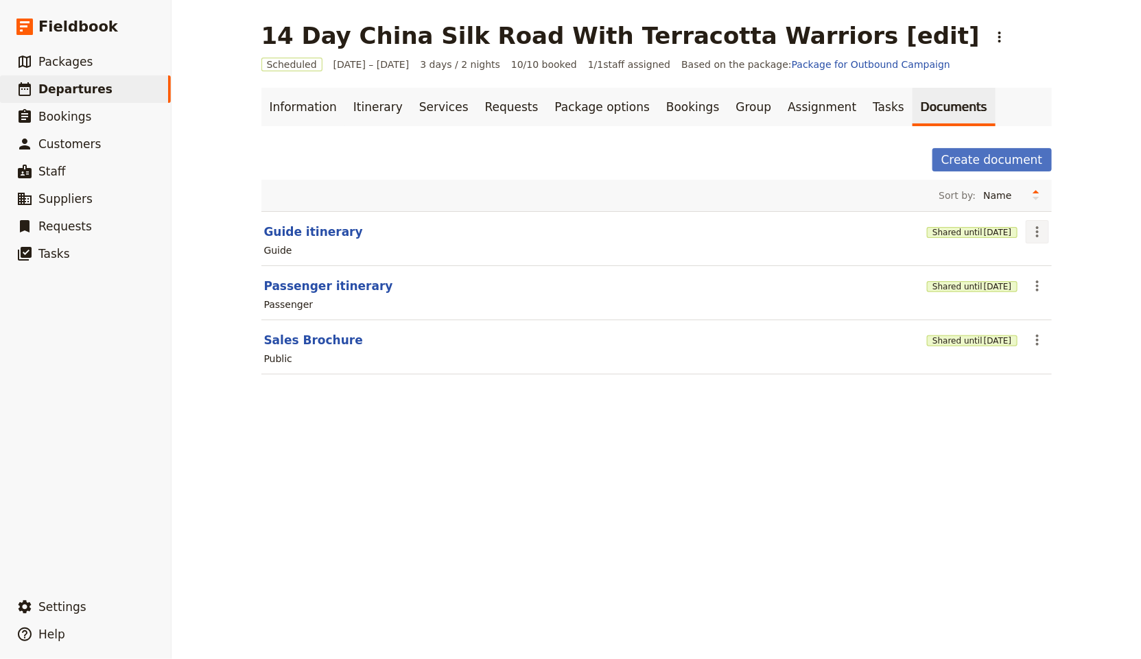
click at [1029, 235] on icon "Actions" at bounding box center [1037, 232] width 16 height 16
click at [1030, 262] on span "Share" at bounding box center [1040, 261] width 27 height 14
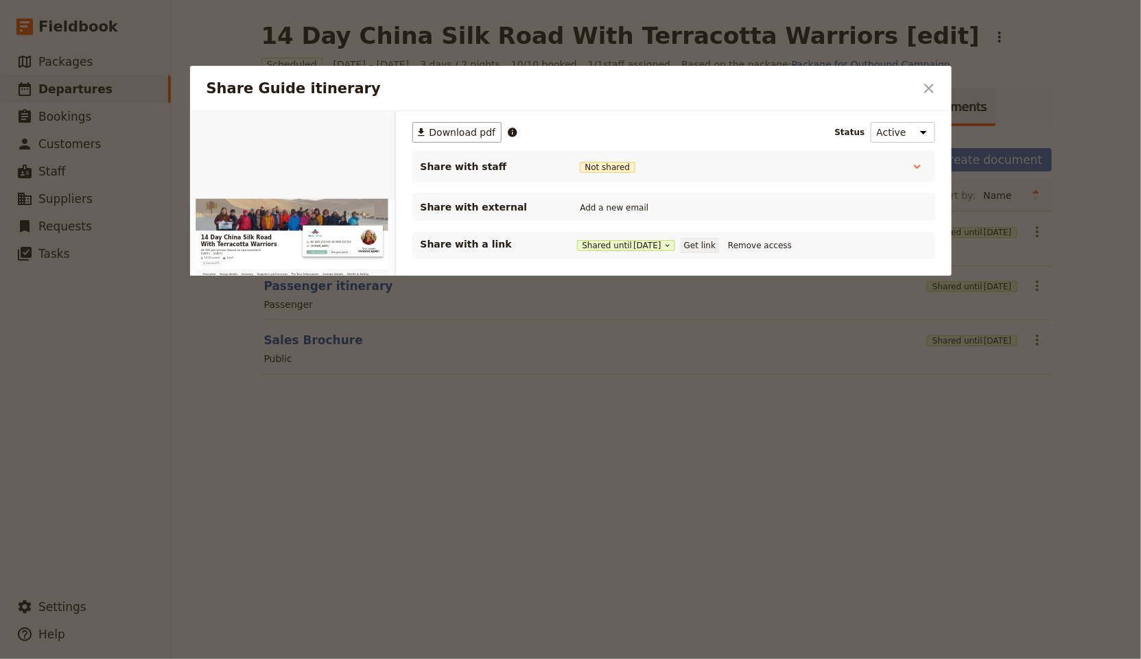
click at [716, 242] on button "Get link" at bounding box center [700, 245] width 38 height 15
click at [930, 89] on icon "Close dialog" at bounding box center [929, 88] width 16 height 16
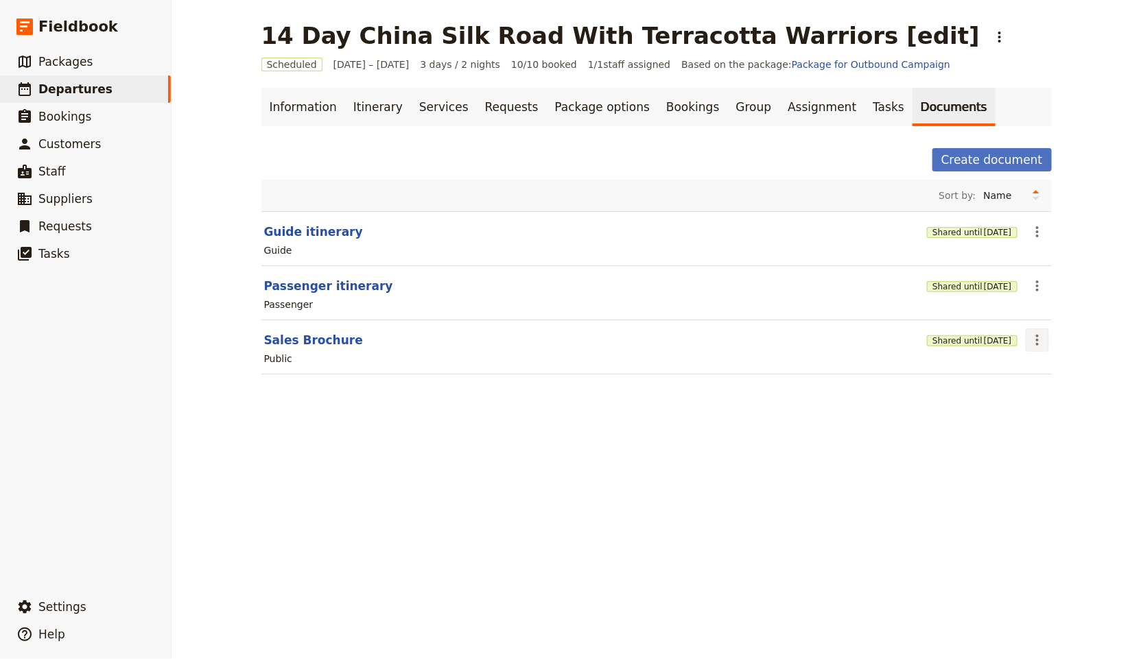
click at [1031, 336] on icon "Actions" at bounding box center [1037, 340] width 16 height 16
click at [1078, 364] on span "Share" at bounding box center [1068, 369] width 83 height 14
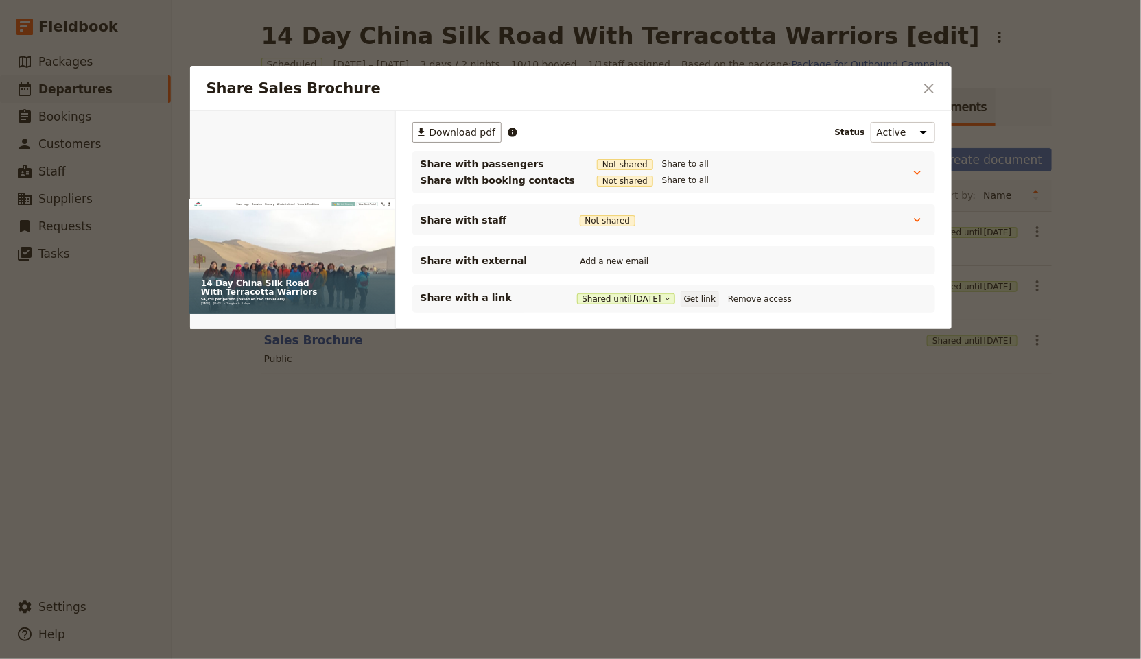
click at [718, 292] on button "Get link" at bounding box center [700, 299] width 38 height 15
click at [937, 84] on icon "Close dialog" at bounding box center [929, 88] width 16 height 16
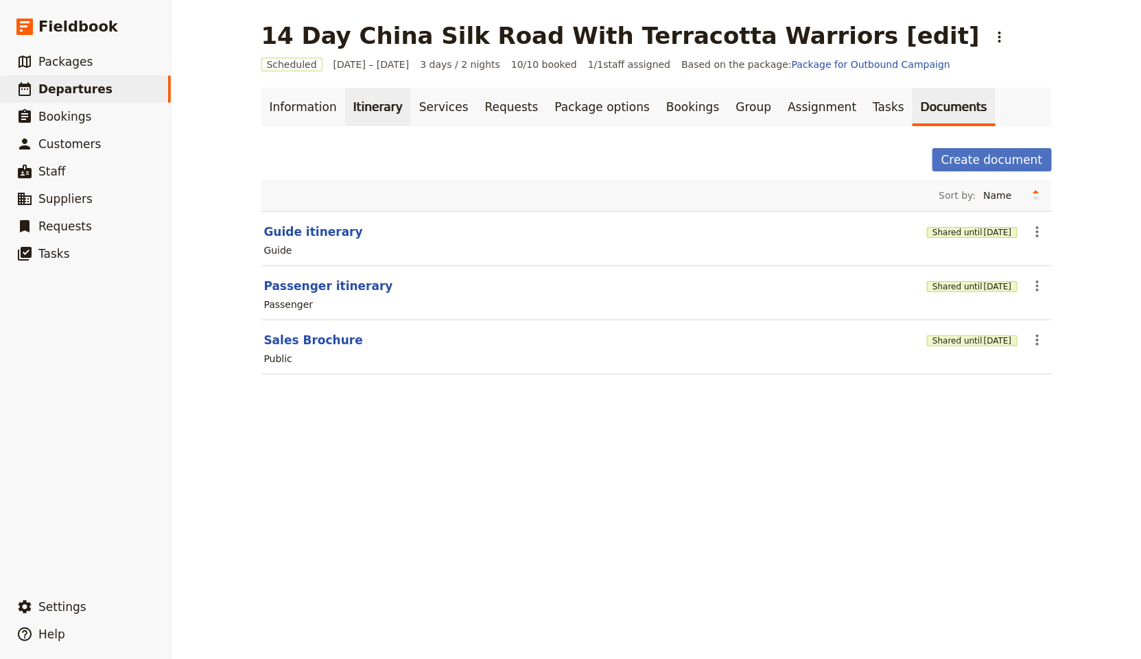
click at [366, 108] on link "Itinerary" at bounding box center [378, 107] width 66 height 38
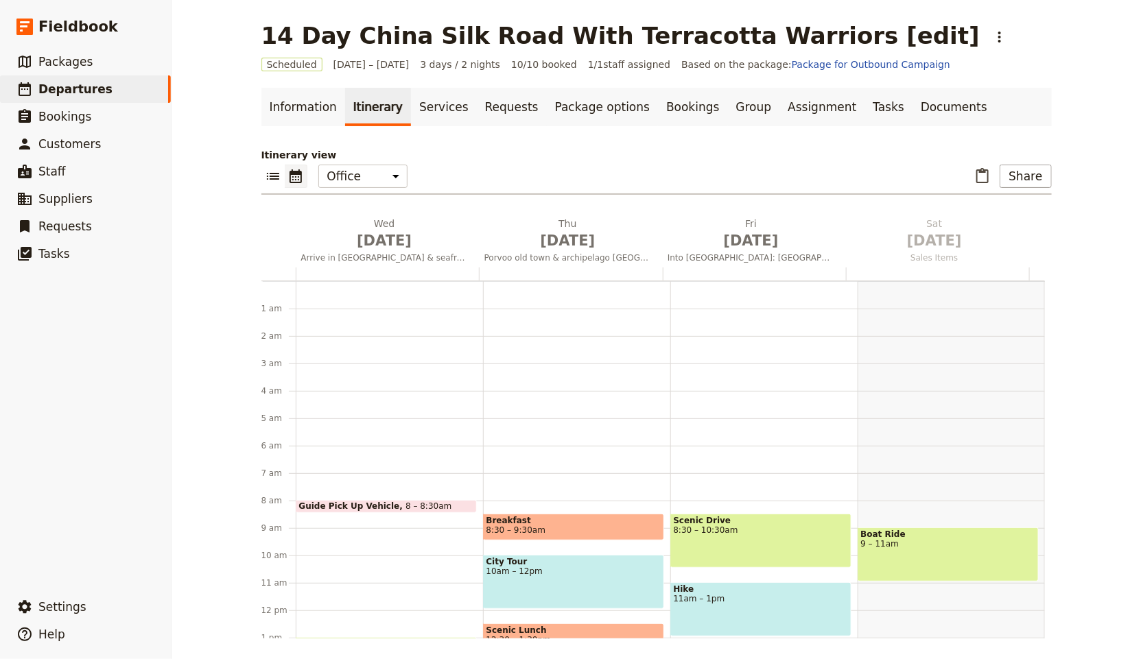
scroll to position [178, 0]
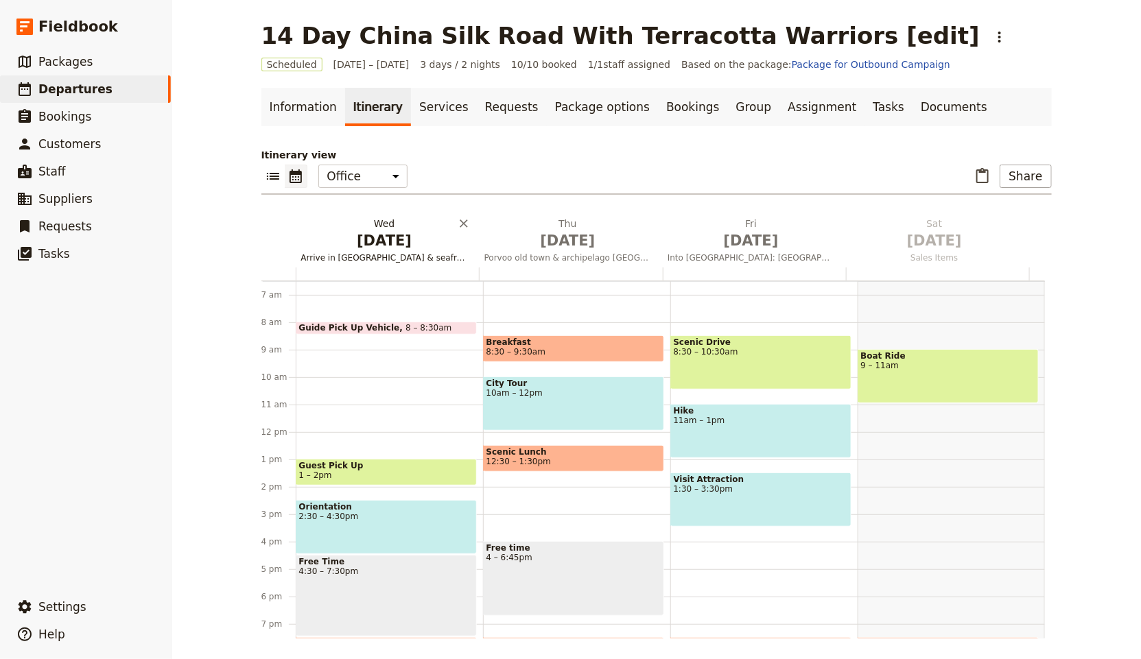
click at [364, 235] on span "[DATE]" at bounding box center [384, 241] width 167 height 21
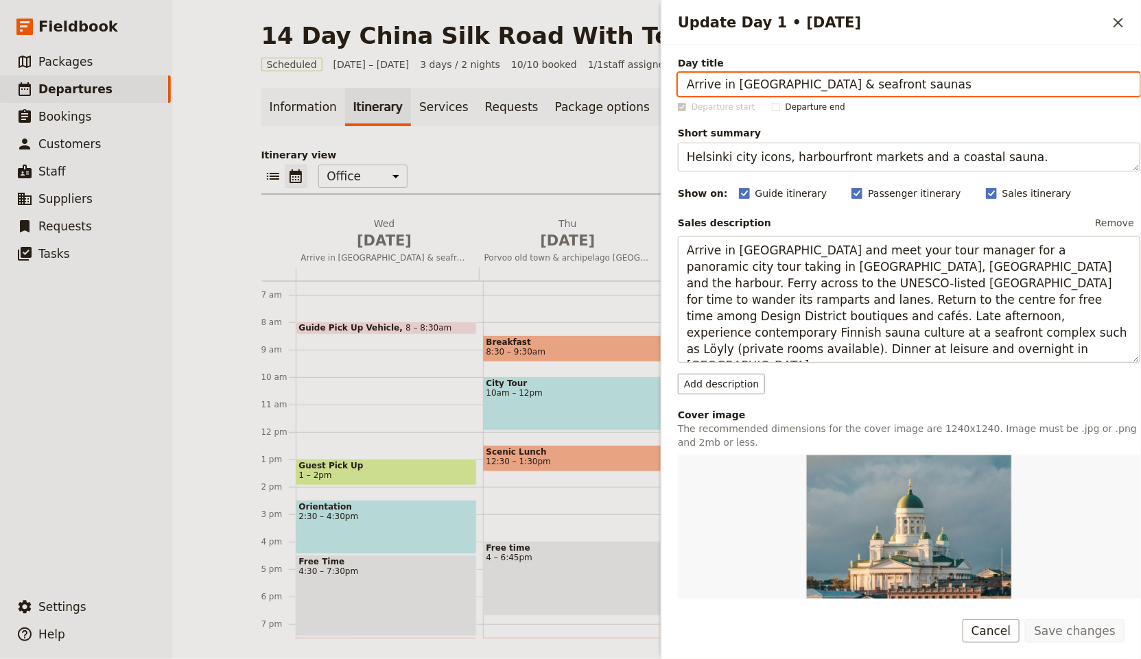
click at [765, 78] on input "Arrive in [GEOGRAPHIC_DATA] & seafront saunas" at bounding box center [909, 84] width 462 height 23
paste input "al and Grand Bazaar welcome."
type input "Arrival and Grand Bazaar welcome."
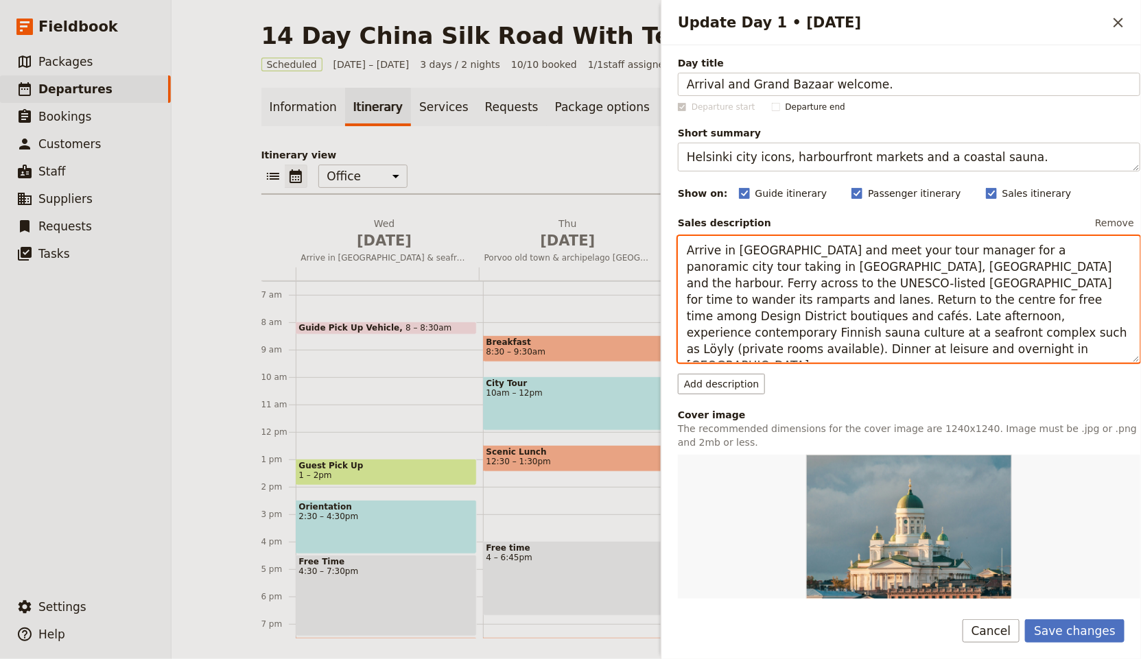
click at [775, 294] on textarea "Arrive in [GEOGRAPHIC_DATA] and meet your tour manager for a panoramic city tou…" at bounding box center [909, 300] width 462 height 128
click at [775, 293] on textarea "Arrive in [GEOGRAPHIC_DATA] and meet your tour manager for a panoramic city tou…" at bounding box center [909, 300] width 462 height 128
paste textarea "Upon arrival in Urumqi Airport, you will be met by our representative and trans…"
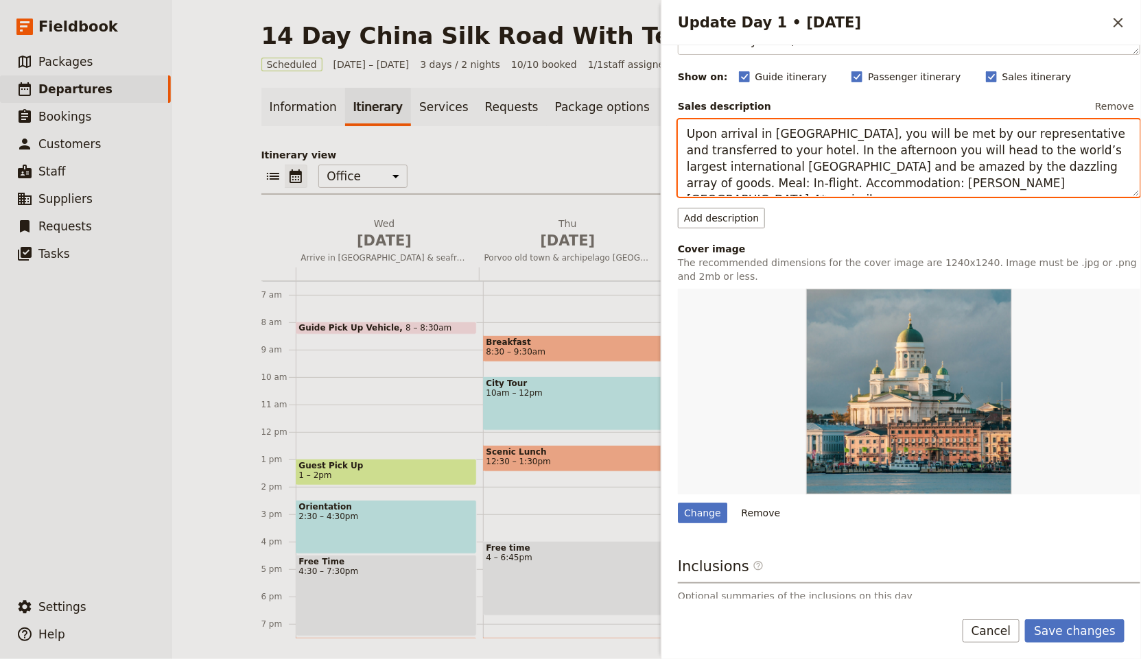
scroll to position [68, 0]
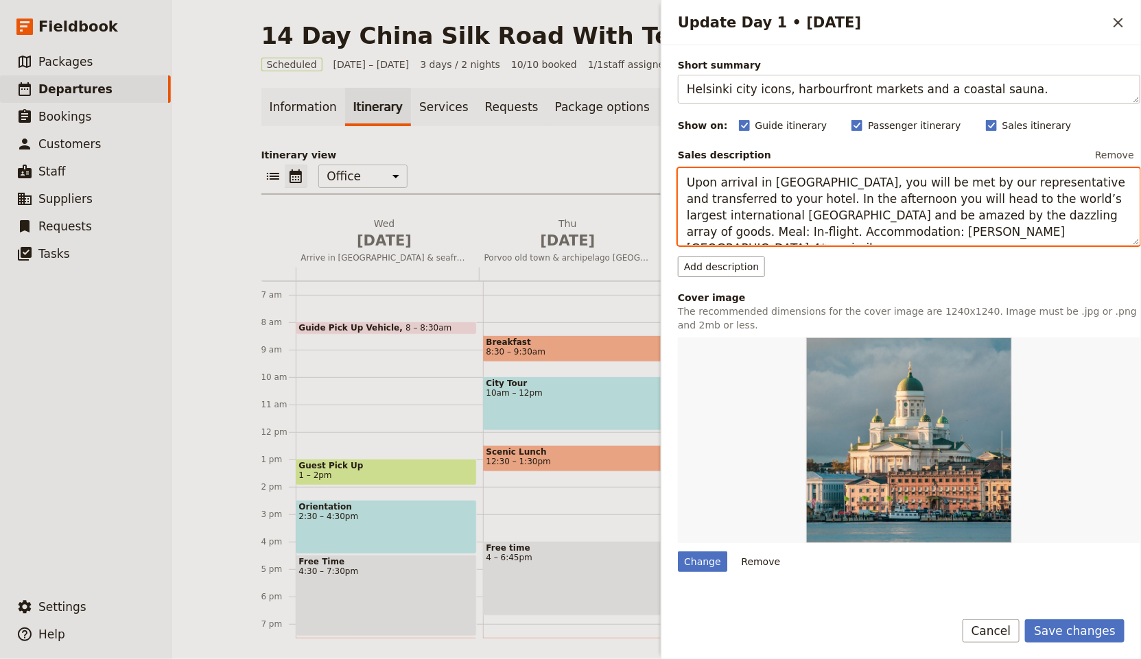
drag, startPoint x: 1007, startPoint y: 239, endPoint x: 825, endPoint y: 231, distance: 182.7
click at [825, 231] on textarea "Upon arrival in Urumqi Airport, you will be met by our representative and trans…" at bounding box center [909, 207] width 462 height 78
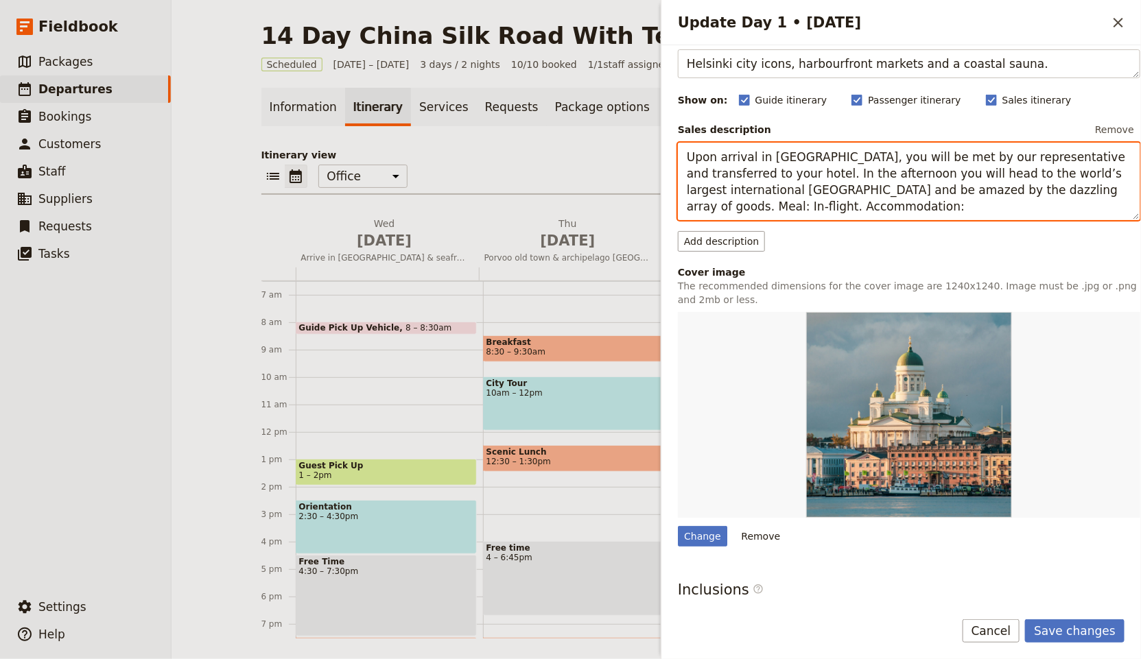
scroll to position [172, 0]
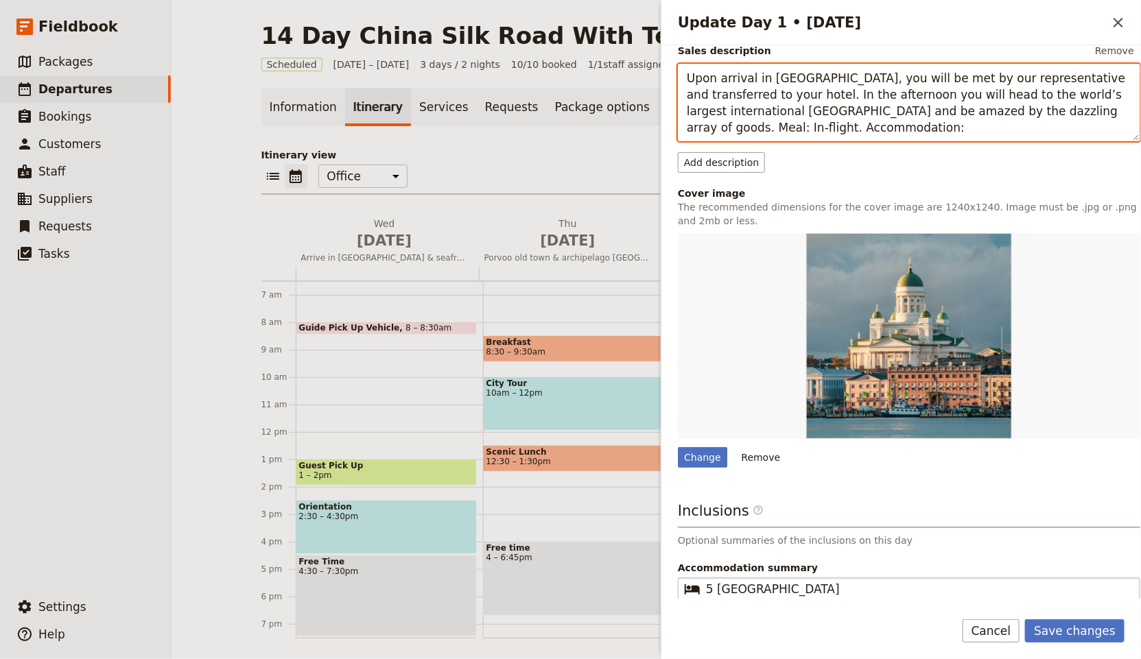
type textarea "Upon arrival in Urumqi Airport, you will be met by our representative and trans…"
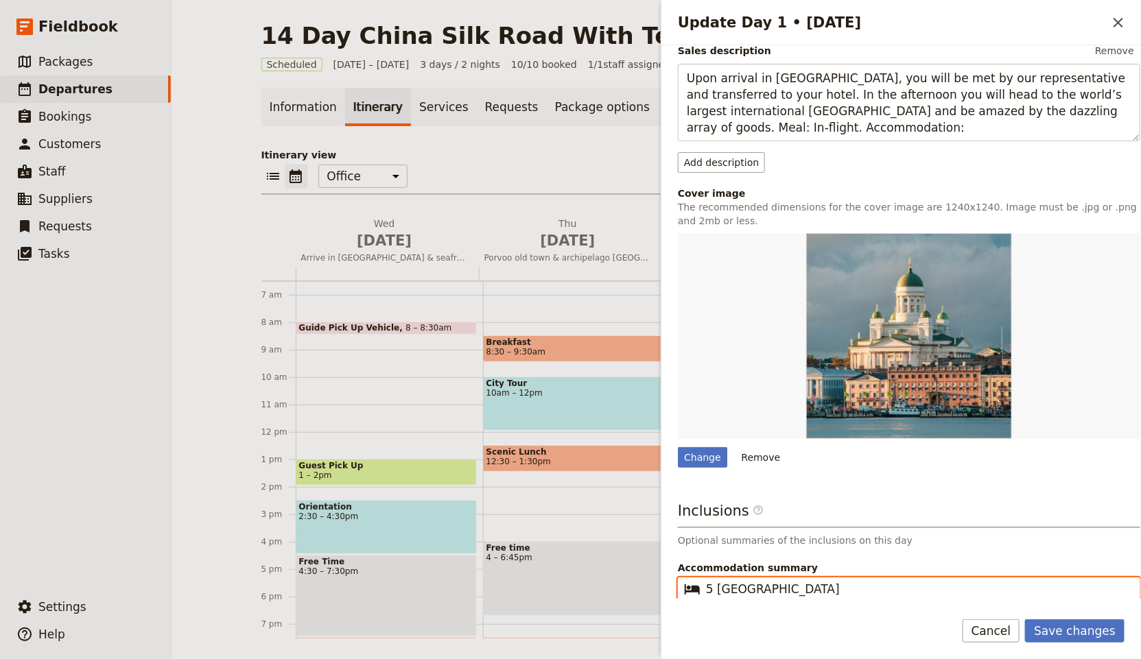
click at [795, 584] on input "5 [GEOGRAPHIC_DATA]" at bounding box center [918, 589] width 425 height 16
paste input "Han Tang Hotel 4* or similar."
type input "Han Tang Hotel 4* or similar."
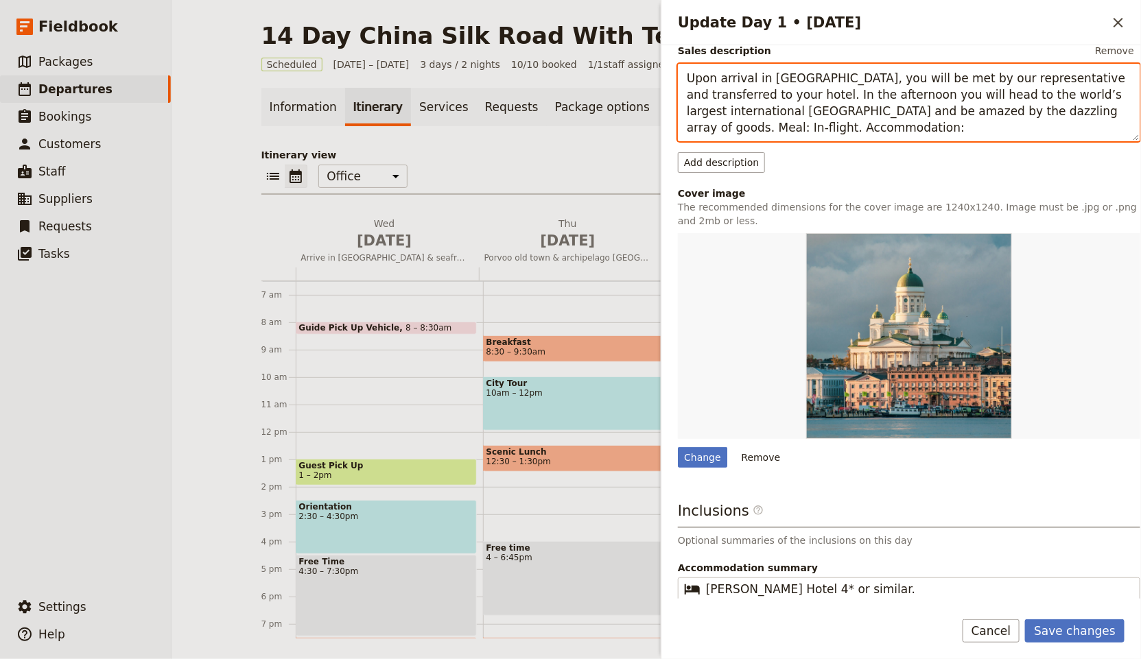
drag, startPoint x: 869, startPoint y: 128, endPoint x: 751, endPoint y: 124, distance: 118.8
click at [744, 126] on textarea "Upon arrival in Urumqi Airport, you will be met by our representative and trans…" at bounding box center [909, 103] width 462 height 78
drag, startPoint x: 703, startPoint y: 123, endPoint x: 736, endPoint y: 122, distance: 32.9
click at [736, 122] on textarea "Upon arrival in Urumqi Airport, you will be met by our representative and trans…" at bounding box center [909, 103] width 462 height 78
click at [740, 122] on textarea "Upon arrival in Urumqi Airport, you will be met by our representative and trans…" at bounding box center [909, 103] width 462 height 78
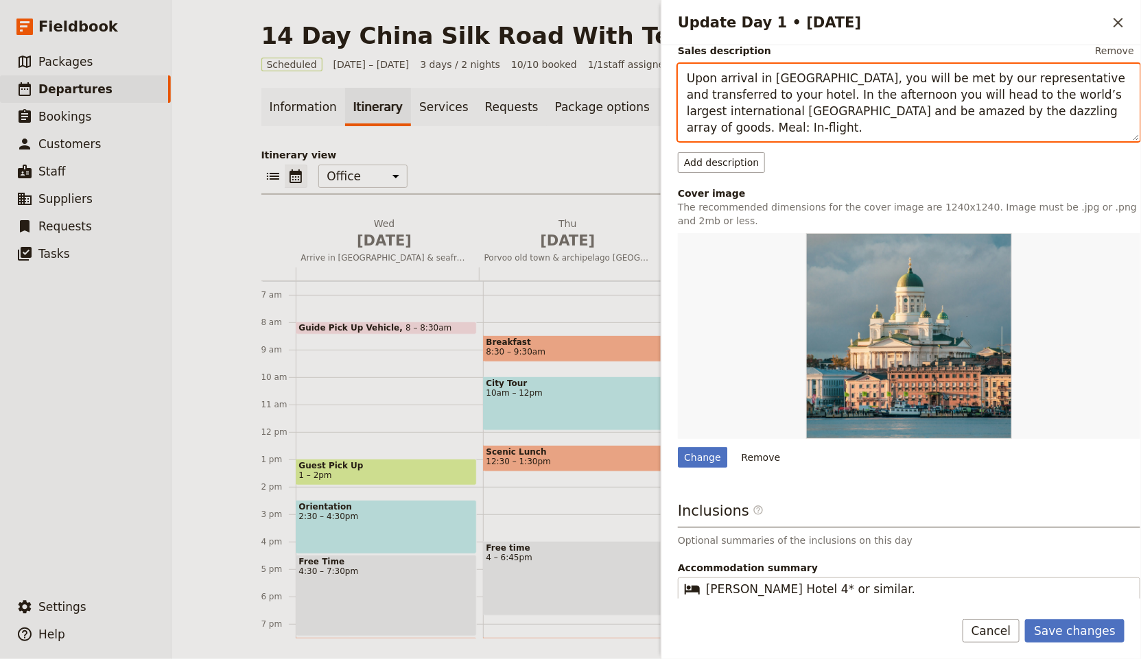
drag, startPoint x: 771, startPoint y: 124, endPoint x: 685, endPoint y: 124, distance: 85.8
click at [685, 124] on textarea "Upon arrival in Urumqi Airport, you will be met by our representative and trans…" at bounding box center [909, 103] width 462 height 78
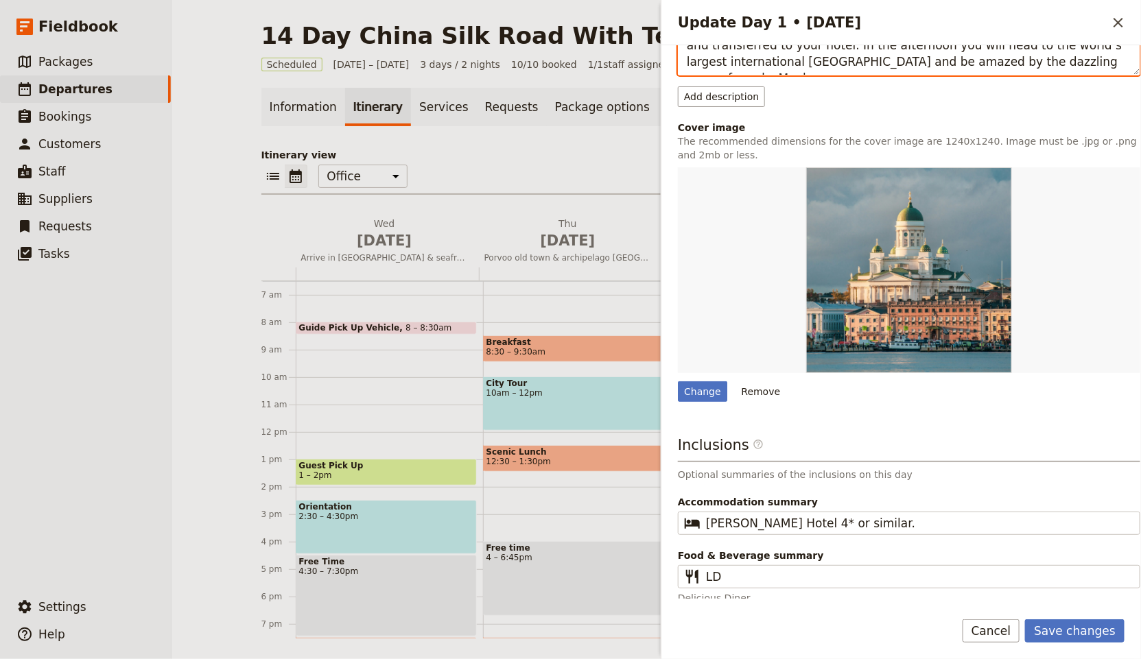
scroll to position [226, 0]
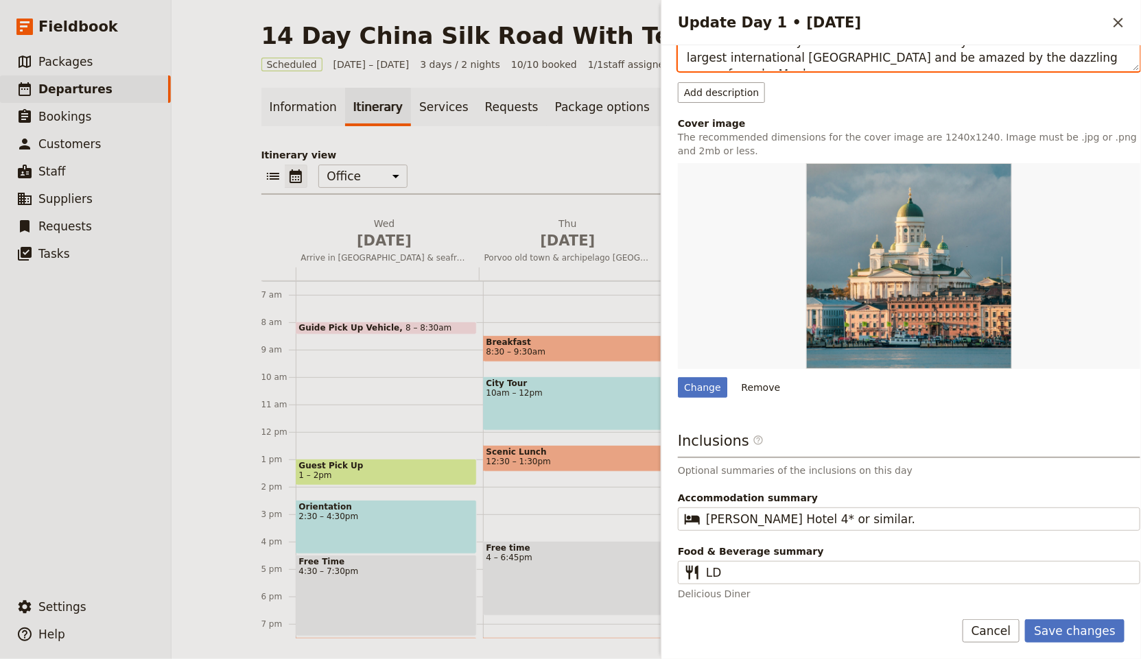
type textarea "Upon arrival in Urumqi Airport, you will be met by our representative and trans…"
click at [825, 587] on p "Delicious Diner" at bounding box center [909, 594] width 462 height 14
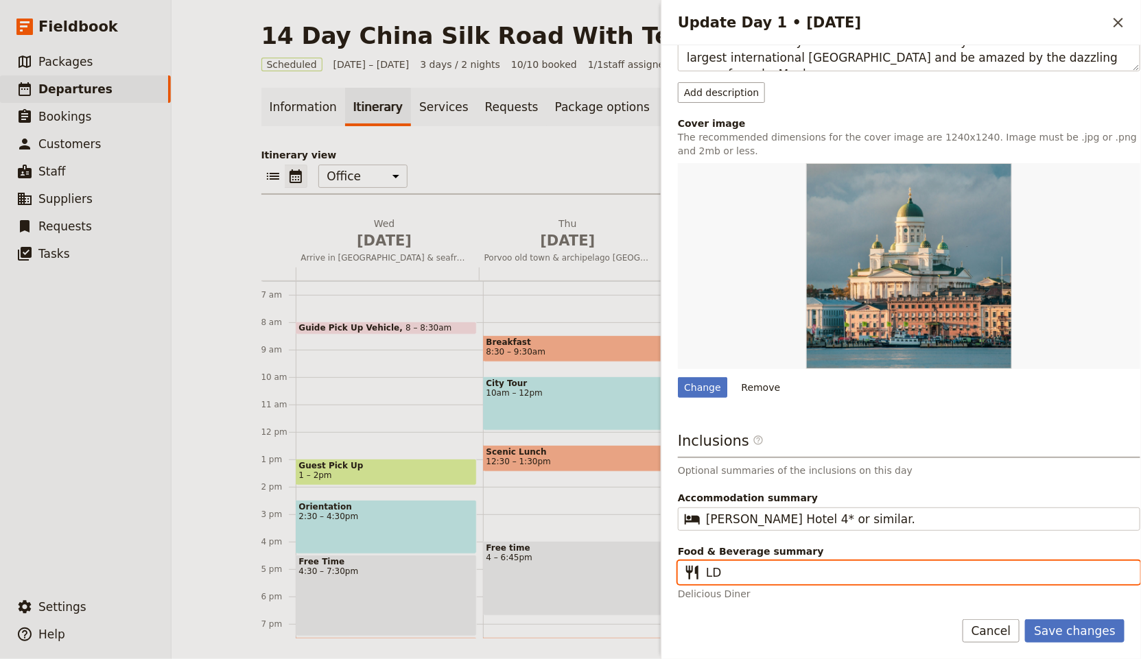
click at [819, 570] on input "LD" at bounding box center [918, 573] width 425 height 16
paste input "In-flight."
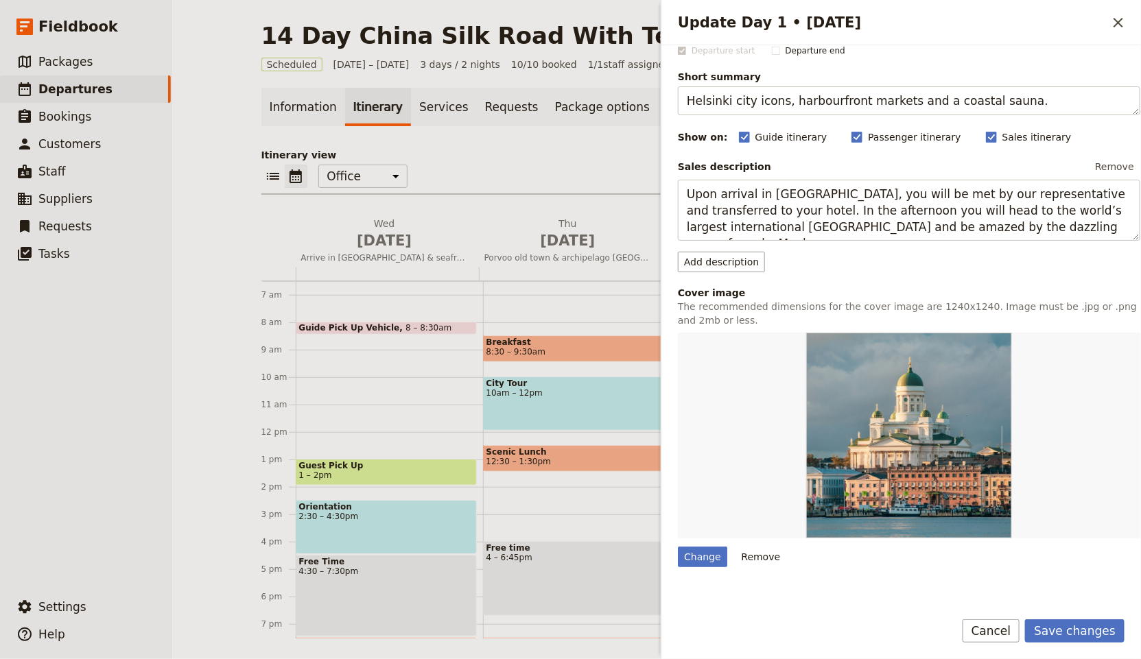
scroll to position [0, 0]
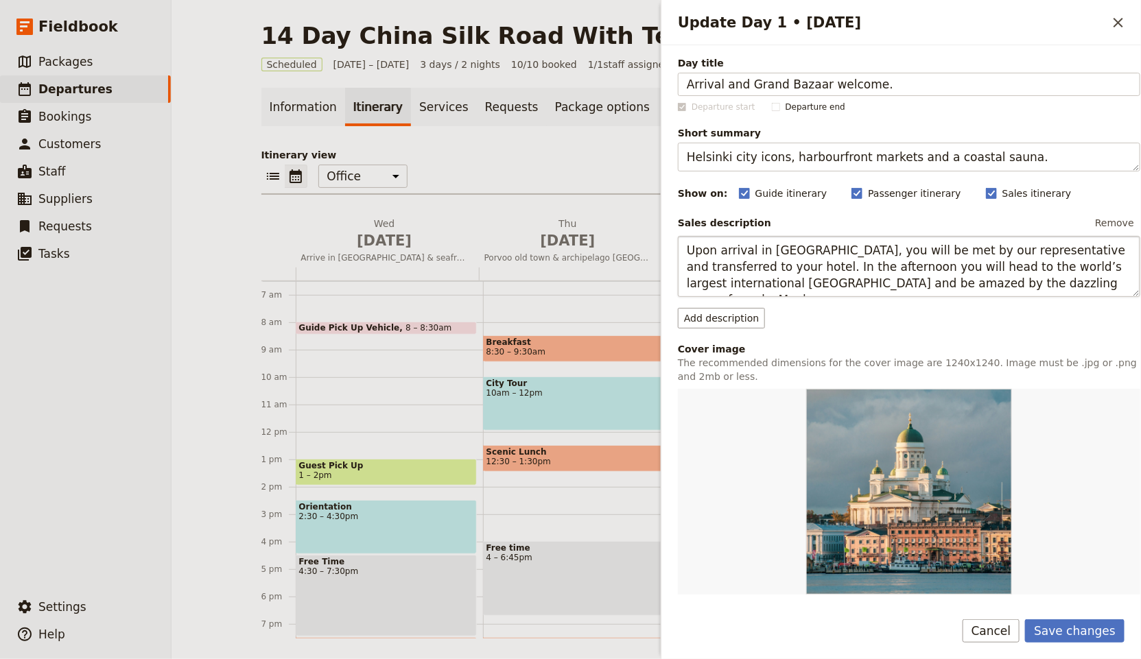
type input "In-flight"
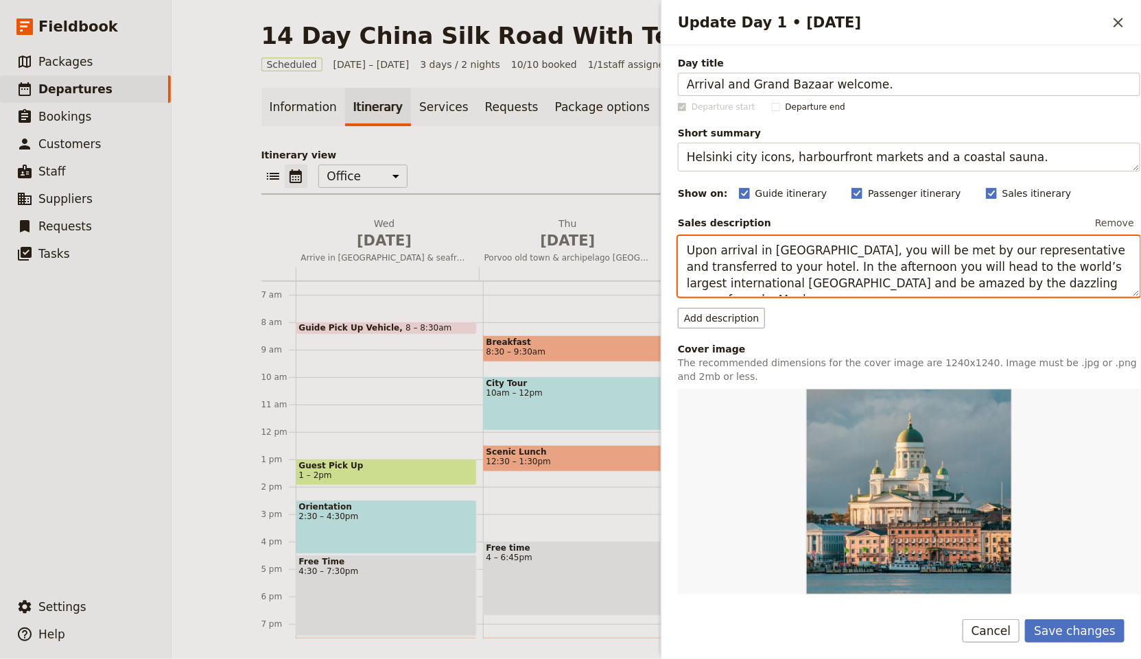
drag, startPoint x: 1080, startPoint y: 283, endPoint x: 1146, endPoint y: 283, distance: 65.9
click at [1140, 283] on html "Fieldbook ​ ​ Fieldbook ​ ​ Packages ​ Departures ​ Bookings ​ Customers ​ Staf…" at bounding box center [570, 329] width 1141 height 659
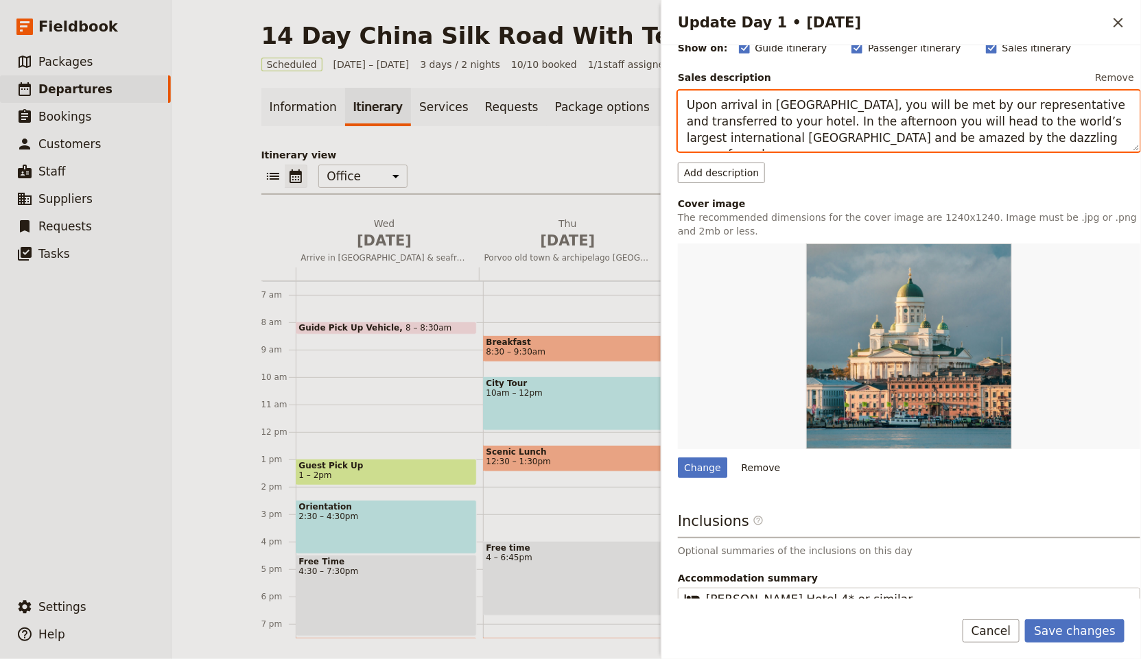
scroll to position [226, 0]
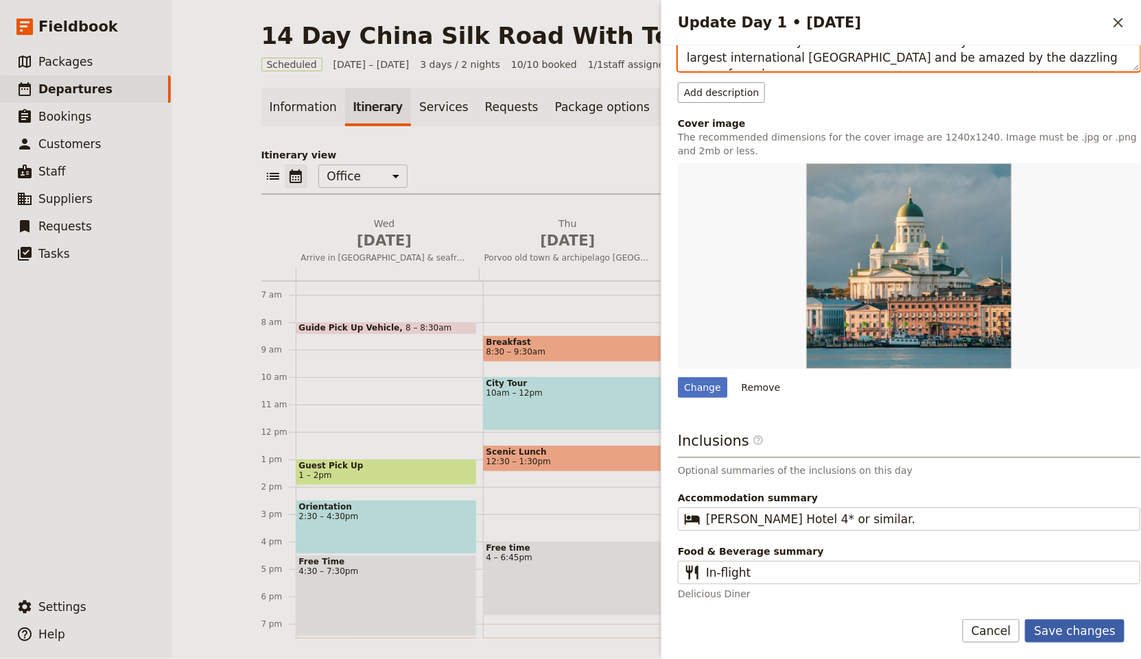
type textarea "Upon arrival in Urumqi Airport, you will be met by our representative and trans…"
click at [1070, 626] on button "Save changes" at bounding box center [1074, 631] width 99 height 23
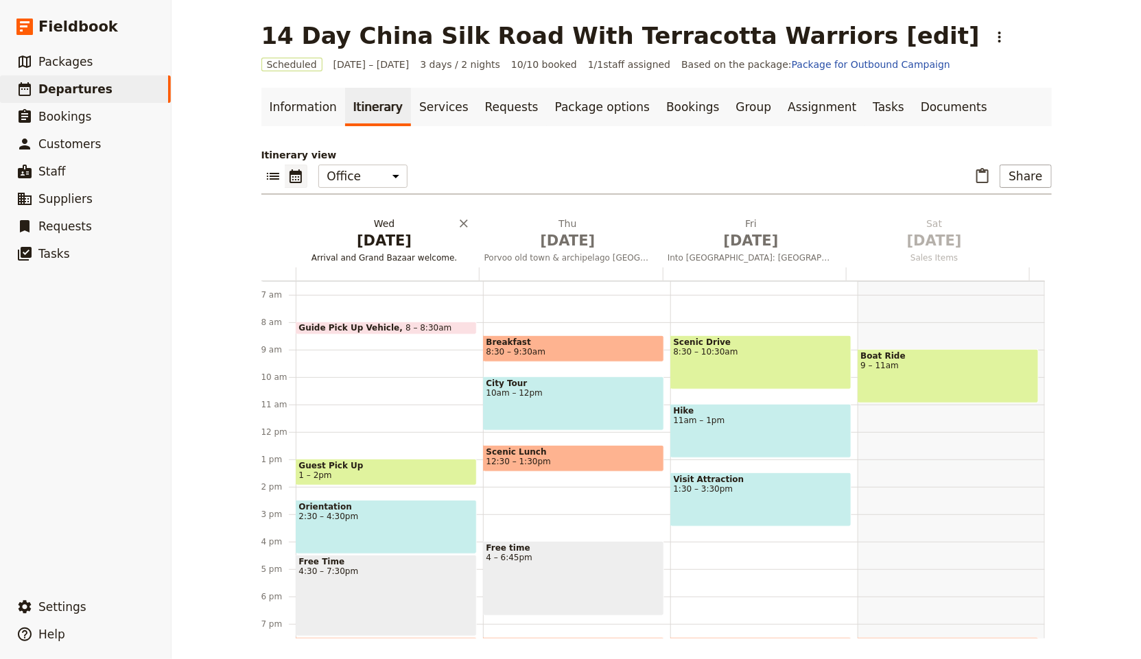
click at [363, 240] on span "[DATE]" at bounding box center [384, 241] width 167 height 21
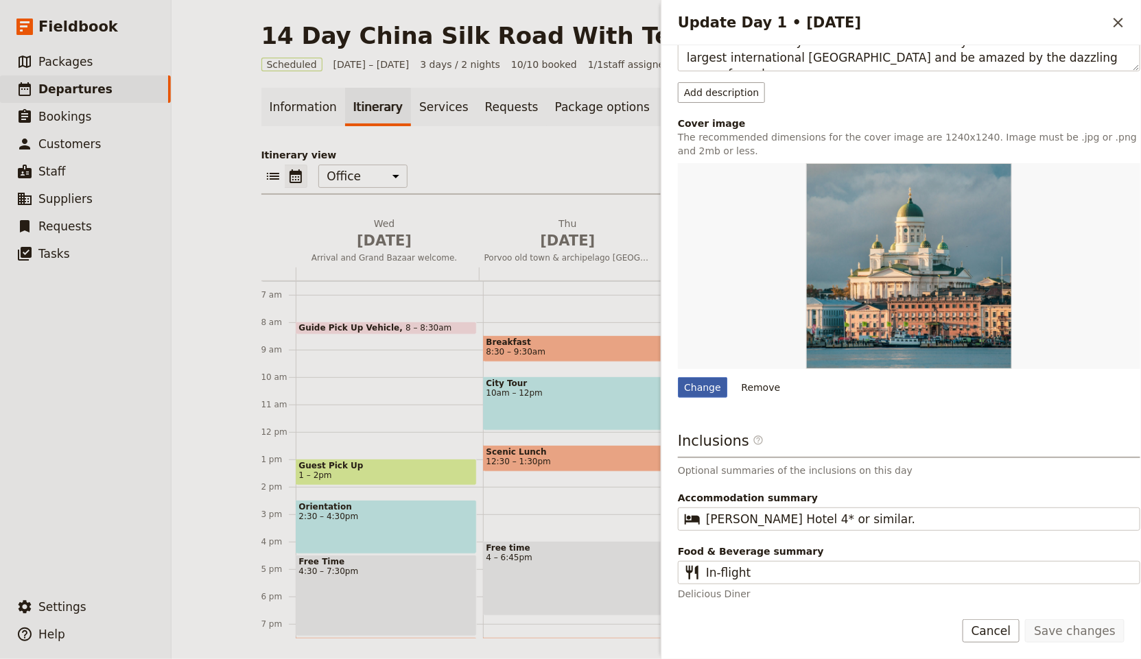
click at [692, 380] on div "Change" at bounding box center [702, 387] width 49 height 21
click at [678, 377] on input "Change" at bounding box center [677, 377] width 1 height 1
type input "C:\fakepath\Wat-Xieng-Thong-Laos-150x150.jpg"
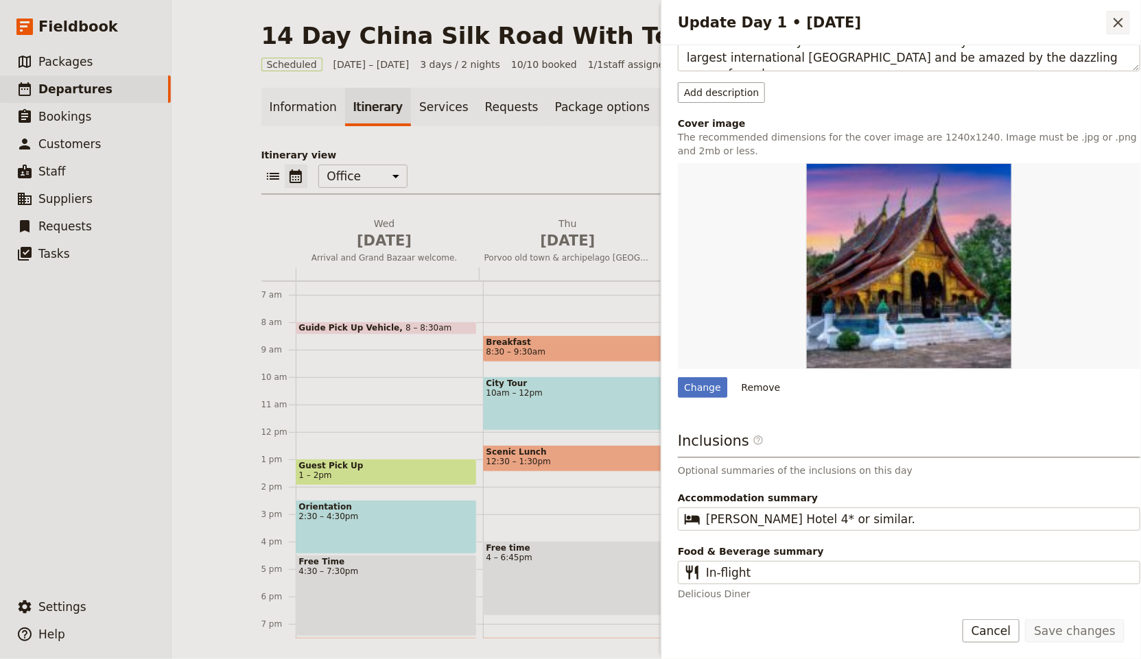
click at [1124, 21] on icon "Close drawer" at bounding box center [1118, 22] width 16 height 16
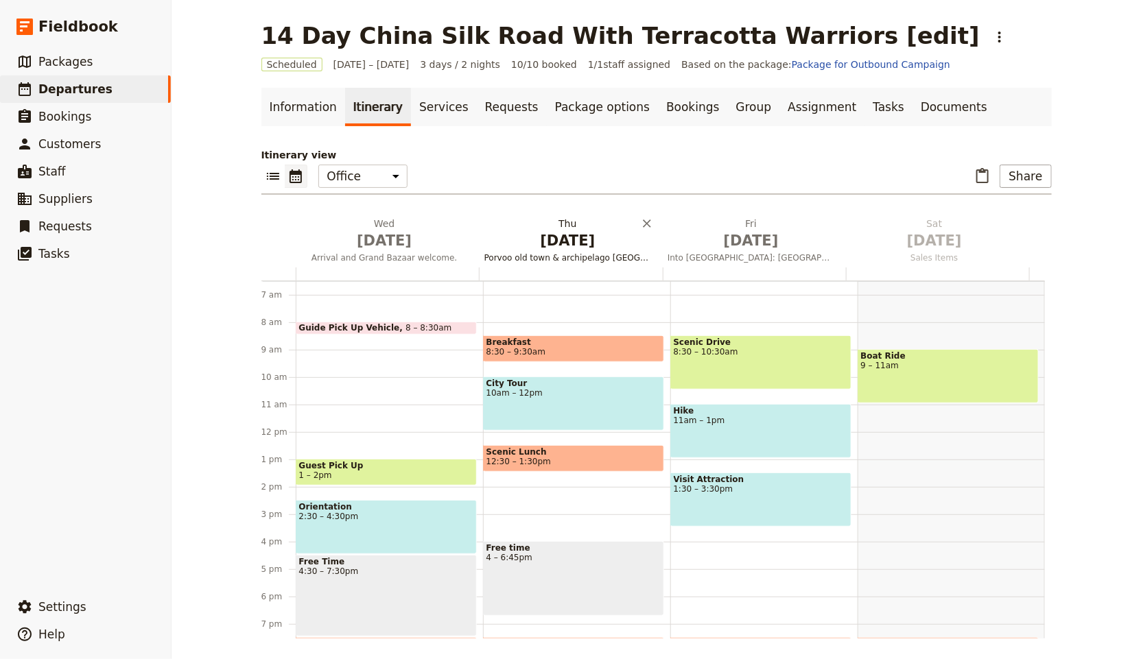
click at [561, 250] on button "Thu Oct 2 Porvoo old town & archipelago vibes" at bounding box center [570, 242] width 183 height 51
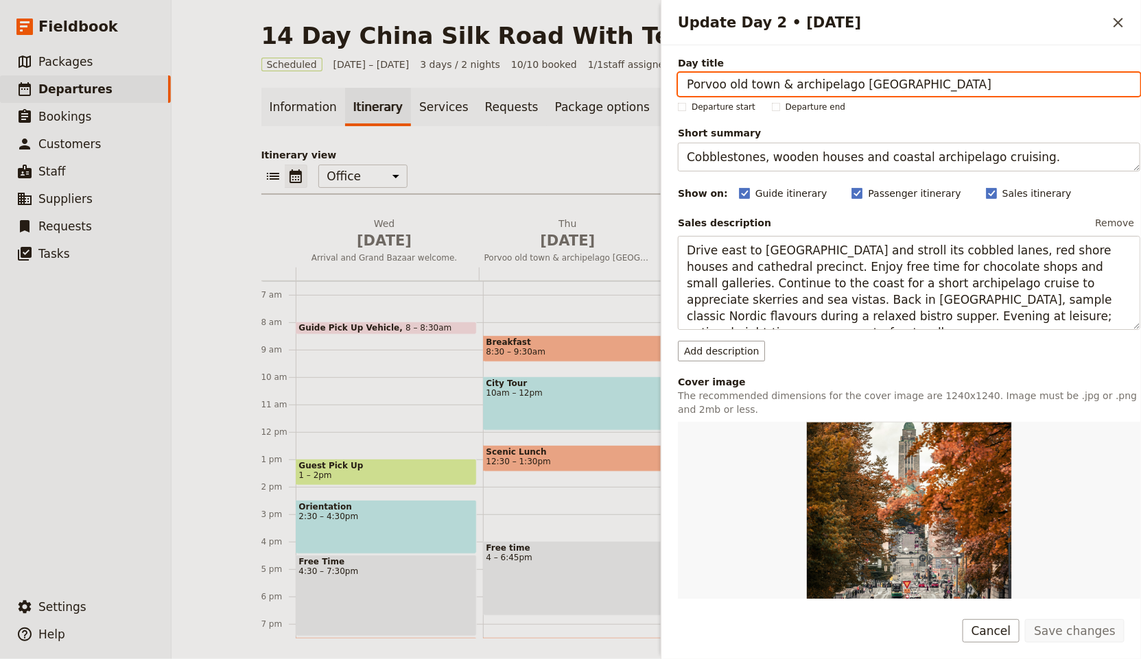
click at [899, 78] on input "Porvoo old town & archipelago [GEOGRAPHIC_DATA]" at bounding box center [909, 84] width 462 height 23
paste input "Urumqi to Turpan via Heavenly Lake"
type input "Urumqi to Turpan via Heavenly Lake"
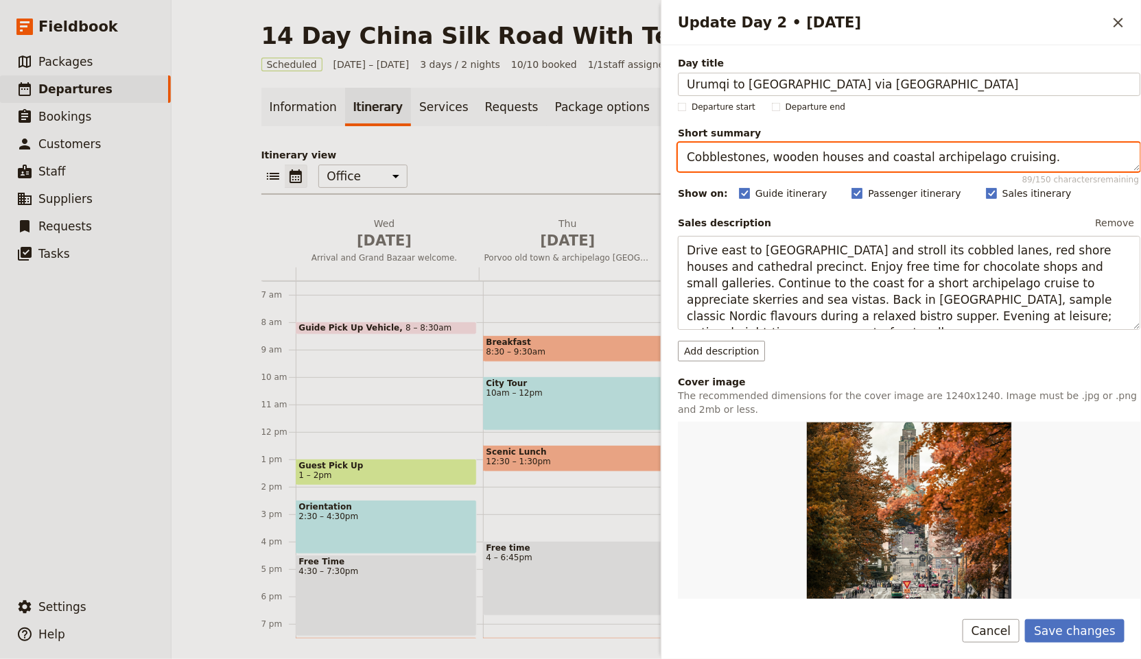
click at [864, 154] on textarea "Cobblestones, wooden houses and coastal archipelago cruising." at bounding box center [909, 157] width 462 height 29
paste textarea "Heavenly Lake then drive to Turpan"
type textarea "Heavenly Lake then drive to Turpan."
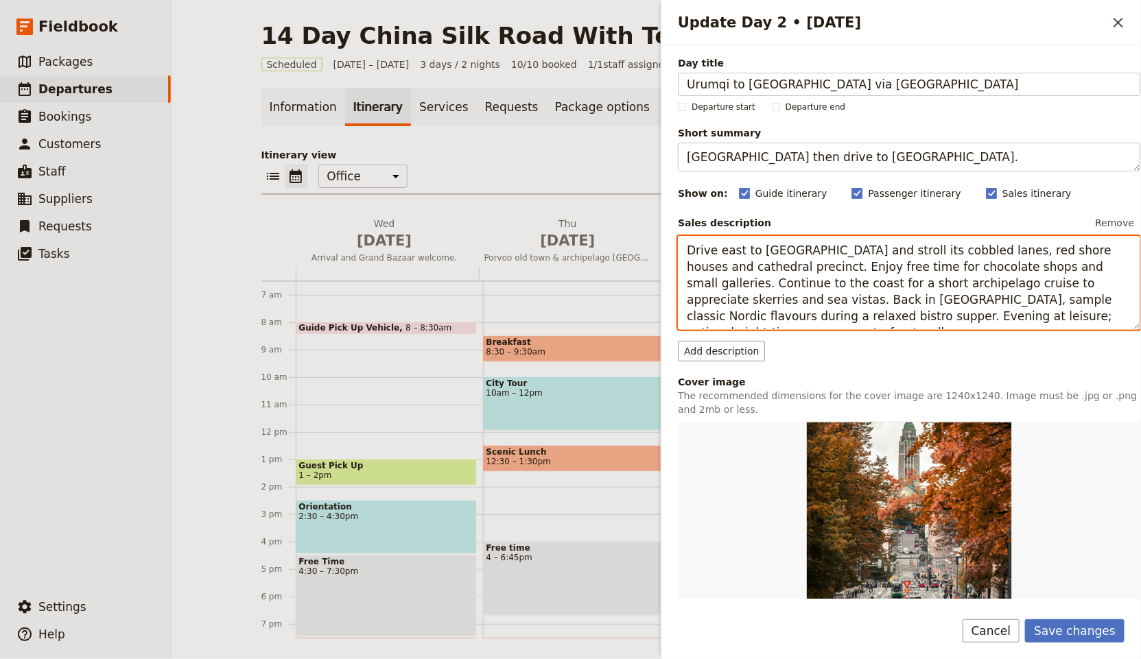
click at [983, 293] on textarea "Drive east to [GEOGRAPHIC_DATA] and stroll its cobbled lanes, red shore houses …" at bounding box center [909, 283] width 462 height 95
paste textarea "Begin your day with escaping to the tranquility of Tianchi (Heavenly Lake), for…"
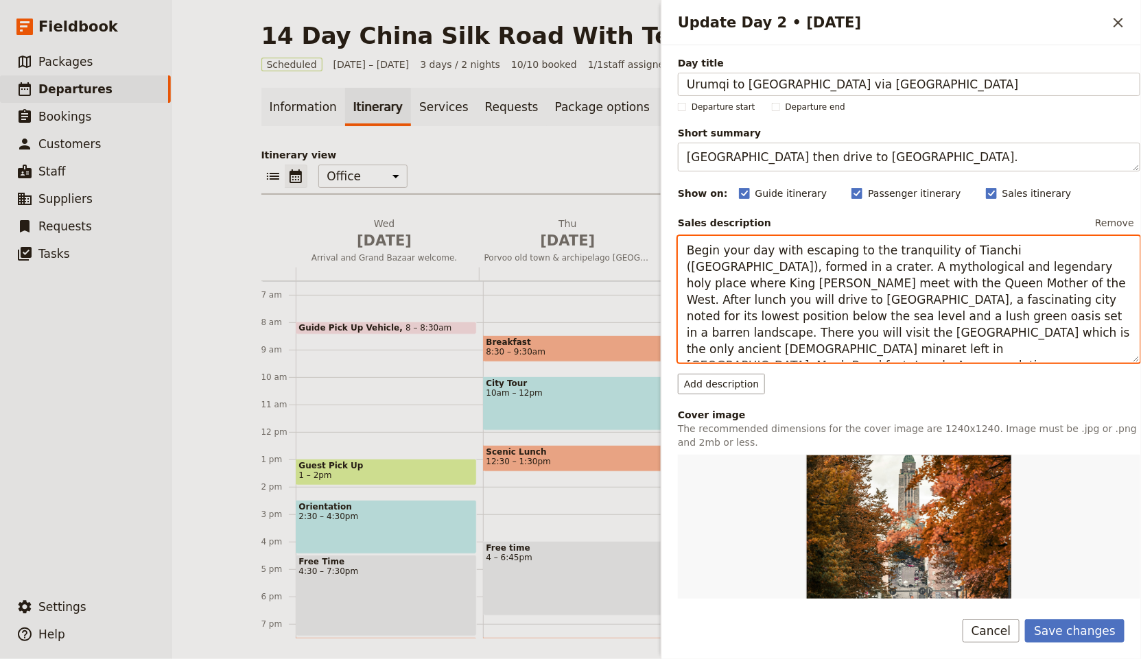
drag, startPoint x: 873, startPoint y: 332, endPoint x: 1037, endPoint y: 330, distance: 164.0
click at [1037, 330] on textarea "Begin your day with escaping to the tranquility of Tianchi (Heavenly Lake), for…" at bounding box center [909, 300] width 462 height 128
drag, startPoint x: 957, startPoint y: 333, endPoint x: 867, endPoint y: 325, distance: 90.9
click at [867, 325] on textarea "Begin your day with escaping to the tranquility of Tianchi (Heavenly Lake), for…" at bounding box center [909, 300] width 462 height 128
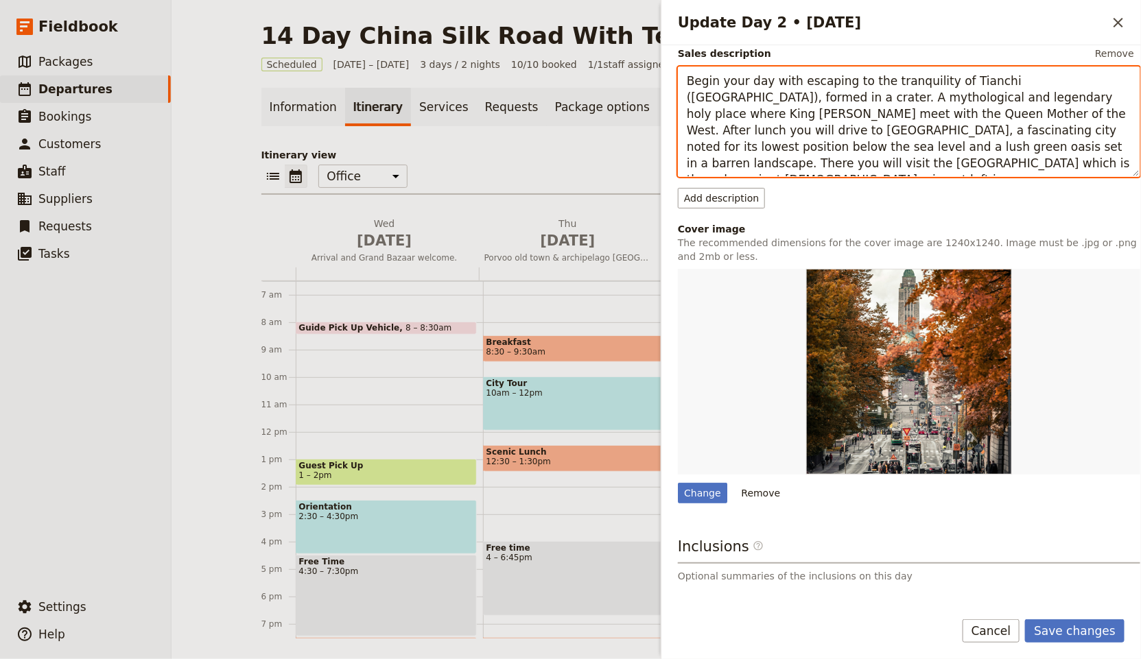
scroll to position [275, 0]
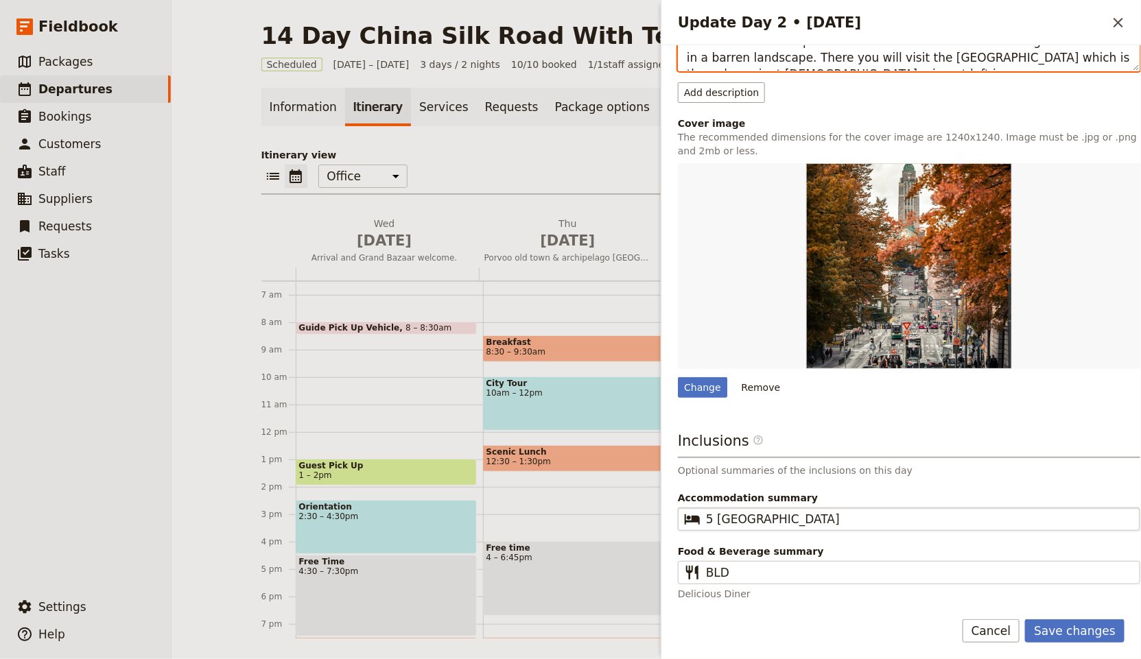
type textarea "Begin your day with escaping to the tranquility of Tianchi (Heavenly Lake), for…"
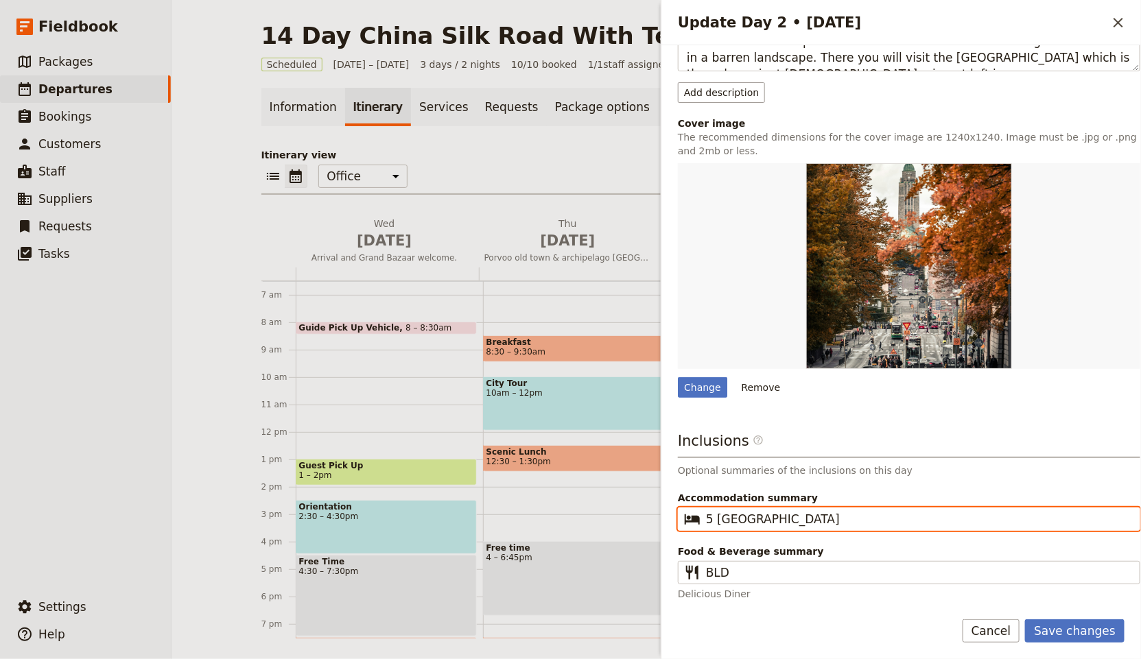
click at [832, 521] on input "5 [GEOGRAPHIC_DATA]" at bounding box center [918, 519] width 425 height 16
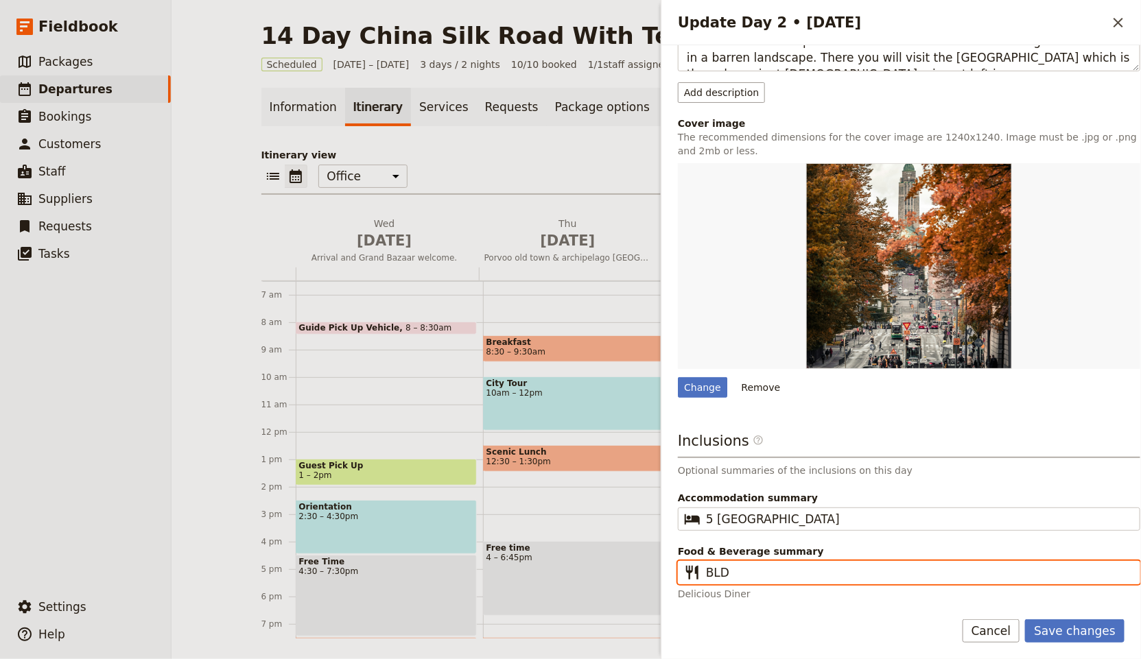
click at [818, 568] on input "BLD" at bounding box center [918, 573] width 425 height 16
paste input "reakfast, Lunch."
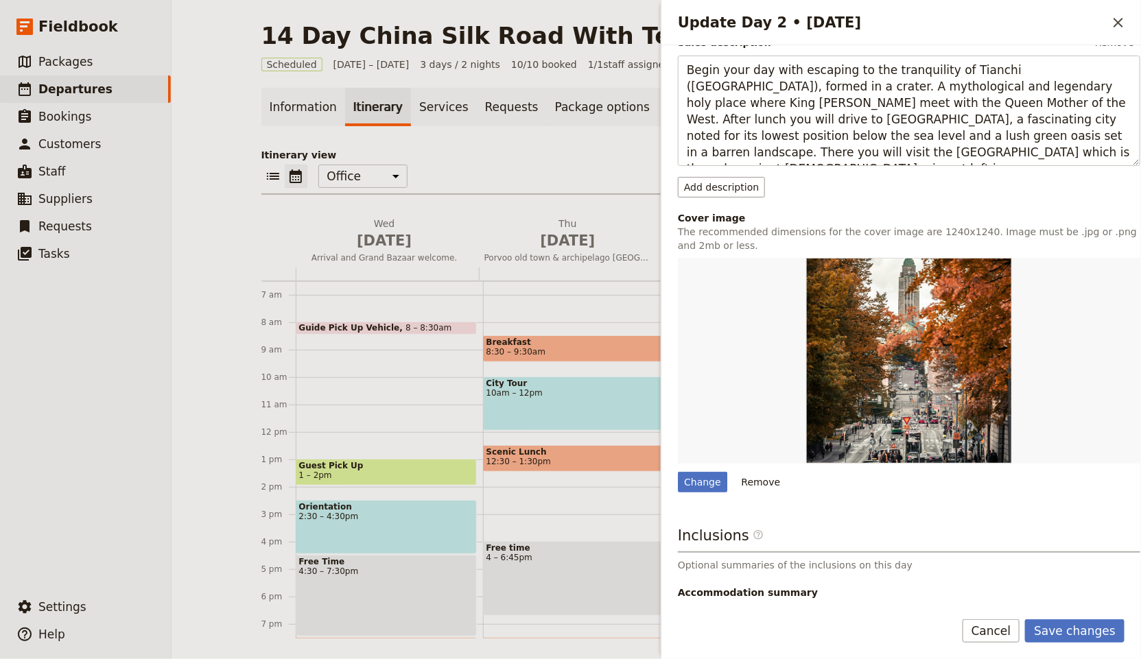
scroll to position [0, 0]
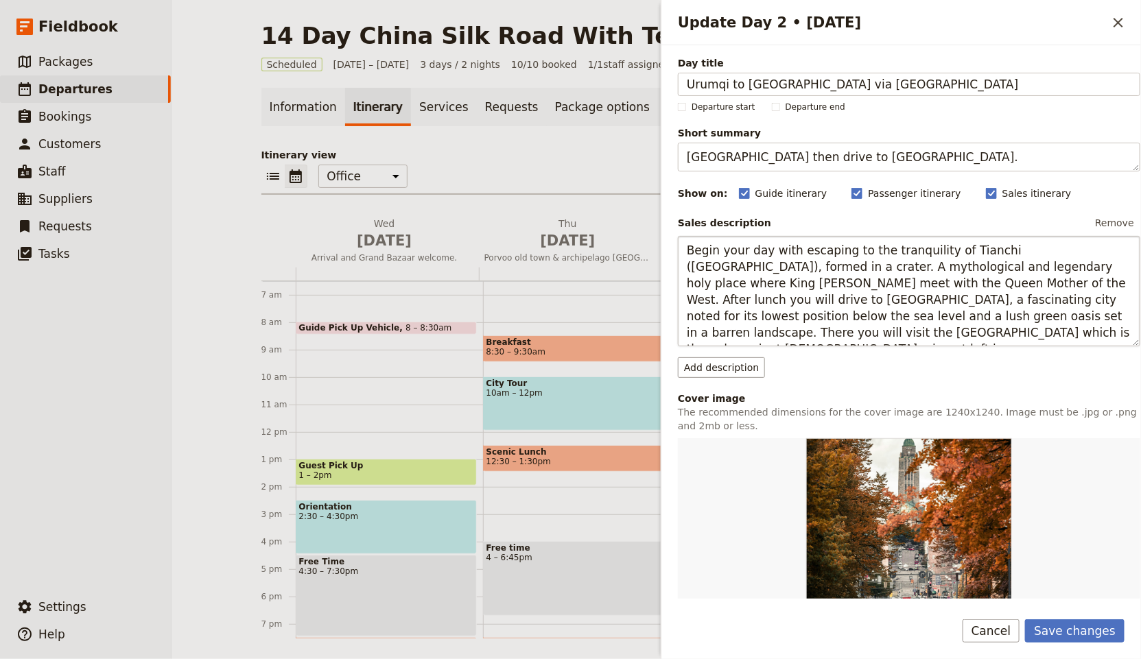
type input "Breakfast, Lunch."
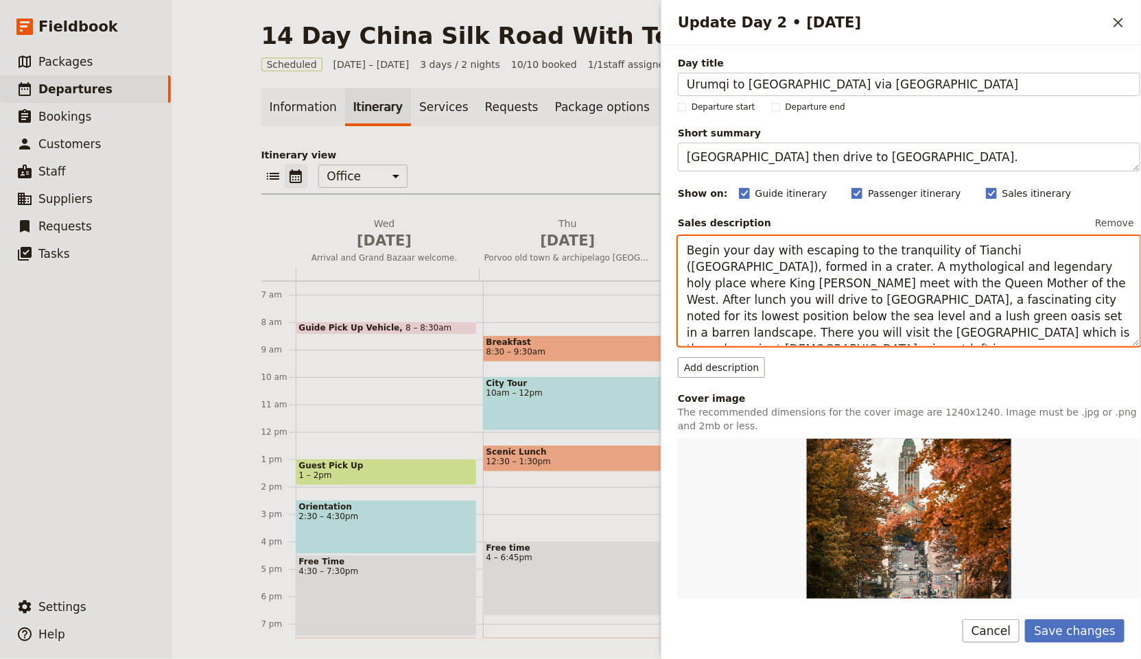
drag, startPoint x: 963, startPoint y: 333, endPoint x: 1117, endPoint y: 331, distance: 154.4
click at [1117, 331] on textarea "Begin your day with escaping to the tranquility of Tianchi (Heavenly Lake), for…" at bounding box center [909, 291] width 462 height 111
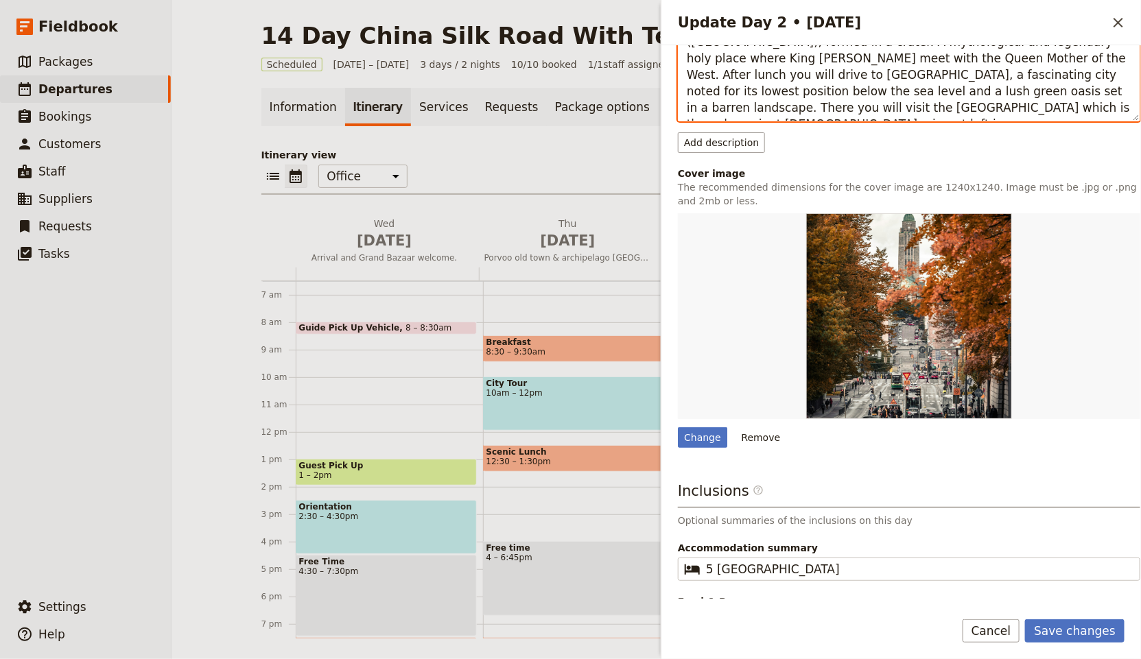
scroll to position [275, 0]
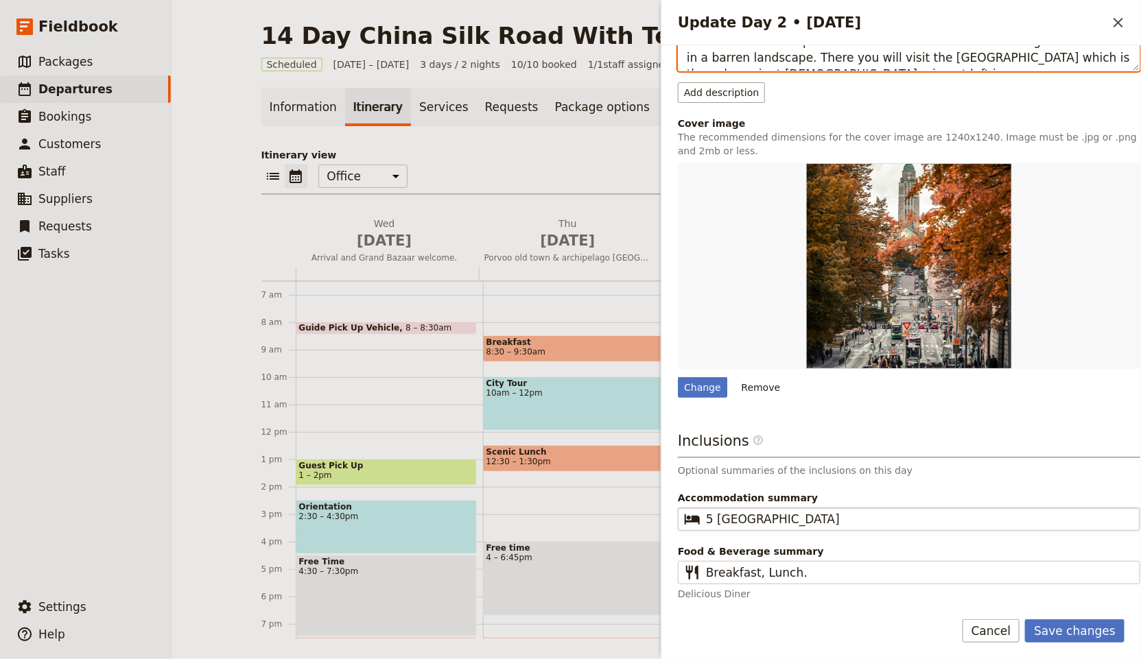
type textarea "Begin your day with escaping to the tranquility of Tianchi (Heavenly Lake), for…"
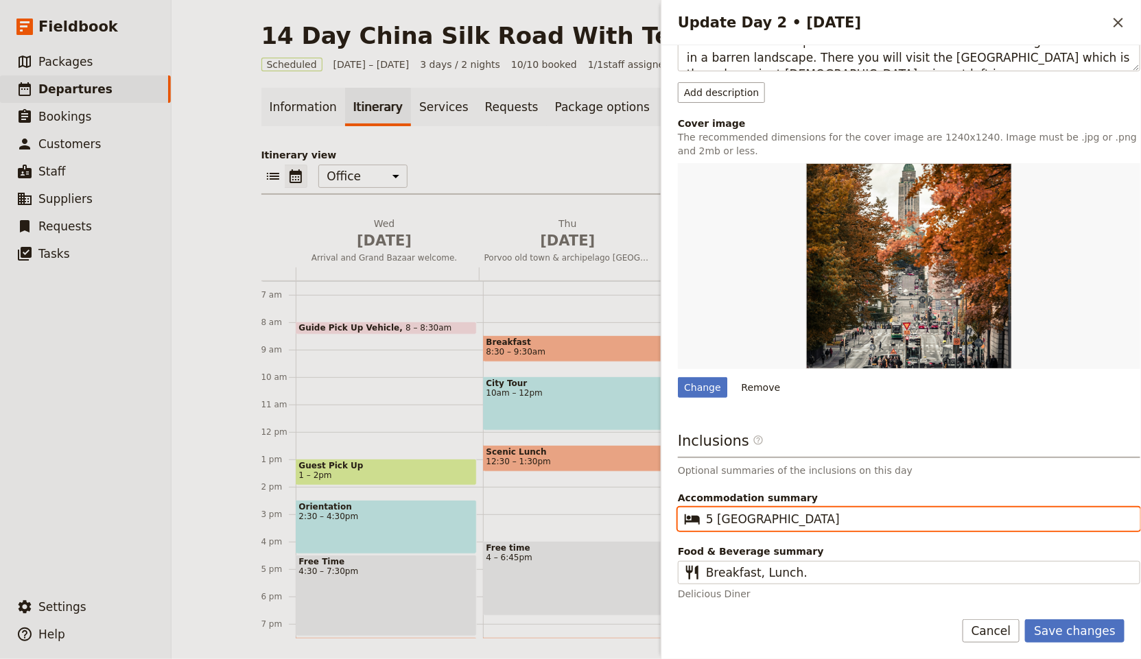
click at [808, 515] on input "5 [GEOGRAPHIC_DATA]" at bounding box center [918, 519] width 425 height 16
click at [808, 514] on input "5 [GEOGRAPHIC_DATA]" at bounding box center [918, 519] width 425 height 16
paste input "Heng Yi Hotel 4* or similar."
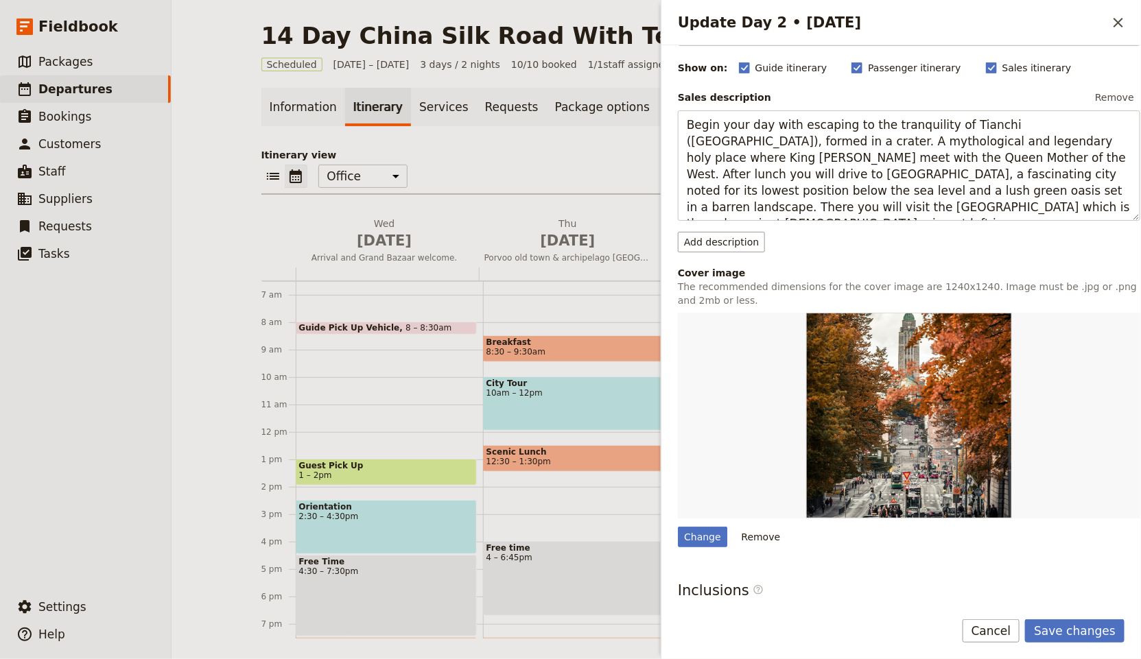
scroll to position [200, 0]
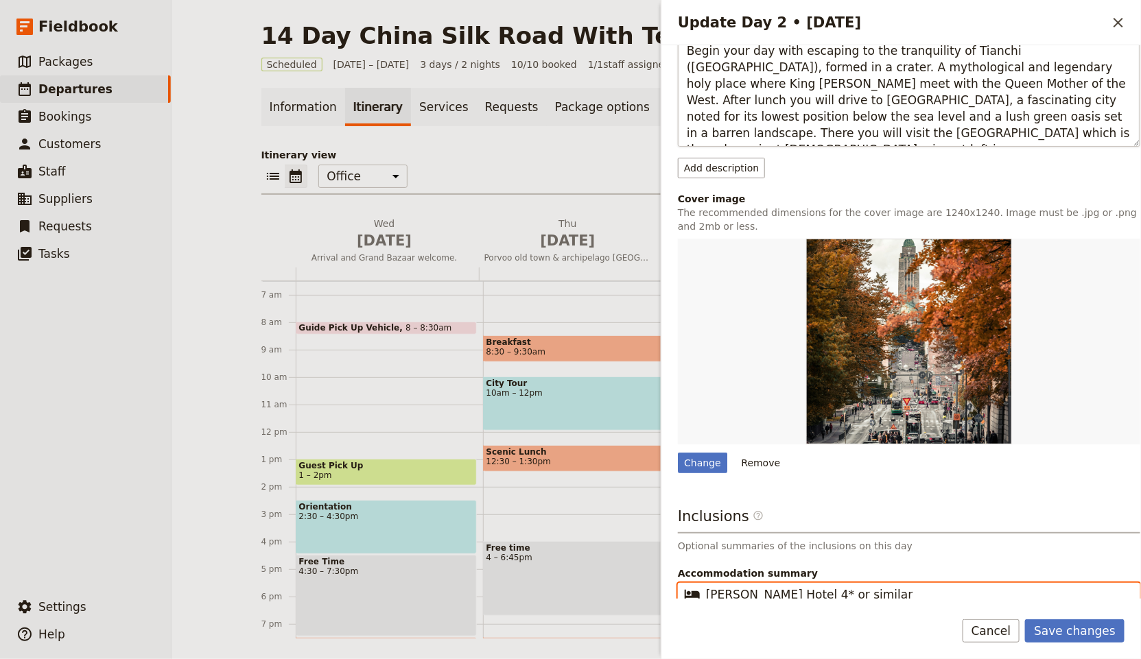
type input "Heng Yi Hotel 4* or similar"
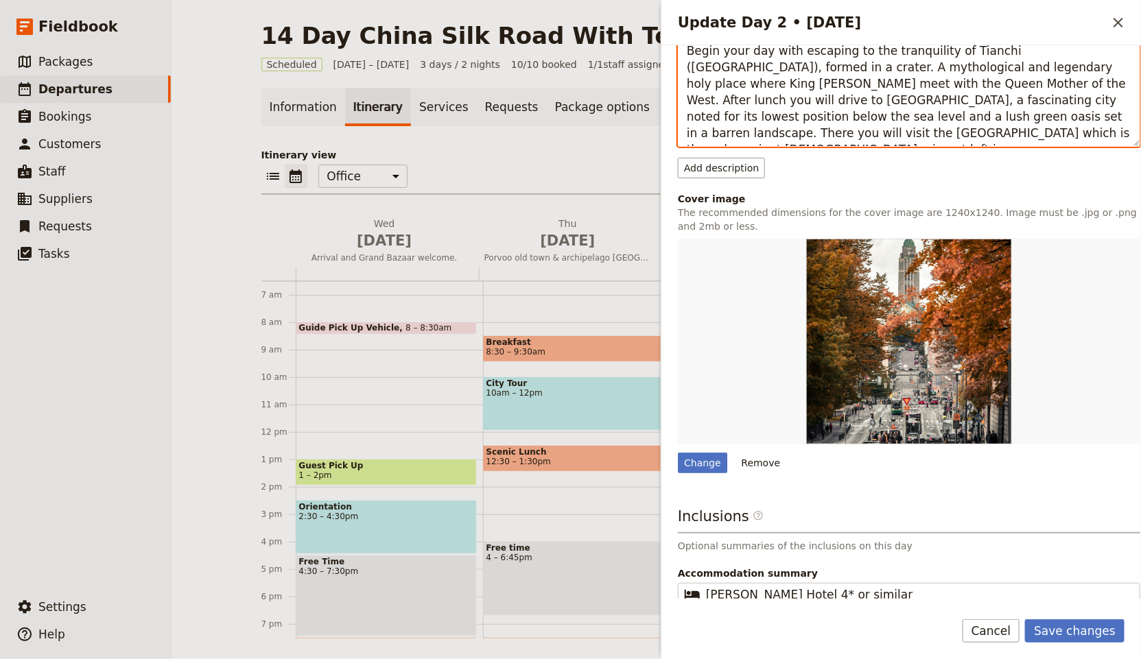
drag, startPoint x: 996, startPoint y: 127, endPoint x: 838, endPoint y: 134, distance: 158.0
click at [838, 135] on textarea "Begin your day with escaping to the tranquility of Tianchi (Heavenly Lake), for…" at bounding box center [909, 91] width 462 height 111
type textarea "Begin your day with escaping to the tranquility of Tianchi (Heavenly Lake), for…"
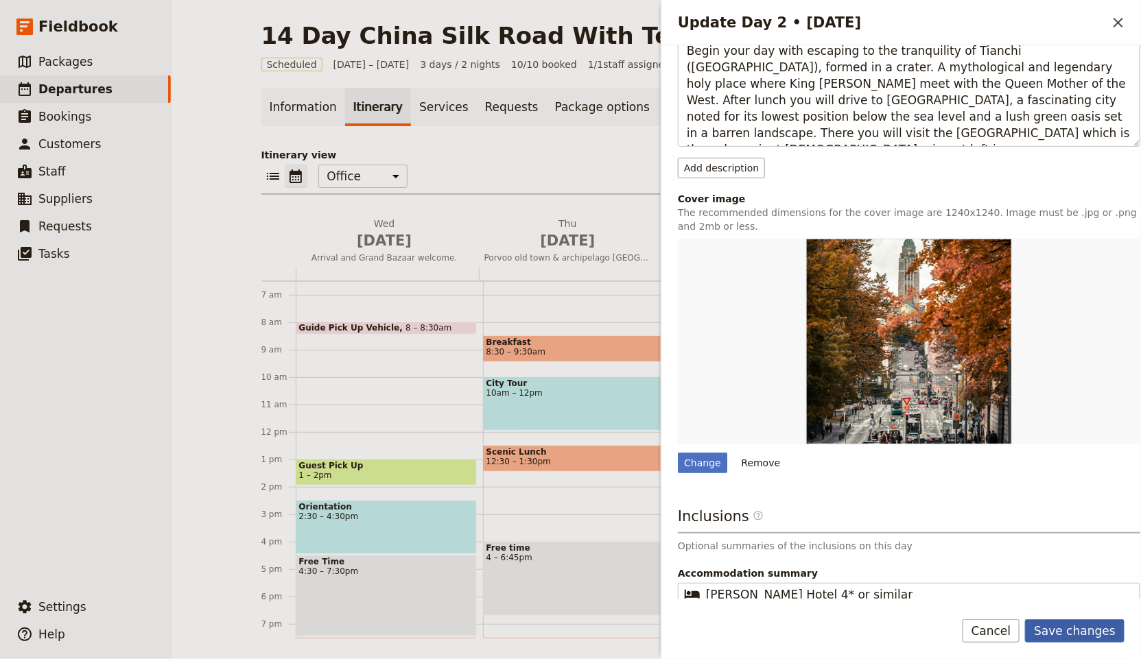
click at [1113, 631] on button "Save changes" at bounding box center [1074, 631] width 99 height 23
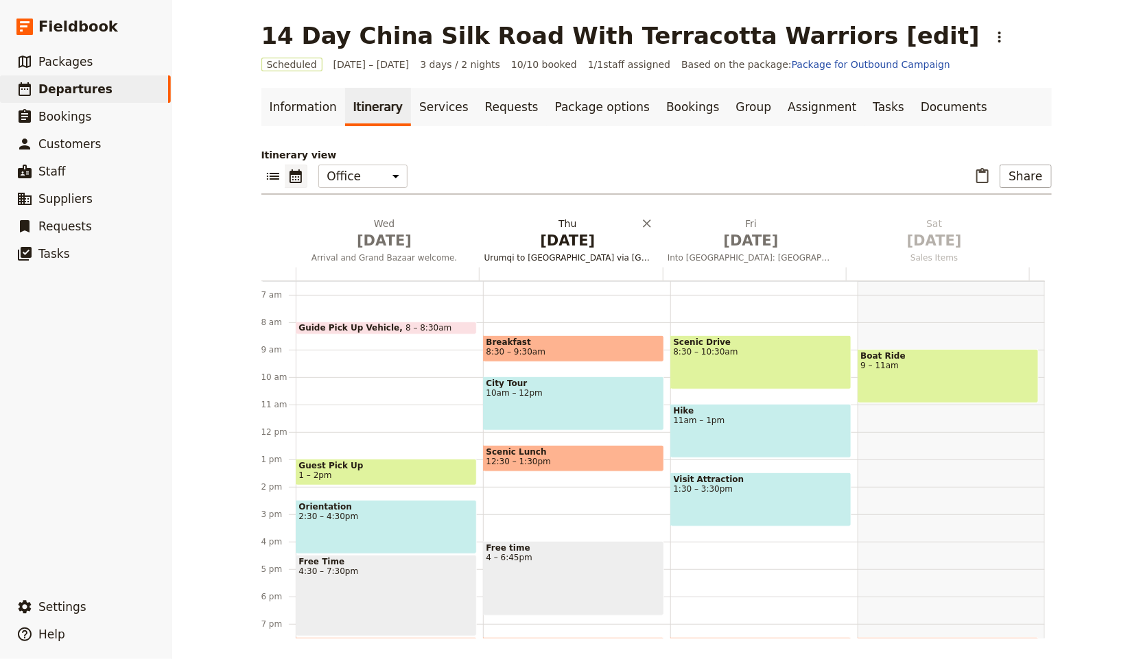
click at [583, 253] on span "Urumqi to Turpan via Heavenly Lake" at bounding box center [568, 258] width 178 height 11
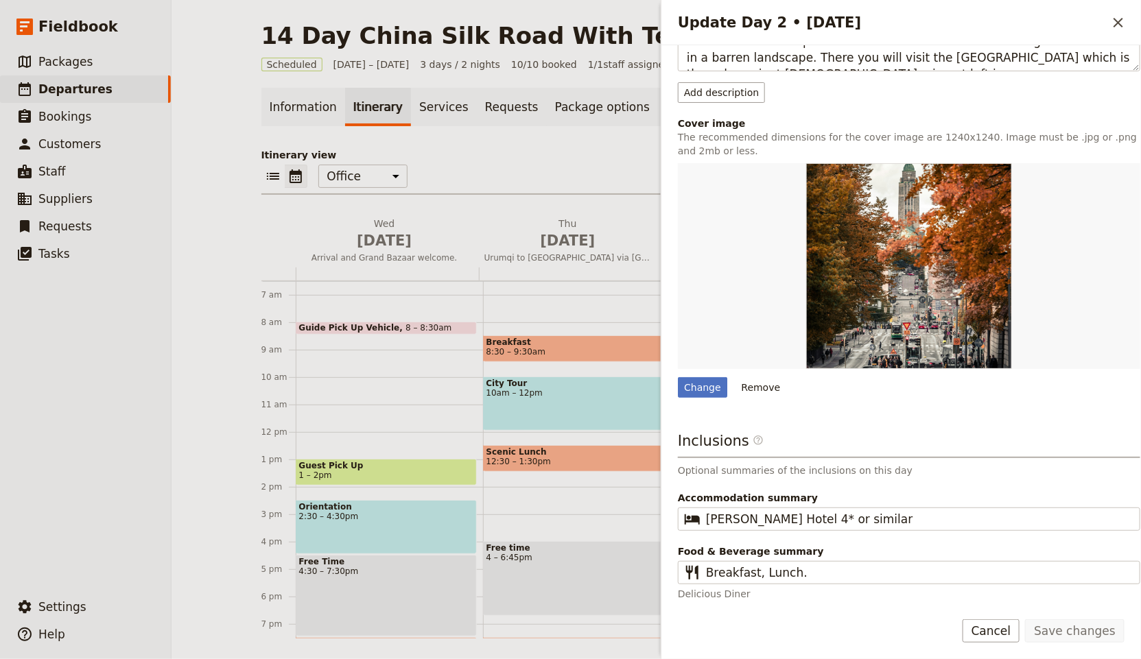
scroll to position [271, 0]
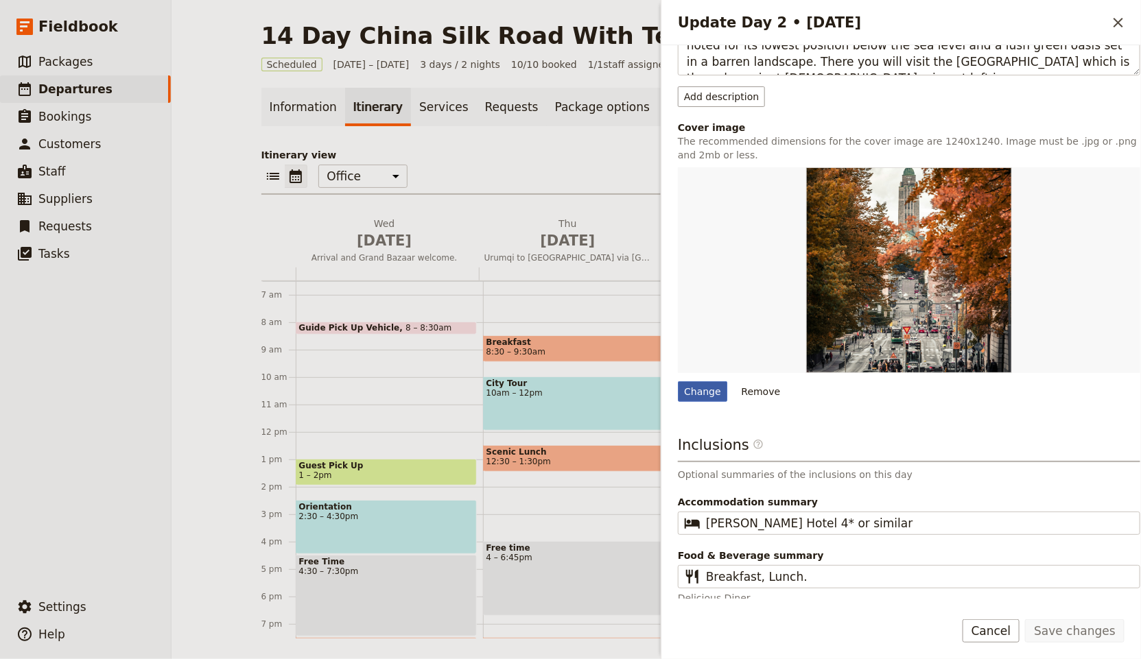
click at [719, 396] on div "Change" at bounding box center [702, 392] width 49 height 21
click at [678, 382] on input "Change" at bounding box center [677, 381] width 1 height 1
type input "C:\fakepath\Kuala-lumpur-150x150.jpg"
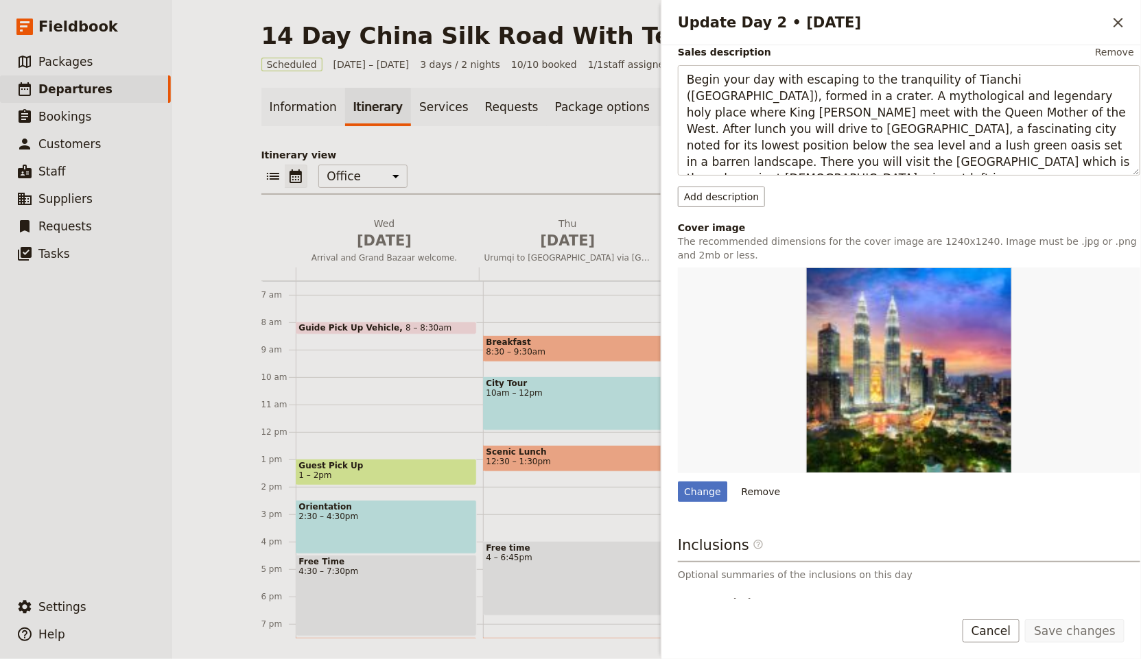
scroll to position [275, 0]
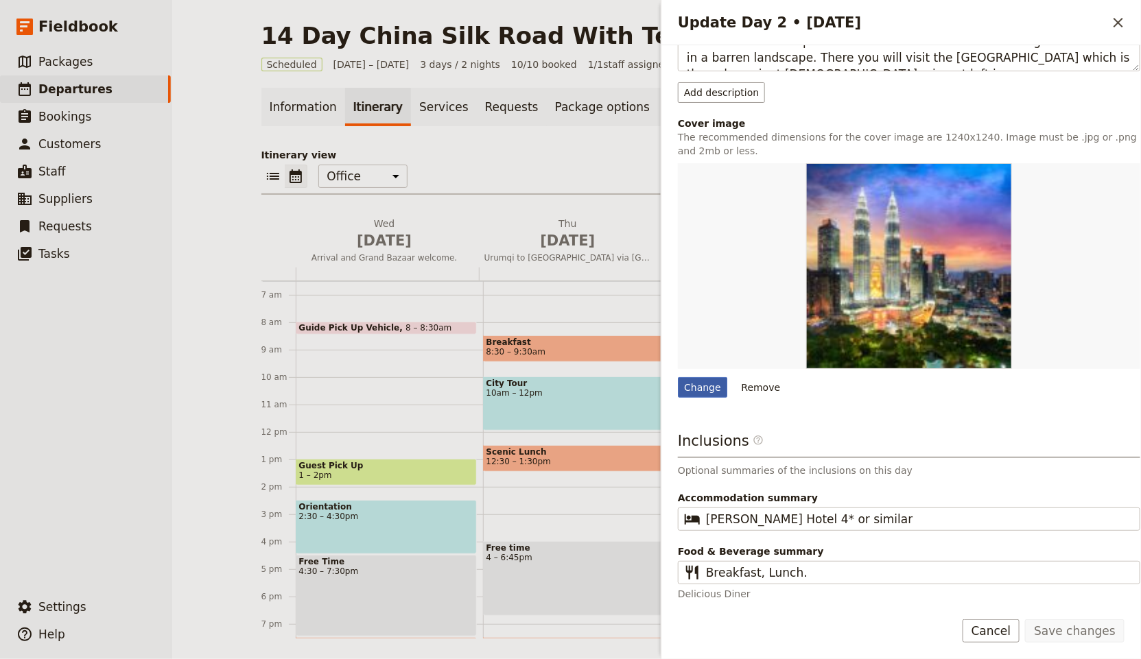
click at [711, 385] on div "Change" at bounding box center [702, 387] width 49 height 21
click at [678, 377] on input "Change" at bounding box center [677, 377] width 1 height 1
click at [1117, 18] on icon "Close drawer" at bounding box center [1118, 22] width 16 height 16
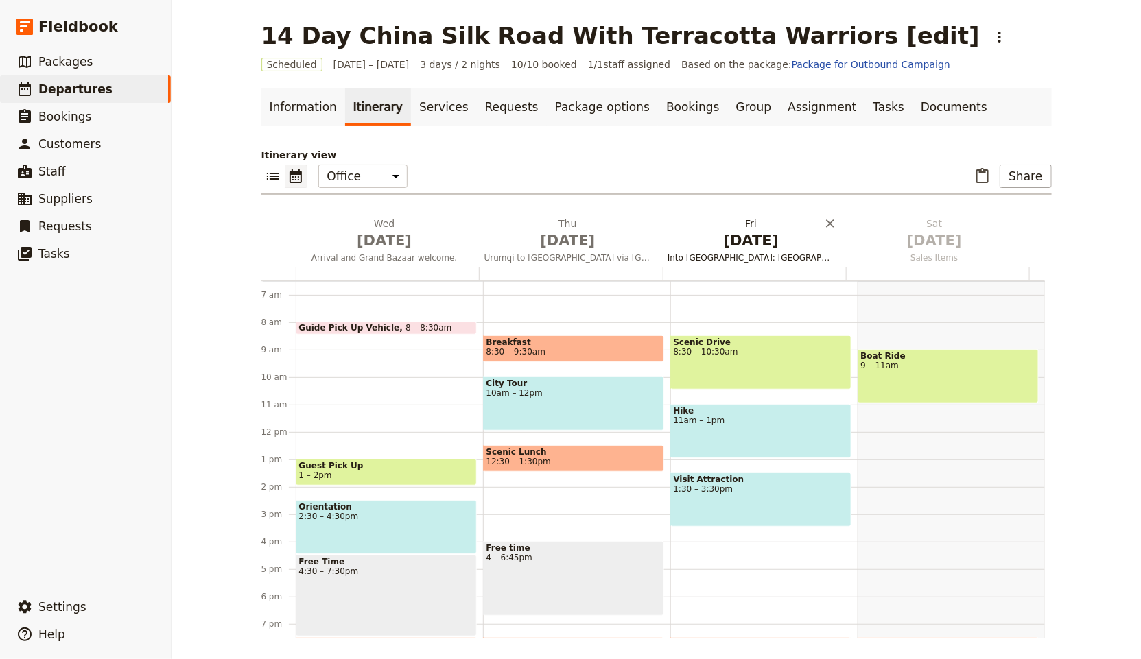
click at [764, 258] on span "Into [GEOGRAPHIC_DATA]: [GEOGRAPHIC_DATA] to [GEOGRAPHIC_DATA]" at bounding box center [751, 258] width 178 height 11
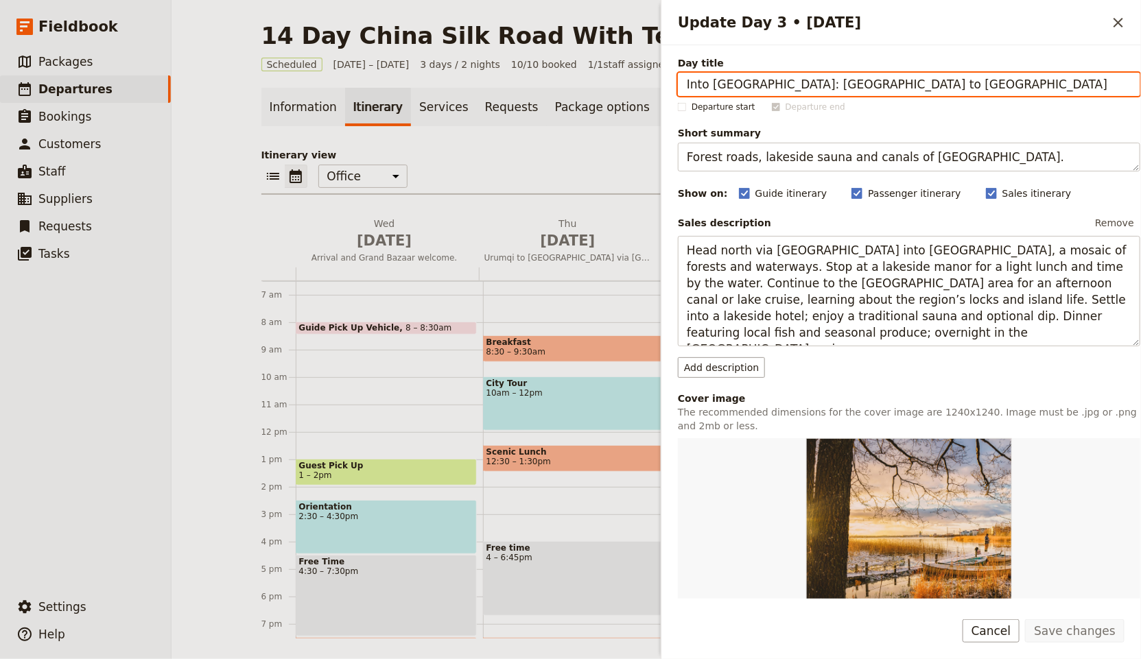
click at [840, 84] on input "Into [GEOGRAPHIC_DATA]: [GEOGRAPHIC_DATA] to [GEOGRAPHIC_DATA]" at bounding box center [909, 84] width 462 height 23
paste input "Turpan — Karez wells"
type input "Turpan — Karez wells"
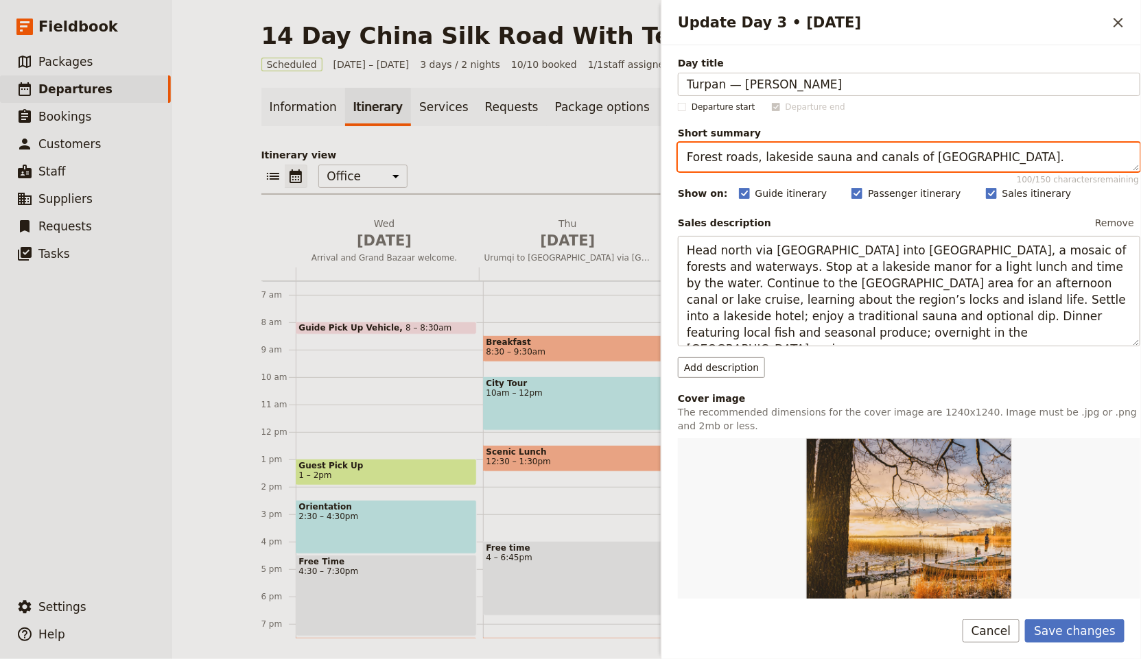
click at [878, 156] on textarea "Forest roads, lakeside sauna and canals of Saimaa." at bounding box center [909, 157] width 462 height 29
paste textarea "Jiaohe & Flaming Mountain"
type textarea "Jiaohe & Flaming Mountain"
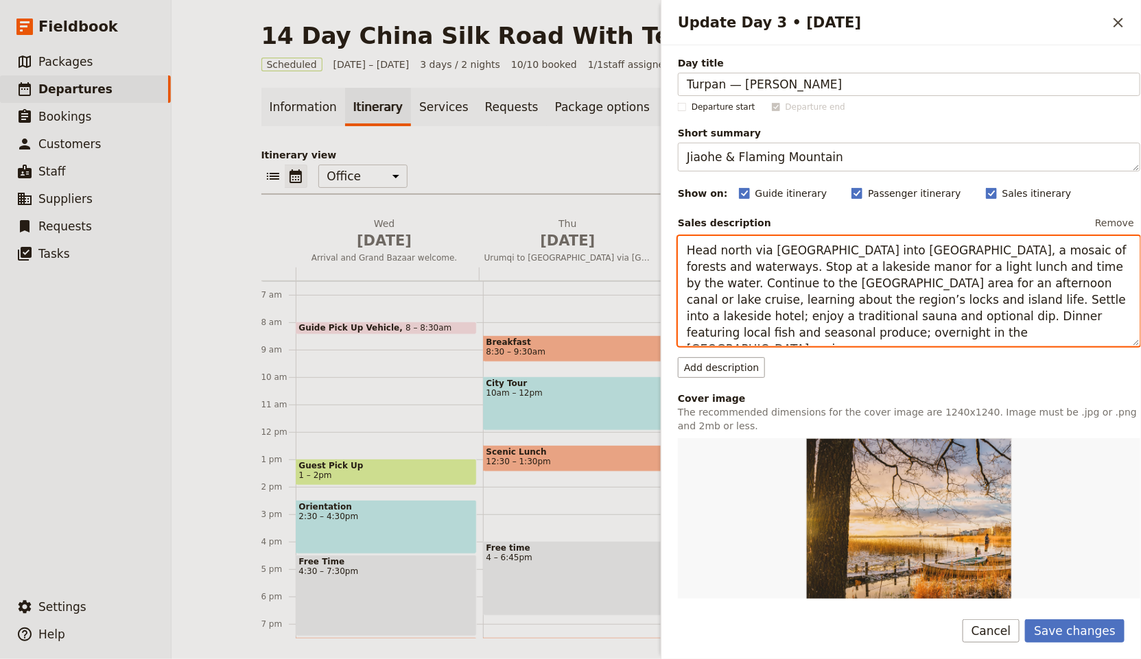
click at [845, 320] on textarea "Head north via [GEOGRAPHIC_DATA] into [GEOGRAPHIC_DATA], a mosaic of forests an…" at bounding box center [909, 291] width 462 height 111
paste textarea "Ancient irrigation and city ruins"
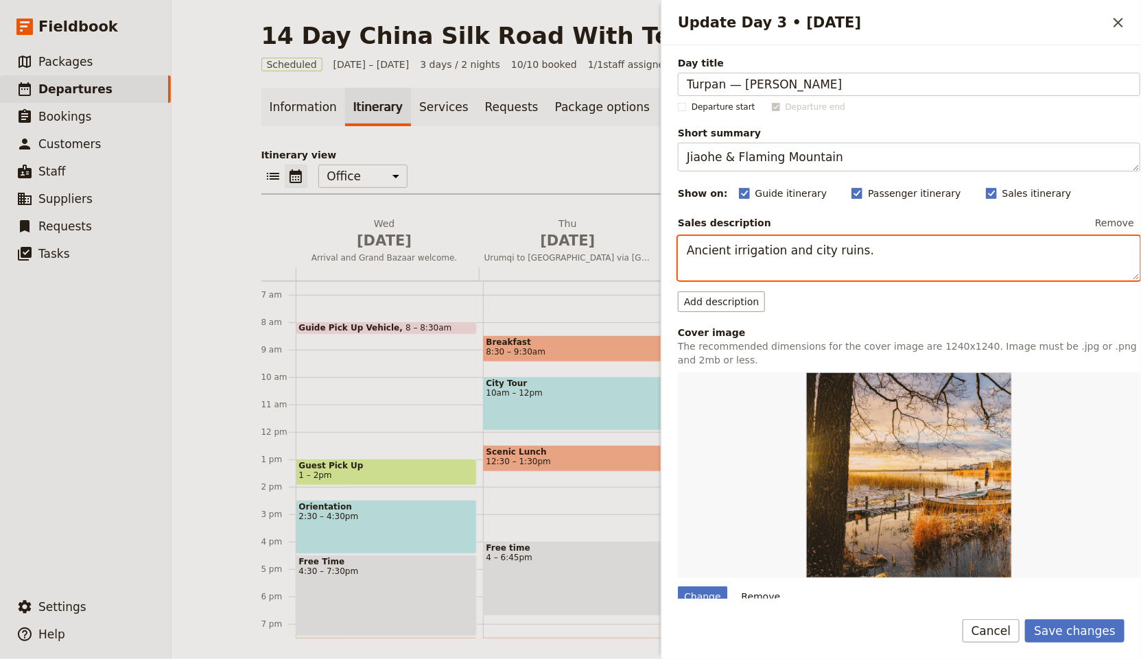
type textarea "Ancient irrigation and city ruins."
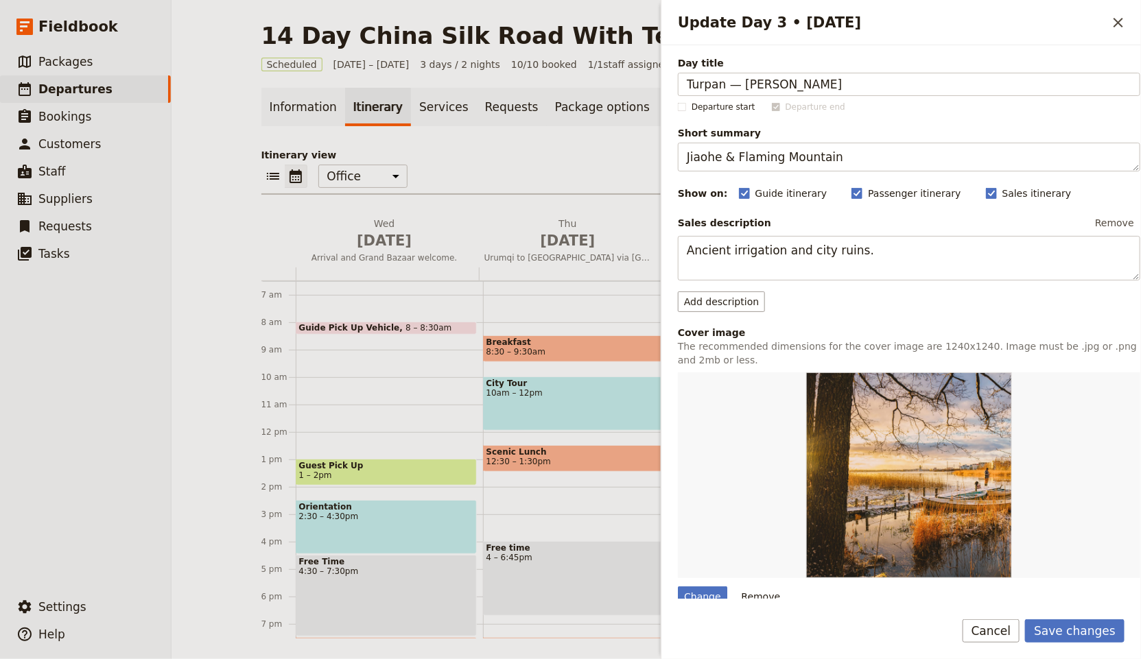
scroll to position [144, 0]
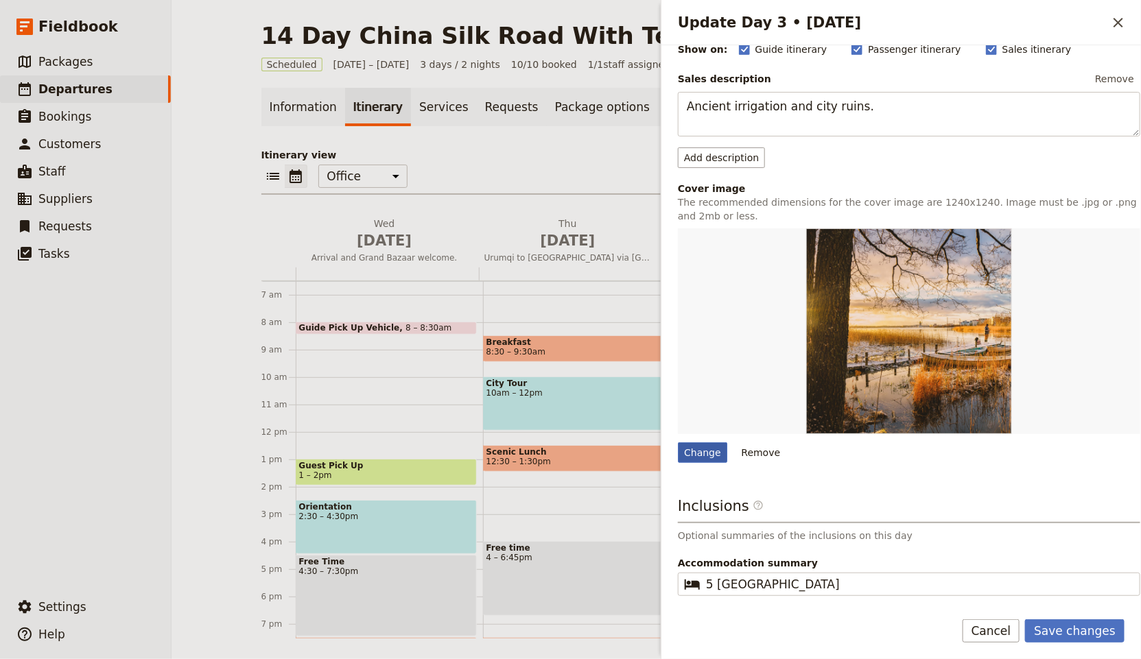
click at [718, 460] on div "Change" at bounding box center [702, 453] width 49 height 21
click at [678, 443] on input "Change" at bounding box center [677, 442] width 1 height 1
type input "C:\fakepath\Maldives-1-150x150.jpg"
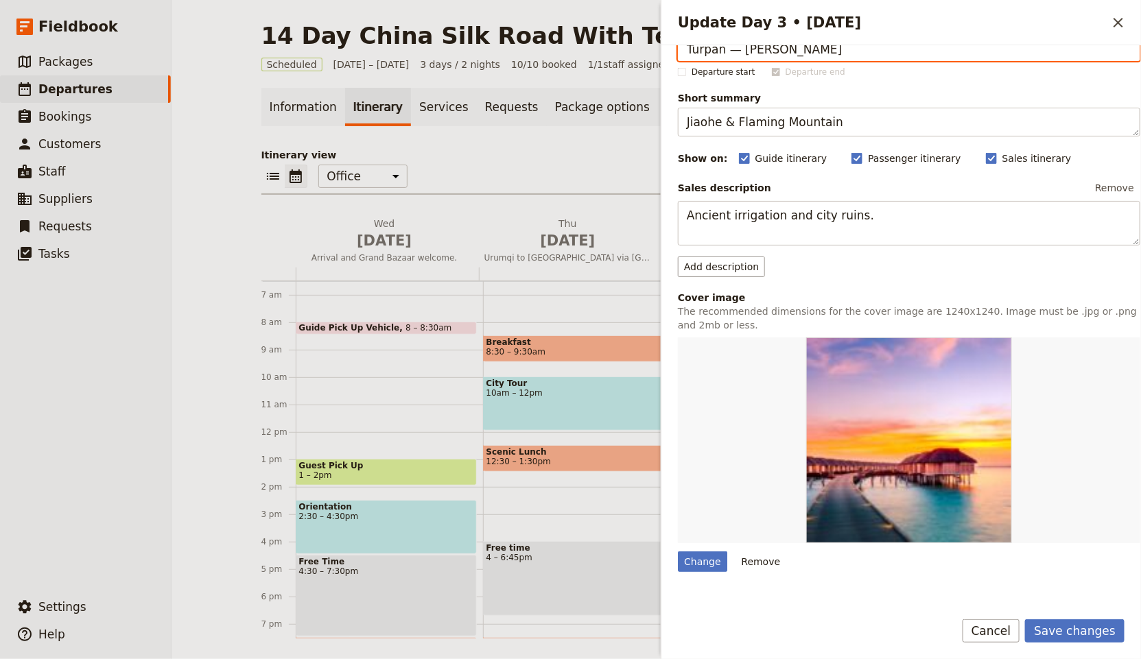
scroll to position [36, 0]
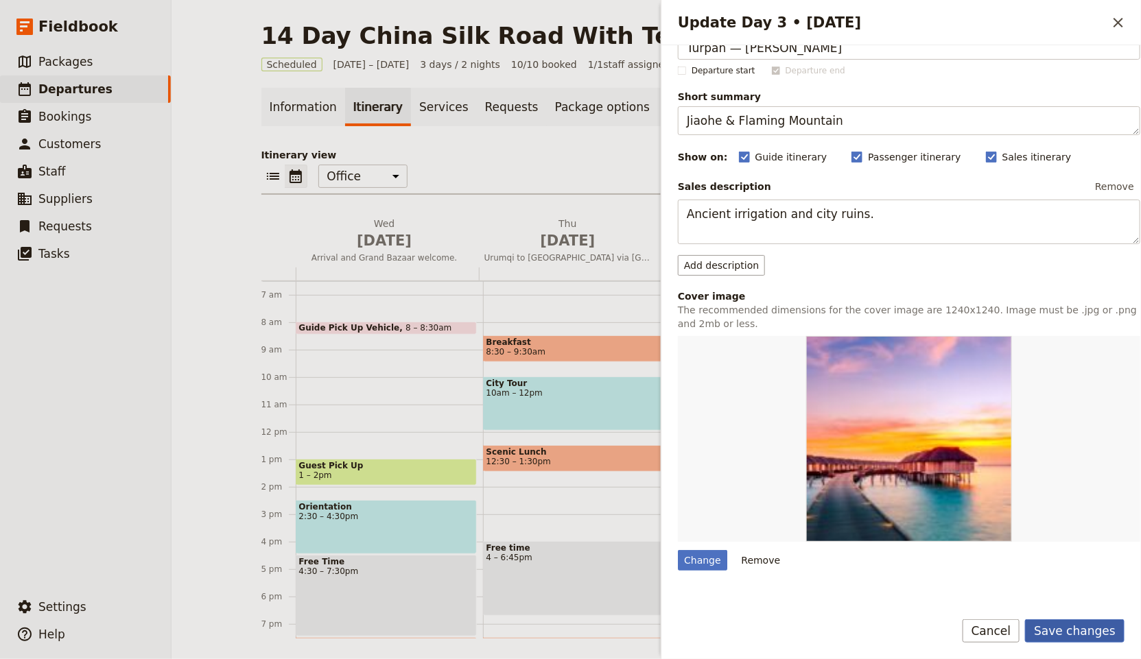
click at [1110, 636] on button "Save changes" at bounding box center [1074, 631] width 99 height 23
